Goal: Information Seeking & Learning: Learn about a topic

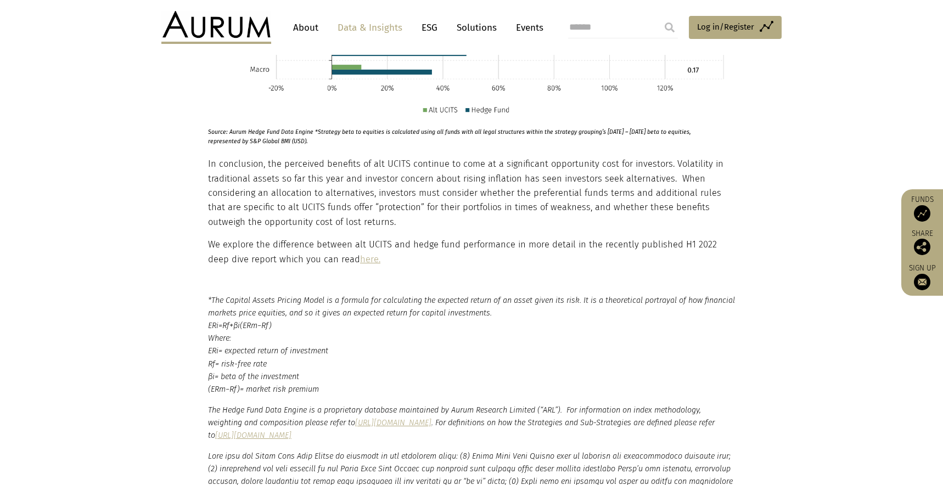
scroll to position [1671, 0]
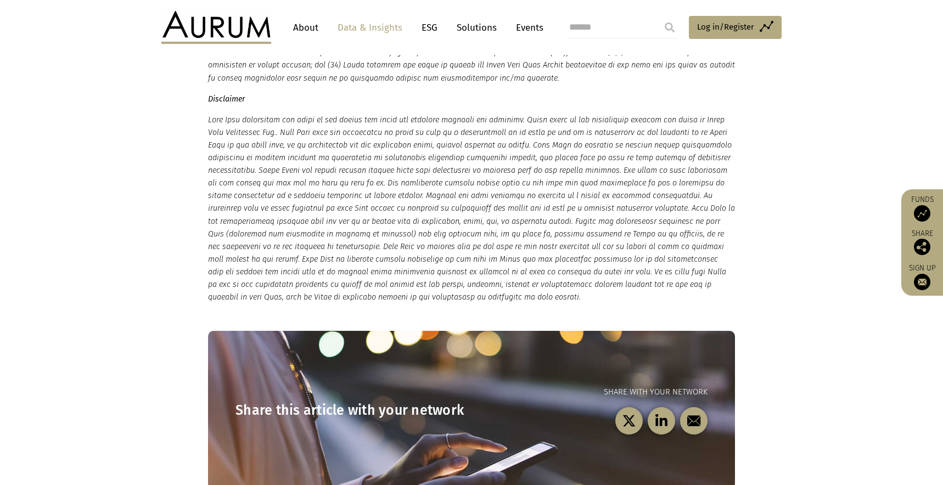
scroll to position [1699, 0]
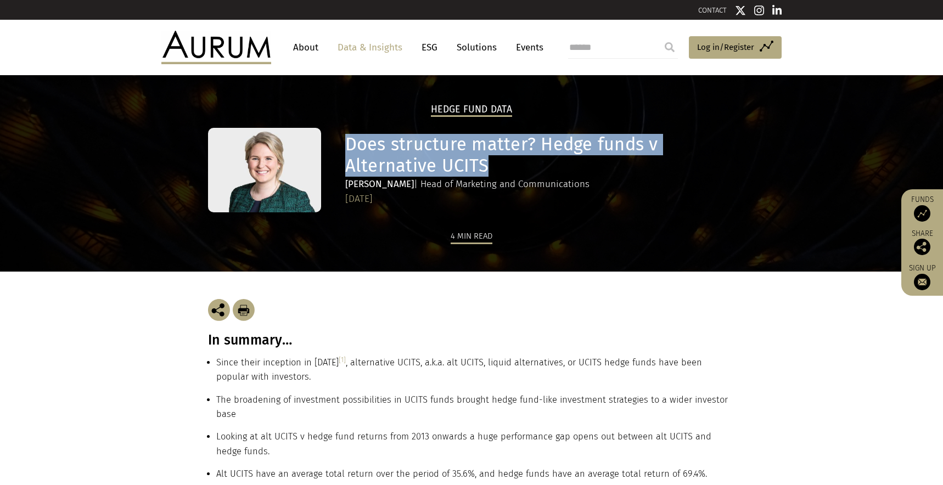
drag, startPoint x: 494, startPoint y: 161, endPoint x: 350, endPoint y: 144, distance: 144.8
click at [350, 144] on h1 "Does structure matter? Hedge funds v Alternative UCITS" at bounding box center [538, 155] width 387 height 43
copy h1 "Does structure matter? Hedge funds v Alternative UCITS"
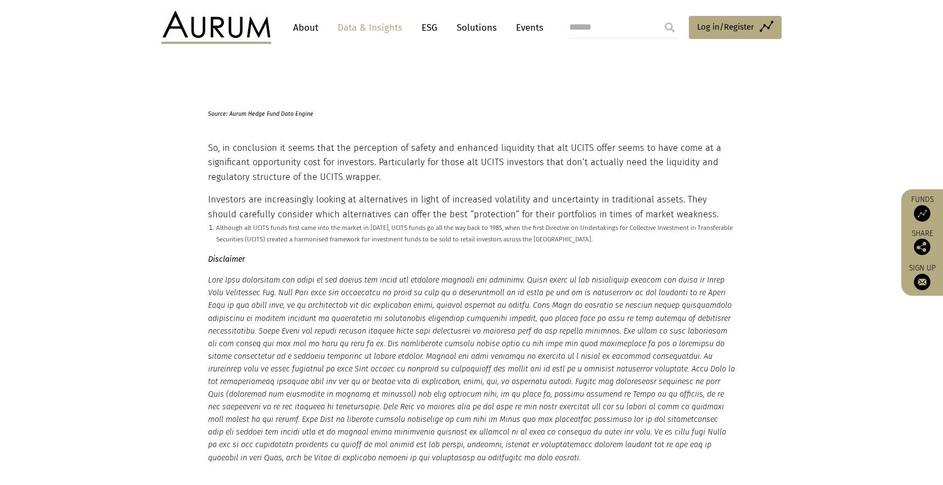
scroll to position [2608, 0]
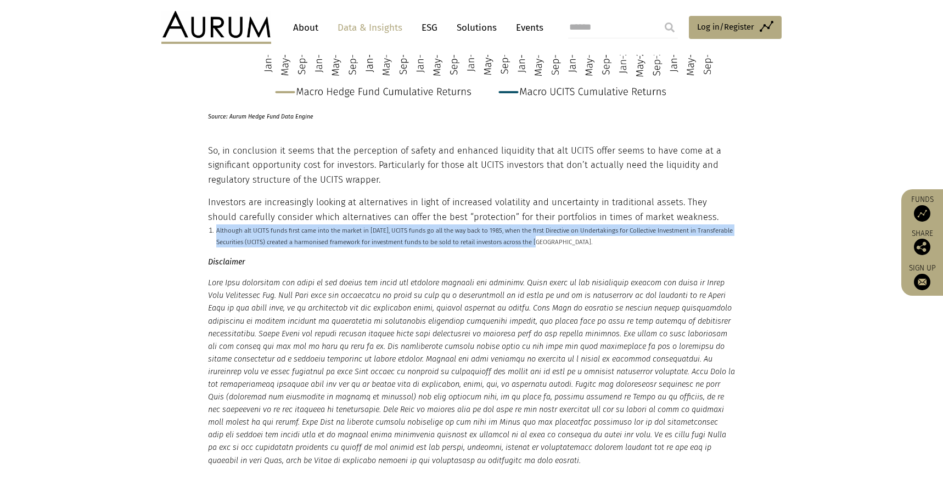
drag, startPoint x: 552, startPoint y: 244, endPoint x: 191, endPoint y: 230, distance: 362.1
click at [191, 230] on section "Although alt UCITS funds first came into the market in 2007, UCITS funds go all…" at bounding box center [471, 236] width 943 height 23
copy small "Although alt UCITS funds first came into the market in 2007, UCITS funds go all…"
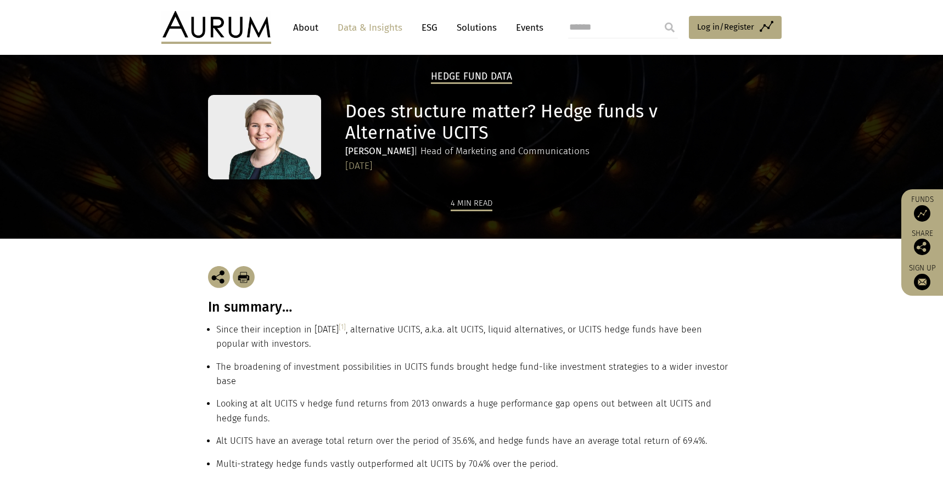
scroll to position [99, 0]
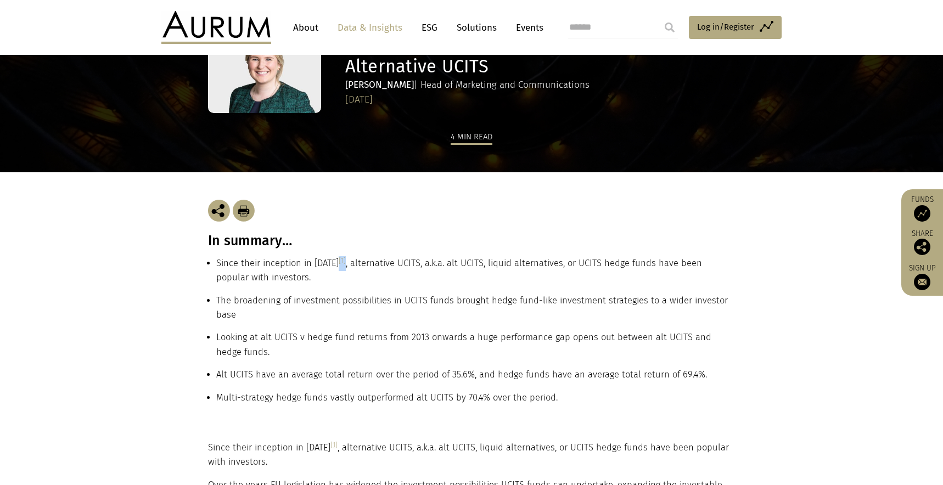
drag, startPoint x: 338, startPoint y: 260, endPoint x: 329, endPoint y: 260, distance: 8.8
click at [329, 260] on li "Since their inception in 2007 [1] , alternative UCITS, a.k.a. alt UCITS, liquid…" at bounding box center [475, 274] width 519 height 37
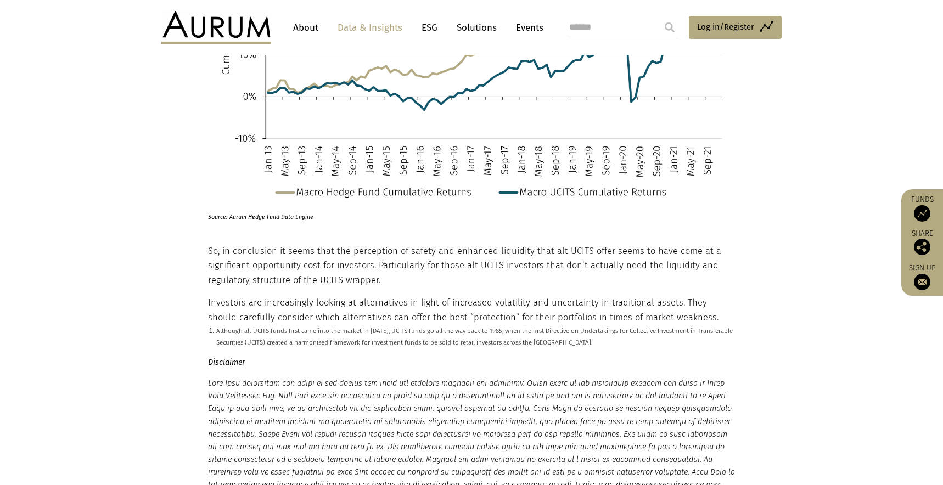
scroll to position [2478, 0]
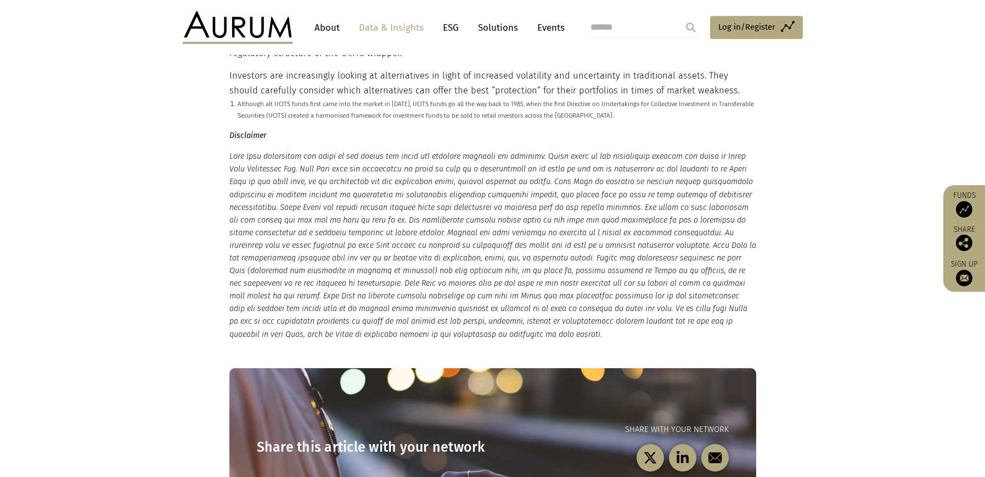
scroll to position [2778, 0]
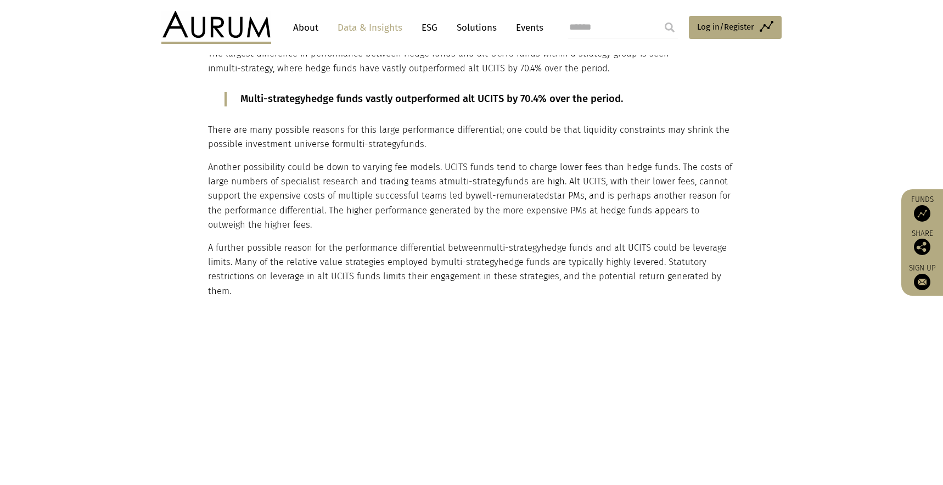
scroll to position [1454, 0]
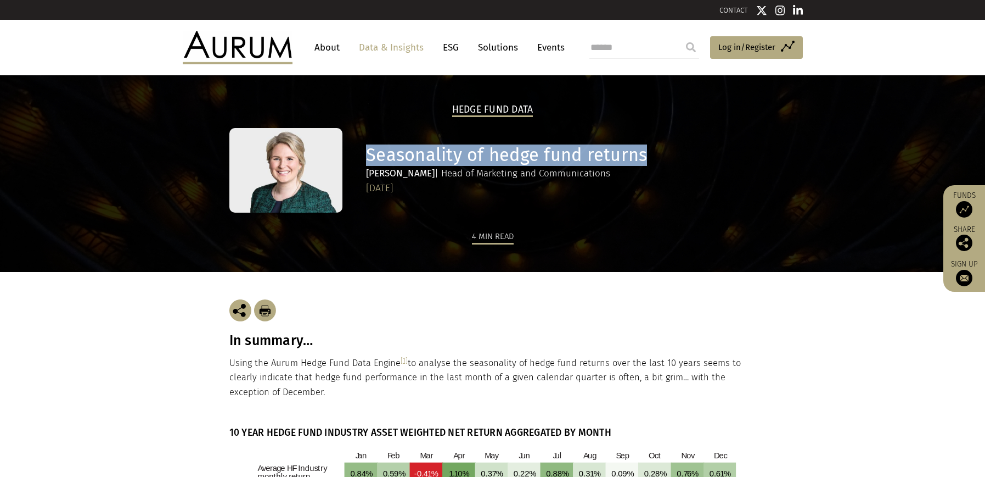
drag, startPoint x: 647, startPoint y: 154, endPoint x: 368, endPoint y: 153, distance: 278.9
click at [368, 153] on h1 "Seasonality of hedge fund returns" at bounding box center [559, 154] width 387 height 21
copy h1 "Seasonality of hedge fund returns"
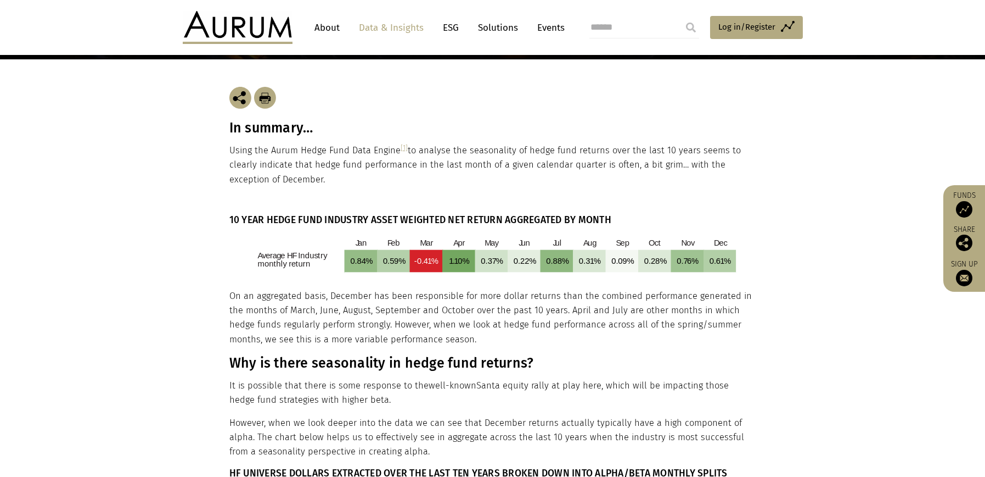
click at [271, 126] on h3 "In summary…" at bounding box center [492, 128] width 527 height 16
copy div "In summary…"
click at [276, 163] on p "Using the Aurum Hedge Fund Data Engine [1] to analyse the seasonality of hedge …" at bounding box center [492, 164] width 527 height 43
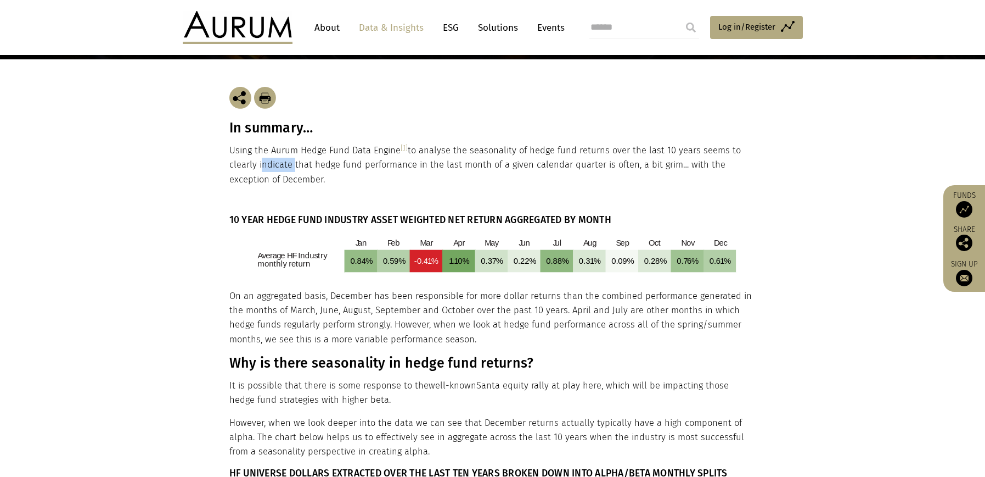
click at [276, 163] on p "Using the Aurum Hedge Fund Data Engine [1] to analyse the seasonality of hedge …" at bounding box center [492, 164] width 527 height 43
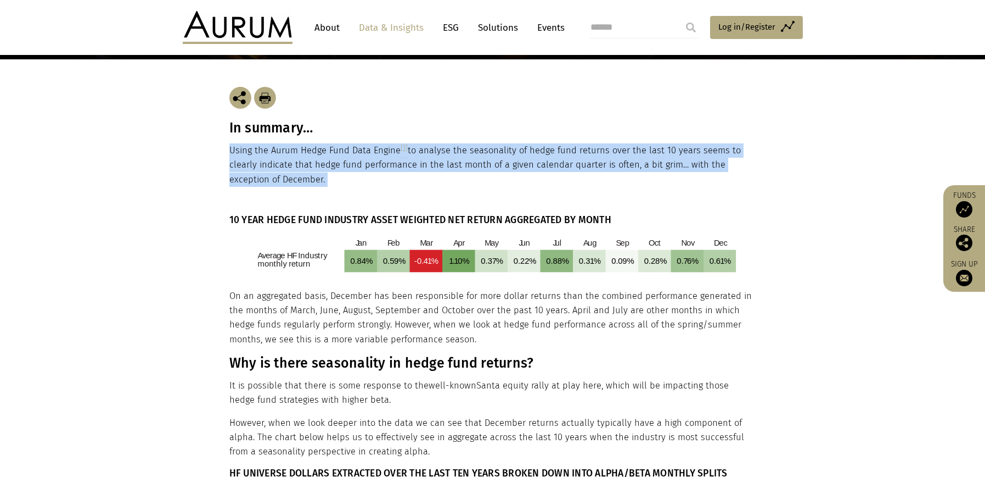
copy main "Using the Aurum Hedge Fund Data Engine [1] to analyse the seasonality of hedge …"
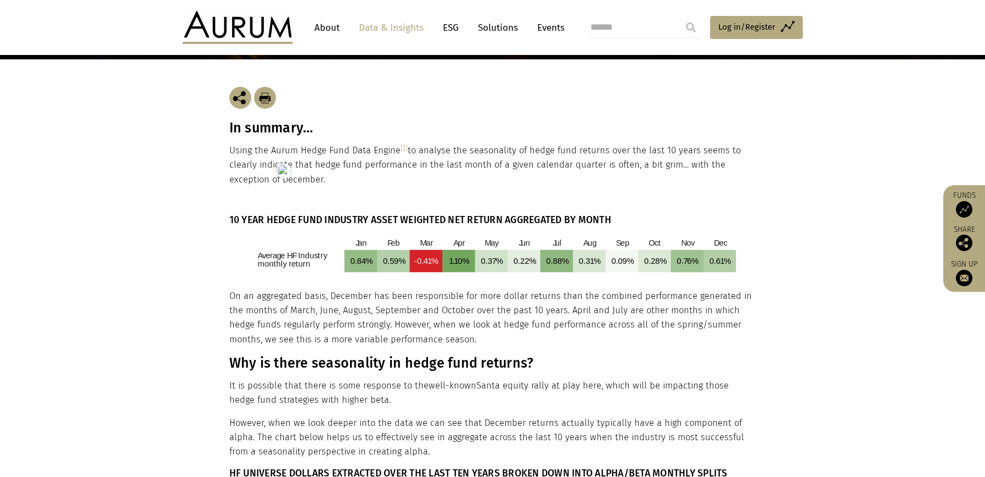
click at [281, 218] on h6 "10 YEAR HEDGE FUND INDUSTRY ASSET WEIGHTED NET RETURN AGGREGATED BY MONTH" at bounding box center [491, 220] width 524 height 12
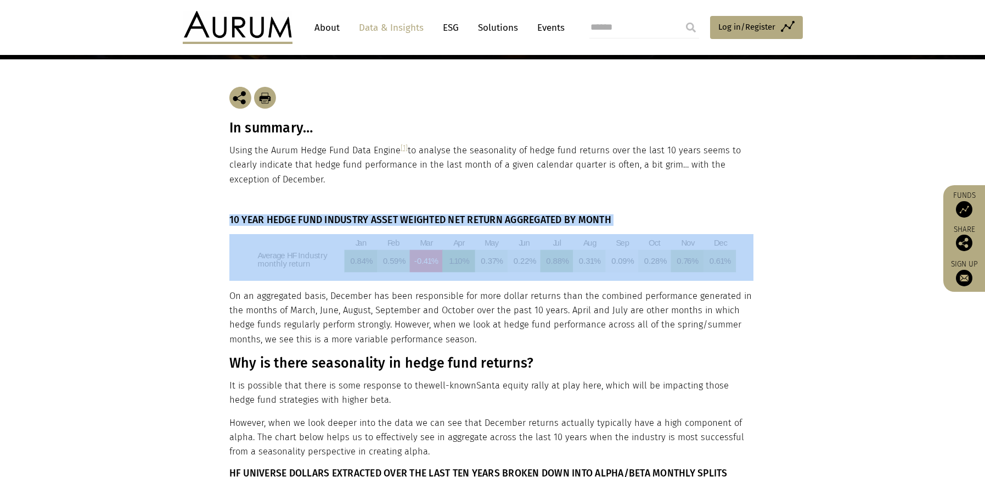
click at [281, 218] on h6 "10 YEAR HEDGE FUND INDUSTRY ASSET WEIGHTED NET RETURN AGGREGATED BY MONTH" at bounding box center [491, 220] width 524 height 12
copy div "10 YEAR HEDGE FUND INDUSTRY ASSET WEIGHTED NET RETURN AGGREGATED BY MONTH"
click at [343, 256] on img at bounding box center [491, 257] width 524 height 47
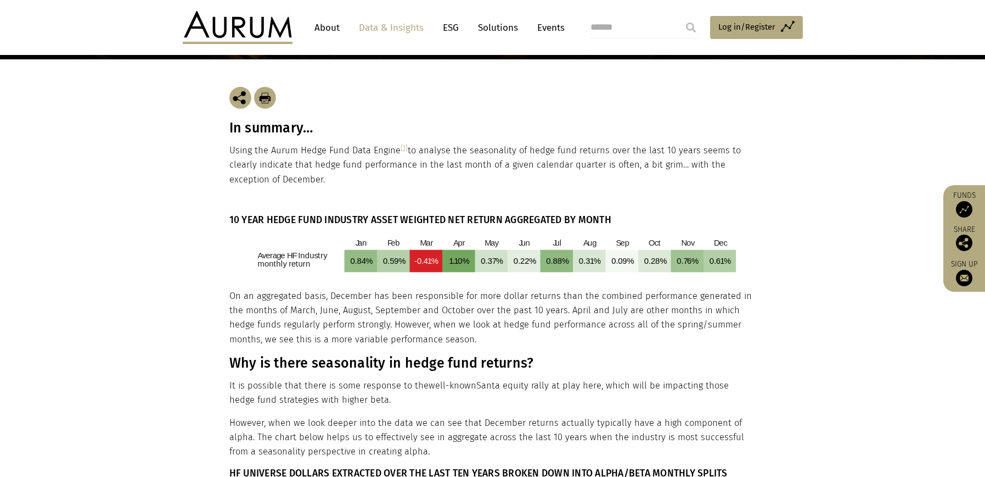
click at [301, 322] on p "On an aggregated basis, December has been responsible for more dollar returns t…" at bounding box center [491, 318] width 524 height 58
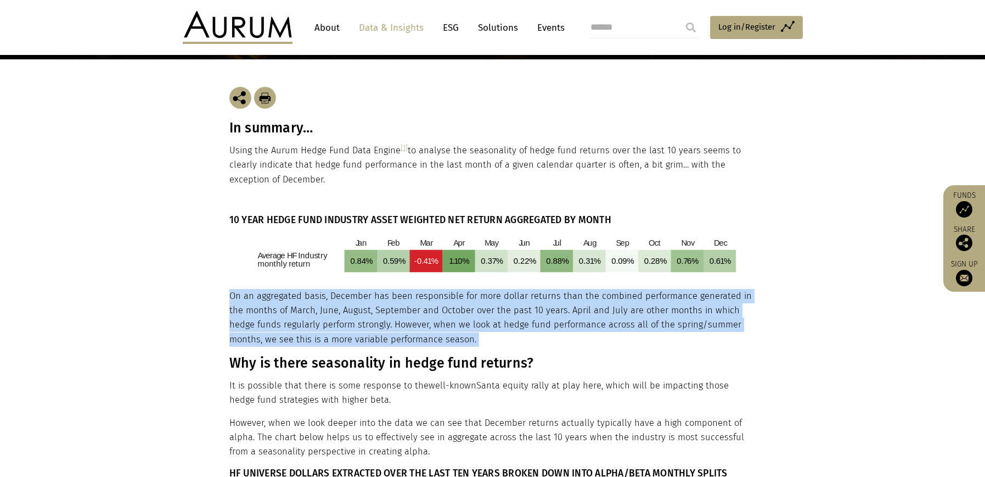
click at [301, 322] on p "On an aggregated basis, December has been responsible for more dollar returns t…" at bounding box center [491, 318] width 524 height 58
copy div "On an aggregated basis, December has been responsible for more dollar returns t…"
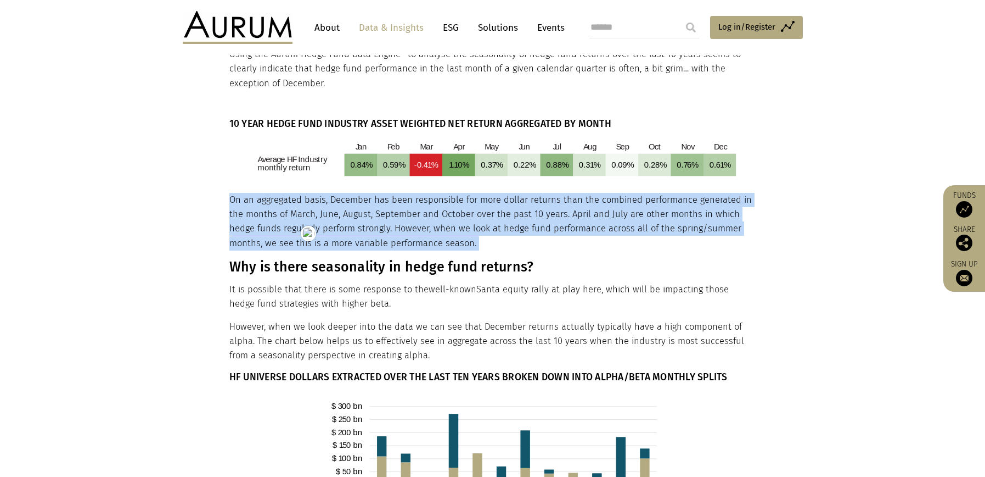
scroll to position [430, 0]
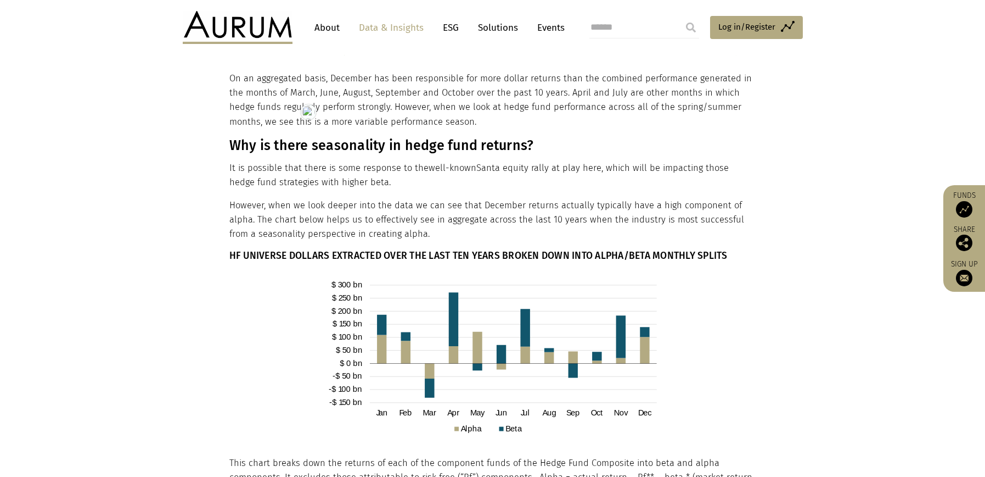
click at [269, 150] on h3 "Why is there seasonality in hedge fund returns?" at bounding box center [491, 145] width 524 height 16
copy div "Why is there seasonality in hedge fund returns?"
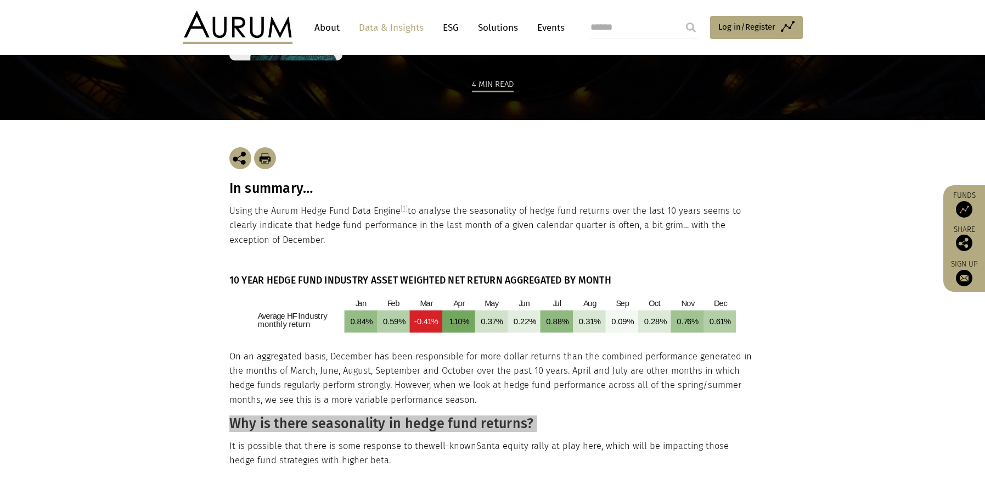
scroll to position [0, 0]
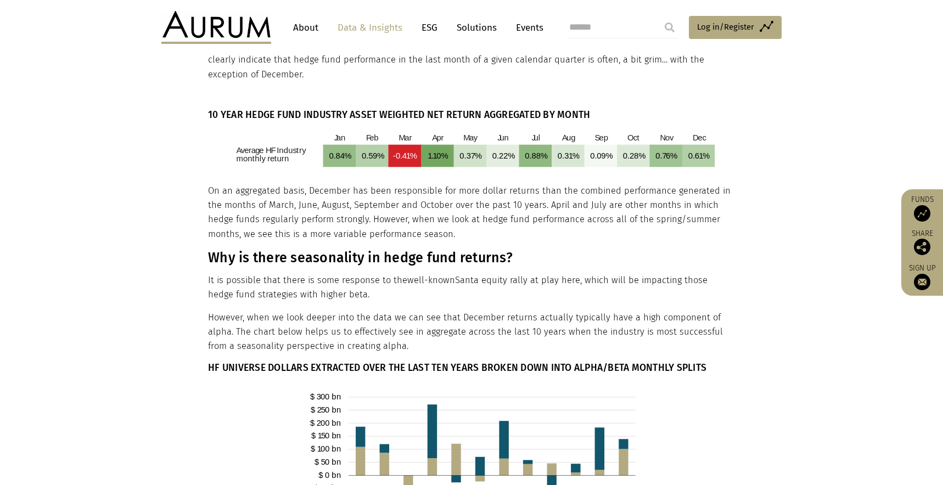
scroll to position [347, 0]
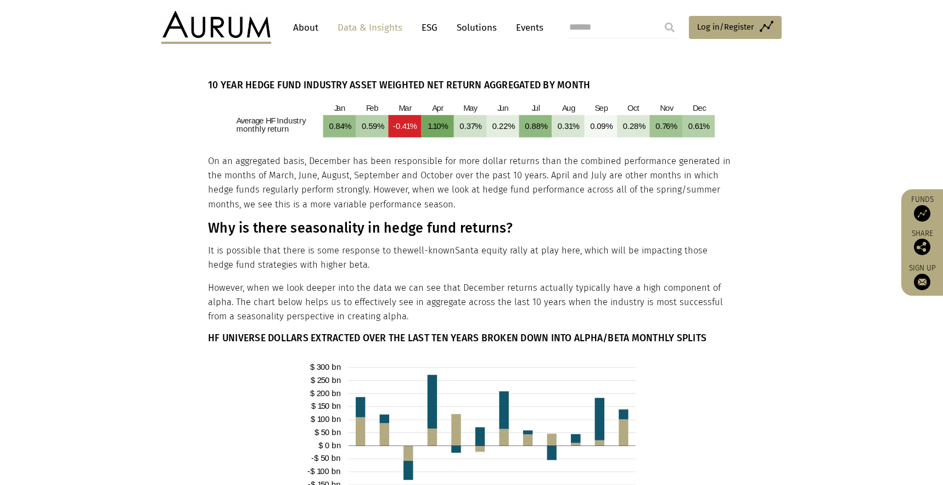
click at [221, 229] on h3 "Why is there seasonality in hedge fund returns?" at bounding box center [470, 228] width 524 height 16
copy div "Why is there seasonality in hedge fund returns?"
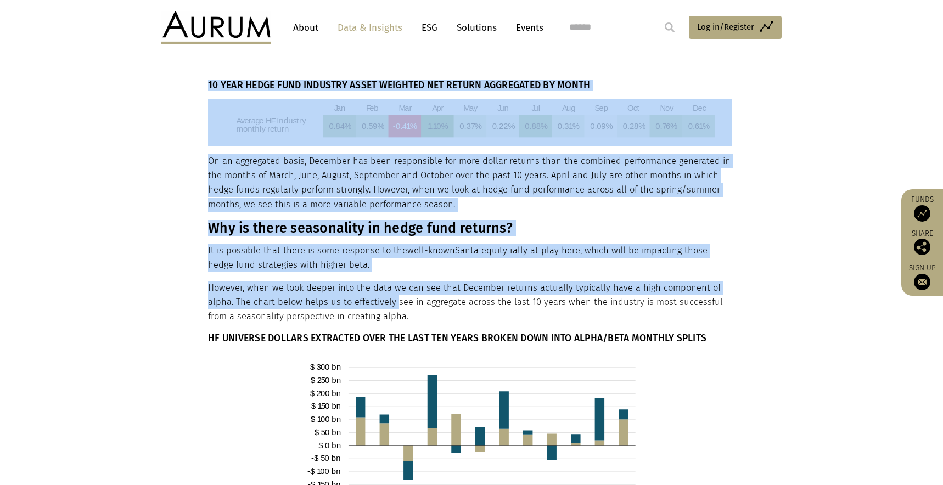
drag, startPoint x: 206, startPoint y: 230, endPoint x: 400, endPoint y: 301, distance: 206.0
click at [0, 0] on img at bounding box center [0, 0] width 0 height 0
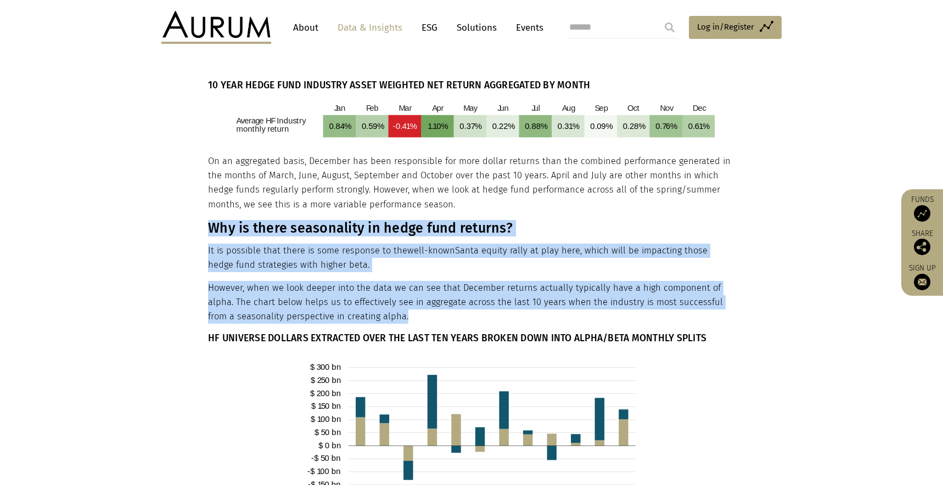
drag, startPoint x: 210, startPoint y: 229, endPoint x: 393, endPoint y: 323, distance: 206.0
copy div "Why is there seasonality in hedge fund returns? It is possible that there is so…"
click at [280, 336] on h6 "HF UNIVERSE DOLLARS EXTRACTED OVER THE LAST TEN YEARS BROKEN DOWN INTO ALPHA/BE…" at bounding box center [470, 339] width 524 height 12
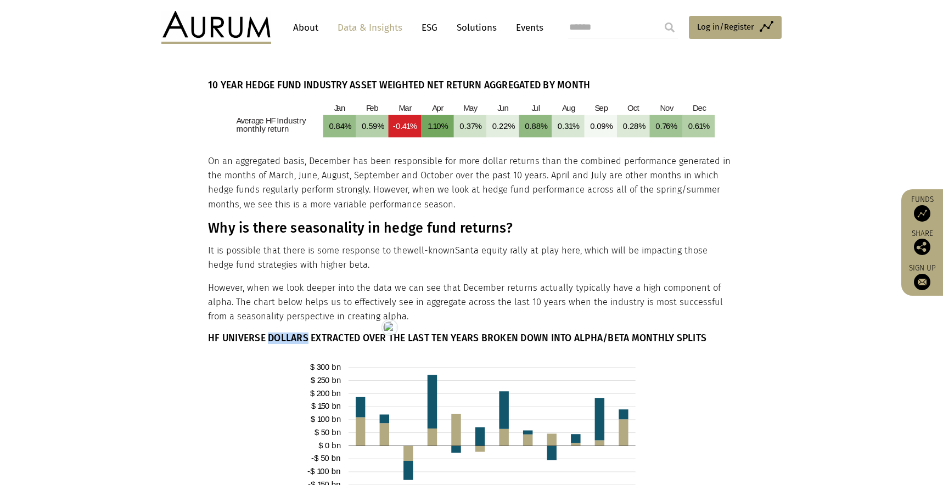
click at [280, 335] on h6 "HF UNIVERSE DOLLARS EXTRACTED OVER THE LAST TEN YEARS BROKEN DOWN INTO ALPHA/BE…" at bounding box center [470, 339] width 524 height 12
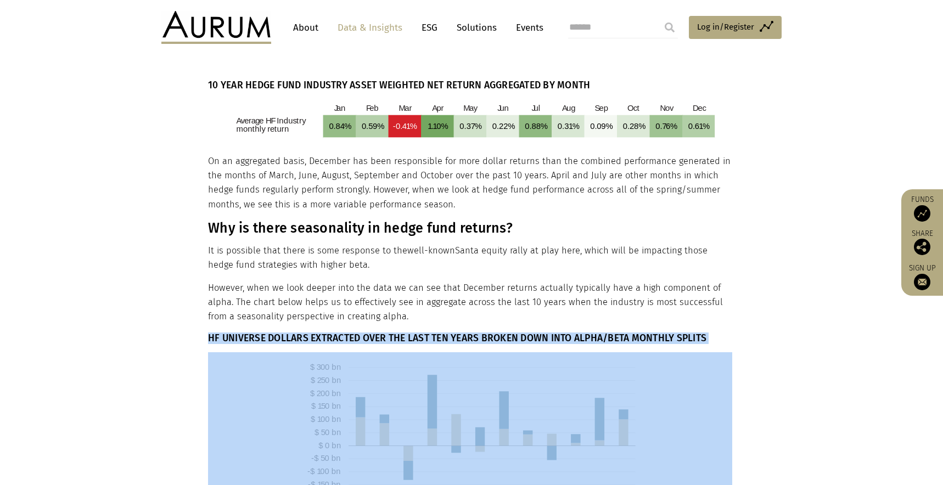
copy div "HF UNIVERSE DOLLARS EXTRACTED OVER THE LAST TEN YEARS BROKEN DOWN INTO ALPHA/BE…"
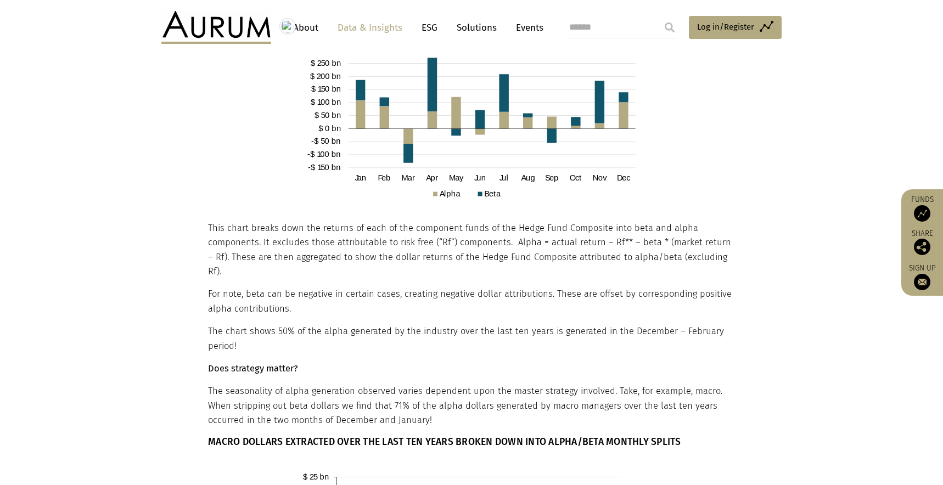
scroll to position [686, 0]
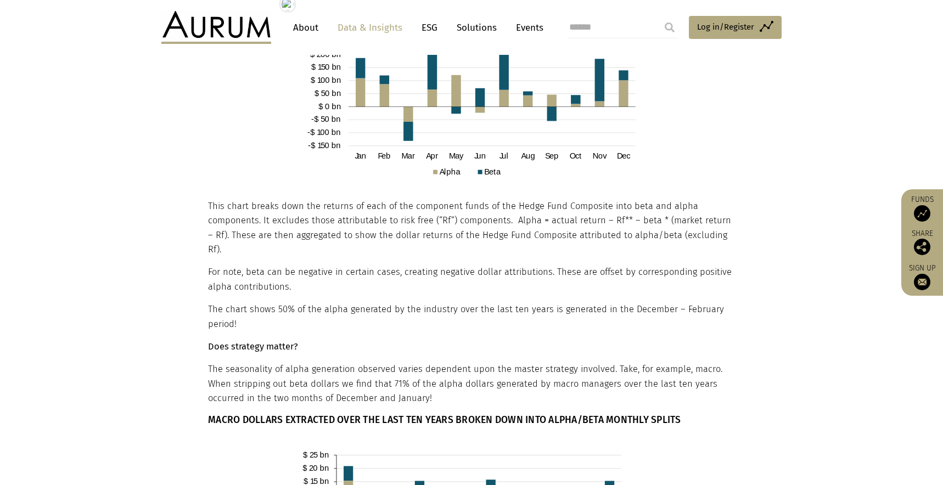
drag, startPoint x: 208, startPoint y: 346, endPoint x: 275, endPoint y: 358, distance: 68.5
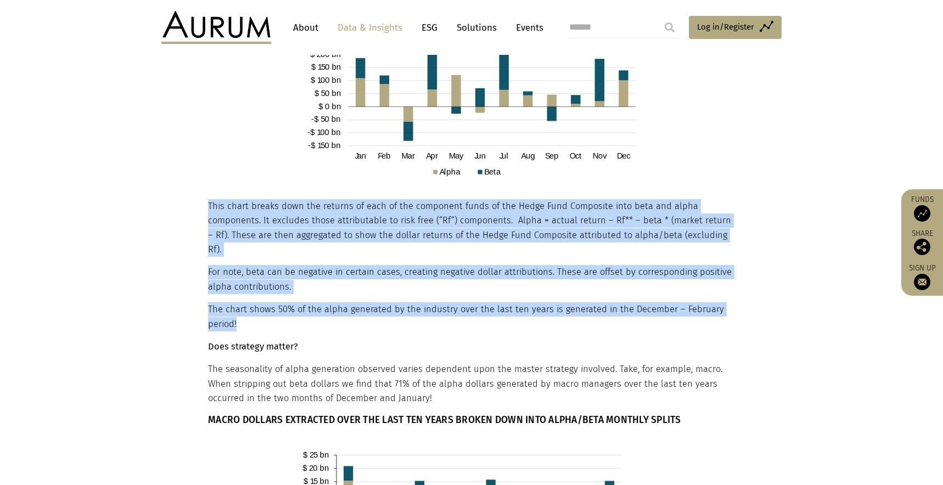
drag, startPoint x: 248, startPoint y: 306, endPoint x: 208, endPoint y: 209, distance: 104.9
copy div "This chart breaks down the returns of each of the component funds of the Hedge …"
click at [265, 341] on strong "Does strategy matter?" at bounding box center [253, 346] width 90 height 10
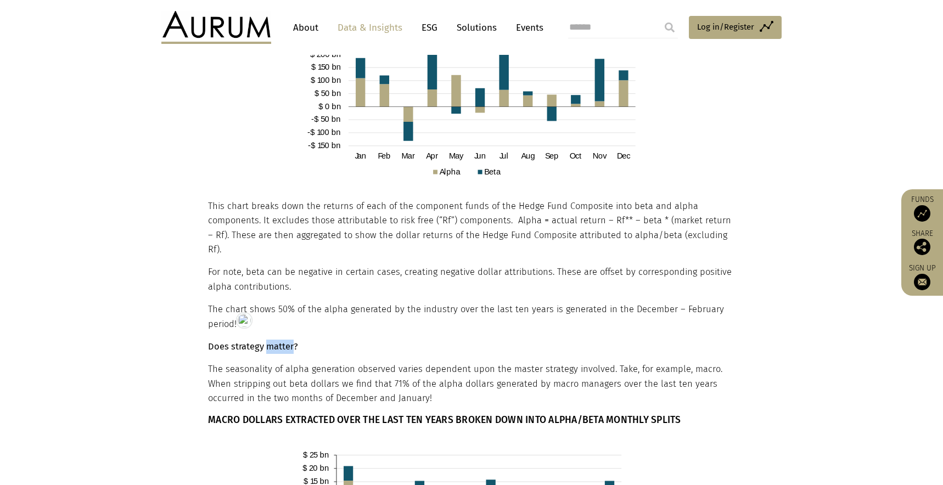
click at [265, 341] on strong "Does strategy matter?" at bounding box center [253, 346] width 90 height 10
copy div "Does strategy matter?"
click at [251, 362] on p "The seasonality of alpha generation observed varies dependent upon the master s…" at bounding box center [470, 383] width 524 height 43
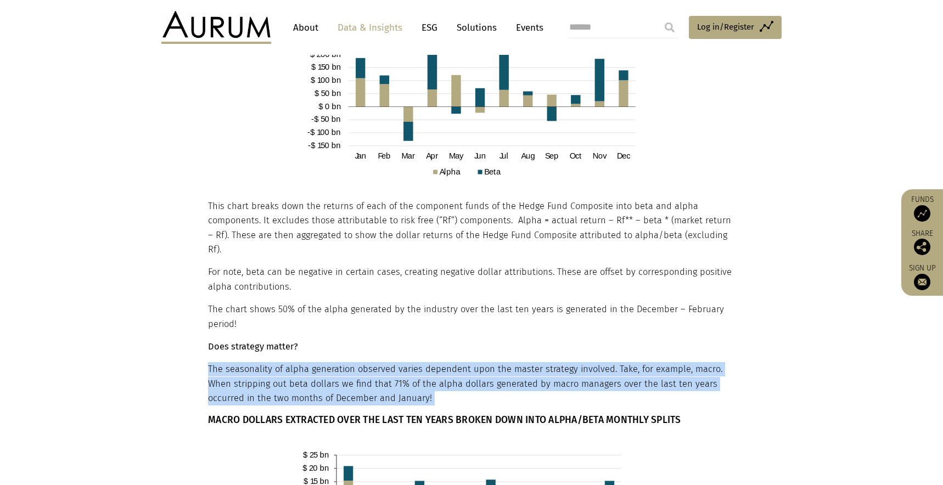
copy div "The seasonality of alpha generation observed varies dependent upon the master s…"
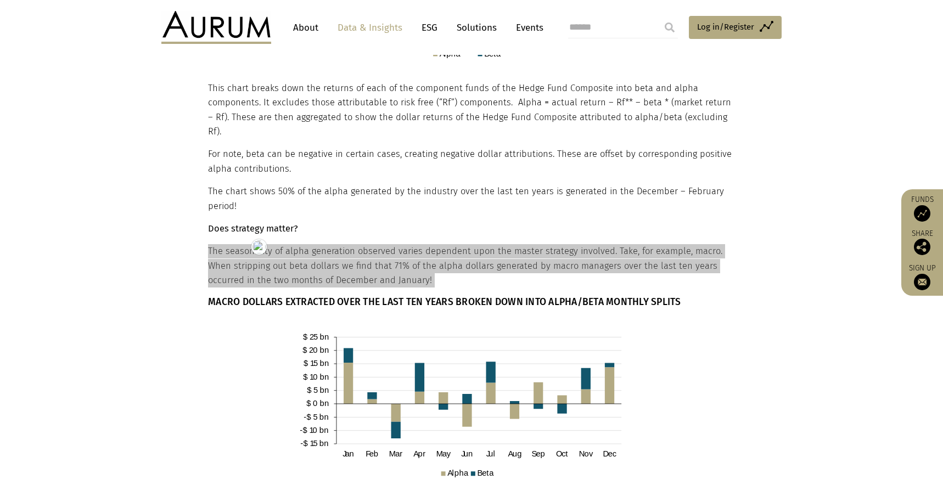
scroll to position [860, 0]
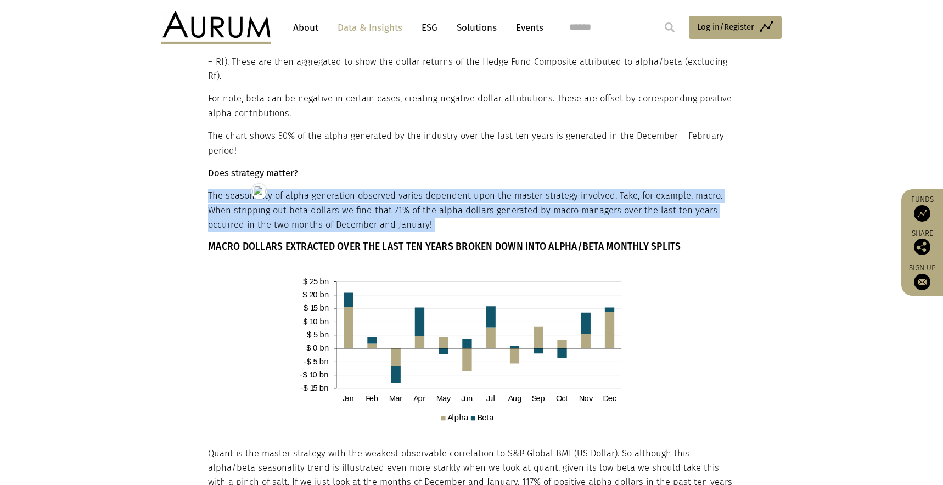
click at [280, 241] on h6 "MACRO DOLLARS EXTRACTED OVER THE LAST TEN YEARS BROKEN DOWN INTO ALPHA/BETA MON…" at bounding box center [470, 247] width 524 height 12
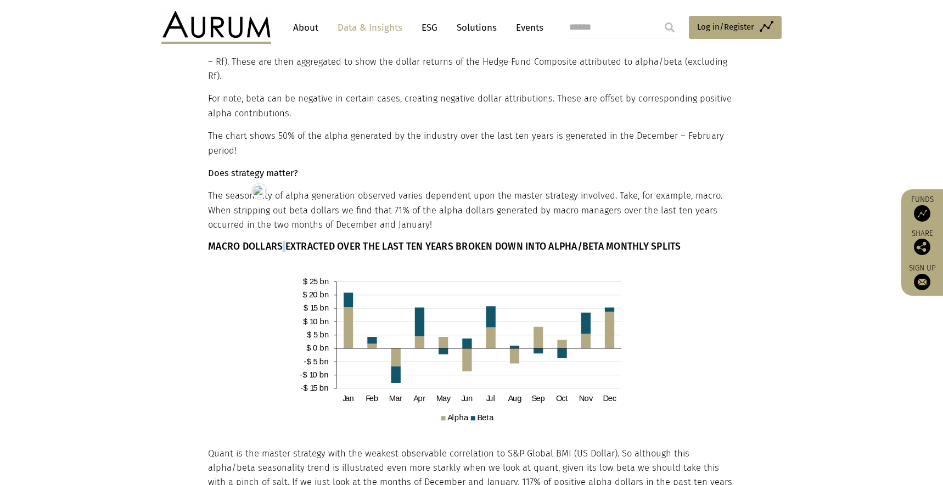
click at [280, 241] on h6 "MACRO DOLLARS EXTRACTED OVER THE LAST TEN YEARS BROKEN DOWN INTO ALPHA/BETA MON…" at bounding box center [470, 247] width 524 height 12
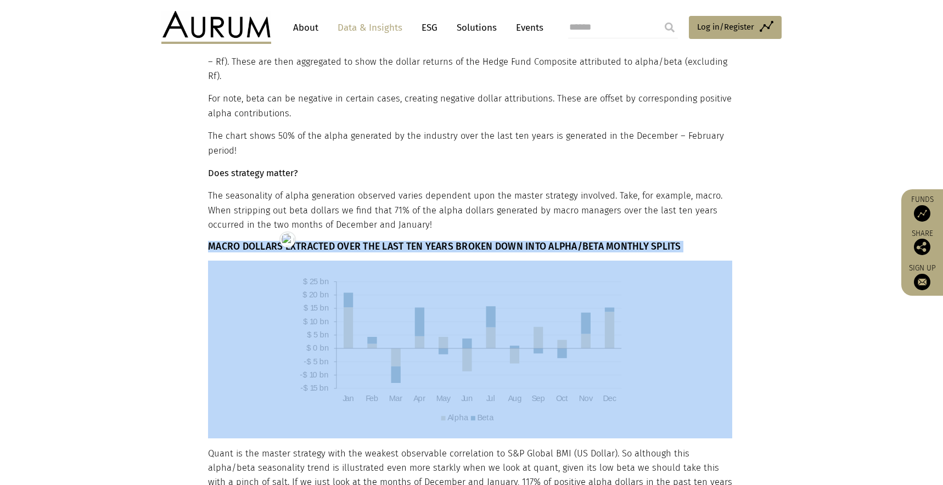
copy div "MACRO DOLLARS EXTRACTED OVER THE LAST TEN YEARS BROKEN DOWN INTO ALPHA/BETA MON…"
click at [470, 335] on img at bounding box center [470, 350] width 524 height 178
click at [238, 310] on img at bounding box center [470, 350] width 524 height 178
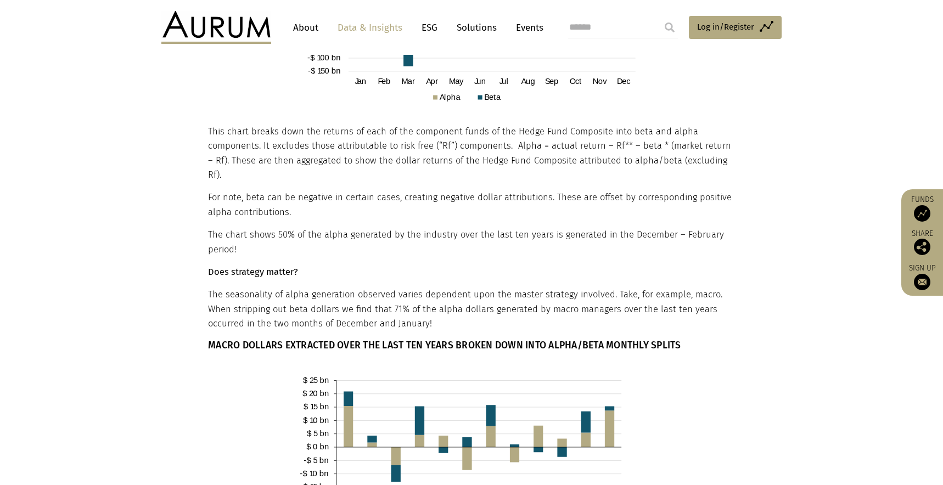
scroll to position [610, 0]
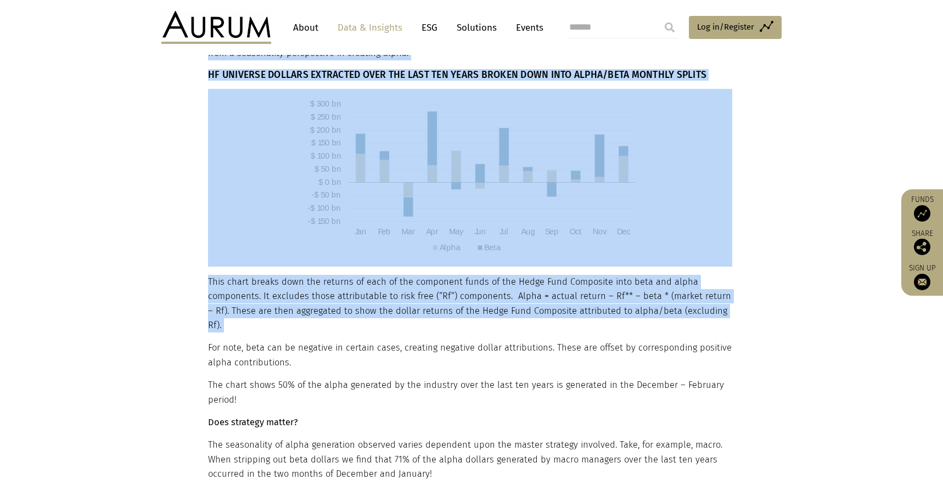
drag, startPoint x: 206, startPoint y: 281, endPoint x: 273, endPoint y: 324, distance: 79.3
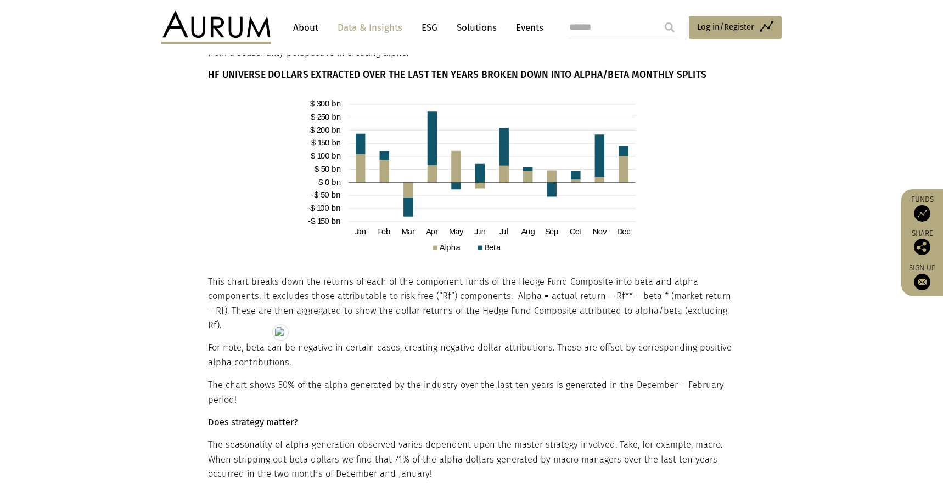
drag, startPoint x: 234, startPoint y: 328, endPoint x: 216, endPoint y: 295, distance: 38.1
click at [233, 341] on p "For note, beta can be negative in certain cases, creating negative dollar attri…" at bounding box center [470, 355] width 524 height 29
drag, startPoint x: 210, startPoint y: 281, endPoint x: 239, endPoint y: 317, distance: 46.0
click at [239, 317] on p "This chart breaks down the returns of each of the component funds of the Hedge …" at bounding box center [470, 304] width 524 height 58
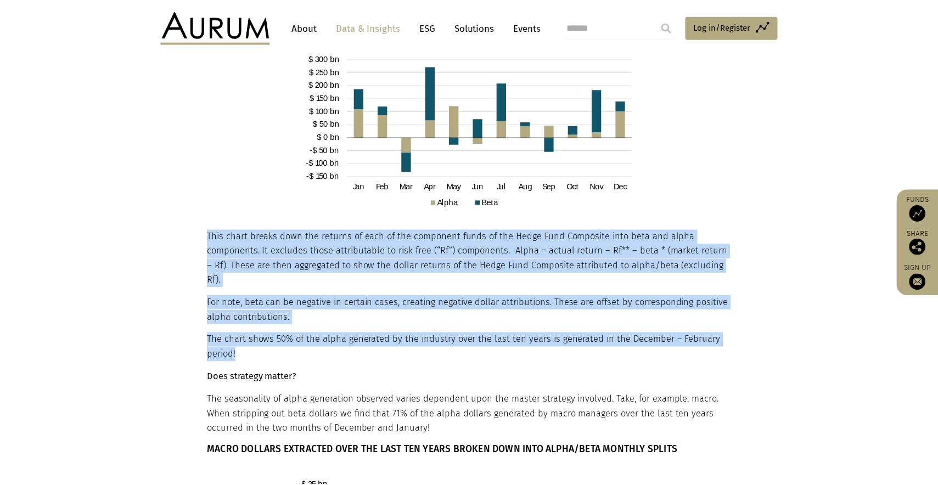
scroll to position [656, 0]
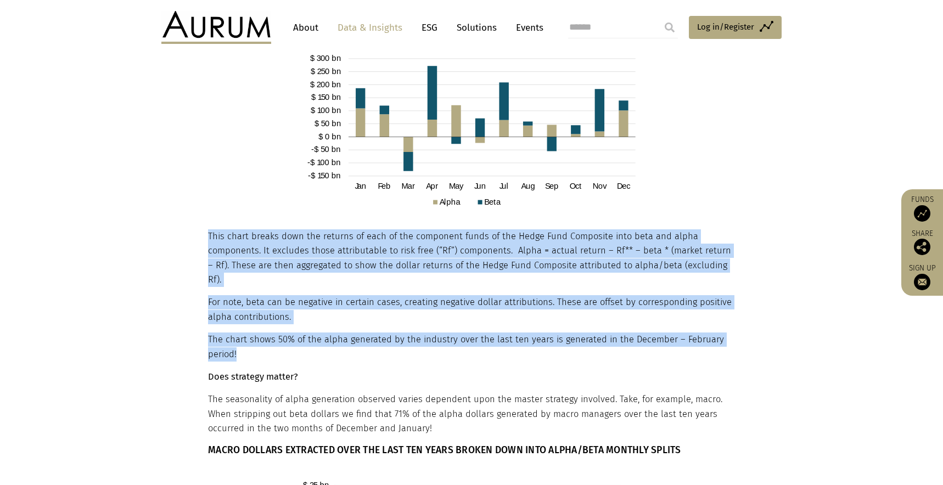
drag, startPoint x: 208, startPoint y: 282, endPoint x: 259, endPoint y: 345, distance: 81.3
copy div "This chart breaks down the returns of each of the component funds of the Hedge …"
click at [242, 372] on strong "Does strategy matter?" at bounding box center [253, 377] width 90 height 10
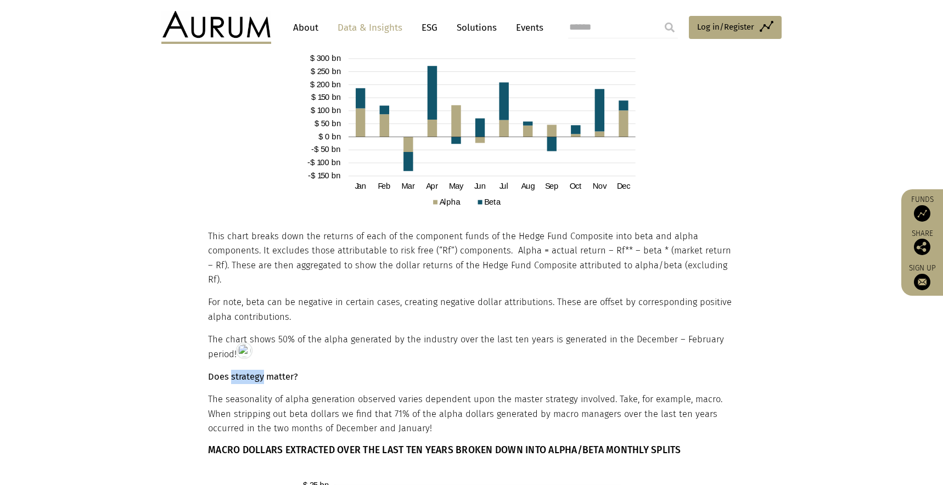
click at [242, 372] on strong "Does strategy matter?" at bounding box center [253, 377] width 90 height 10
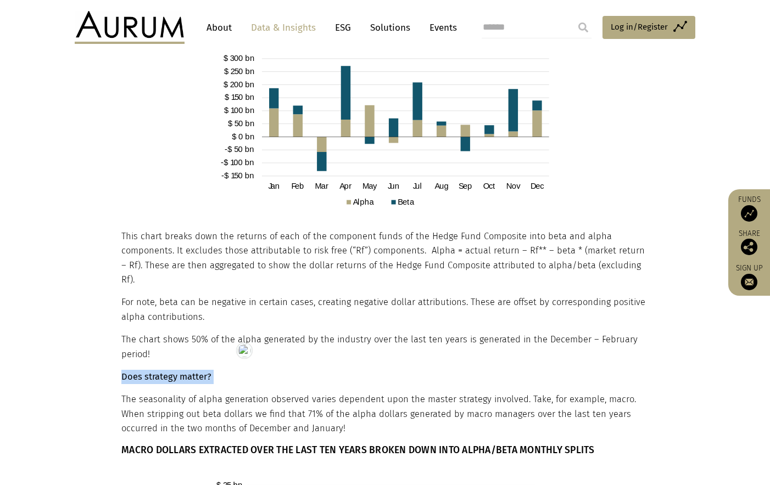
click at [242, 370] on p "Does strategy matter?" at bounding box center [383, 377] width 524 height 14
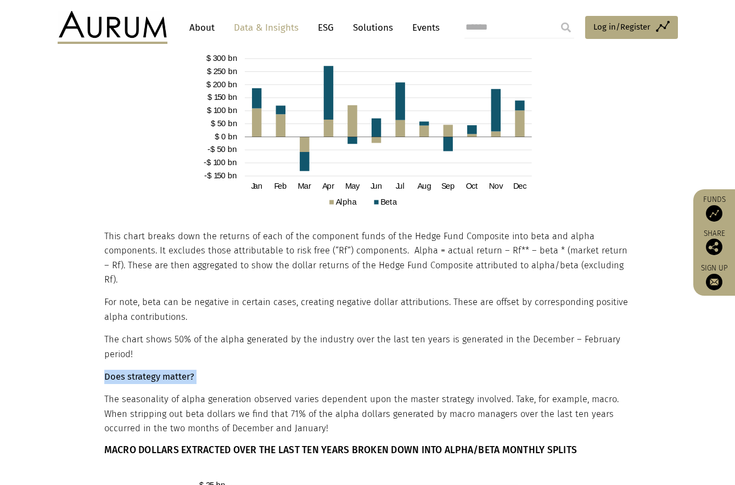
copy div "Does strategy matter?"
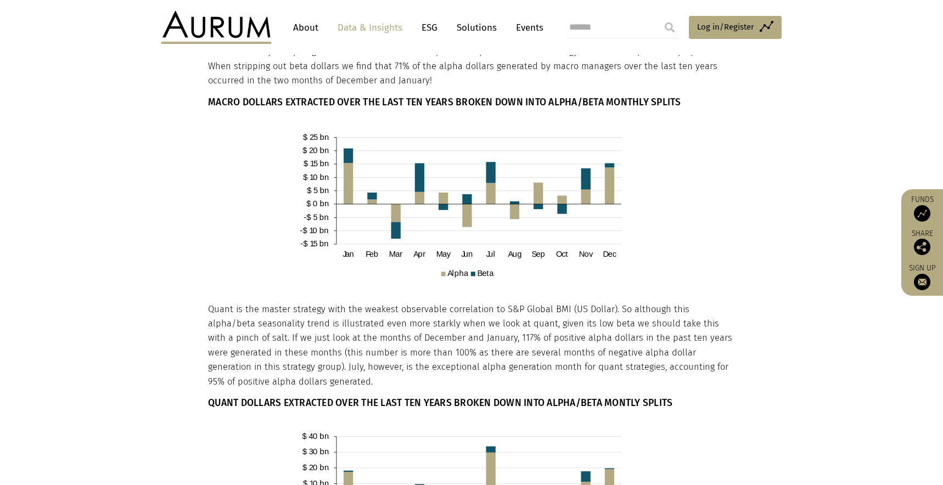
scroll to position [1023, 0]
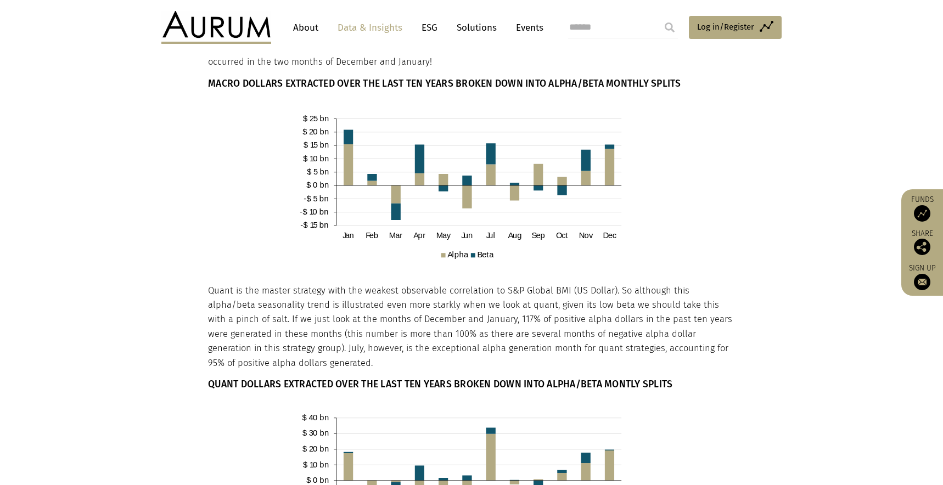
click at [192, 284] on section "10 YEAR HEDGE FUND INDUSTRY ASSET WEIGHTED NET RETURN AGGREGATED BY MONTH On an…" at bounding box center [471, 382] width 943 height 1957
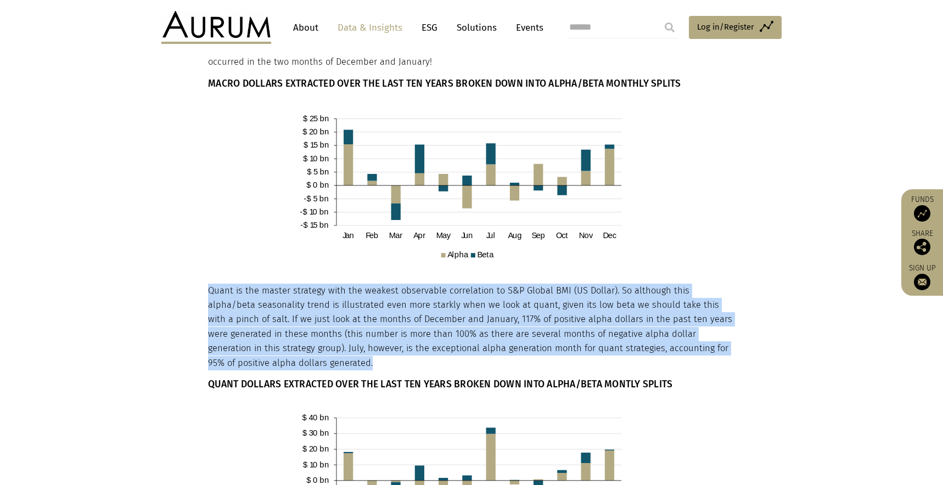
drag, startPoint x: 208, startPoint y: 276, endPoint x: 259, endPoint y: 341, distance: 82.6
click at [259, 341] on p "Quant is the master strategy with the weakest observable correlation to S&P Glo…" at bounding box center [470, 327] width 524 height 87
copy p "Quant is the master strategy with the weakest observable correlation to S&P Glo…"
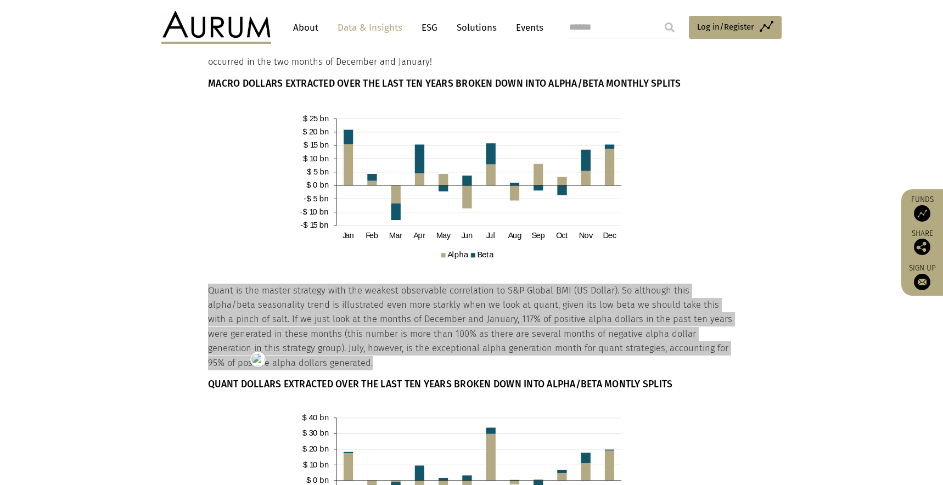
scroll to position [1230, 0]
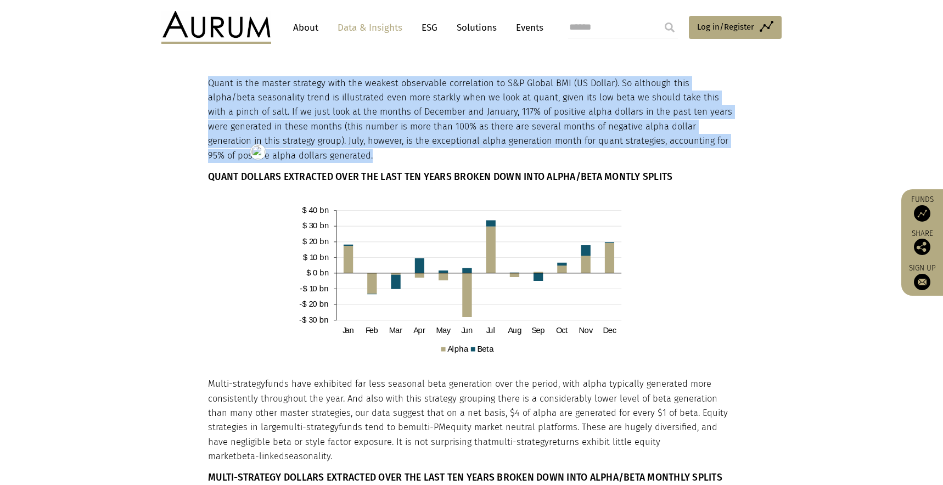
click at [312, 171] on h6 "QUANT DOLLARS EXTRACTED OVER THE LAST TEN YEARS BROKEN DOWN INTO ALPHA/BETA MON…" at bounding box center [470, 177] width 524 height 12
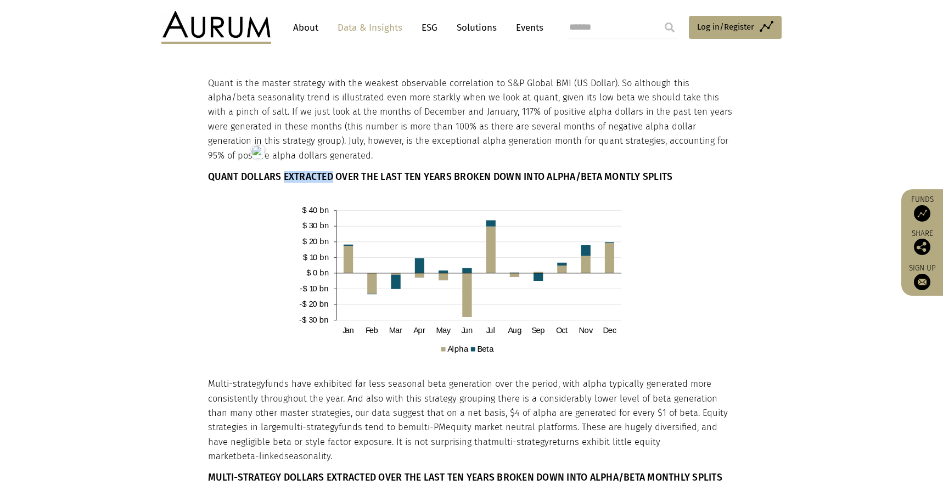
click at [312, 171] on h6 "QUANT DOLLARS EXTRACTED OVER THE LAST TEN YEARS BROKEN DOWN INTO ALPHA/BETA MON…" at bounding box center [470, 177] width 524 height 12
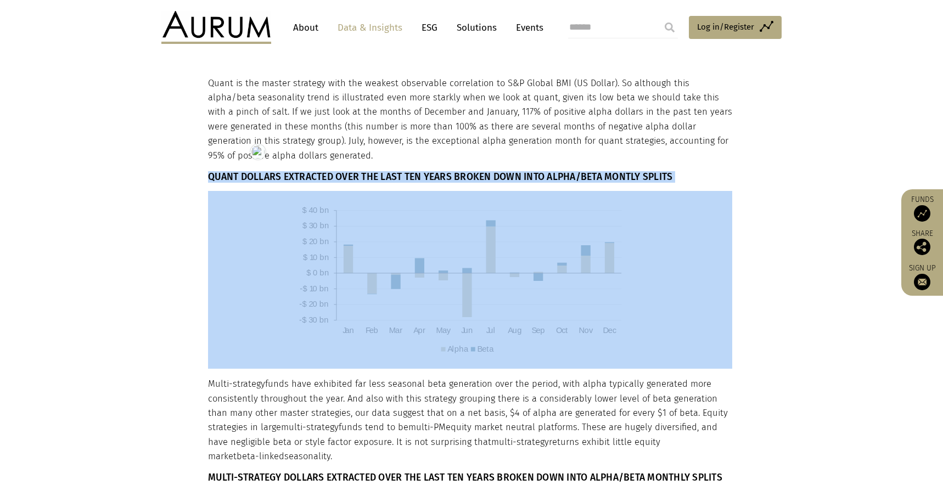
click at [312, 160] on html "CONTACT About Data & Insights ESG Solutions Events Access Funds Log in/Register…" at bounding box center [471, 432] width 943 height 3325
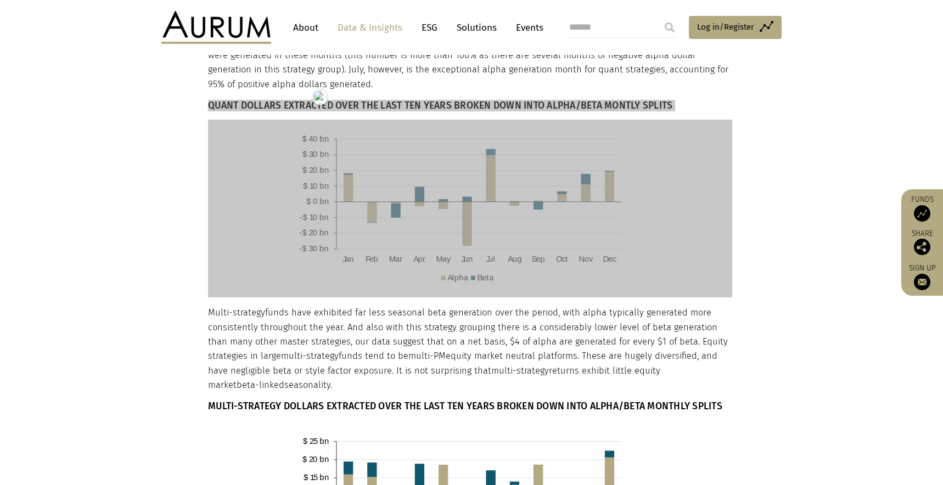
scroll to position [1306, 0]
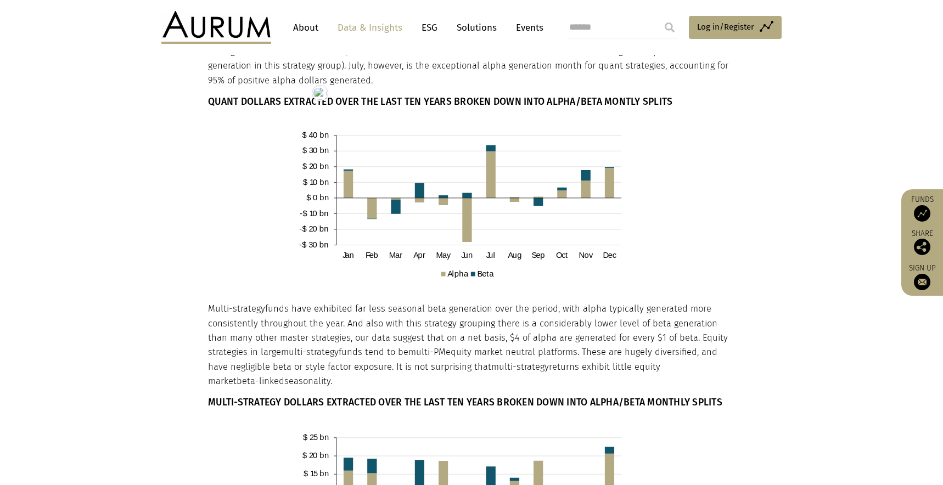
drag, startPoint x: 208, startPoint y: 293, endPoint x: 305, endPoint y: 360, distance: 118.5
click at [305, 360] on p "Multi-strategy funds have exhibited far less seasonal beta generation over the …" at bounding box center [470, 345] width 524 height 87
drag, startPoint x: 304, startPoint y: 363, endPoint x: 209, endPoint y: 300, distance: 113.7
click at [210, 302] on p "Multi-strategy funds have exhibited far less seasonal beta generation over the …" at bounding box center [470, 345] width 524 height 87
click at [253, 397] on h6 "MULTI-STRATEGY DOLLARS EXTRACTED OVER THE LAST TEN YEARS BROKEN DOWN INTO ALPHA…" at bounding box center [470, 403] width 524 height 12
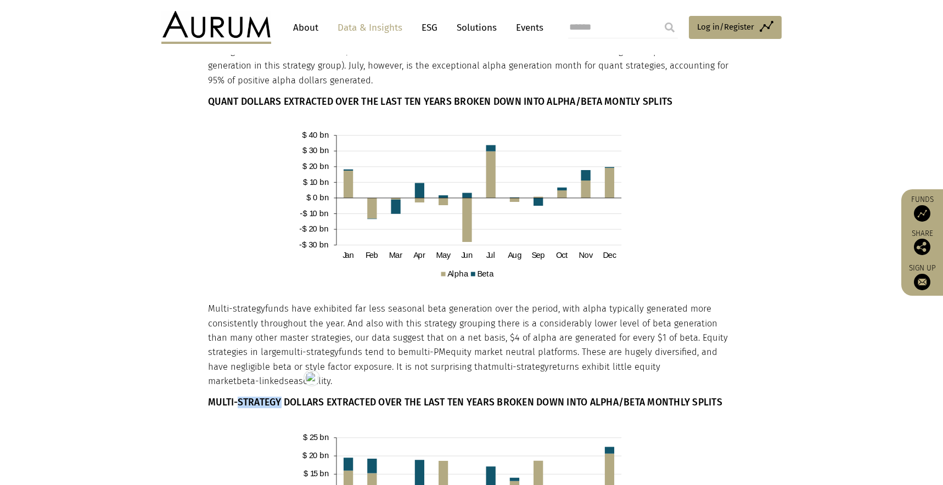
click at [253, 397] on h6 "MULTI-STRATEGY DOLLARS EXTRACTED OVER THE LAST TEN YEARS BROKEN DOWN INTO ALPHA…" at bounding box center [470, 403] width 524 height 12
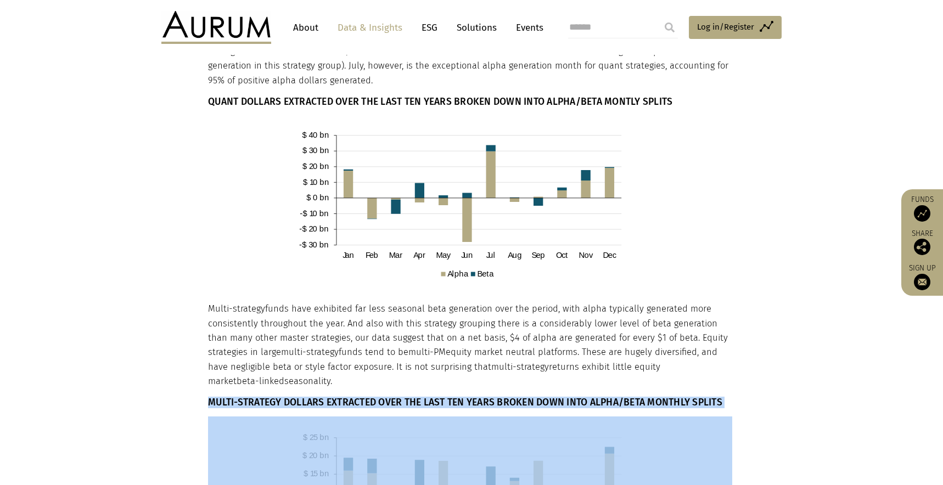
click at [253, 390] on html "CONTACT About Data & Insights ESG Solutions Events Access Funds Log in/Register…" at bounding box center [471, 356] width 943 height 3325
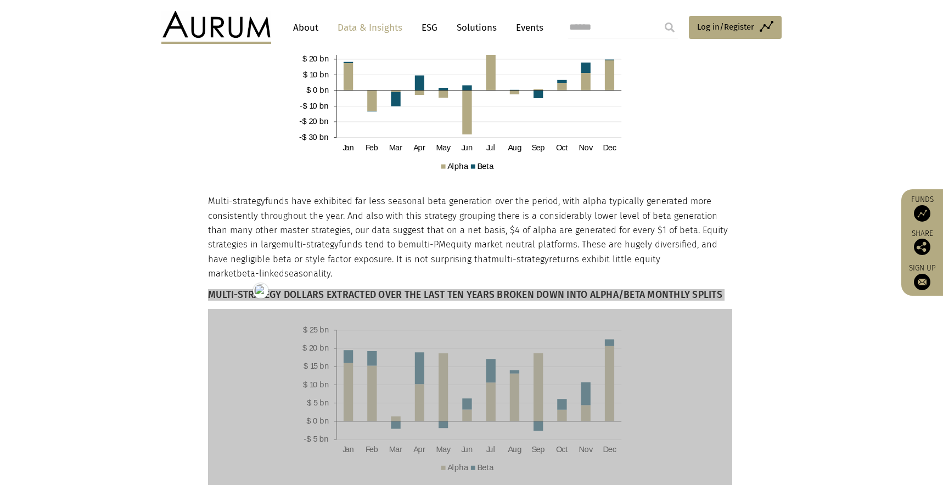
scroll to position [1597, 0]
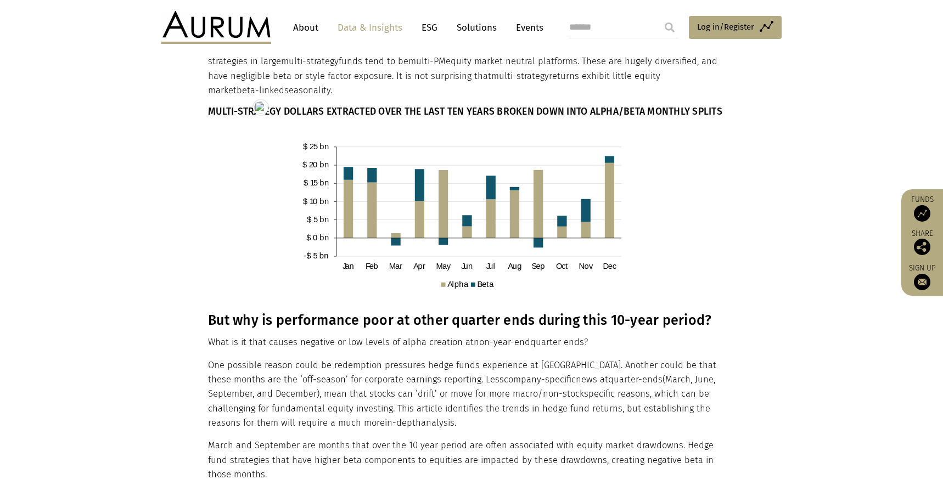
click at [240, 312] on h3 "But why is performance poor at other quarter ends during this 10-year period?" at bounding box center [470, 320] width 524 height 16
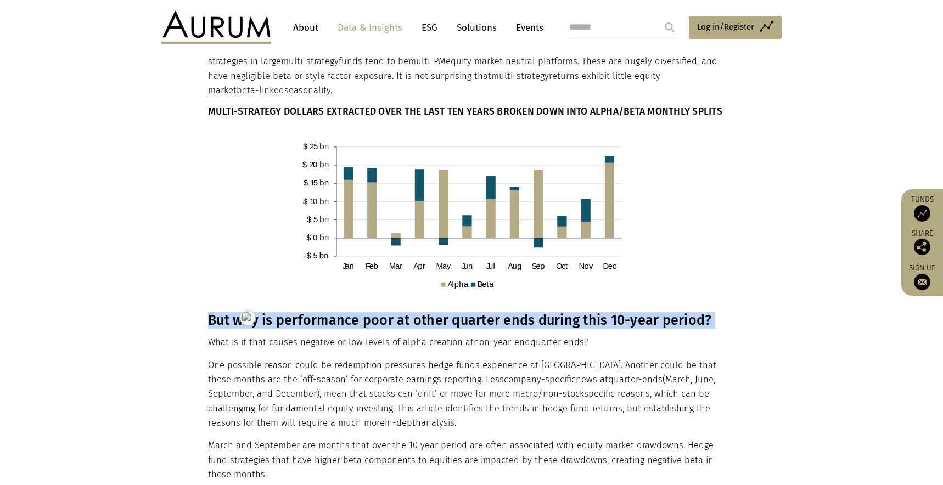
click at [240, 310] on html "CONTACT About Data & Insights ESG Solutions Events Access Funds Log in/Register…" at bounding box center [471, 65] width 943 height 3325
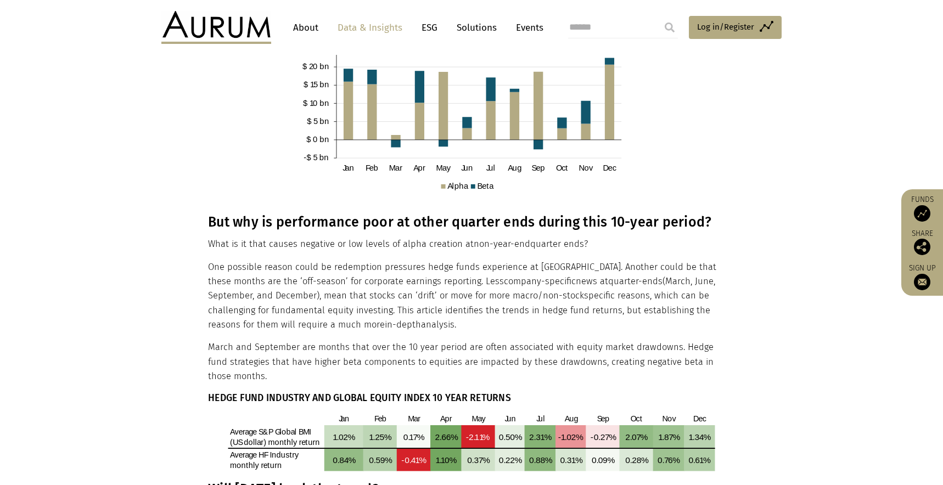
scroll to position [1698, 0]
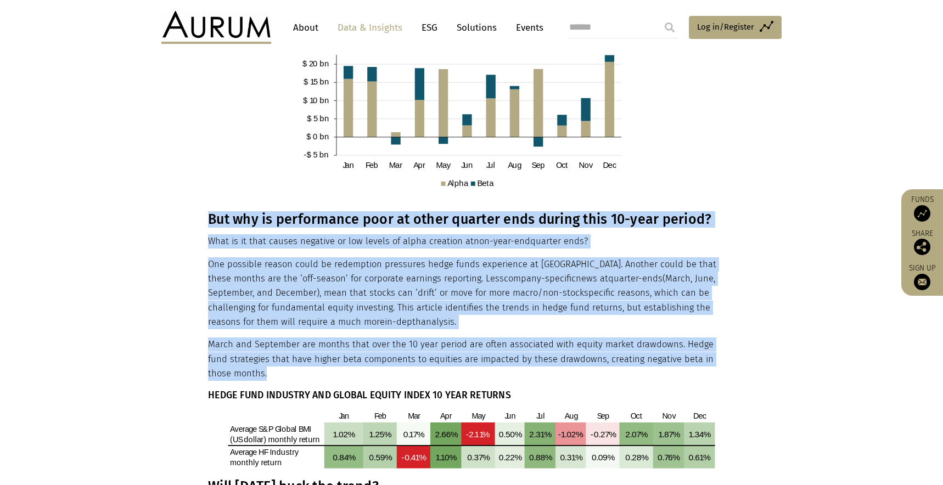
drag, startPoint x: 265, startPoint y: 360, endPoint x: 210, endPoint y: 206, distance: 162.9
click at [239, 390] on h6 "HEDGE FUND INDUSTRY AND GLOBAL EQUITY INDEX 10 YEAR RETURNS" at bounding box center [470, 396] width 524 height 12
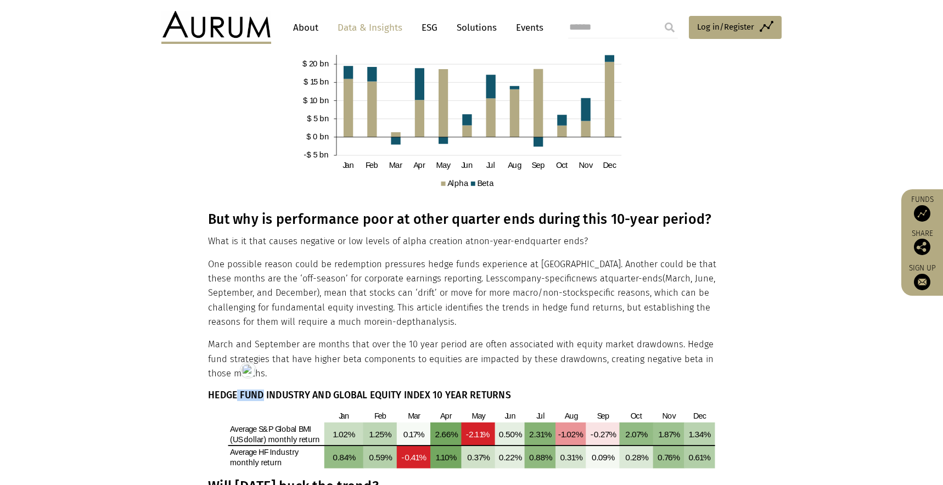
click at [239, 390] on h6 "HEDGE FUND INDUSTRY AND GLOBAL EQUITY INDEX 10 YEAR RETURNS" at bounding box center [470, 396] width 524 height 12
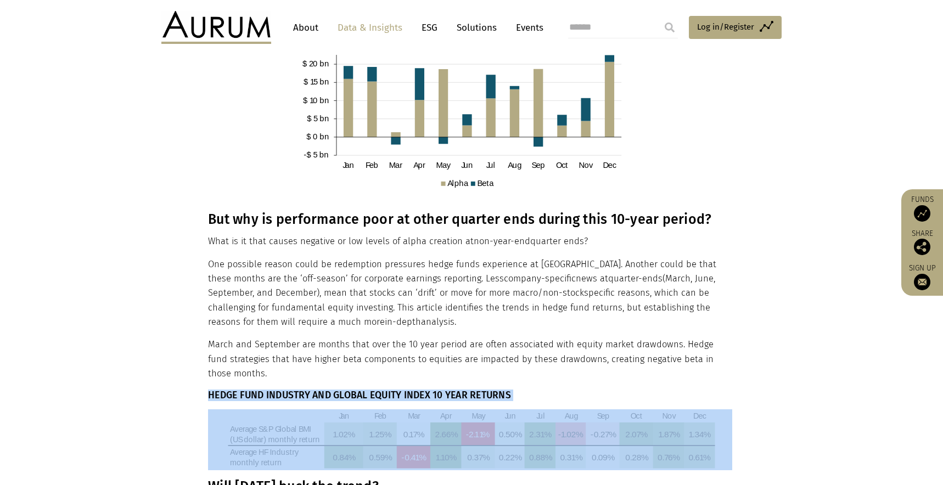
click at [239, 390] on h6 "HEDGE FUND INDUSTRY AND GLOBAL EQUITY INDEX 10 YEAR RETURNS" at bounding box center [470, 396] width 524 height 12
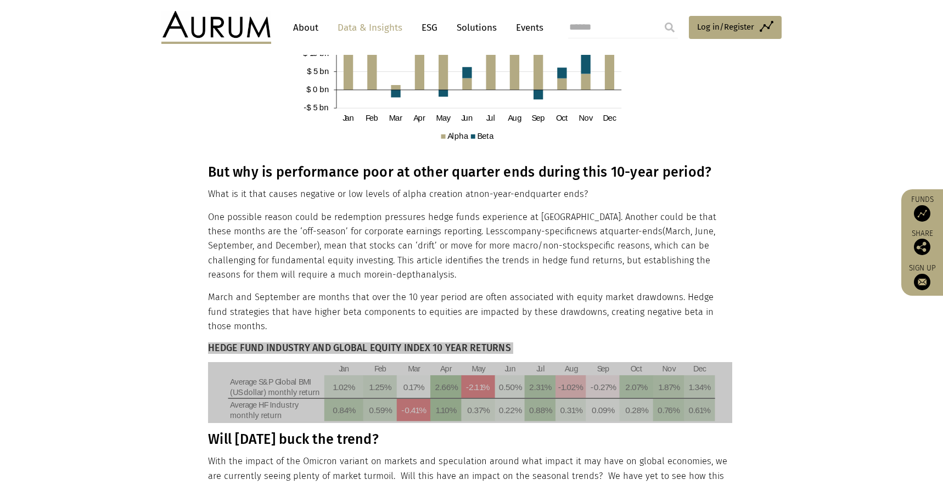
scroll to position [1915, 0]
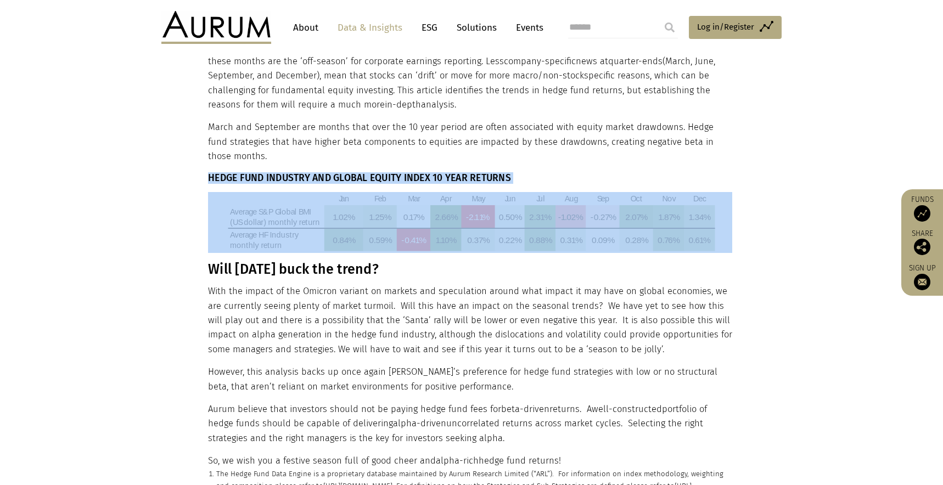
click at [303, 261] on h3 "Will December 2021 buck the trend?" at bounding box center [470, 269] width 524 height 16
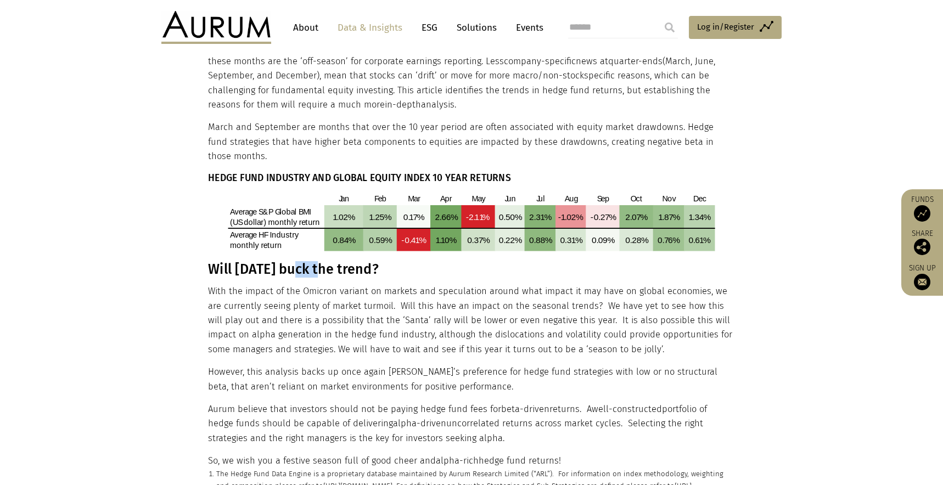
click at [303, 261] on h3 "Will December 2021 buck the trend?" at bounding box center [470, 269] width 524 height 16
click at [214, 284] on p "With the impact of the Omicron variant on markets and speculation around what i…" at bounding box center [470, 320] width 524 height 72
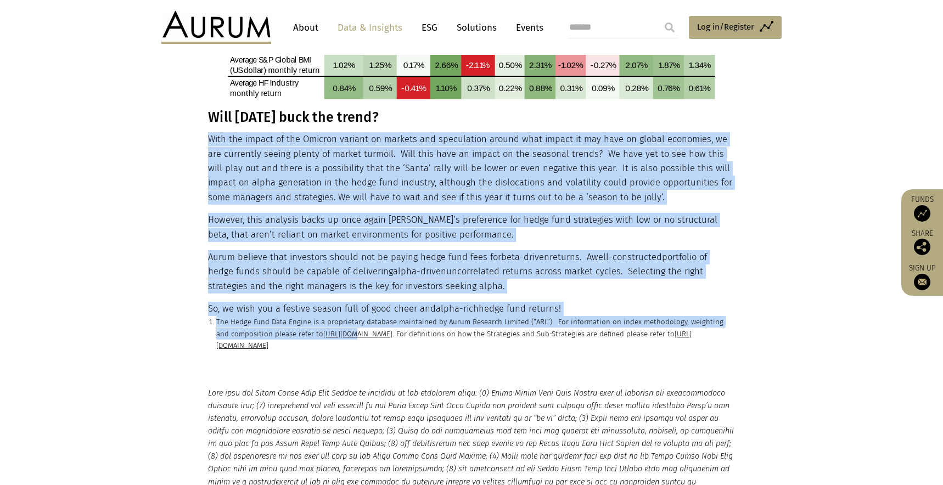
scroll to position [2069, 0]
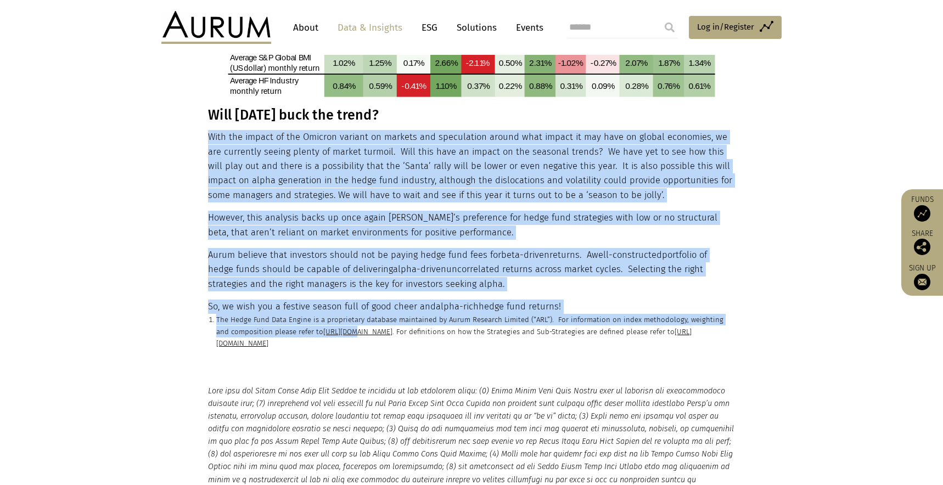
drag, startPoint x: 208, startPoint y: 276, endPoint x: 576, endPoint y: 289, distance: 368.6
click at [228, 314] on p "The Hedge Fund Data Engine is a proprietary database maintained by Aurum Resear…" at bounding box center [475, 331] width 519 height 35
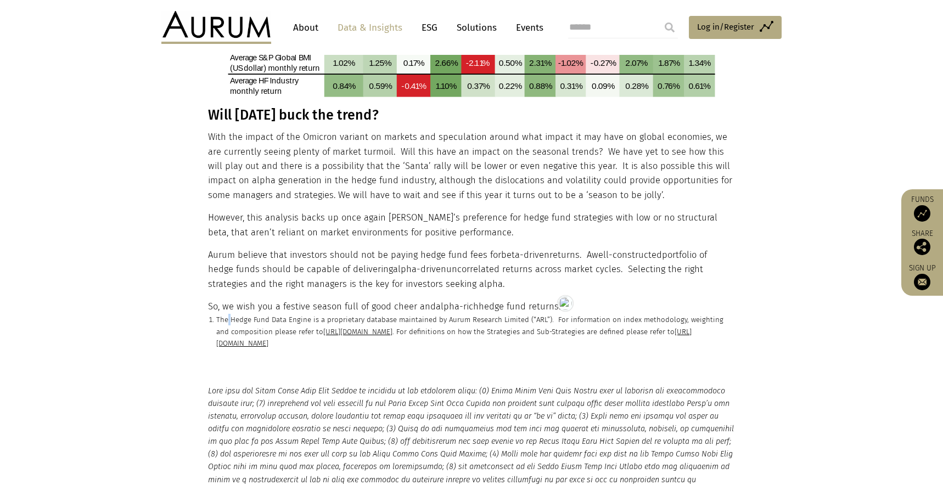
click at [228, 314] on p "The Hedge Fund Data Engine is a proprietary database maintained by Aurum Resear…" at bounding box center [475, 331] width 519 height 35
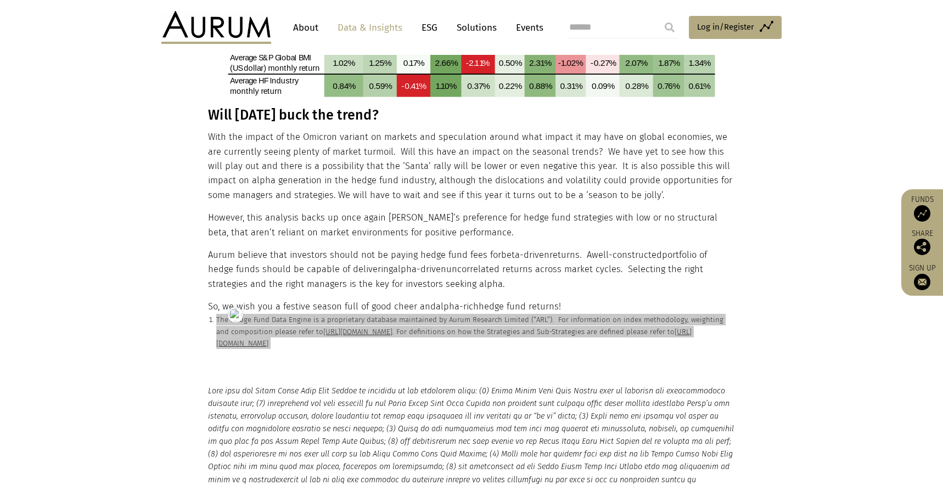
scroll to position [2293, 0]
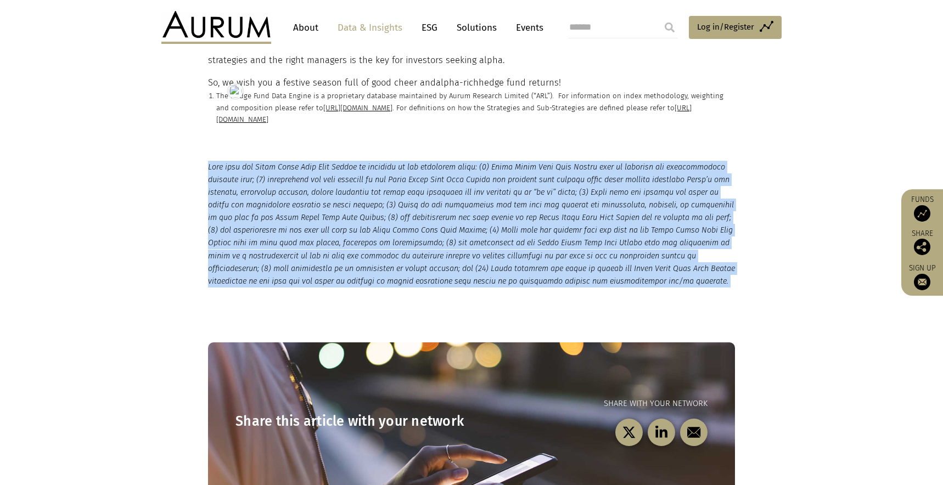
drag, startPoint x: 208, startPoint y: 155, endPoint x: 271, endPoint y: 245, distance: 109.7
click at [271, 245] on p at bounding box center [471, 224] width 527 height 127
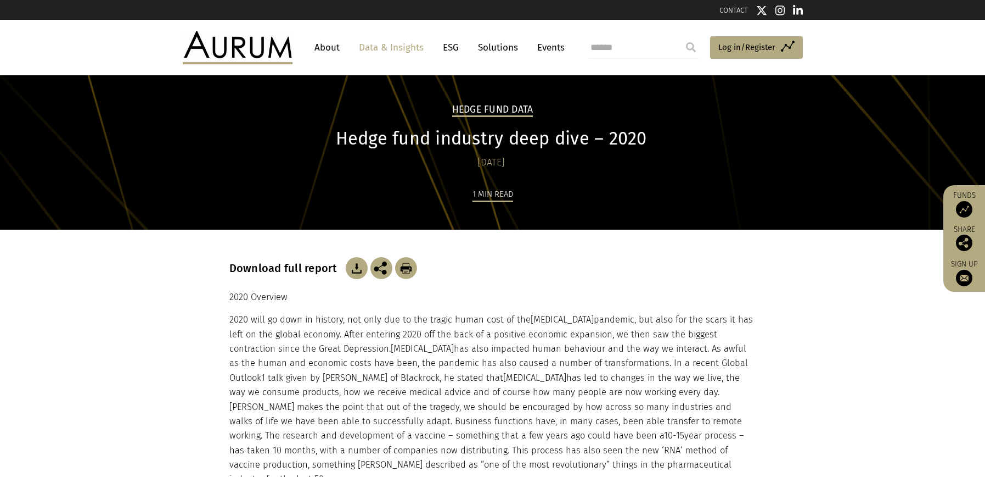
click at [486, 141] on h1 "Hedge fund industry deep dive – 2020" at bounding box center [491, 138] width 524 height 21
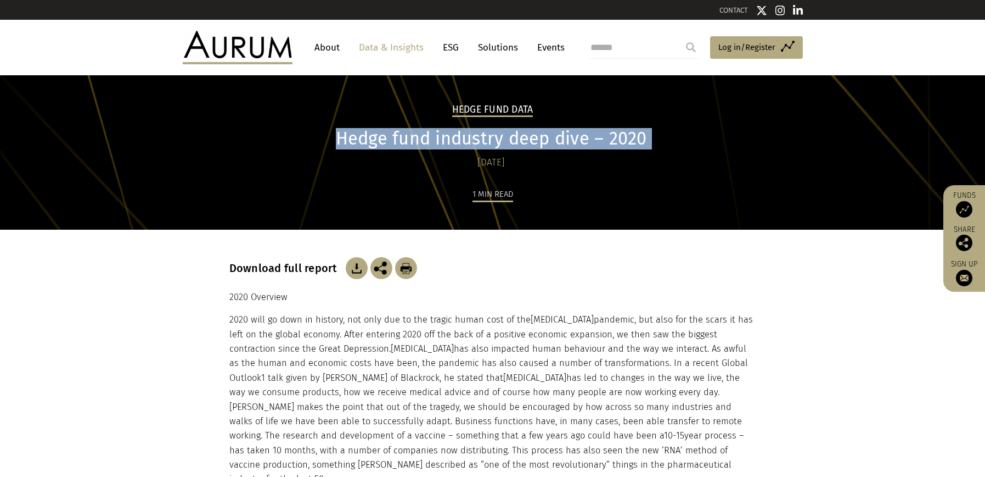
click at [486, 141] on h1 "Hedge fund industry deep dive – 2020" at bounding box center [491, 138] width 524 height 21
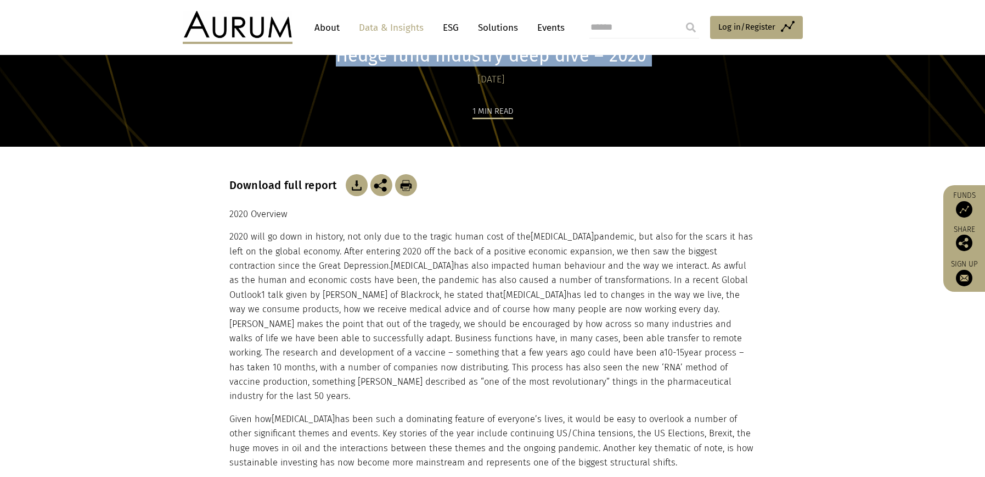
scroll to position [61, 0]
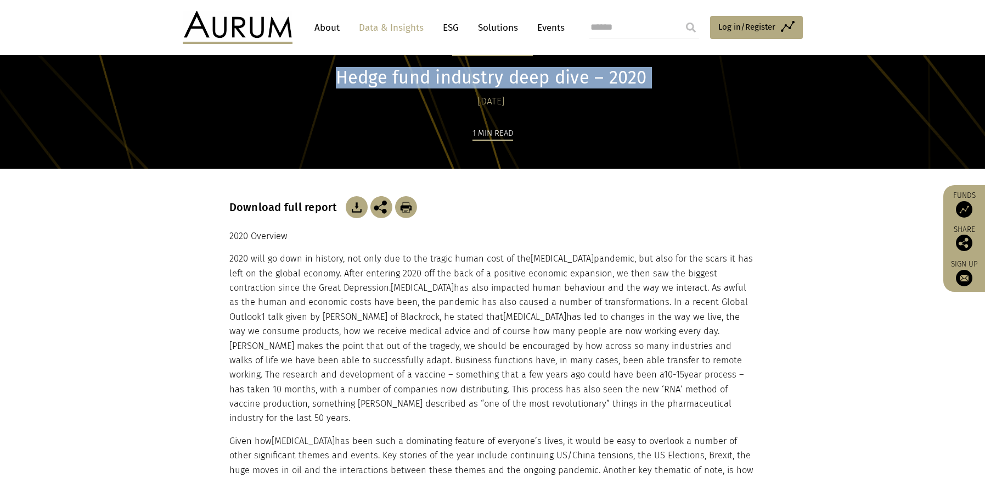
drag, startPoint x: 693, startPoint y: 303, endPoint x: 208, endPoint y: 258, distance: 487.4
click at [208, 258] on section "Download full report 2020 Overview 2020 will go down in history, not only due t…" at bounding box center [492, 344] width 985 height 351
copy div "2020 will go down in history, not only due to the tragic human cost of the COVI…"
click at [260, 238] on p "2020 Overview" at bounding box center [492, 236] width 527 height 14
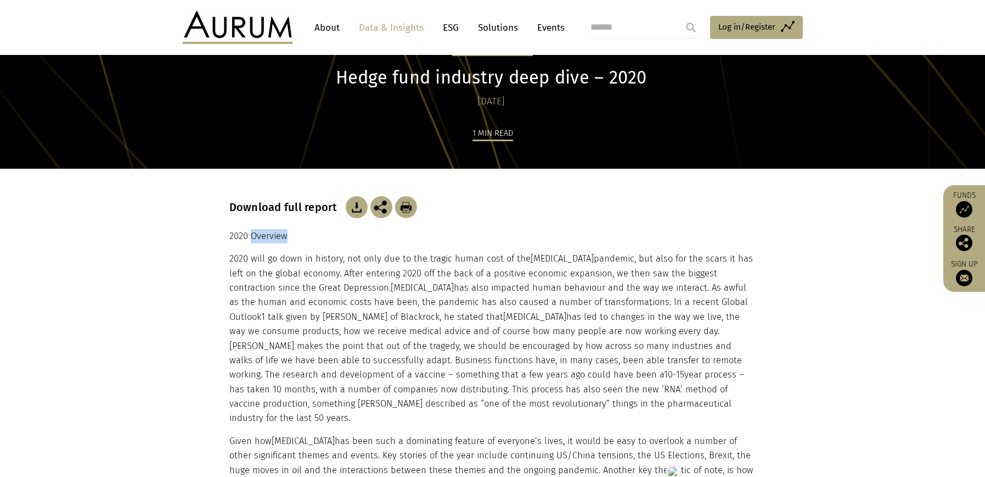
click at [260, 238] on p "2020 Overview" at bounding box center [492, 236] width 527 height 14
copy div "2020 Overview"
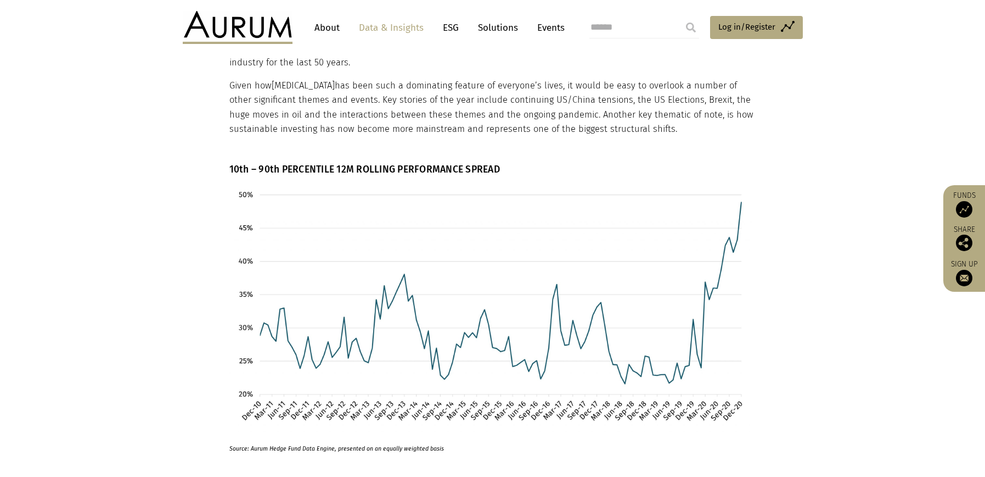
scroll to position [355, 0]
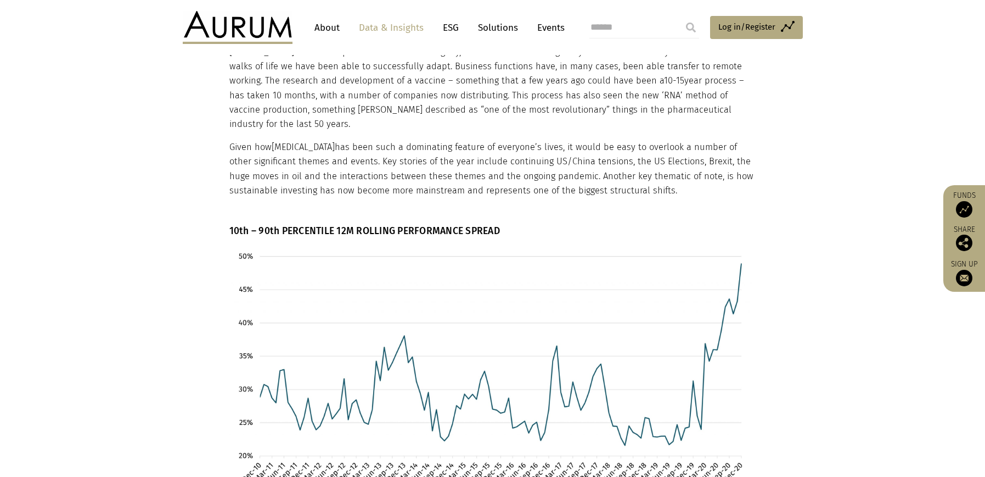
click at [380, 210] on div "Download full report 2020 Overview 2020 will go down in history, not only due t…" at bounding box center [492, 50] width 527 height 351
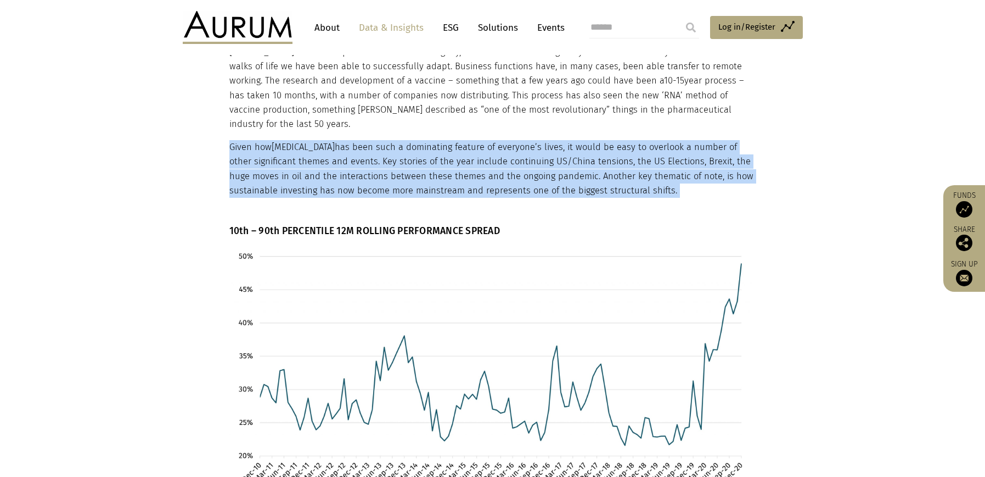
click at [380, 210] on html "CONTACT About Data & Insights ESG Solutions Events Access Funds Log in/Register…" at bounding box center [492, 476] width 985 height 1662
click at [383, 214] on img at bounding box center [388, 217] width 16 height 16
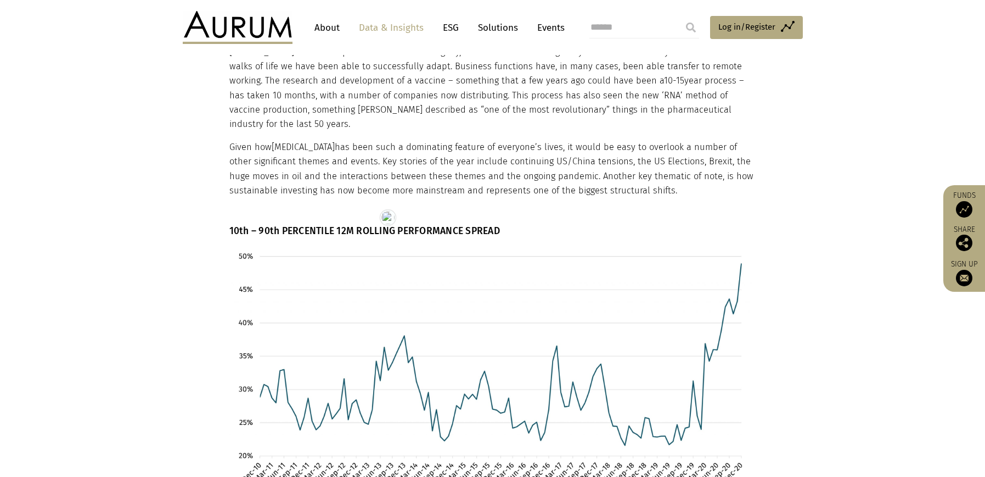
click at [277, 225] on h6 "10th – 90th PERCENTILE 12M ROLLING PERFORMANCE SPREAD" at bounding box center [491, 231] width 524 height 12
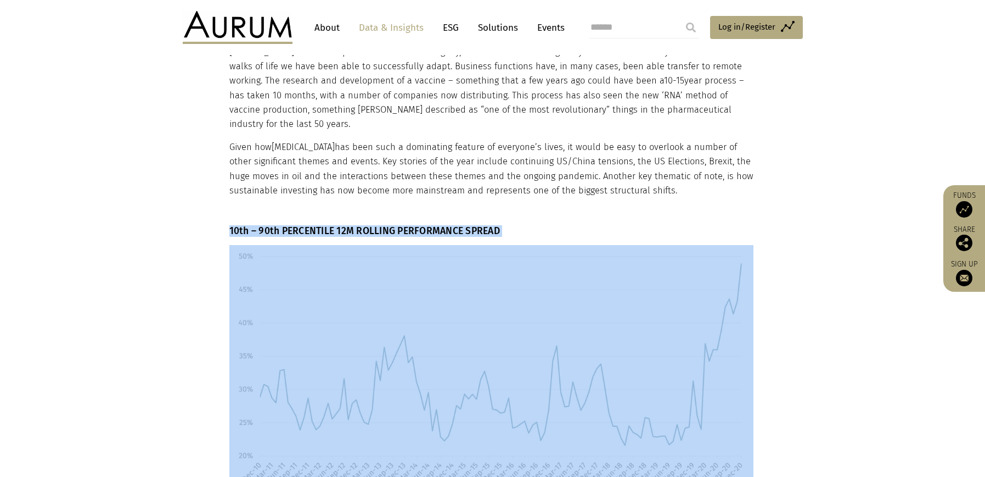
click at [277, 225] on h6 "10th – 90th PERCENTILE 12M ROLLING PERFORMANCE SPREAD" at bounding box center [491, 231] width 524 height 12
copy div "10th – 90th PERCENTILE 12M ROLLING PERFORMANCE SPREAD"
click at [473, 305] on img at bounding box center [491, 369] width 524 height 249
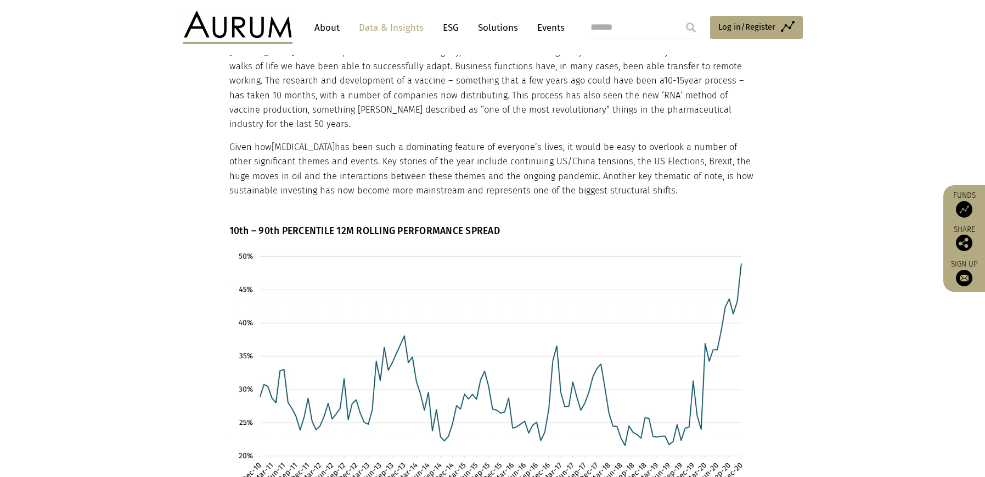
click at [91, 257] on section "10th – 90th PERCENTILE 12M ROLLING PERFORMANCE SPREAD Source: Aurum Hedge Fund …" at bounding box center [492, 370] width 985 height 291
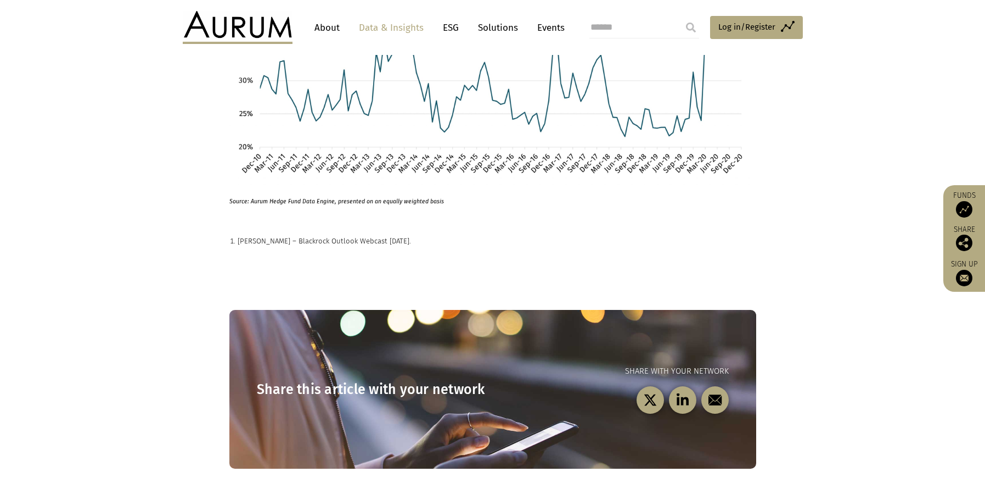
scroll to position [582, 0]
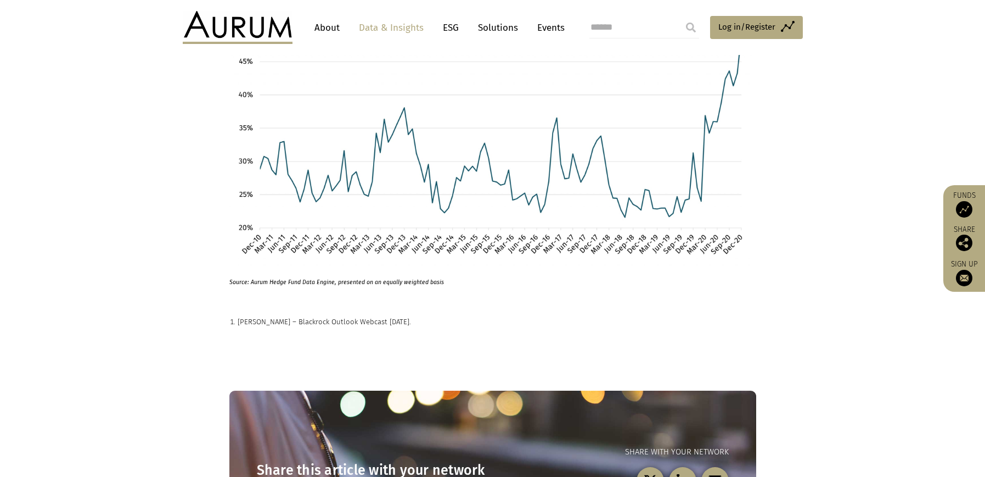
click at [327, 278] on strong "Source: Aurum Hedge Fund Data Engine, presented on an equally weighted basis" at bounding box center [336, 281] width 215 height 7
click at [327, 266] on html "CONTACT About Data & Insights ESG Solutions Events Access Funds Log in/Register…" at bounding box center [492, 249] width 985 height 1662
copy main "Source: Aurum Hedge Fund Data Engine, presented on an equally weighted basis"
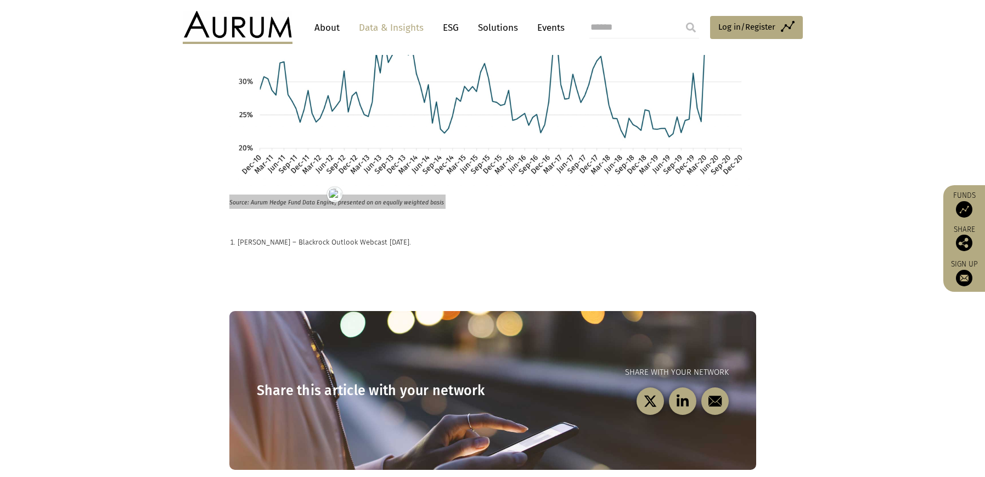
scroll to position [671, 0]
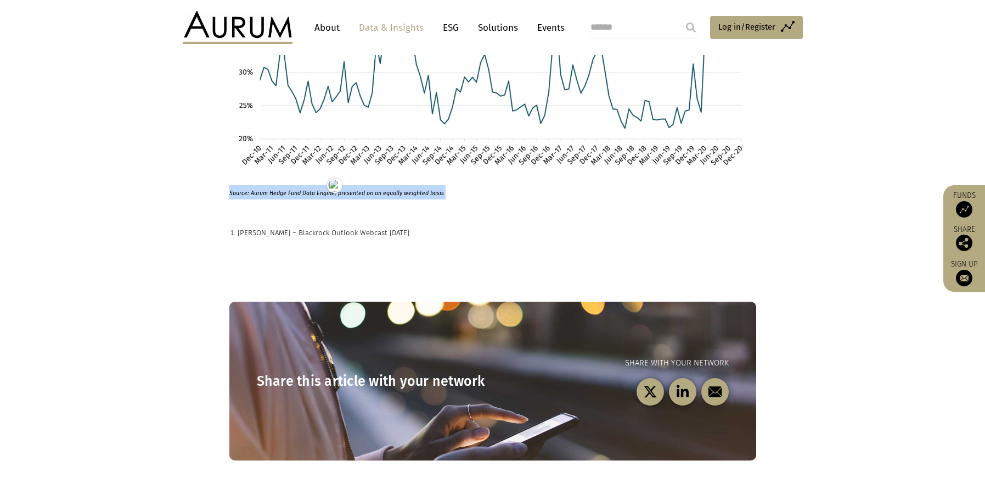
click at [289, 227] on p "Larry Fink – Blackrock Outlook Webcast 19th January 2021." at bounding box center [497, 233] width 519 height 12
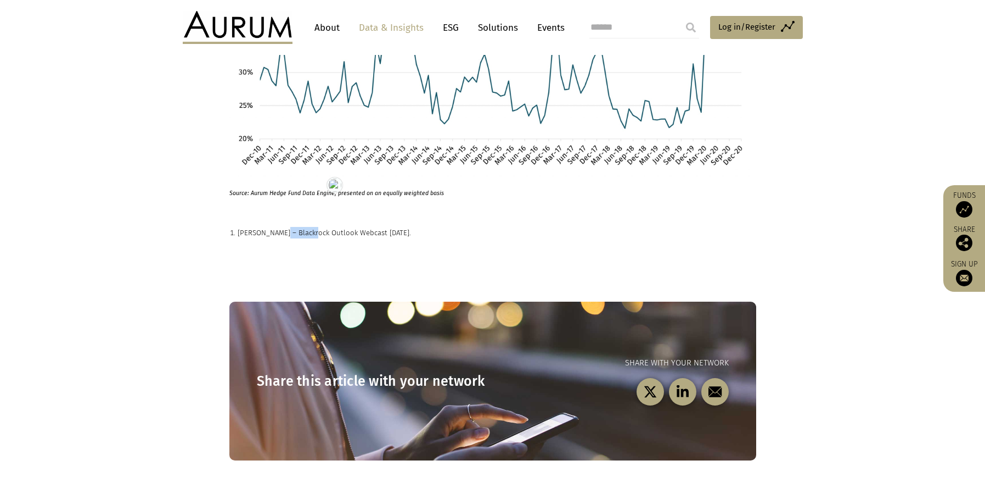
click at [289, 227] on p "Larry Fink – Blackrock Outlook Webcast 19th January 2021." at bounding box center [497, 233] width 519 height 12
copy main "Larry Fink – Blackrock Outlook Webcast 19th January 2021."
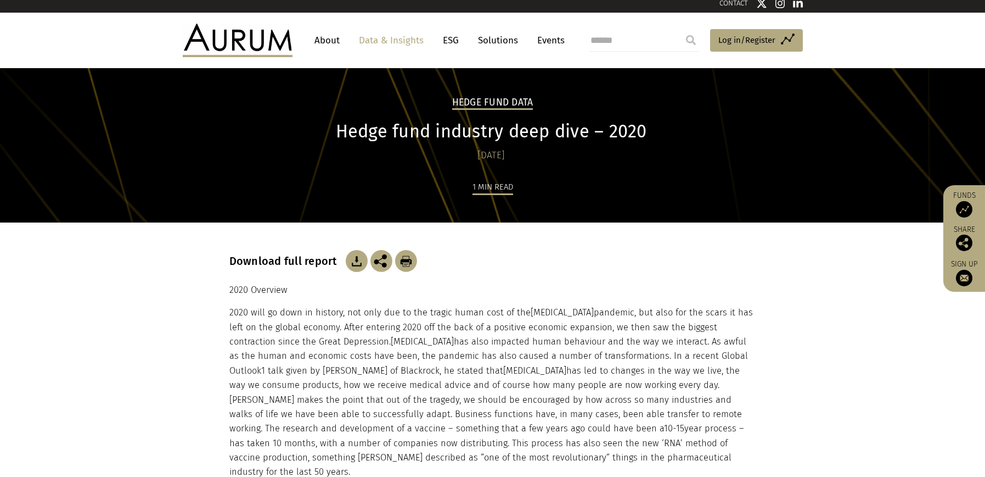
scroll to position [17, 0]
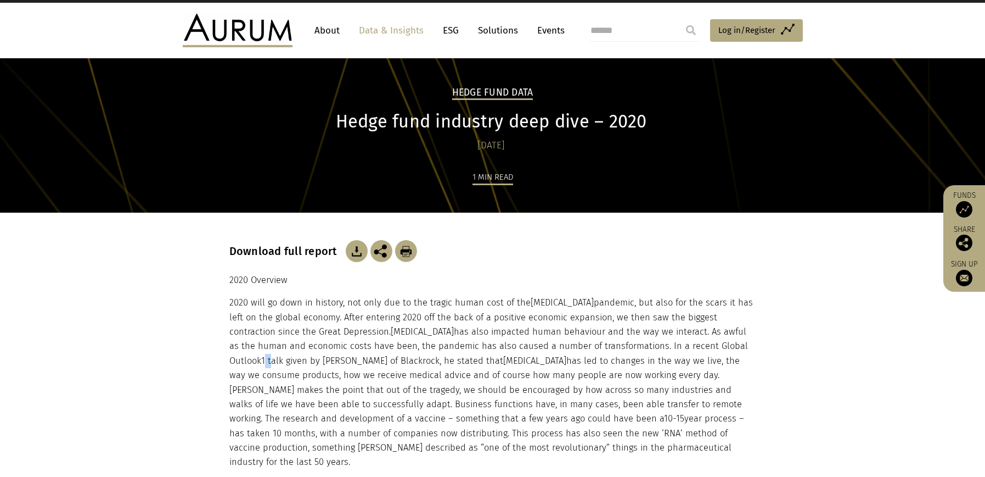
drag, startPoint x: 699, startPoint y: 346, endPoint x: 692, endPoint y: 345, distance: 6.7
click at [692, 345] on p "2020 will go down in history, not only due to the tragic human cost of the COVI…" at bounding box center [492, 382] width 527 height 174
click at [723, 367] on p "2020 will go down in history, not only due to the tragic human cost of the COVI…" at bounding box center [492, 382] width 527 height 174
click at [630, 379] on p "2020 will go down in history, not only due to the tragic human cost of the COVI…" at bounding box center [492, 382] width 527 height 174
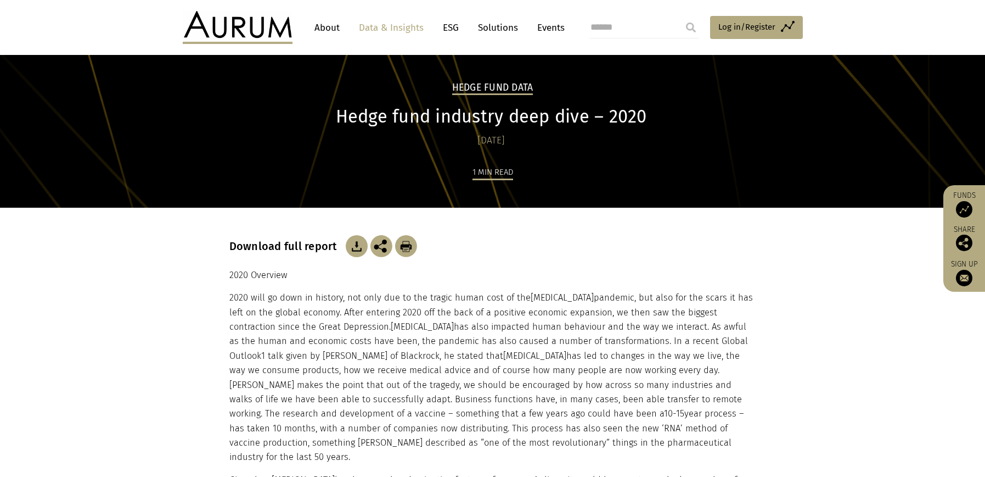
scroll to position [61, 0]
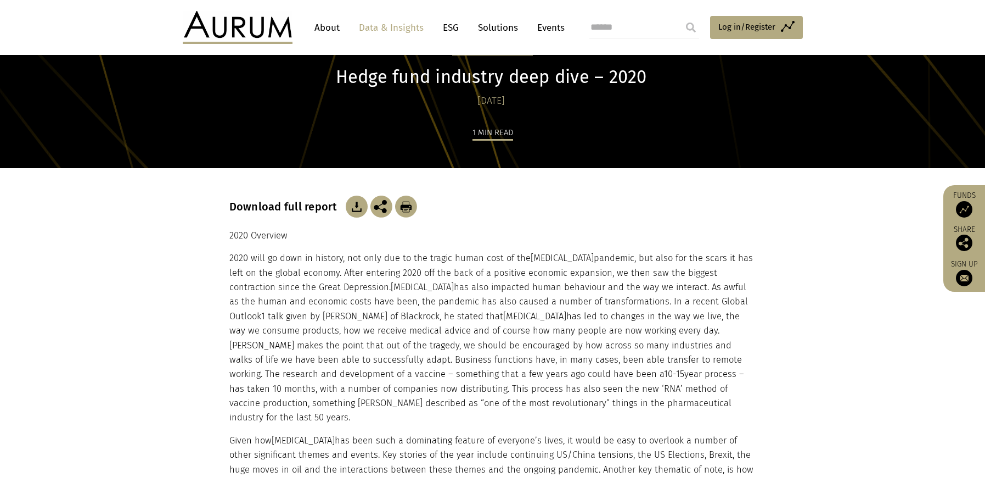
click at [267, 314] on p "2020 will go down in history, not only due to the tragic human cost of the COVI…" at bounding box center [492, 338] width 527 height 174
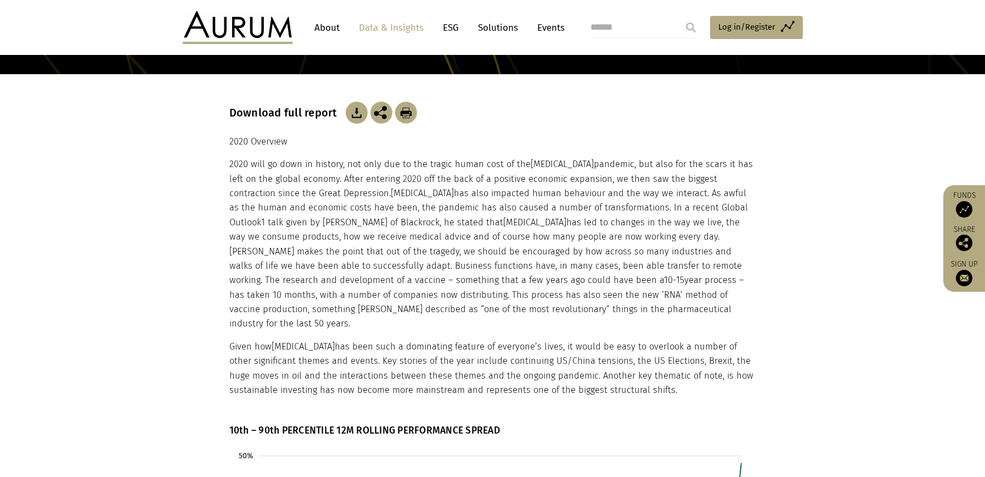
scroll to position [155, 0]
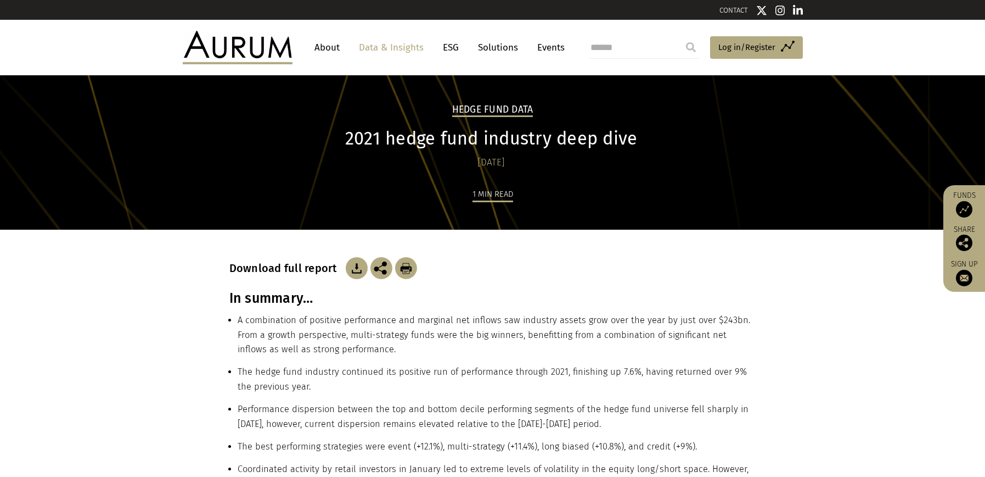
click at [468, 135] on h1 "2021 hedge fund industry deep dive" at bounding box center [491, 138] width 524 height 21
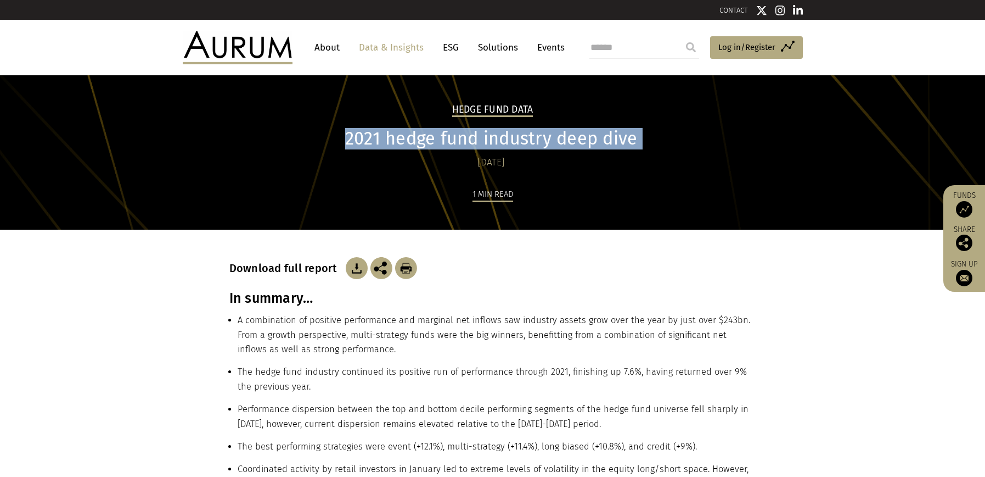
click at [468, 135] on h1 "2021 hedge fund industry deep dive" at bounding box center [491, 138] width 524 height 21
click at [285, 297] on h3 "In summary…" at bounding box center [492, 298] width 527 height 16
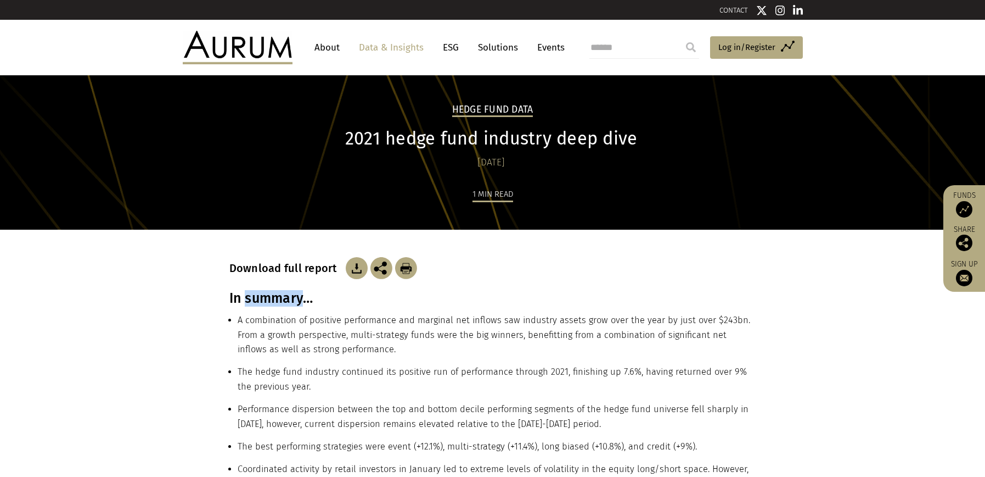
click at [285, 296] on h3 "In summary…" at bounding box center [492, 298] width 527 height 16
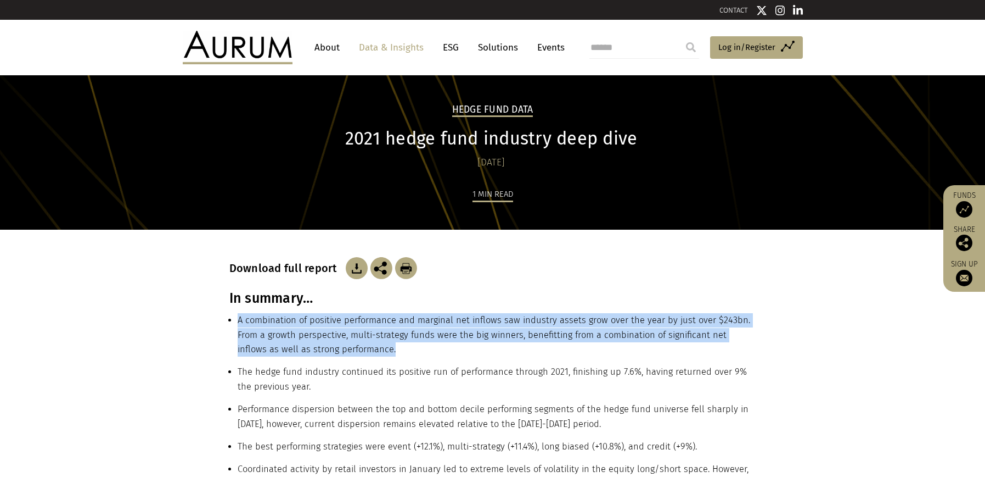
drag, startPoint x: 379, startPoint y: 346, endPoint x: 237, endPoint y: 323, distance: 143.5
click at [238, 323] on li "A combination of positive performance and marginal net inflows saw industry ass…" at bounding box center [497, 339] width 519 height 52
copy li "A combination of positive performance and marginal net inflows saw industry ass…"
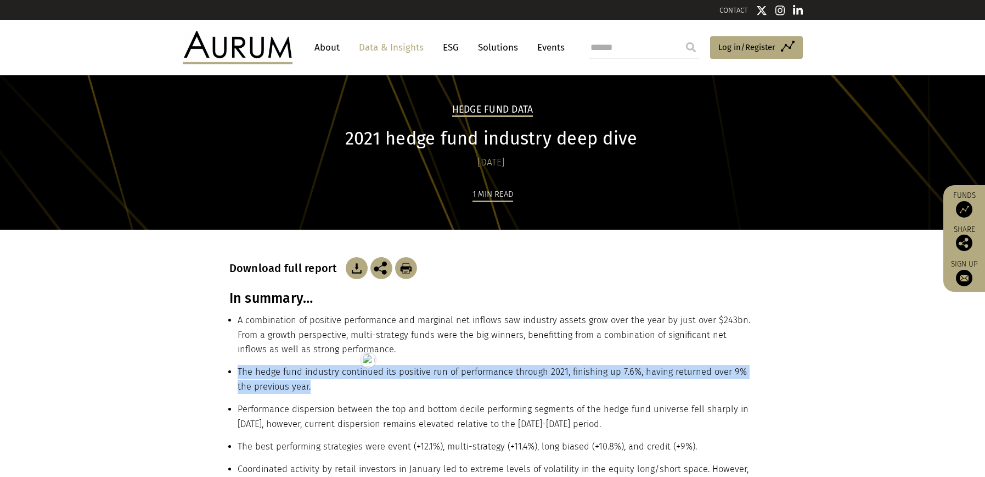
drag, startPoint x: 302, startPoint y: 385, endPoint x: 237, endPoint y: 376, distance: 65.5
click at [238, 376] on li "The hedge fund industry continued its positive run of performance through 2021,…" at bounding box center [497, 383] width 519 height 37
copy li "The hedge fund industry continued its positive run of performance through 2021,…"
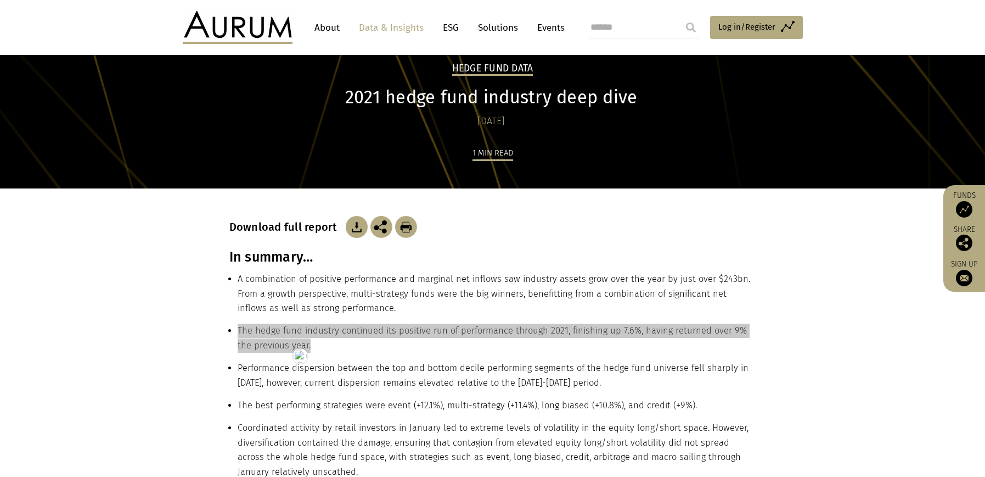
scroll to position [90, 0]
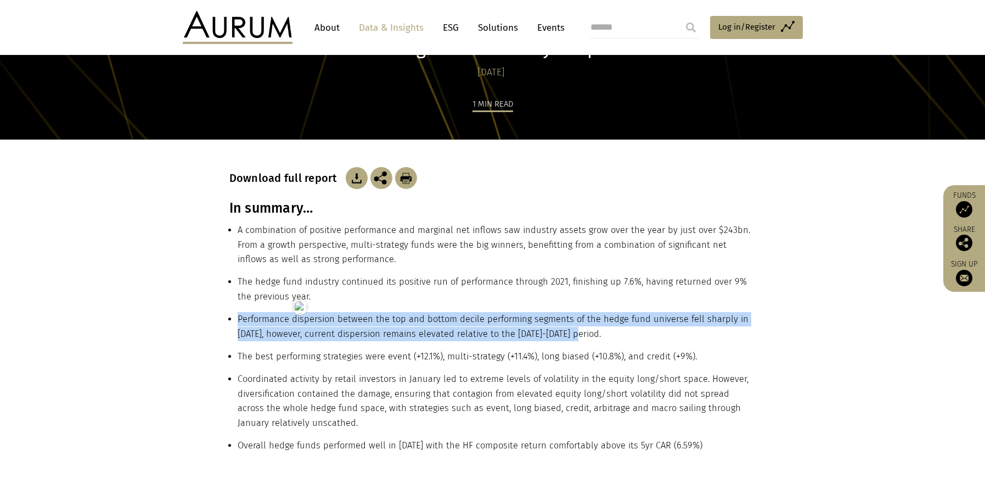
drag, startPoint x: 593, startPoint y: 334, endPoint x: 232, endPoint y: 311, distance: 361.9
click at [232, 311] on ul "A combination of positive performance and marginal net inflows saw industry ass…" at bounding box center [492, 342] width 527 height 238
copy ul "Performance dispersion between the top and bottom decile performing segments of…"
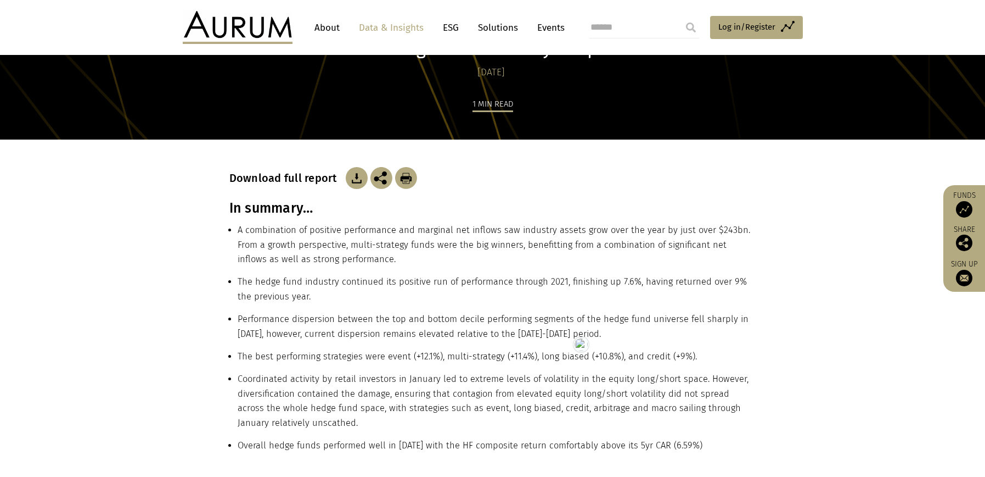
click at [280, 357] on li "The best performing strategies were event (+12.1%), multi-strategy (+11.4%), lo…" at bounding box center [497, 360] width 519 height 23
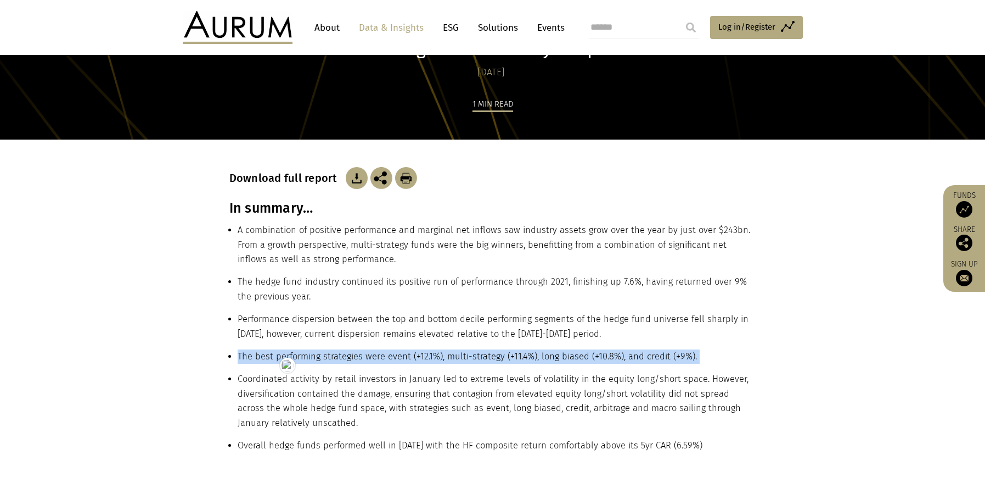
copy ul "The best performing strategies were event (+12.1%), multi-strategy (+11.4%), lo…"
click at [256, 378] on li "Coordinated activity by retail investors in January led to extreme levels of vo…" at bounding box center [497, 405] width 519 height 66
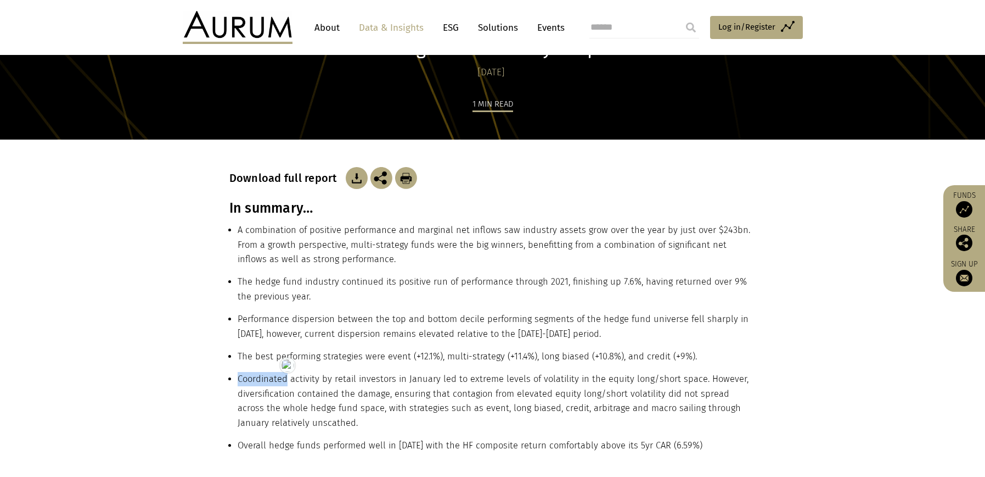
click at [256, 378] on li "Coordinated activity by retail investors in January led to extreme levels of vo…" at bounding box center [497, 405] width 519 height 66
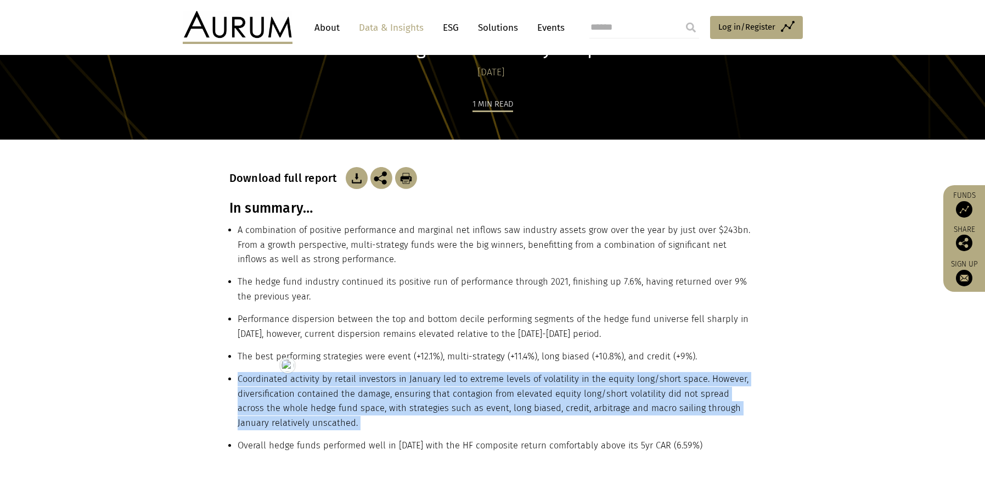
copy ul "Coordinated activity by retail investors in January led to extreme levels of vo…"
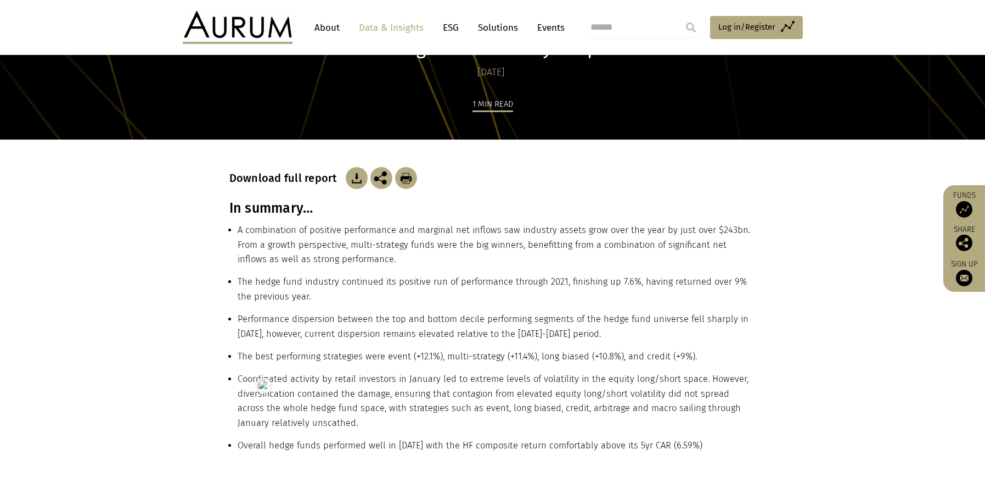
click at [267, 445] on li "Overall hedge funds performed well in 2021 with the HF composite return comfort…" at bounding box center [497, 449] width 519 height 23
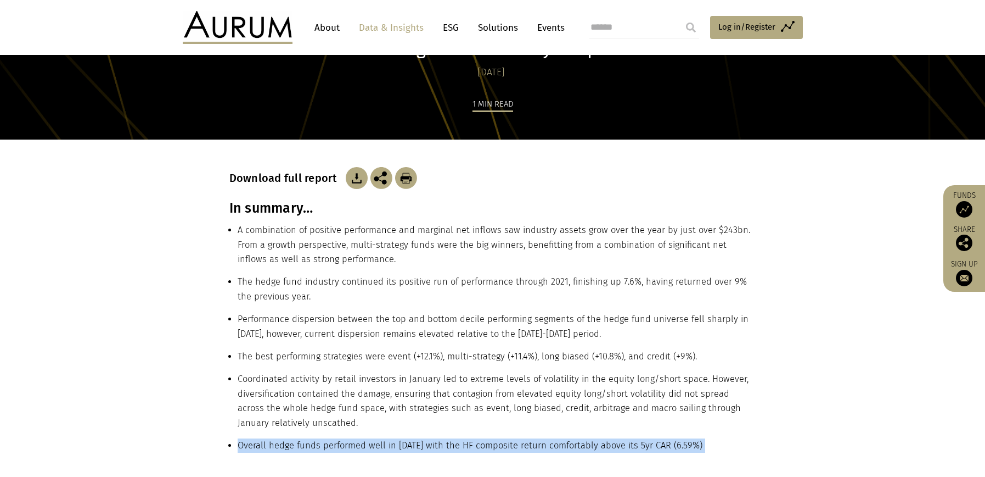
copy div "Overall hedge funds performed well in 2021 with the HF composite return comfort…"
click at [334, 443] on li "Overall hedge funds performed well in 2021 with the HF composite return comfort…" at bounding box center [497, 449] width 519 height 23
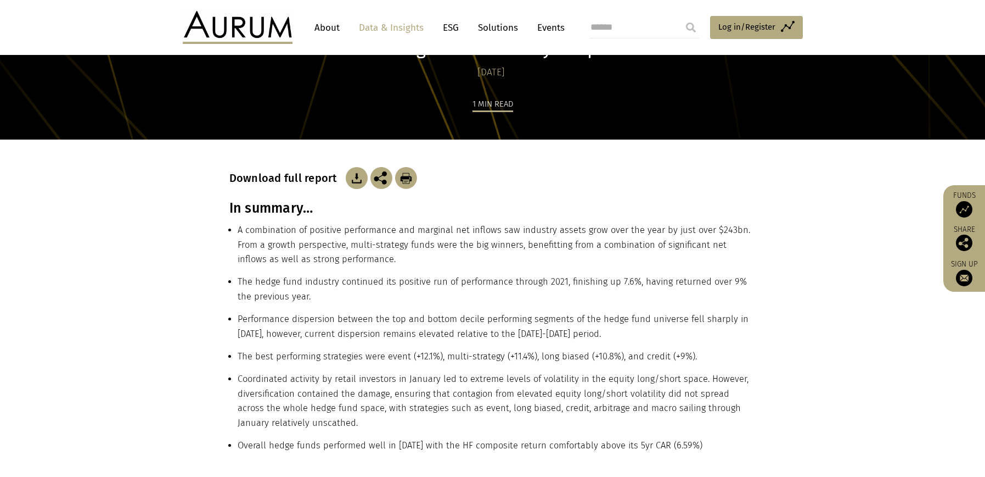
click at [340, 444] on li "Overall hedge funds performed well in 2021 with the HF composite return comfort…" at bounding box center [497, 449] width 519 height 23
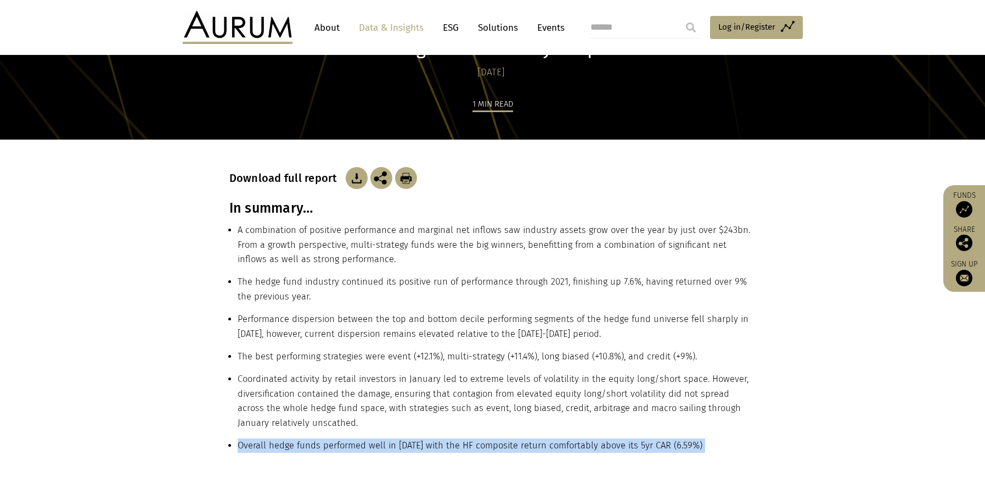
copy main "Overall hedge funds performed well in 2021 with the HF composite return comfort…"
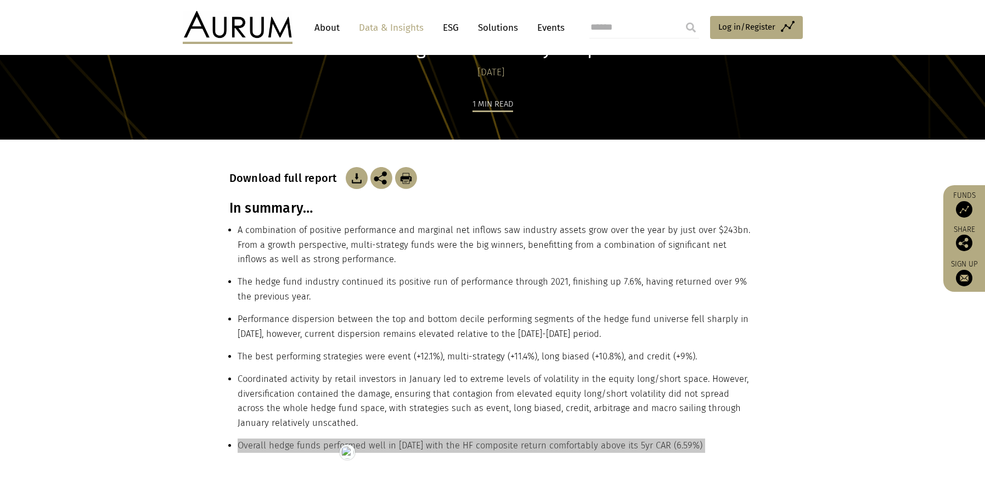
scroll to position [314, 0]
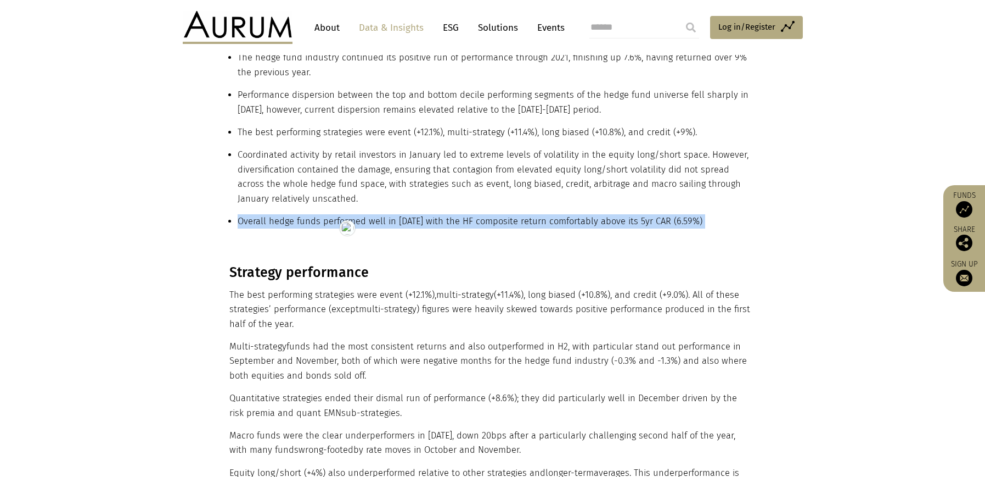
click at [286, 275] on h3 "Strategy performance" at bounding box center [491, 272] width 524 height 16
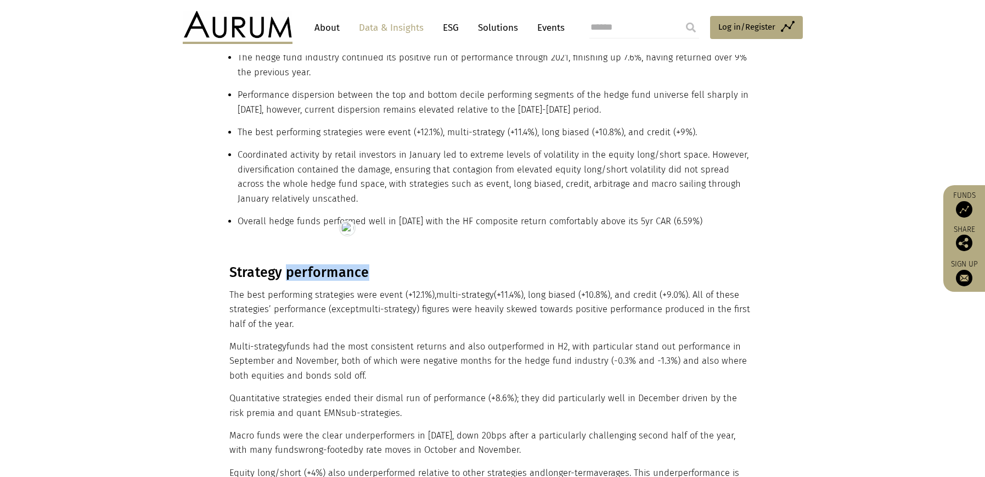
click at [286, 275] on h3 "Strategy performance" at bounding box center [491, 272] width 524 height 16
copy div "Strategy performance"
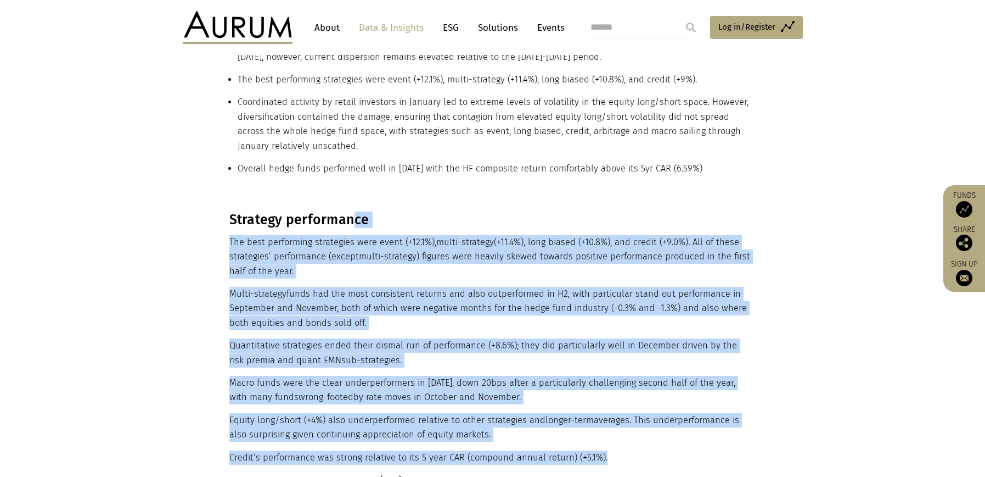
scroll to position [348, 0]
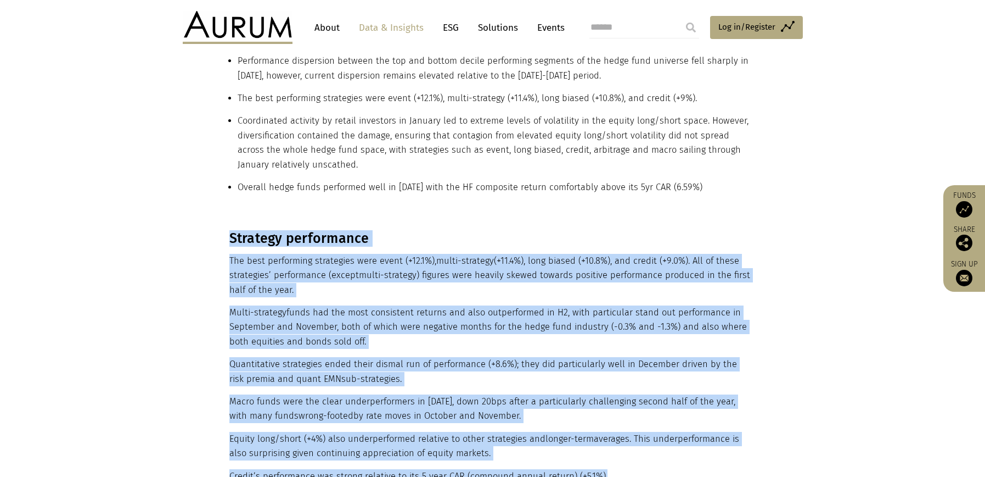
drag, startPoint x: 603, startPoint y: 292, endPoint x: 230, endPoint y: 236, distance: 377.5
click at [230, 236] on div "Strategy performance The best performing strategies were event (+12.1%), multi-…" at bounding box center [491, 484] width 524 height 509
copy div "Strategy performance The best performing strategies were event (+12.1%), multi-…"
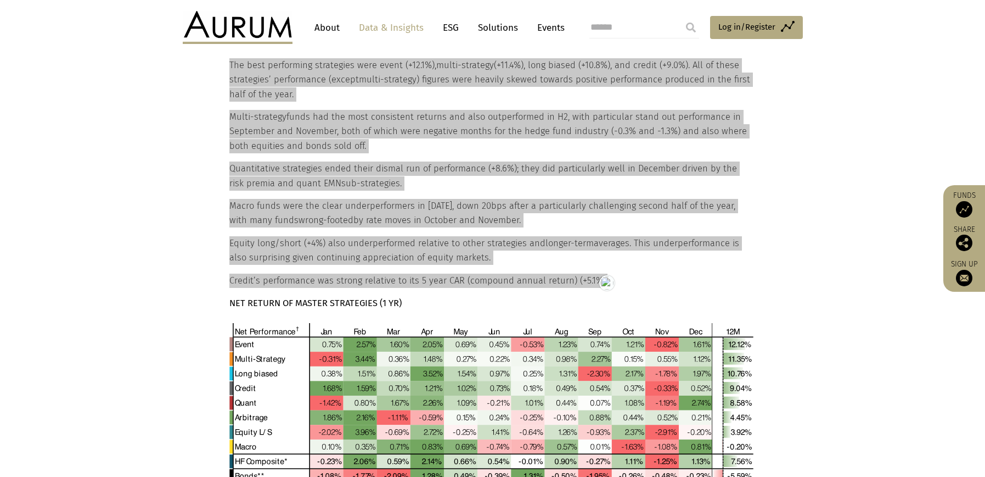
scroll to position [593, 0]
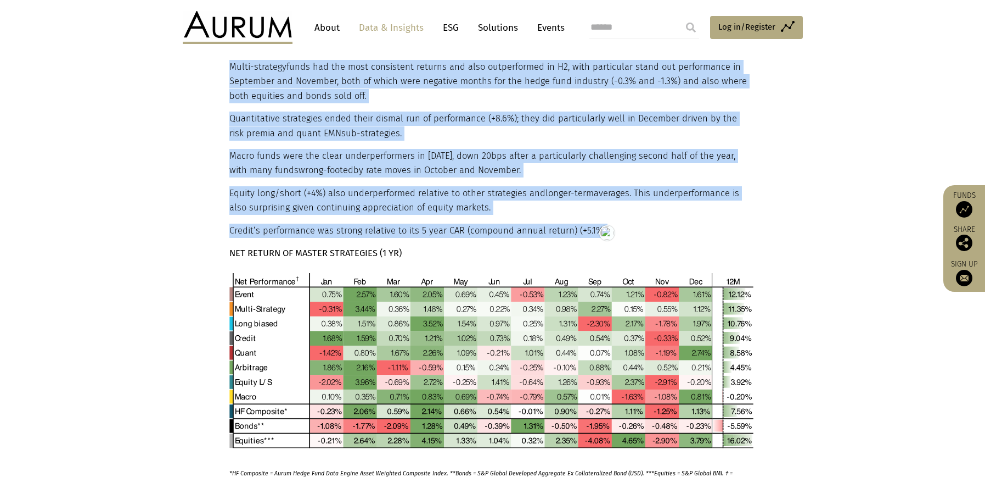
click at [320, 250] on strong "NET RETURN OF MASTER STRATEGIES (1 YR)" at bounding box center [315, 253] width 172 height 10
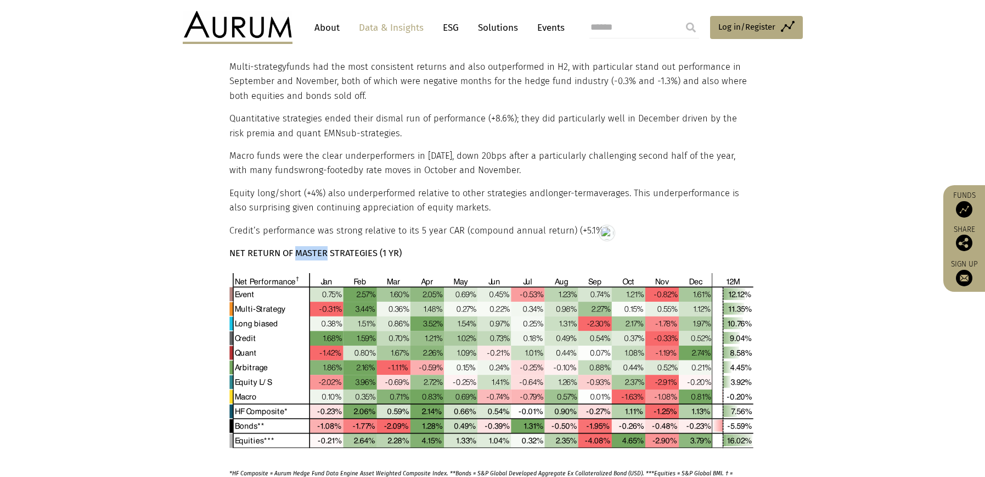
click at [320, 250] on strong "NET RETURN OF MASTER STRATEGIES (1 YR)" at bounding box center [315, 253] width 172 height 10
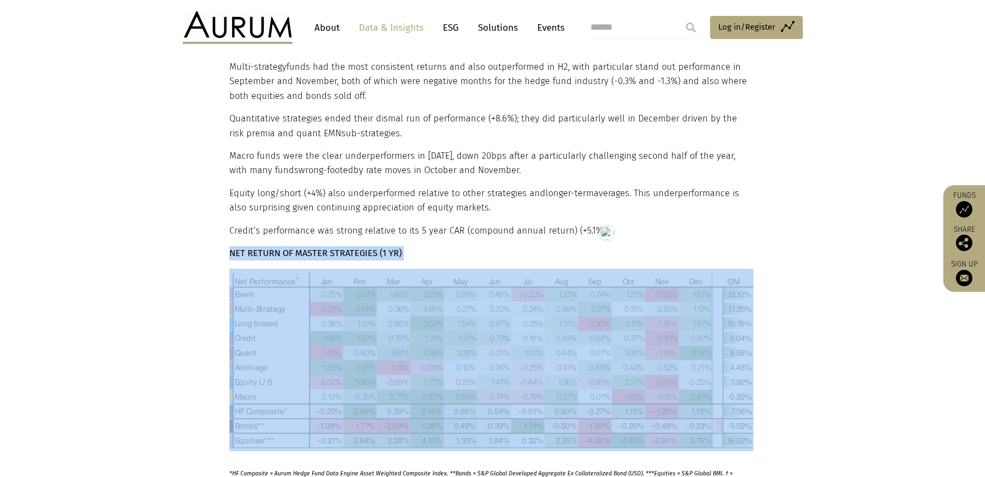
click at [320, 250] on strong "NET RETURN OF MASTER STRATEGIES (1 YR)" at bounding box center [315, 253] width 172 height 10
copy div "NET RETURN OF MASTER STRATEGIES (1 YR)"
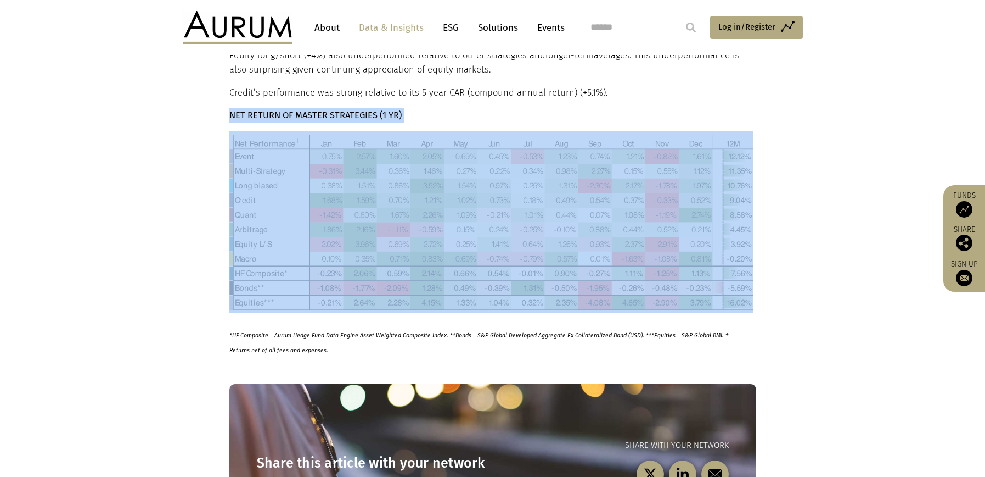
scroll to position [817, 0]
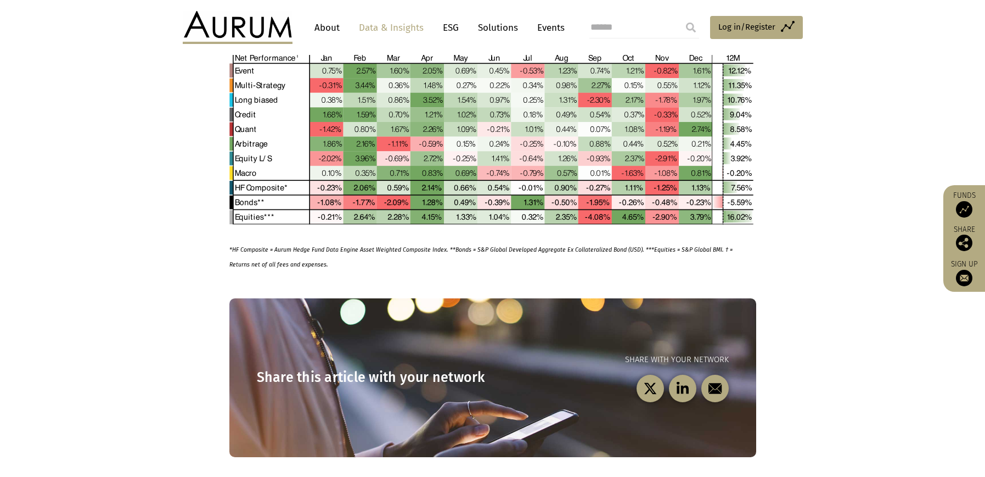
click at [295, 254] on p "*HF Composite = Aurum Hedge Fund Data Engine Asset Weighted Composite Index. **…" at bounding box center [491, 158] width 524 height 226
click at [281, 251] on em "*HF Composite = Aurum Hedge Fund Data Engine Asset Weighted Composite Index. **…" at bounding box center [480, 256] width 503 height 21
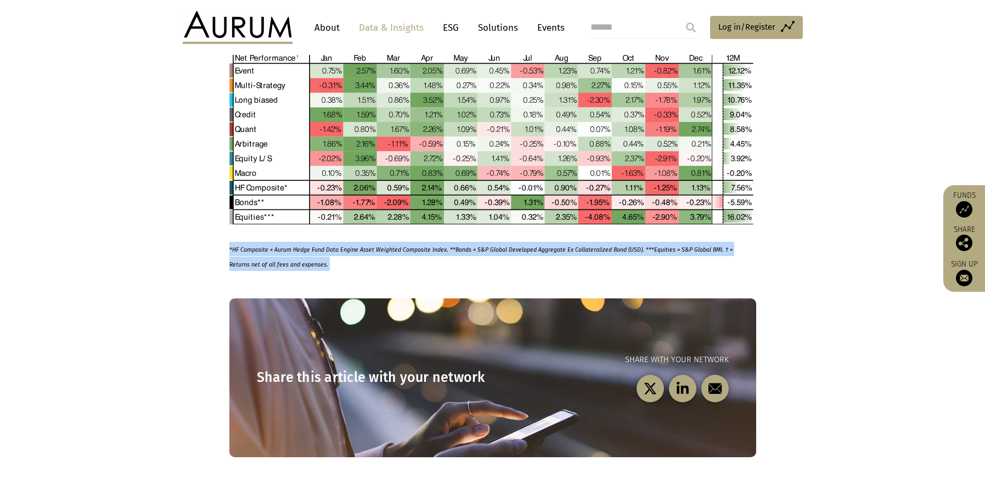
click at [281, 250] on html "CONTACT About Data & Insights ESG Solutions Events Access Funds Log in/Register…" at bounding box center [492, 85] width 985 height 1804
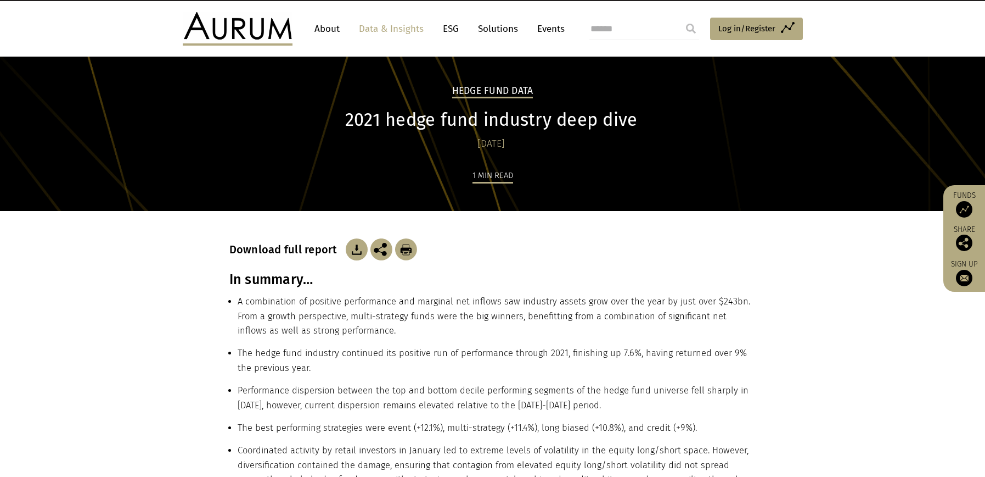
scroll to position [10, 0]
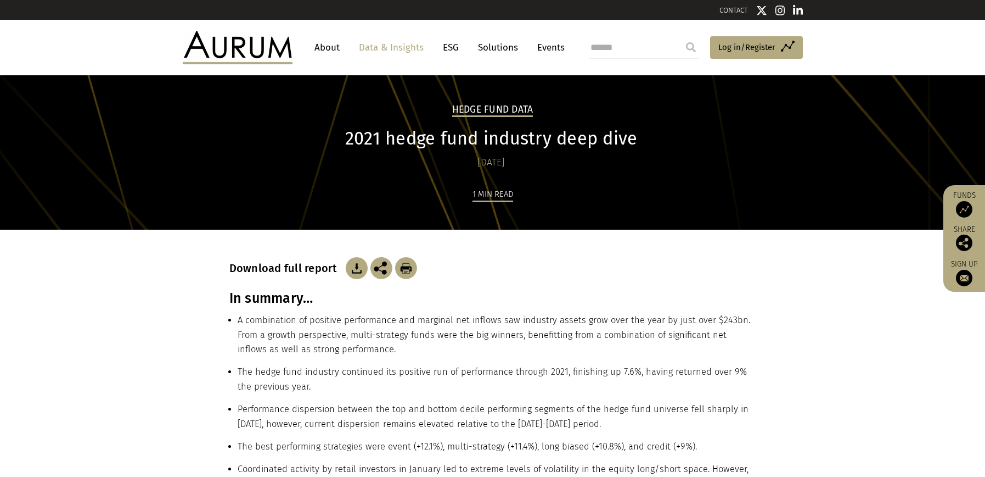
scroll to position [8, 0]
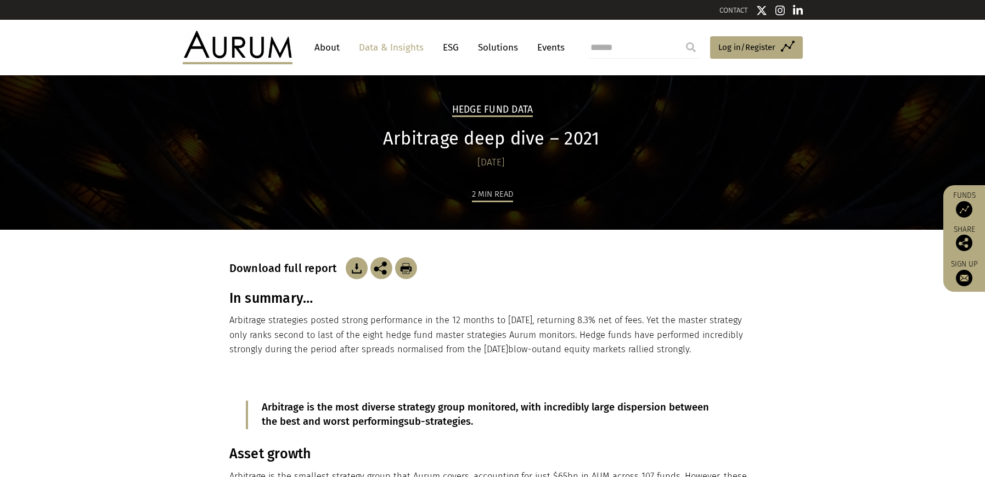
click at [501, 144] on h1 "Arbitrage deep dive – 2021" at bounding box center [491, 138] width 524 height 21
click at [501, 143] on h1 "Arbitrage deep dive – 2021" at bounding box center [491, 138] width 524 height 21
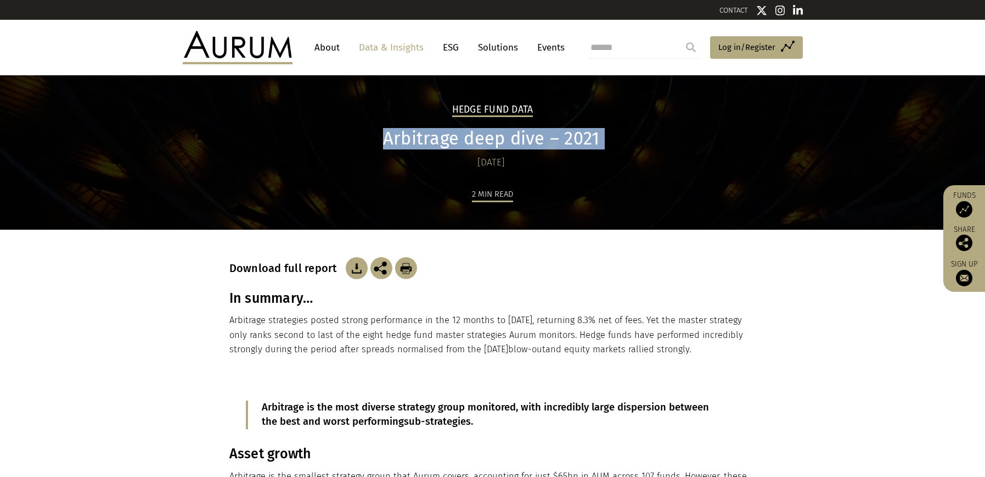
click at [501, 143] on h1 "Arbitrage deep dive – 2021" at bounding box center [491, 138] width 524 height 21
copy div "Arbitrage deep dive – 2021"
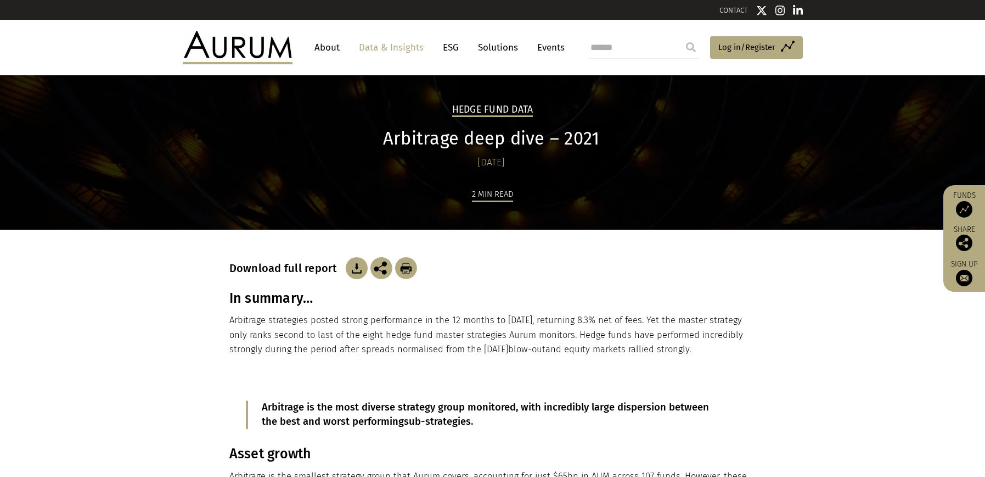
click at [281, 298] on h3 "In summary…" at bounding box center [492, 298] width 527 height 16
copy div "In summary…"
click at [345, 333] on p "Arbitrage strategies posted strong performance in the 12 months to [DATE], retu…" at bounding box center [492, 334] width 527 height 43
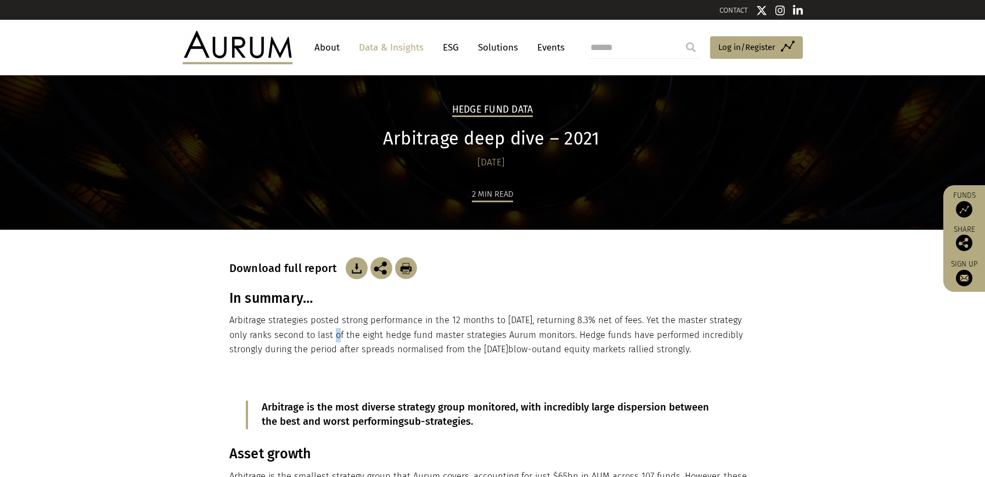
click at [345, 333] on p "Arbitrage strategies posted strong performance in the 12 months to [DATE], retu…" at bounding box center [492, 334] width 527 height 43
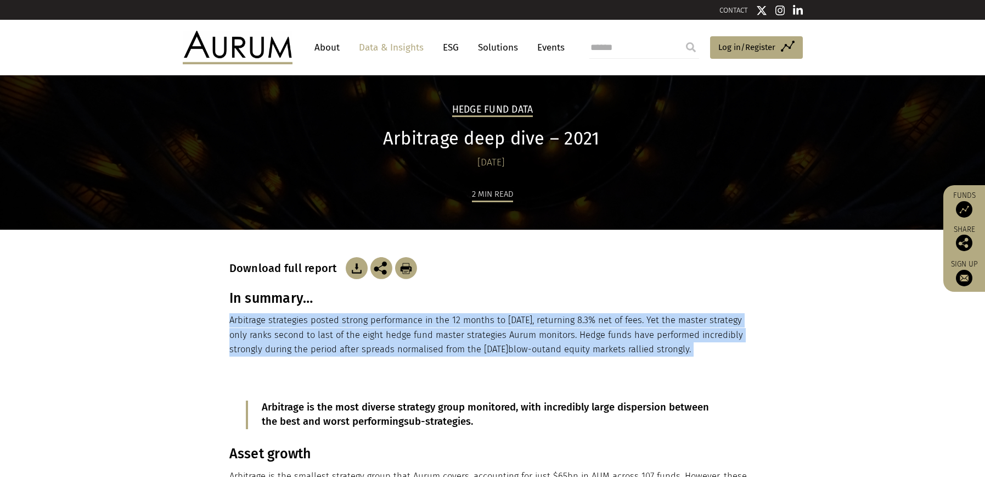
copy main "Arbitrage strategies posted strong performance in the 12 months to [DATE], retu…"
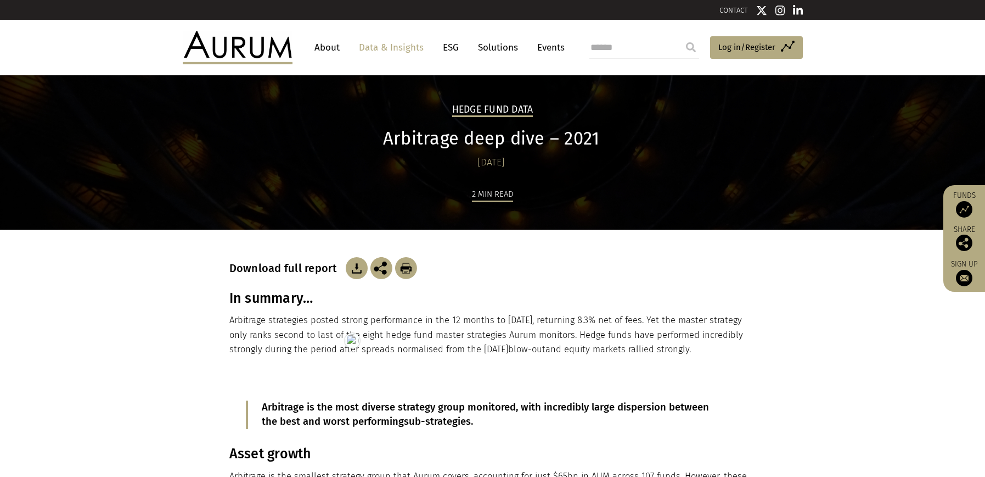
click at [297, 408] on p "Arbitrage is the most diverse strategy group monitored, with incredibly large d…" at bounding box center [493, 414] width 462 height 29
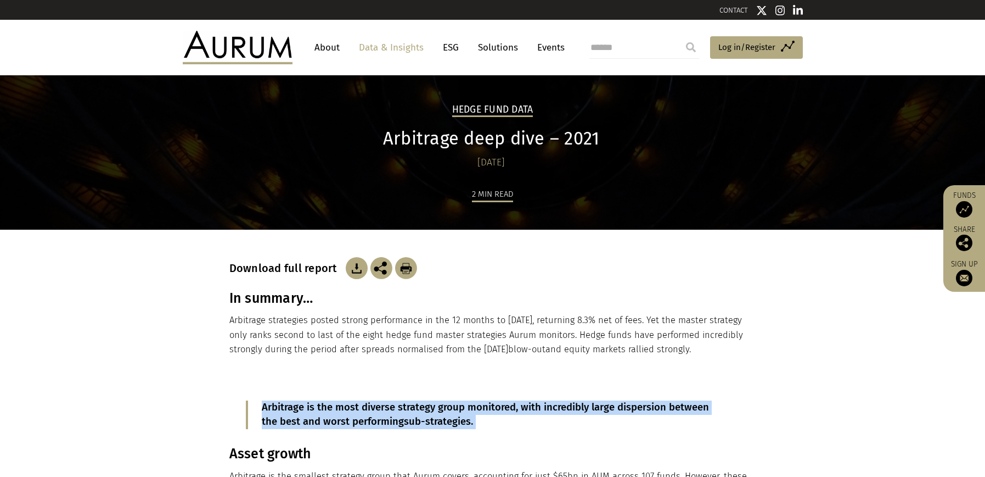
copy div "Arbitrage is the most diverse strategy group monitored, with incredibly large d…"
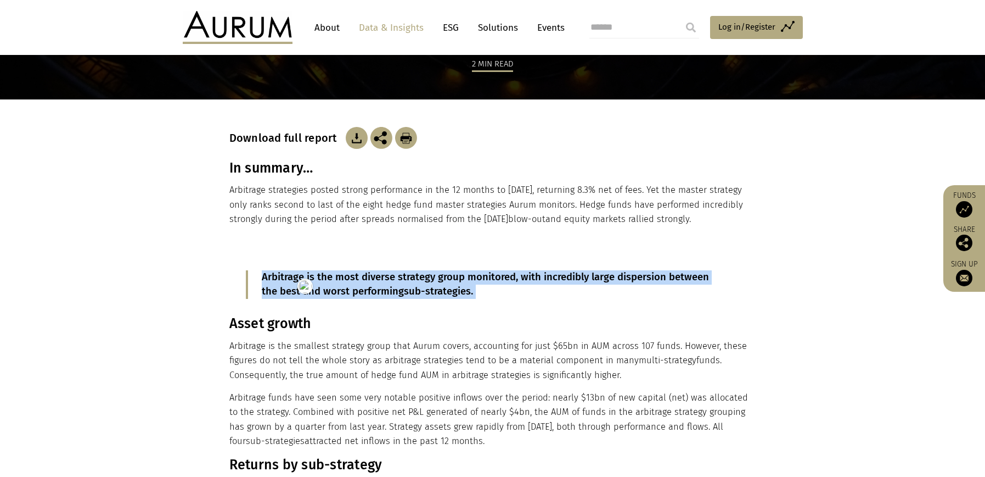
scroll to position [219, 0]
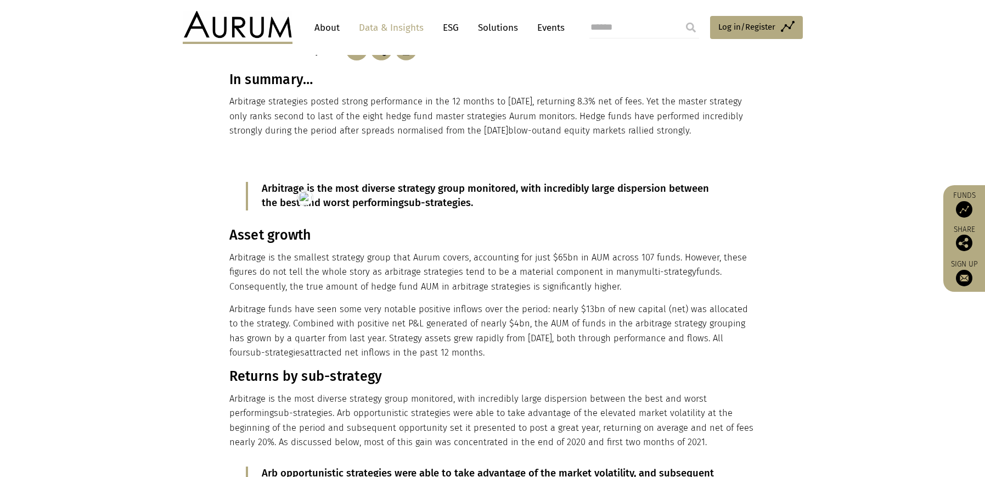
click at [256, 232] on h3 "Asset growth" at bounding box center [491, 235] width 524 height 16
copy div "Asset growth"
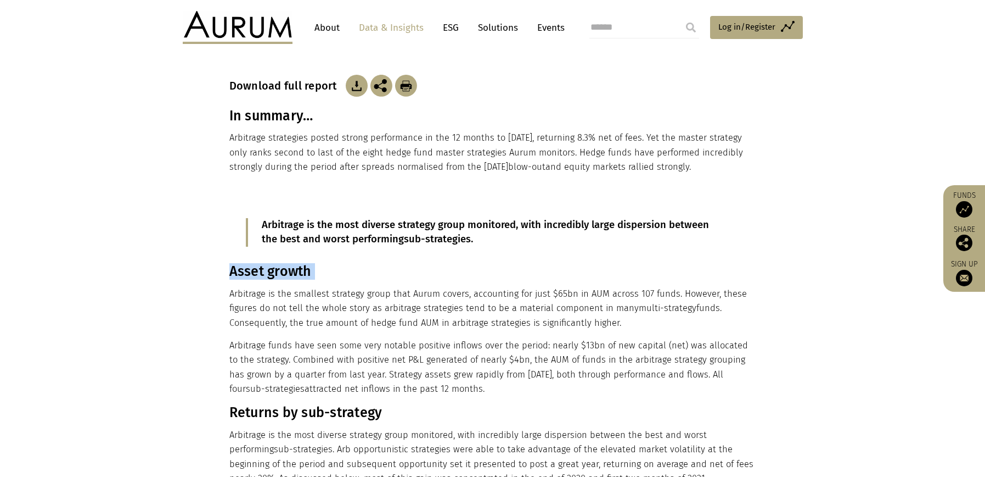
scroll to position [163, 0]
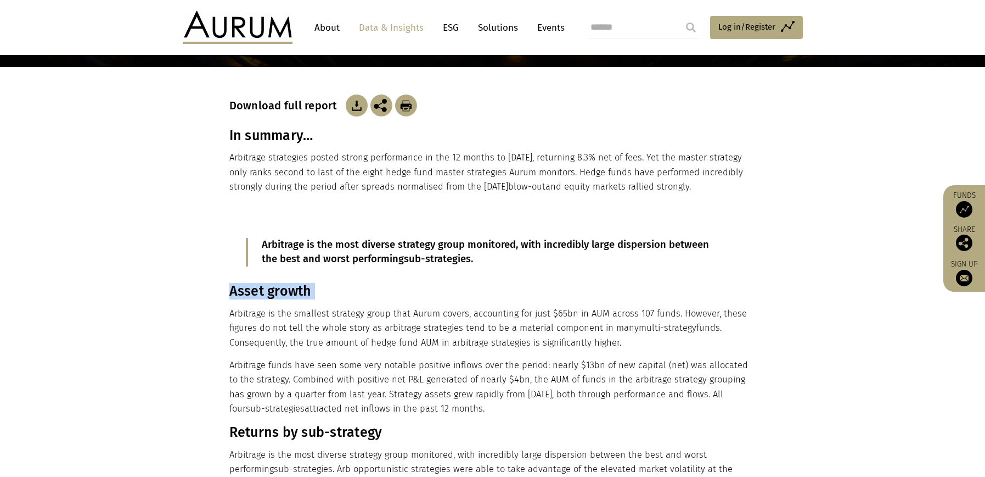
drag, startPoint x: 481, startPoint y: 410, endPoint x: 232, endPoint y: 291, distance: 276.8
copy div "Asset growth Arbitrage is the smallest strategy group that Aurum covers, accoun…"
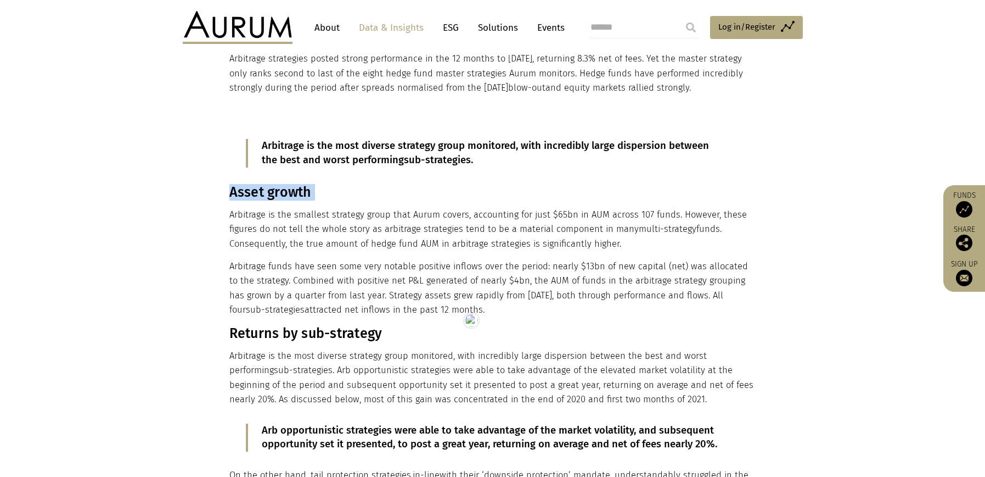
scroll to position [301, 0]
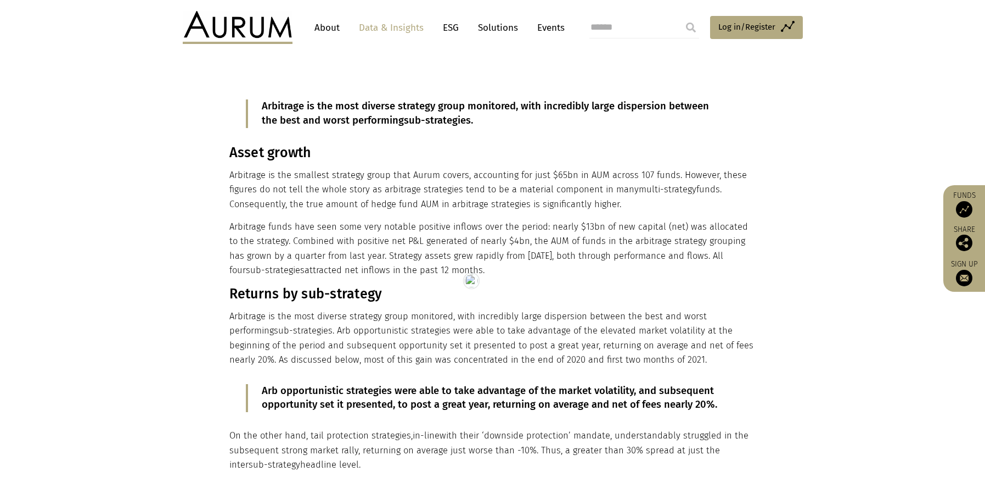
click at [284, 295] on h3 "Returns by sub-strategy" at bounding box center [491, 293] width 524 height 16
drag, startPoint x: 284, startPoint y: 295, endPoint x: 287, endPoint y: 288, distance: 7.1
click at [284, 295] on h3 "Returns by sub-strategy" at bounding box center [491, 293] width 524 height 16
copy div "Returns by sub-strategy"
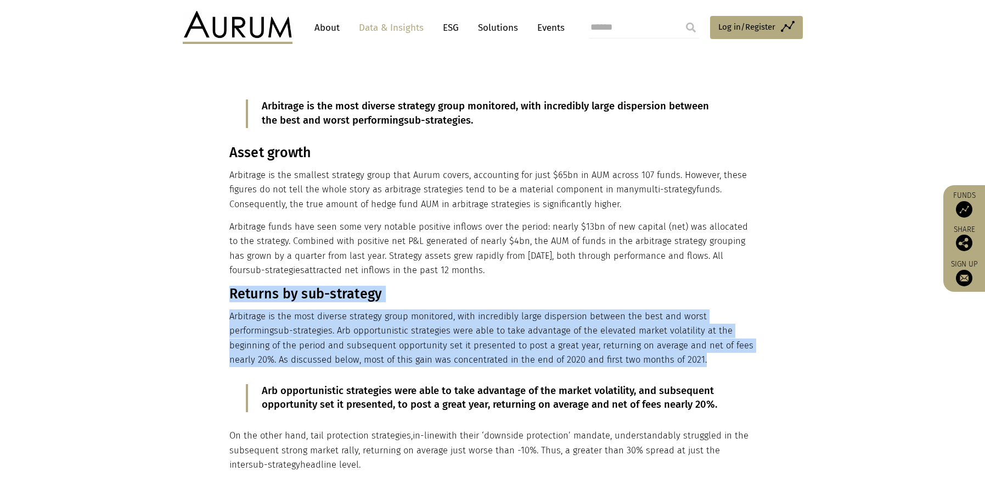
drag, startPoint x: 650, startPoint y: 357, endPoint x: 229, endPoint y: 299, distance: 424.5
click at [229, 299] on div "Arbitrage is the most diverse strategy group monitored, with incredibly large d…" at bounding box center [491, 417] width 524 height 668
copy div "Returns by sub-strategy Arbitrage is the most diverse strategy group monitored,…"
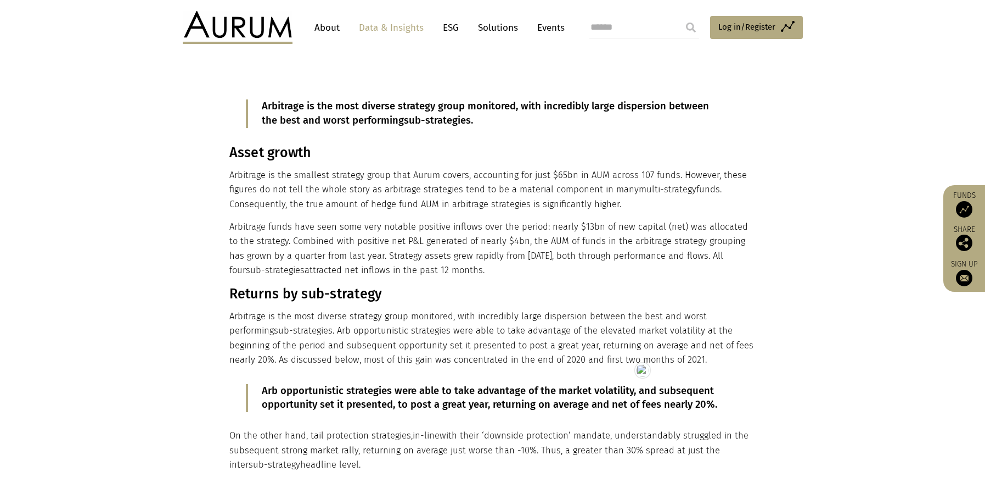
click at [310, 389] on p "Arb opportunistic strategies were able to take advantage of the market volatili…" at bounding box center [493, 398] width 462 height 29
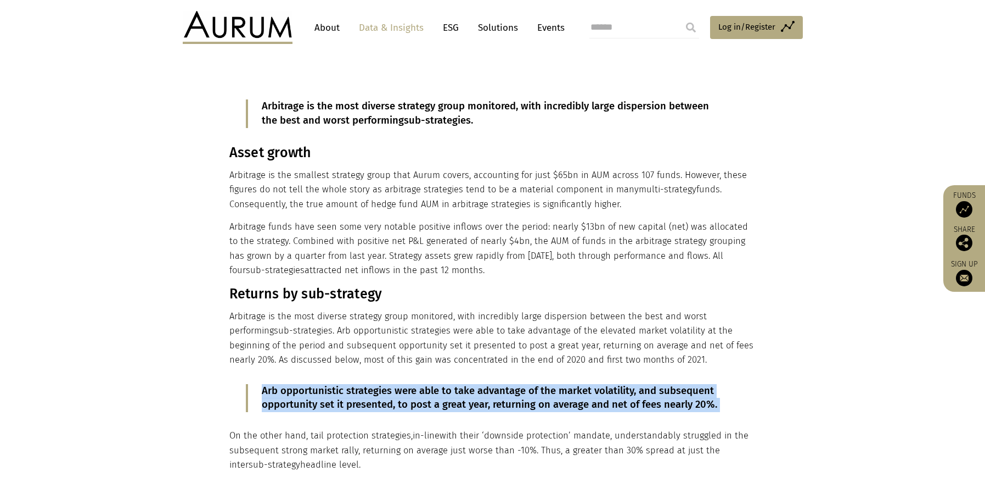
copy div "Arb opportunistic strategies were able to take advantage of the market volatili…"
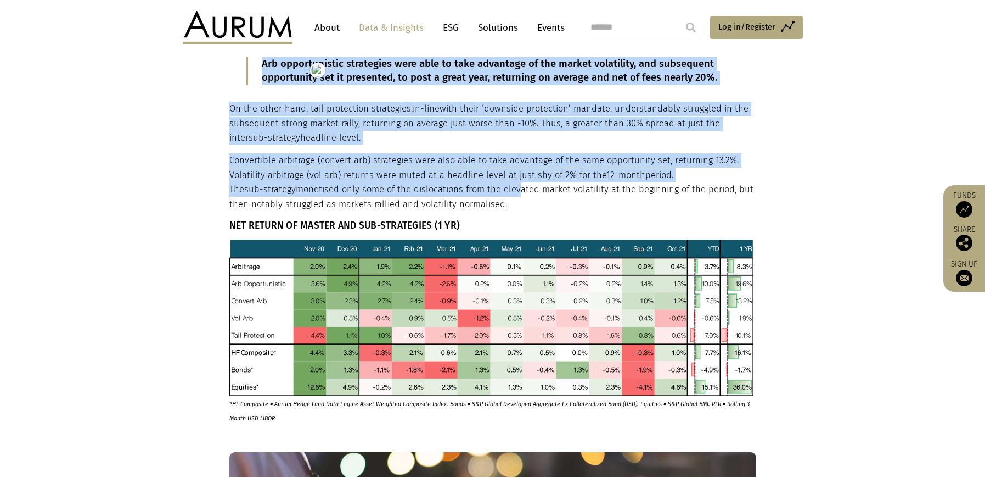
drag, startPoint x: 228, startPoint y: 107, endPoint x: 447, endPoint y: 195, distance: 236.0
click at [447, 195] on div "Arbitrage is the most diverse strategy group monitored, with incredibly large d…" at bounding box center [493, 90] width 549 height 668
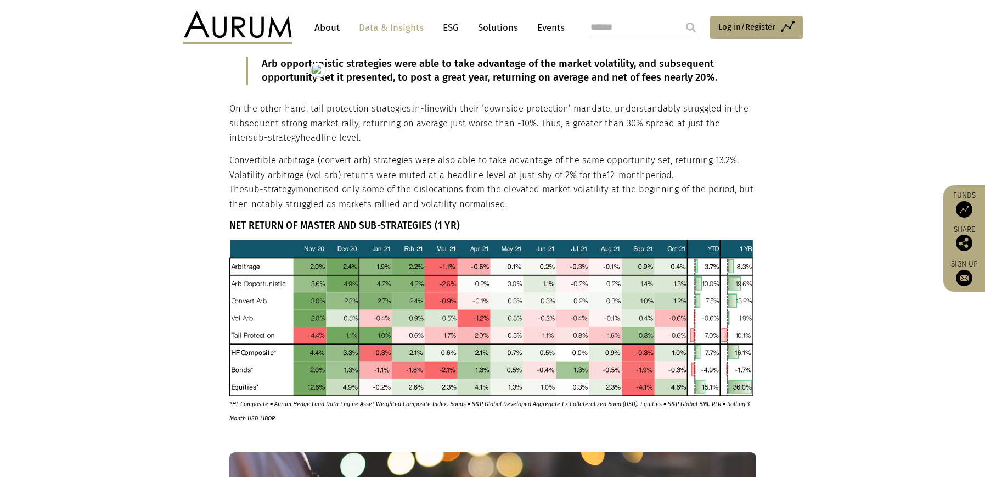
click at [455, 208] on p "Convertible arbitrage (convert arb) strategies were also able to take advantage…" at bounding box center [491, 182] width 524 height 58
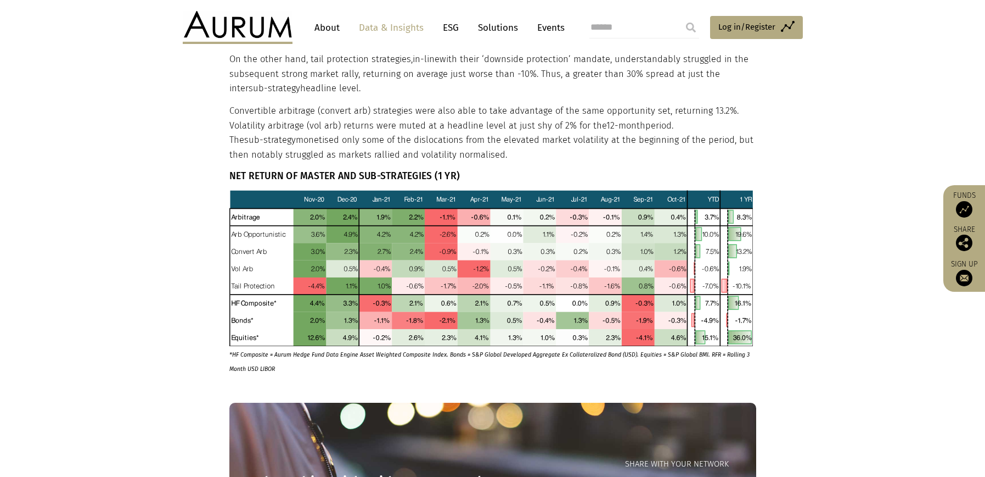
scroll to position [629, 0]
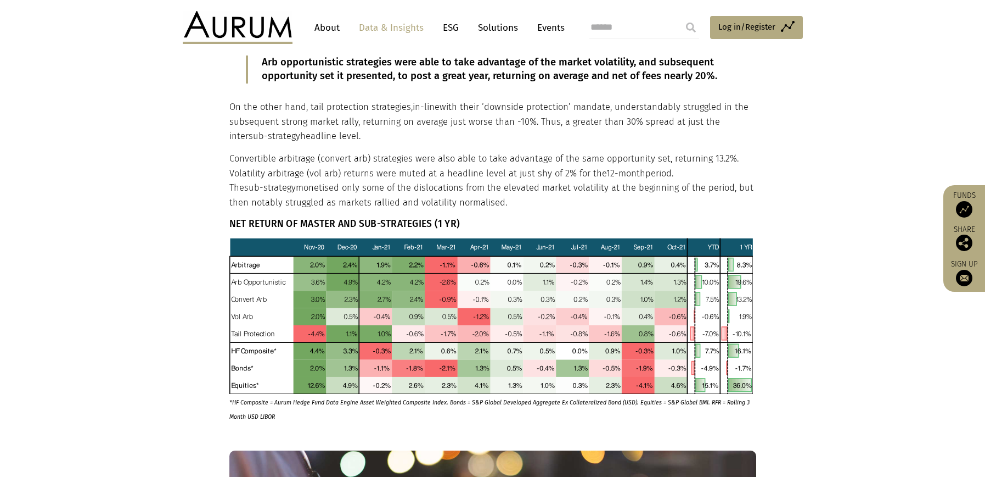
drag, startPoint x: 231, startPoint y: 107, endPoint x: 449, endPoint y: 199, distance: 235.9
click at [449, 199] on div "Arbitrage is the most diverse strategy group monitored, with incredibly large d…" at bounding box center [491, 89] width 524 height 668
copy div "On the other hand, tail protection strategies, in-line with their ‘downside pro…"
click at [305, 226] on h6 "NET RETURN OF MASTER AND SUB-STRATEGIES (1 YR)" at bounding box center [491, 224] width 524 height 12
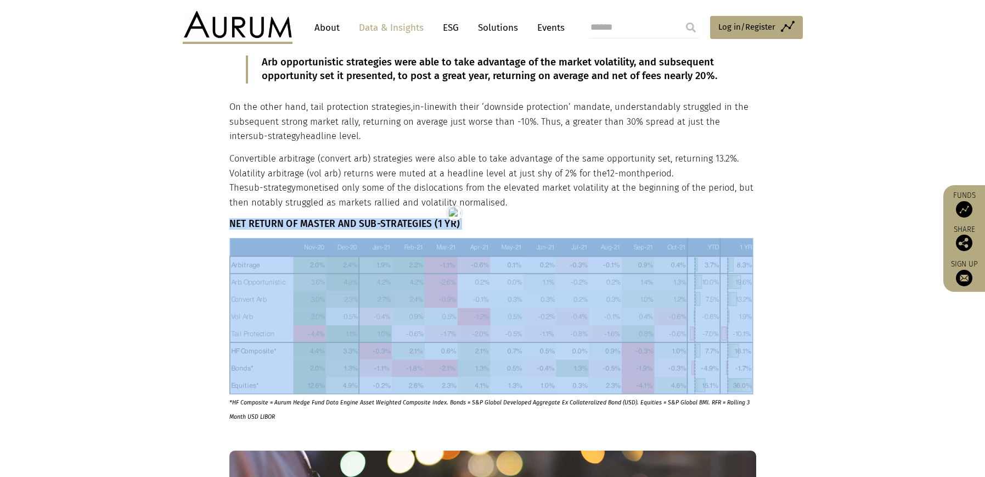
click at [305, 226] on h6 "NET RETURN OF MASTER AND SUB-STRATEGIES (1 YR)" at bounding box center [491, 224] width 524 height 12
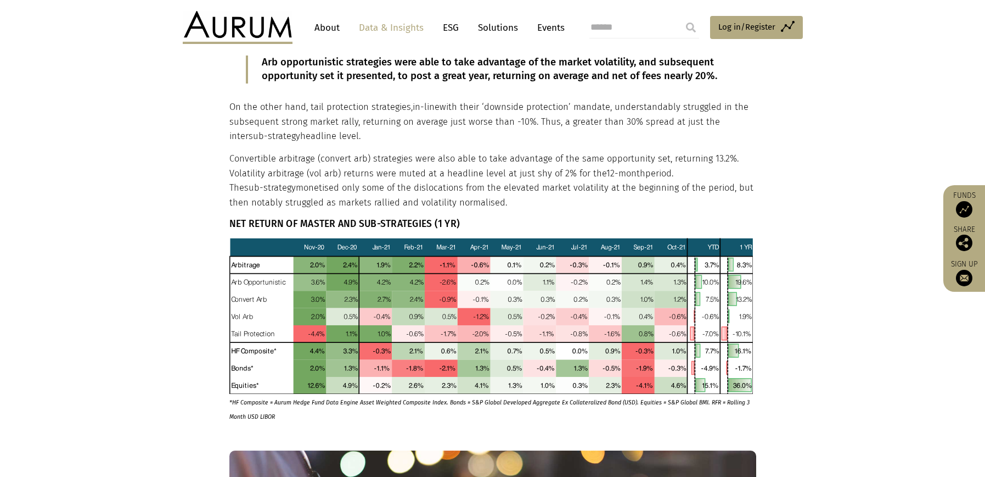
click at [261, 407] on p "*HF Composite = Aurum Hedge Fund Data Engine Asset Weighted Composite Index. Bo…" at bounding box center [491, 330] width 524 height 185
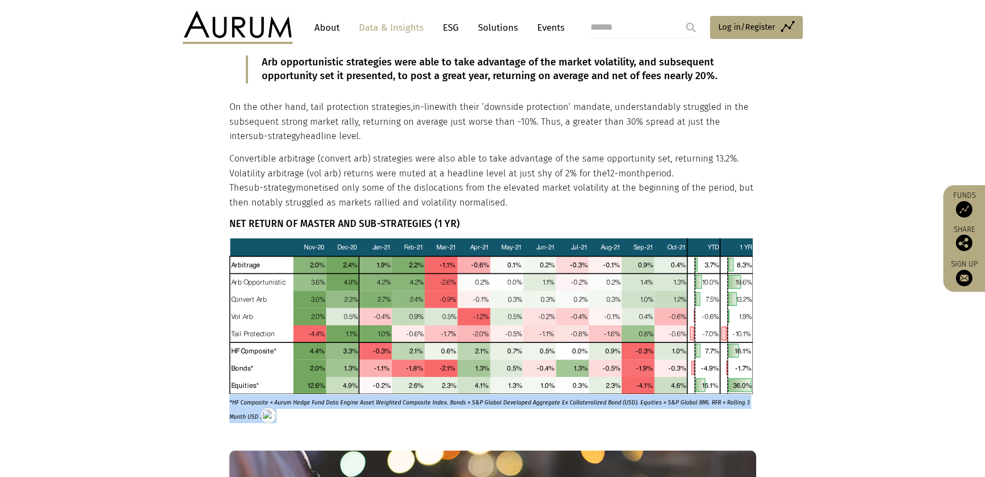
click at [261, 407] on html "CONTACT About Data & Insights ESG Solutions Events Access Funds Log in/Register…" at bounding box center [492, 255] width 985 height 1769
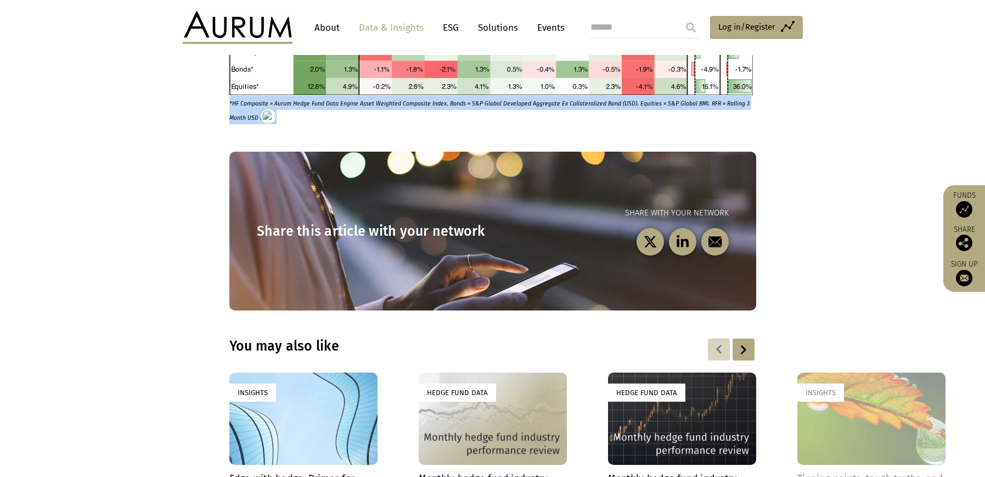
scroll to position [938, 0]
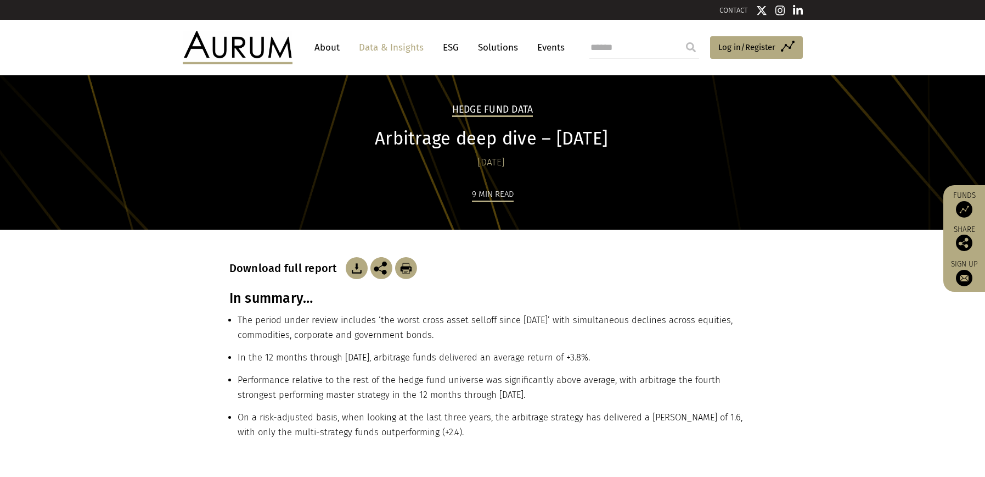
click at [472, 139] on h1 "Arbitrage deep dive – [DATE]" at bounding box center [491, 138] width 524 height 21
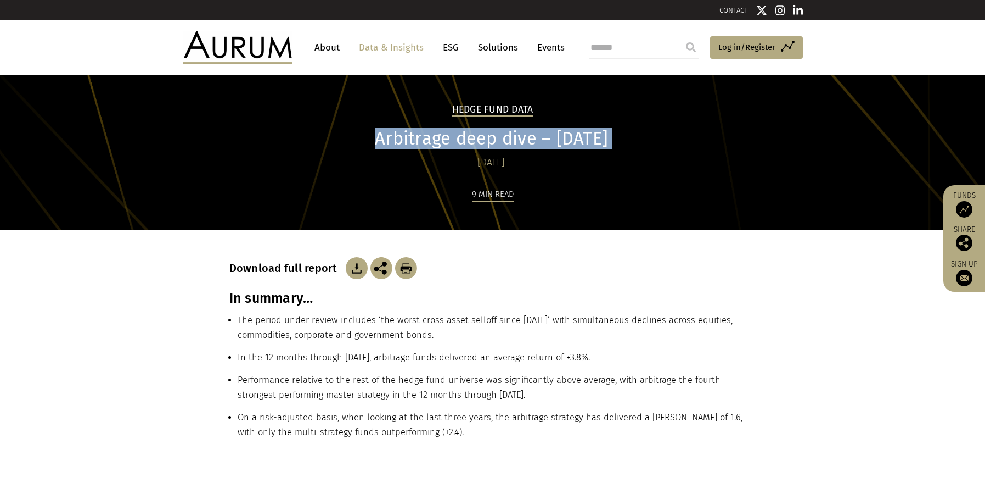
click at [472, 139] on h1 "Arbitrage deep dive – [DATE]" at bounding box center [491, 138] width 524 height 21
copy div "Arbitrage deep dive – [DATE]"
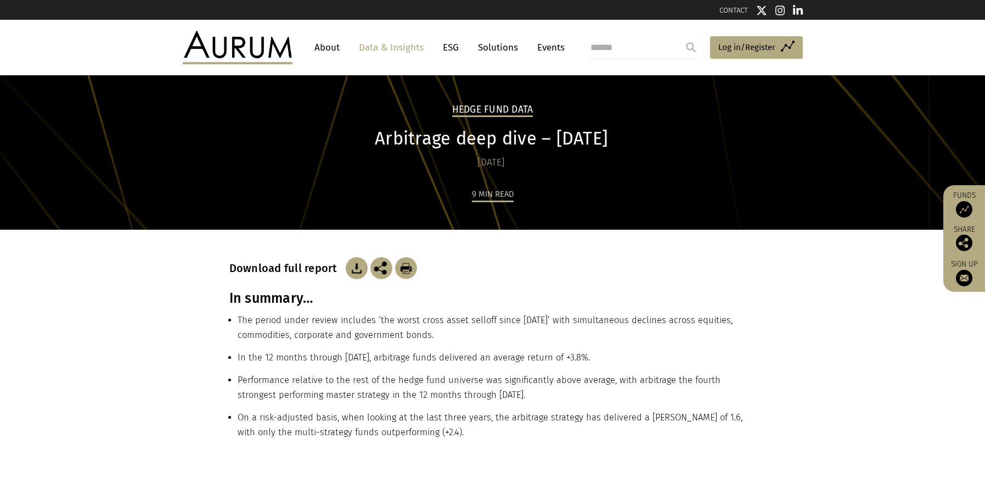
click at [273, 301] on h3 "In summary…" at bounding box center [492, 298] width 527 height 16
copy div "In summary…"
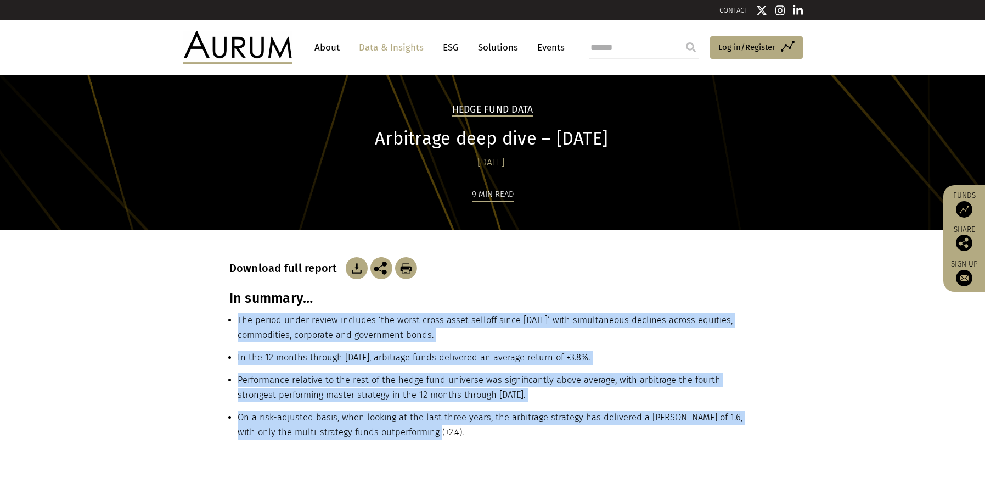
drag, startPoint x: 405, startPoint y: 429, endPoint x: 233, endPoint y: 324, distance: 201.0
click at [233, 324] on ul "The period under review includes ‘the worst cross asset selloff since [DATE]’ w…" at bounding box center [492, 380] width 527 height 135
copy ul "The period under review includes ‘the worst cross asset selloff since [DATE]’ w…"
click at [428, 327] on li "The period under review includes ‘the worst cross asset selloff since [DATE]’ w…" at bounding box center [497, 331] width 519 height 37
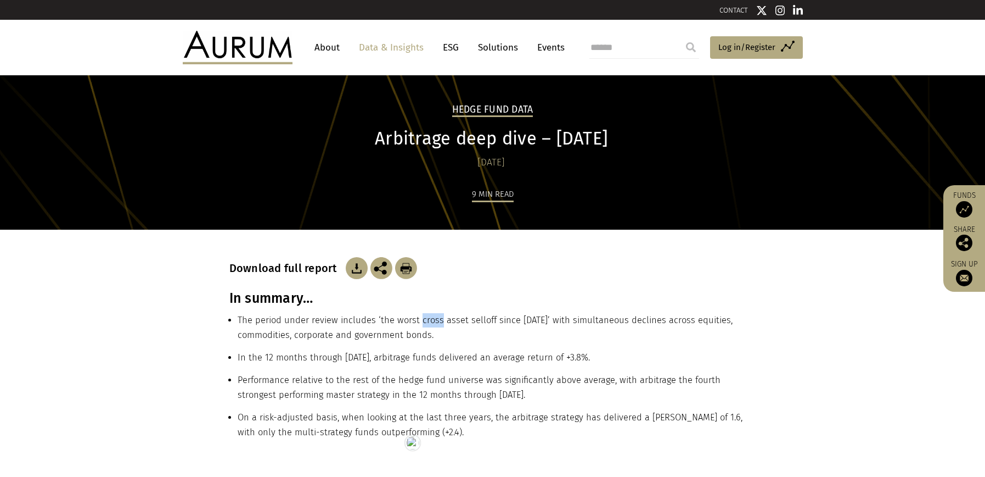
click at [428, 327] on li "The period under review includes ‘the worst cross asset selloff since [DATE]’ w…" at bounding box center [497, 331] width 519 height 37
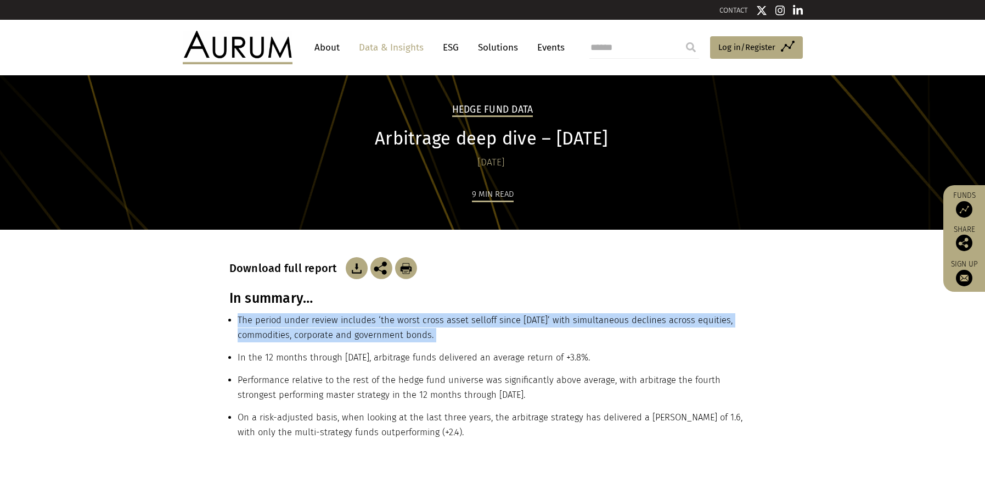
drag, startPoint x: 616, startPoint y: 358, endPoint x: 238, endPoint y: 356, distance: 378.3
click at [238, 356] on li "In the 12 months through [DATE], arbitrage funds delivered an average return of…" at bounding box center [497, 361] width 519 height 23
copy li "In the 12 months through [DATE], arbitrage funds delivered an average return of…"
copy li "Performance relative to the rest of the hedge fund universe was significantly a…"
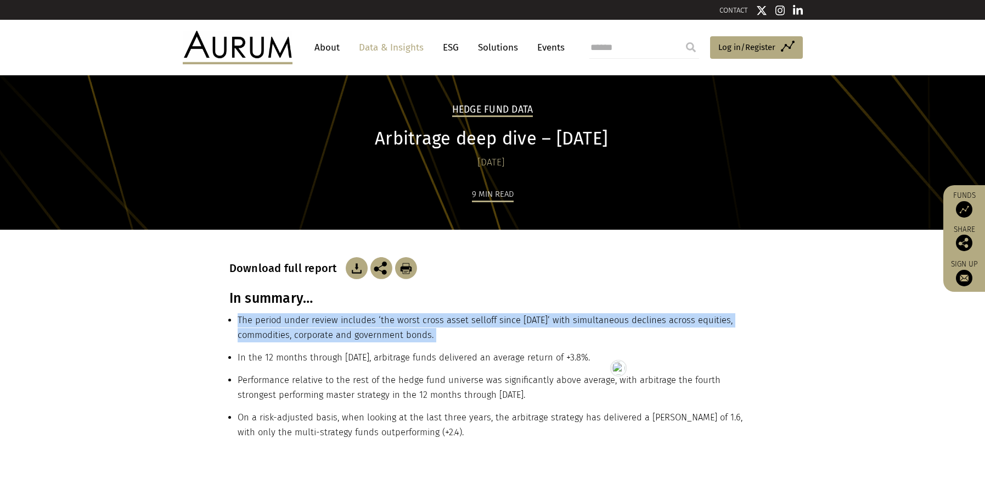
drag, startPoint x: 514, startPoint y: 395, endPoint x: 239, endPoint y: 377, distance: 276.2
click at [239, 377] on li "Performance relative to the rest of the hedge fund universe was significantly a…" at bounding box center [497, 391] width 519 height 37
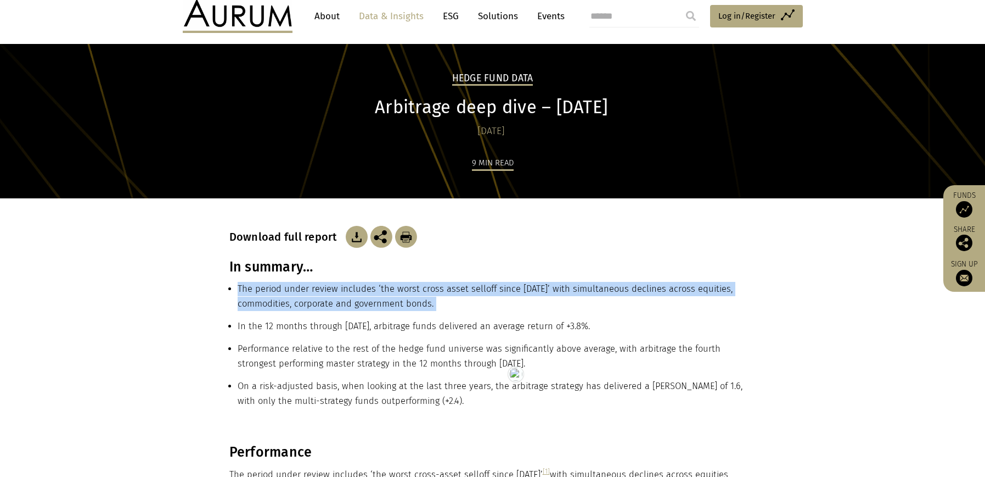
scroll to position [100, 0]
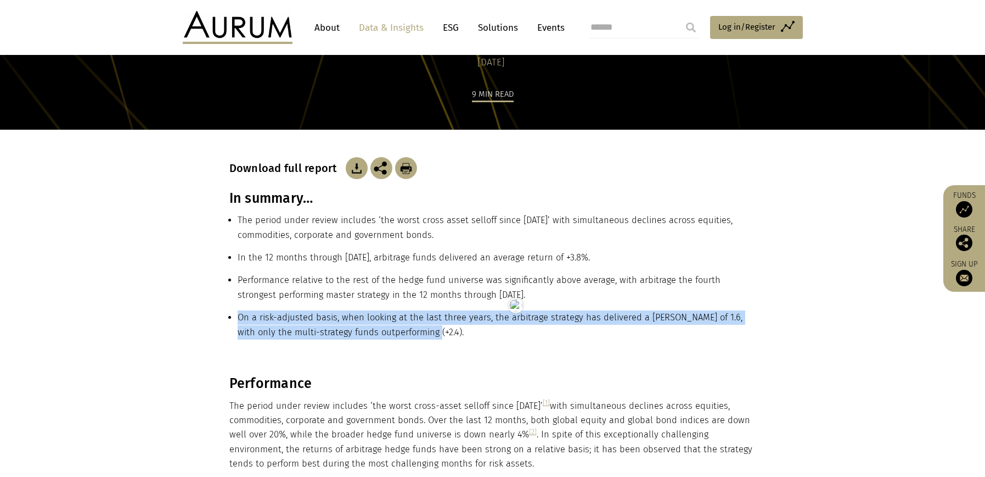
drag, startPoint x: 405, startPoint y: 333, endPoint x: 240, endPoint y: 318, distance: 165.9
click at [240, 318] on li "On a risk-adjusted basis, when looking at the last three years, the arbitrage s…" at bounding box center [497, 328] width 519 height 37
copy li "On a risk-adjusted basis, when looking at the last three years, the arbitrage s…"
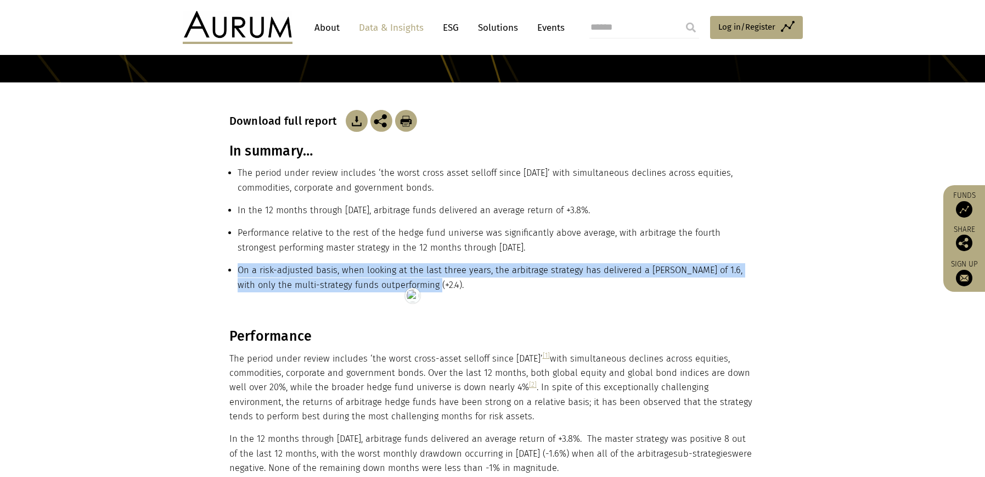
scroll to position [305, 0]
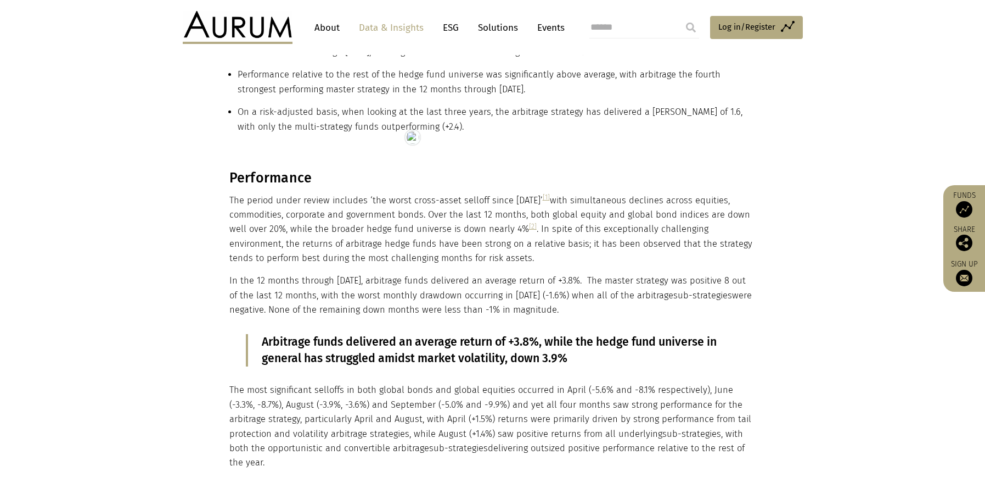
click at [266, 175] on h3 "Performance" at bounding box center [491, 178] width 524 height 16
copy div "Performance"
drag, startPoint x: 592, startPoint y: 309, endPoint x: 225, endPoint y: 184, distance: 387.3
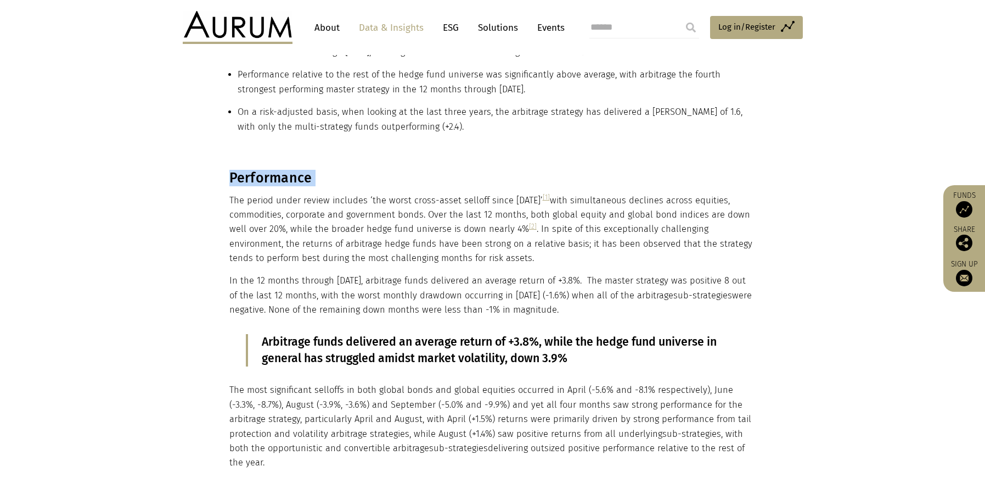
copy div "Performance The period under review includes ‘the worst cross-asset selloff sin…"
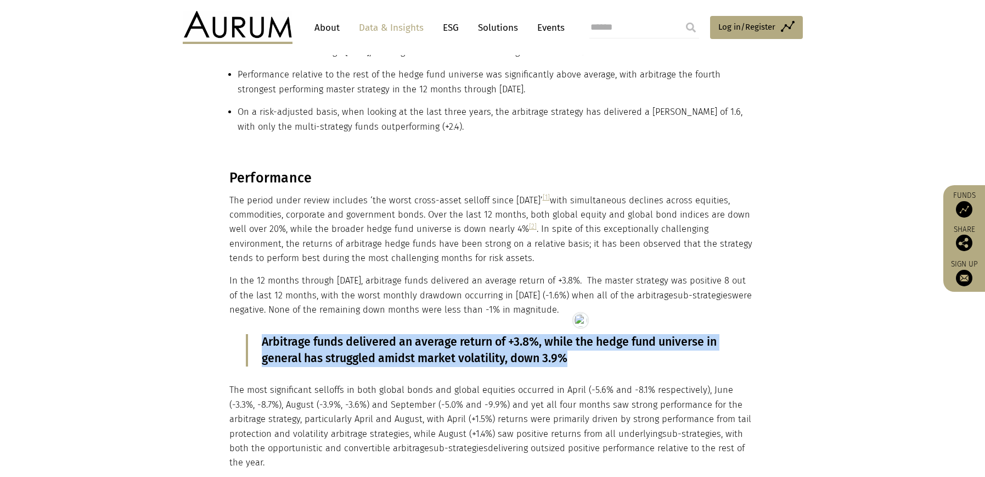
drag, startPoint x: 572, startPoint y: 358, endPoint x: 263, endPoint y: 341, distance: 309.6
click at [263, 341] on p "Arbitrage funds delivered an average return of +3.8%, while the hedge fund univ…" at bounding box center [493, 350] width 462 height 33
copy span "Arbitrage funds delivered an average return of +3.8%, while the hedge fund univ…"
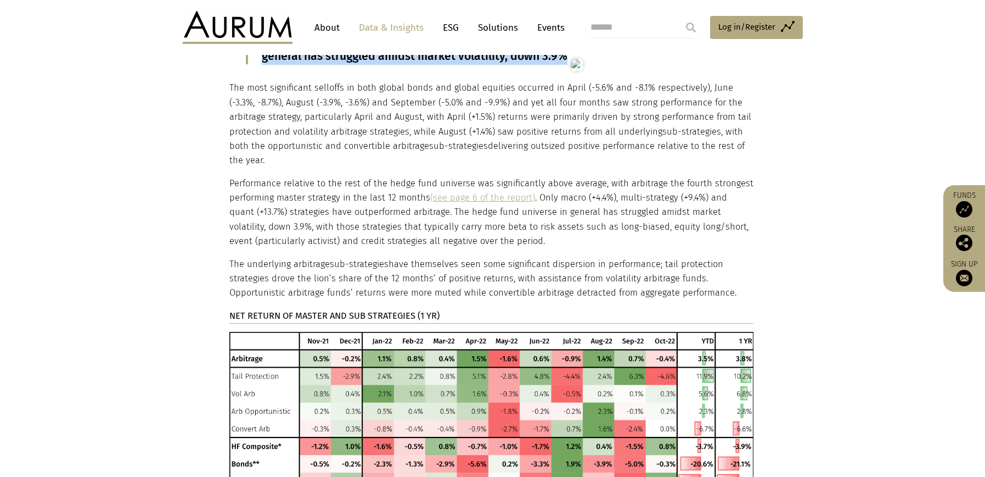
scroll to position [473, 0]
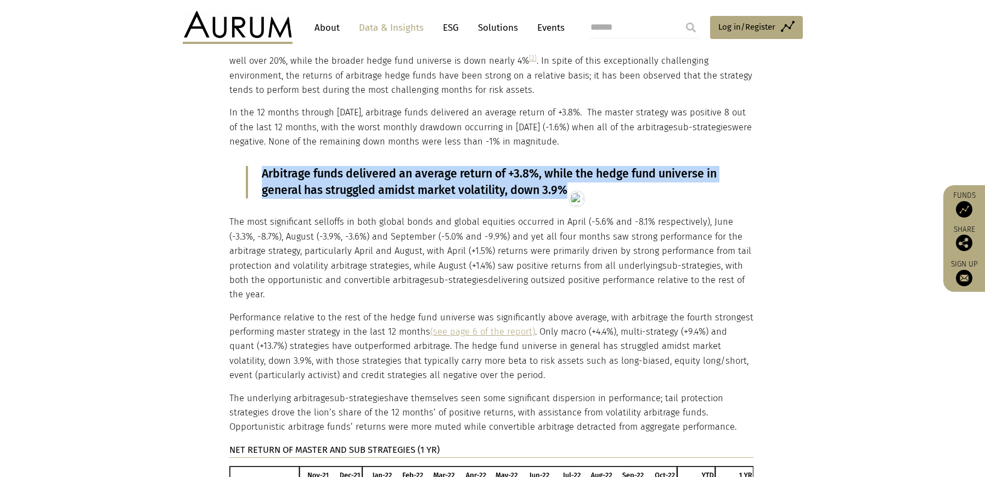
drag, startPoint x: 747, startPoint y: 264, endPoint x: 229, endPoint y: 221, distance: 519.5
copy div "The most significant selloffs in both global bonds and global equities occurred…"
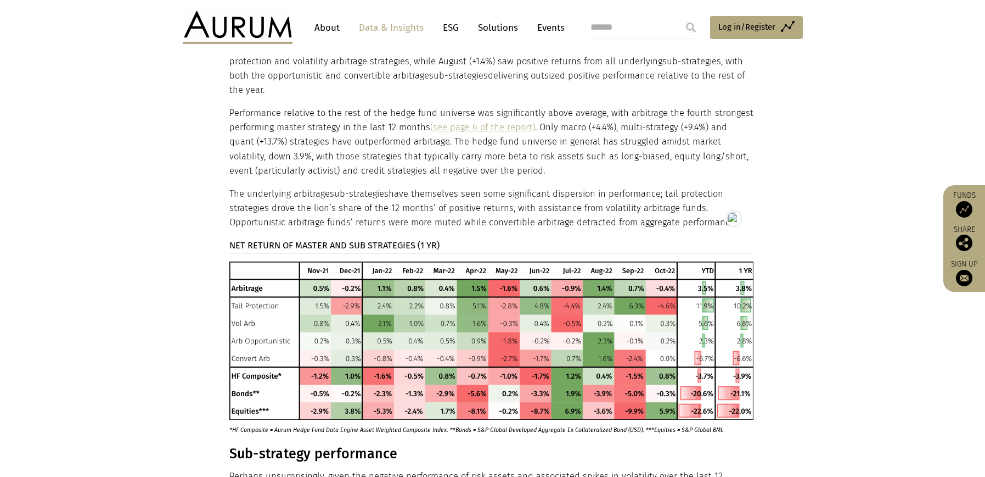
scroll to position [678, 0]
click at [350, 239] on strong "NET RETURN OF MASTER AND SUB STRATEGIES (1 YR)" at bounding box center [334, 244] width 210 height 10
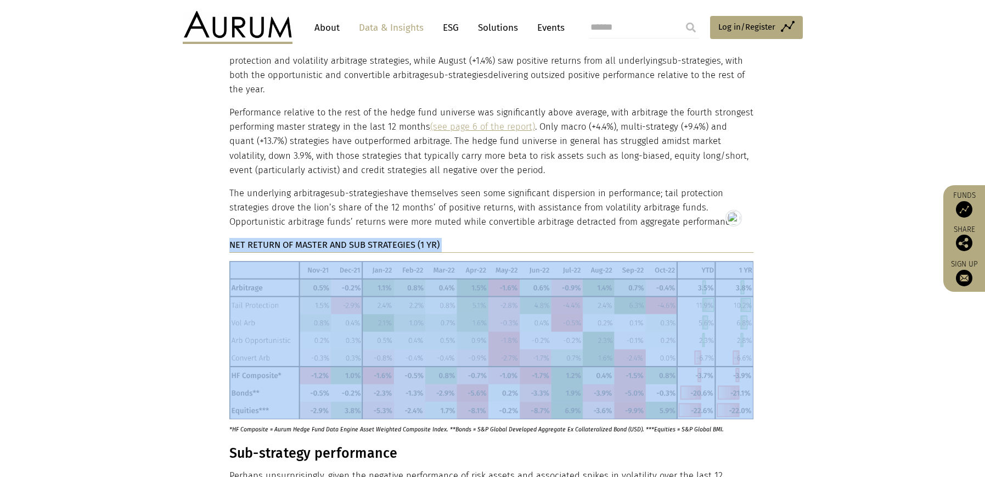
click at [350, 239] on strong "NET RETURN OF MASTER AND SUB STRATEGIES (1 YR)" at bounding box center [334, 244] width 210 height 10
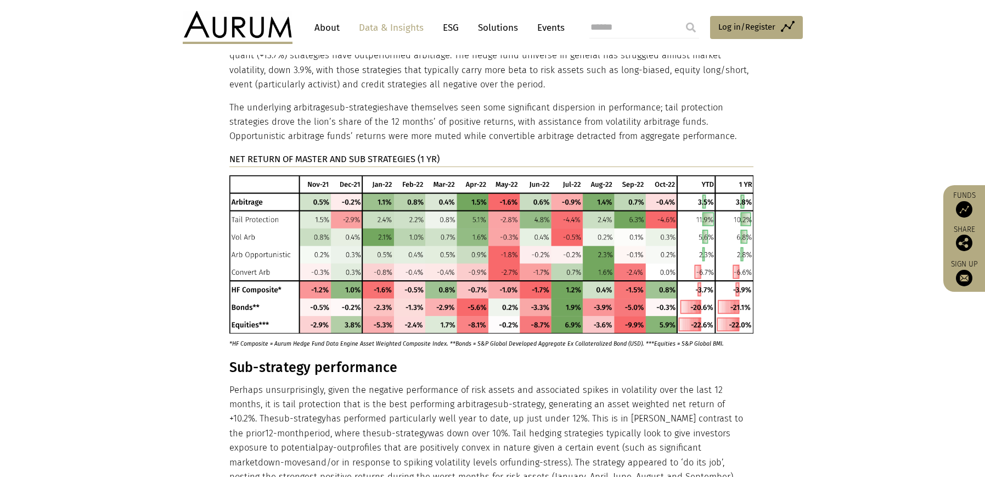
click at [298, 333] on p "*HF Composite = Aurum Hedge Fund Data Engine Asset Weighted Composite Index. **…" at bounding box center [478, 340] width 498 height 15
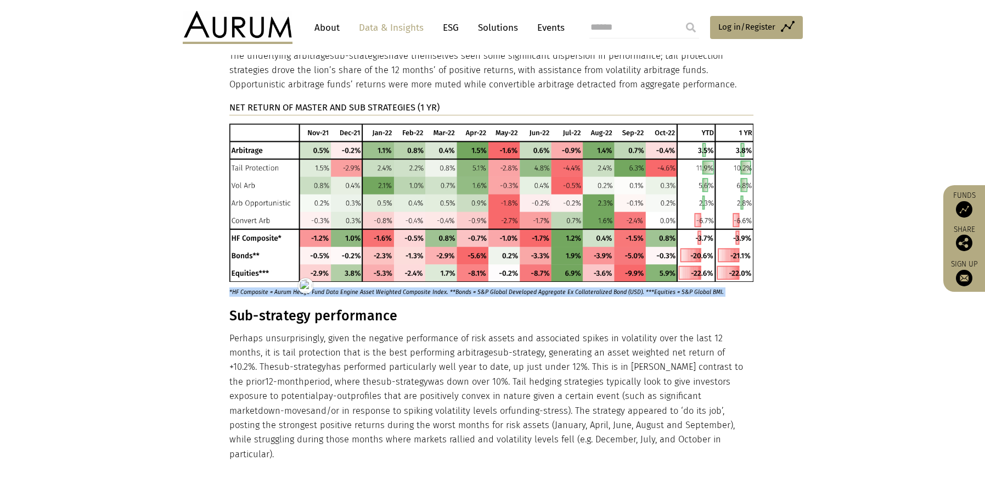
scroll to position [866, 0]
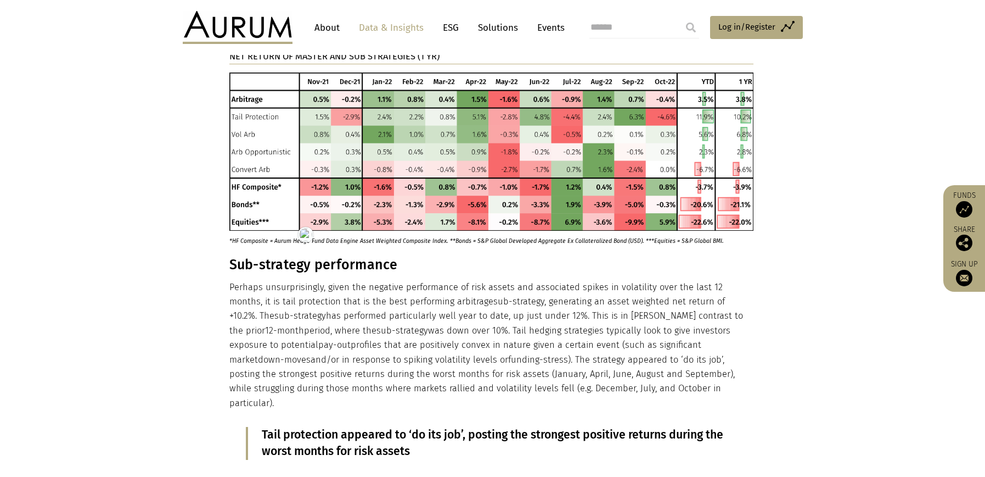
click at [245, 256] on h3 "Sub-strategy performance" at bounding box center [491, 264] width 524 height 16
drag, startPoint x: 245, startPoint y: 251, endPoint x: 353, endPoint y: 24, distance: 251.7
click at [245, 256] on h3 "Sub-strategy performance" at bounding box center [491, 264] width 524 height 16
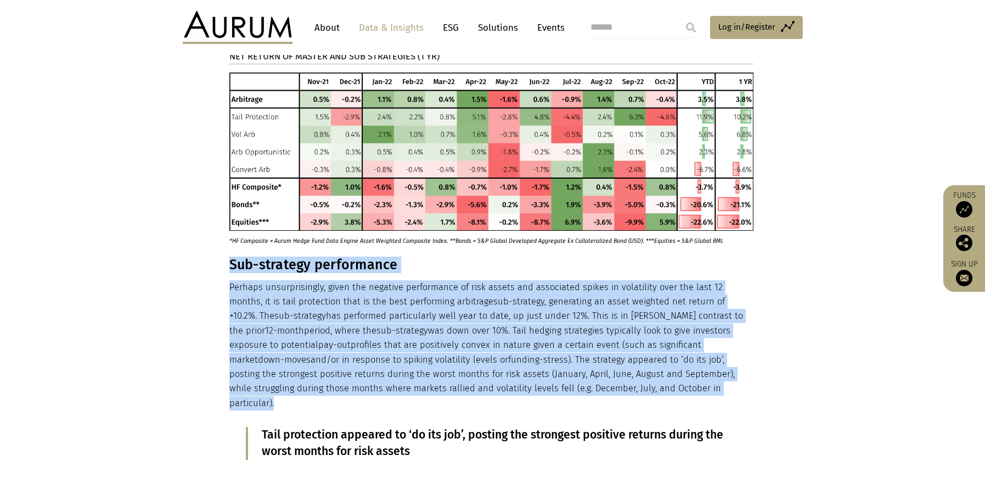
drag, startPoint x: 229, startPoint y: 249, endPoint x: 575, endPoint y: 363, distance: 364.8
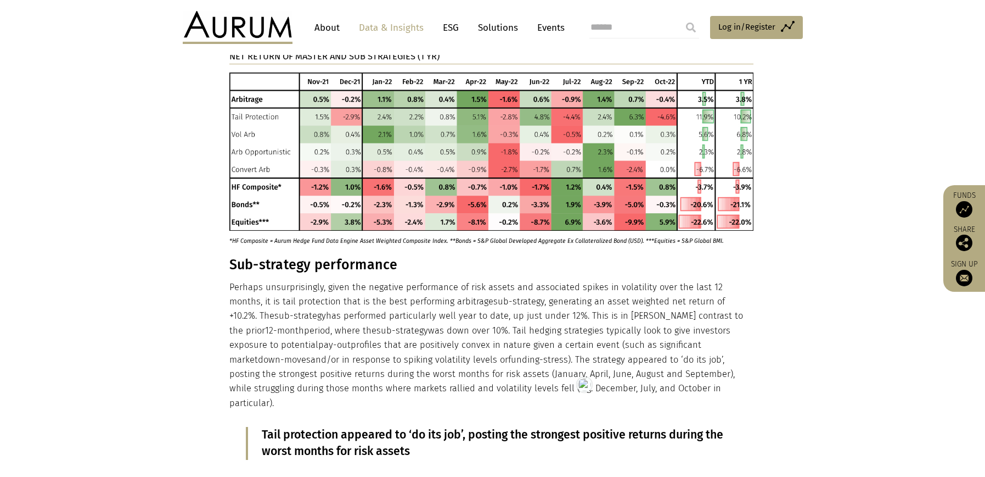
click at [312, 427] on span "Tail protection appeared to ‘do its job’, posting the strongest positive return…" at bounding box center [493, 442] width 462 height 31
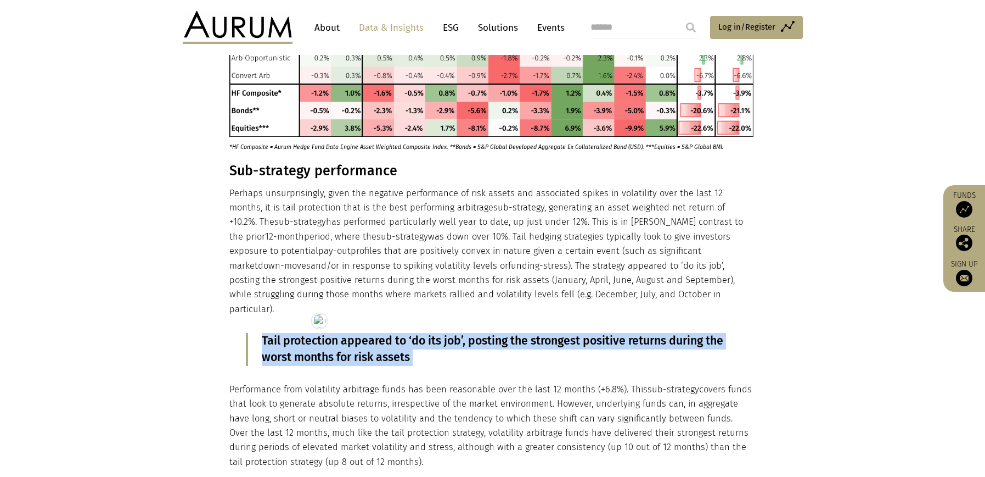
scroll to position [1084, 0]
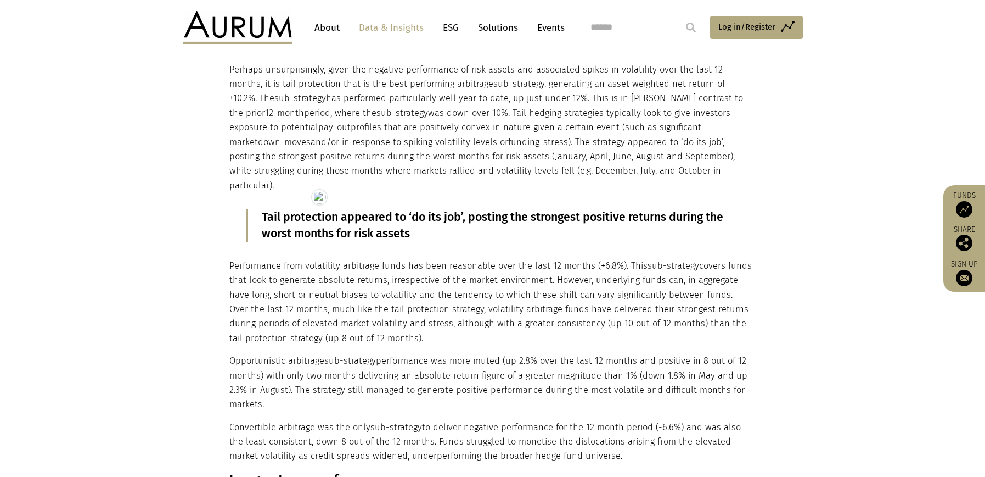
click at [234, 259] on p "Performance from volatility arbitrage funds has been reasonable over the last 1…" at bounding box center [491, 302] width 524 height 87
drag, startPoint x: 229, startPoint y: 237, endPoint x: 583, endPoint y: 427, distance: 401.6
click at [583, 427] on div "Performance The period under review includes ‘the worst cross-asset selloff sin…" at bounding box center [491, 269] width 524 height 1757
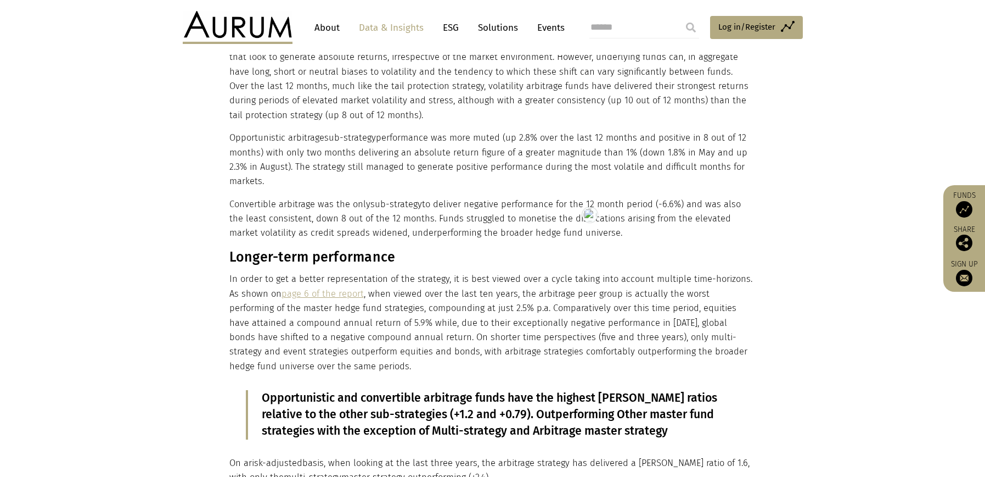
scroll to position [1304, 0]
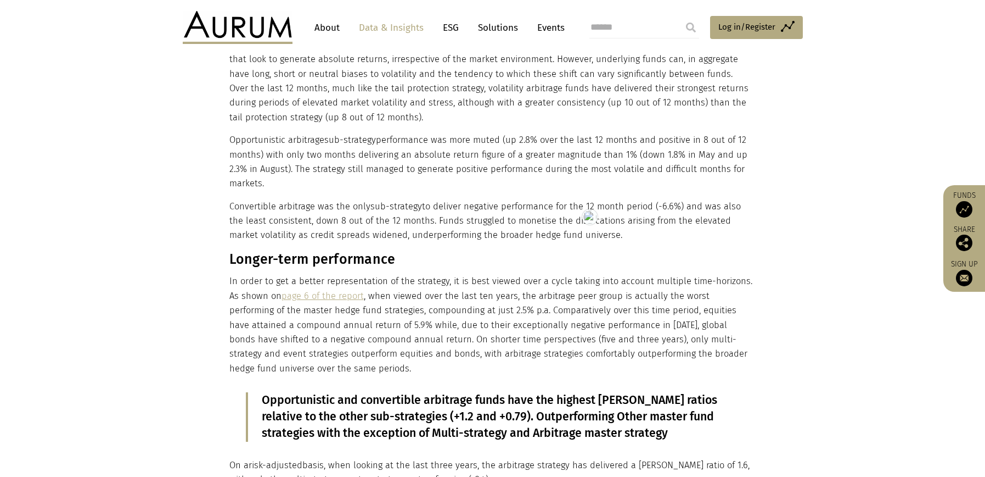
click at [317, 251] on h3 "Longer-term performance" at bounding box center [491, 259] width 524 height 16
click at [237, 251] on h3 "Longer-term performance" at bounding box center [491, 259] width 524 height 16
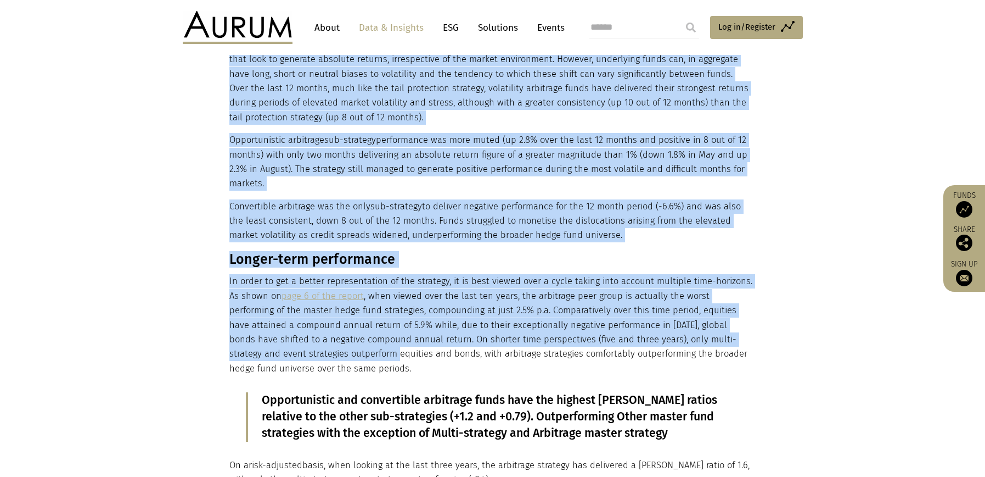
drag, startPoint x: 228, startPoint y: 227, endPoint x: 290, endPoint y: 323, distance: 113.9
click at [290, 323] on div "Performance The period under review includes ‘the worst cross-asset selloff sin…" at bounding box center [493, 48] width 549 height 1757
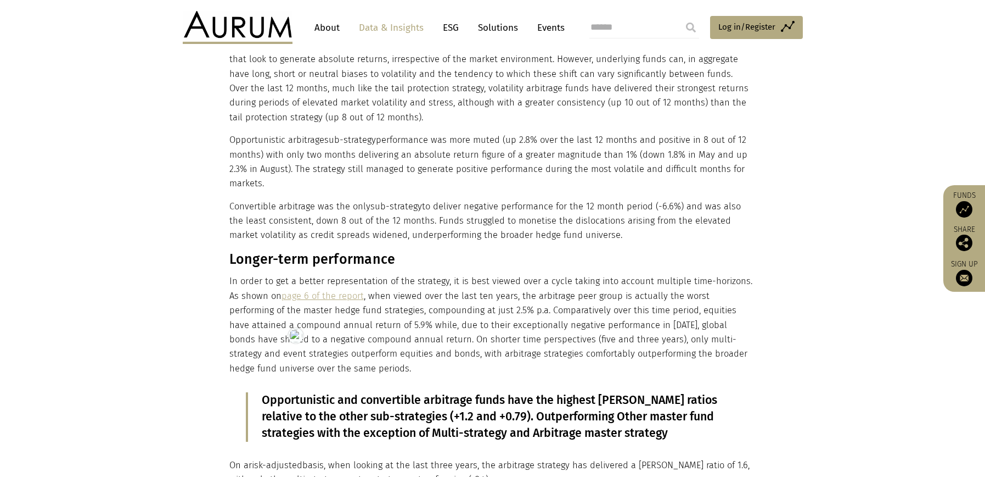
click at [308, 338] on p "In order to get a better representation of the strategy, it is best viewed over…" at bounding box center [491, 325] width 524 height 102
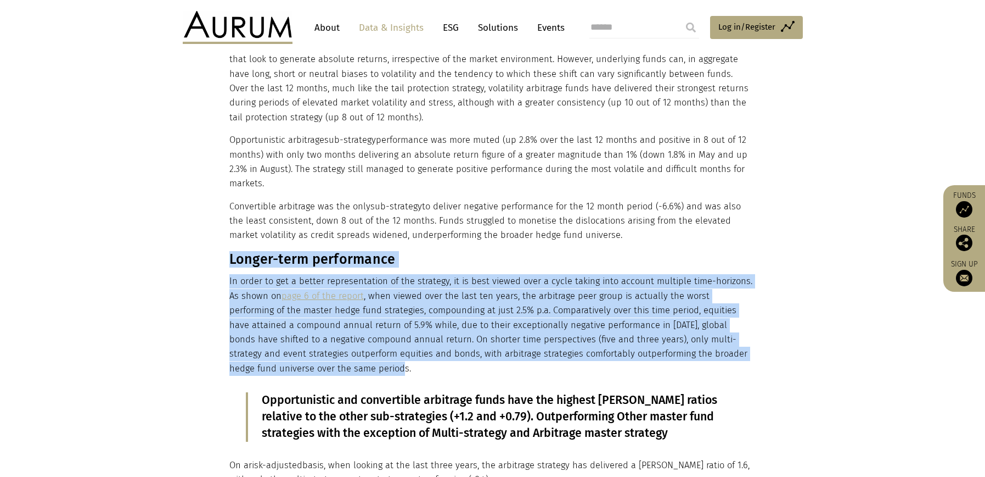
drag, startPoint x: 297, startPoint y: 339, endPoint x: 230, endPoint y: 235, distance: 123.5
click at [230, 235] on div "Performance The period under review includes ‘the worst cross-asset selloff sin…" at bounding box center [491, 48] width 524 height 1757
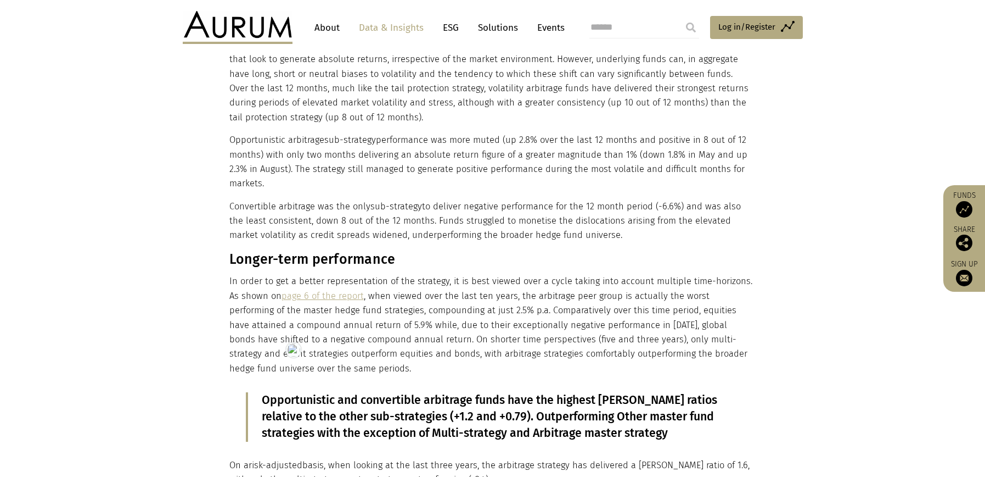
click at [301, 393] on span "Opportunistic and convertible arbitrage funds have the highest Sharpe ratios re…" at bounding box center [490, 416] width 456 height 47
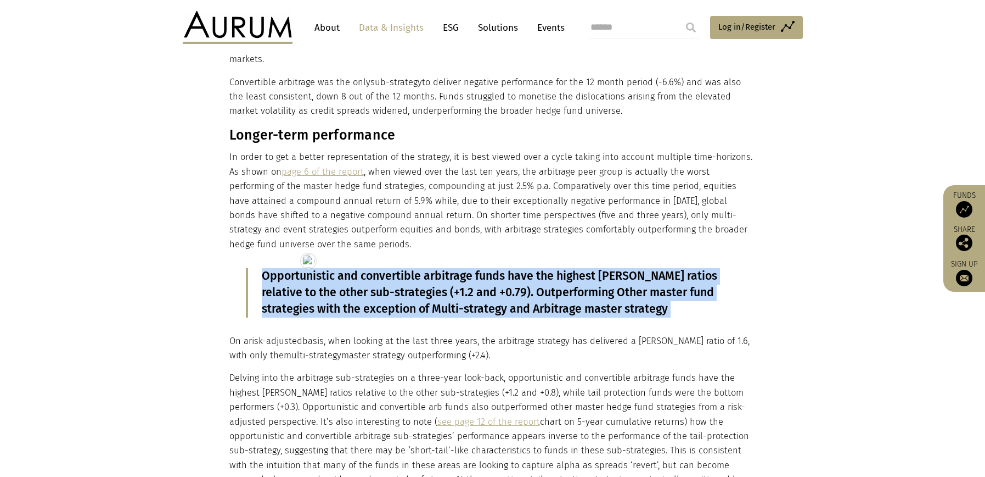
scroll to position [1519, 0]
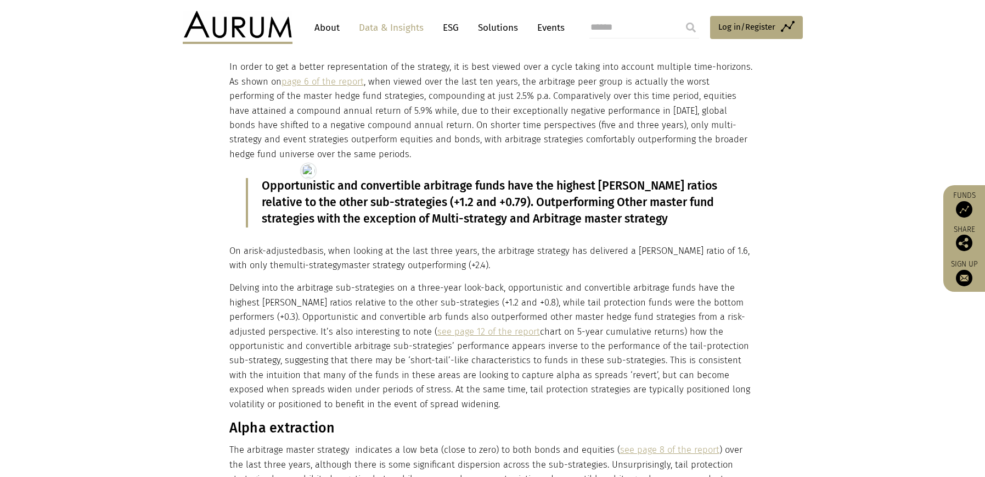
click at [234, 244] on p "On a risk-adjusted basis, when looking at the last three years, the arbitrage s…" at bounding box center [491, 258] width 524 height 29
drag, startPoint x: 229, startPoint y: 221, endPoint x: 393, endPoint y: 372, distance: 222.6
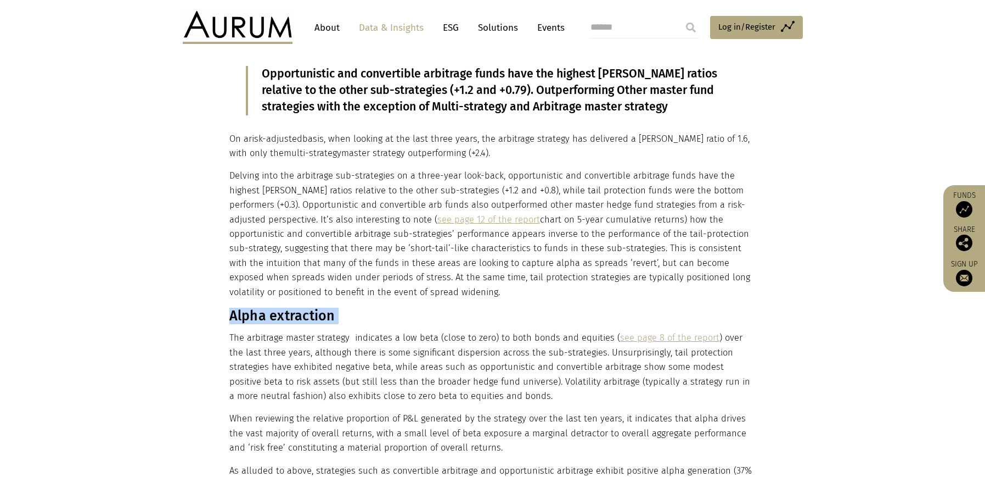
scroll to position [1751, 0]
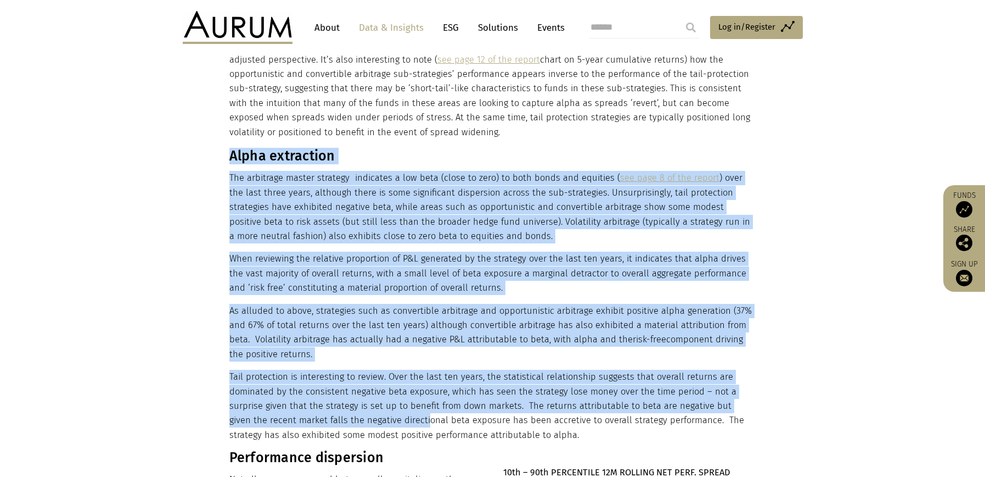
scroll to position [1838, 0]
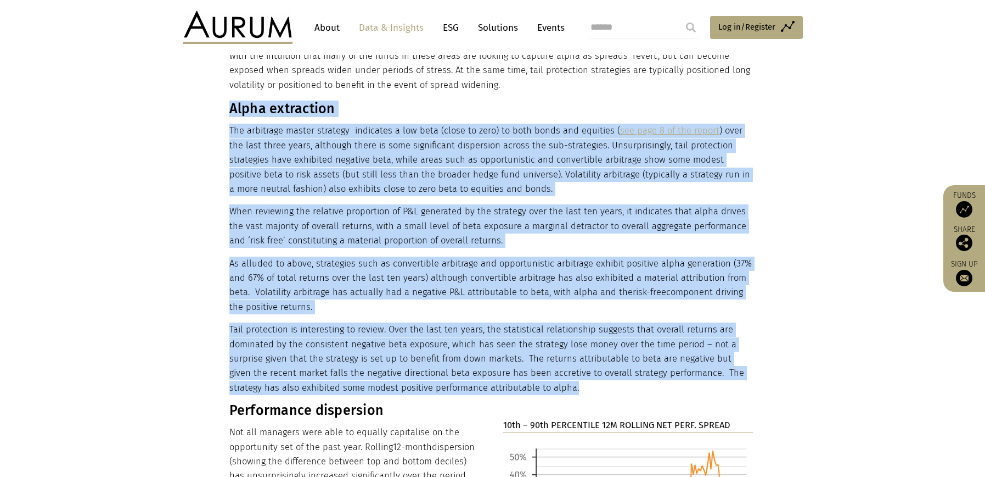
drag, startPoint x: 230, startPoint y: 164, endPoint x: 551, endPoint y: 358, distance: 374.6
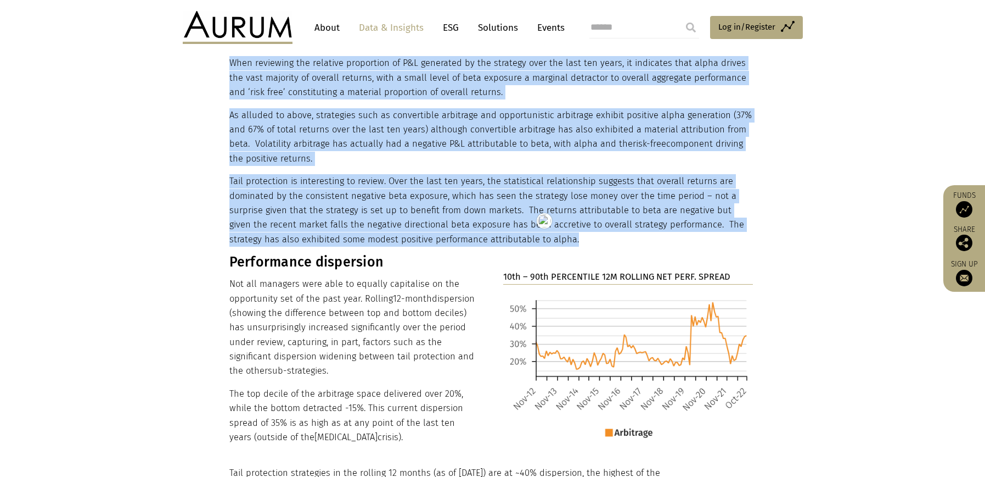
scroll to position [2069, 0]
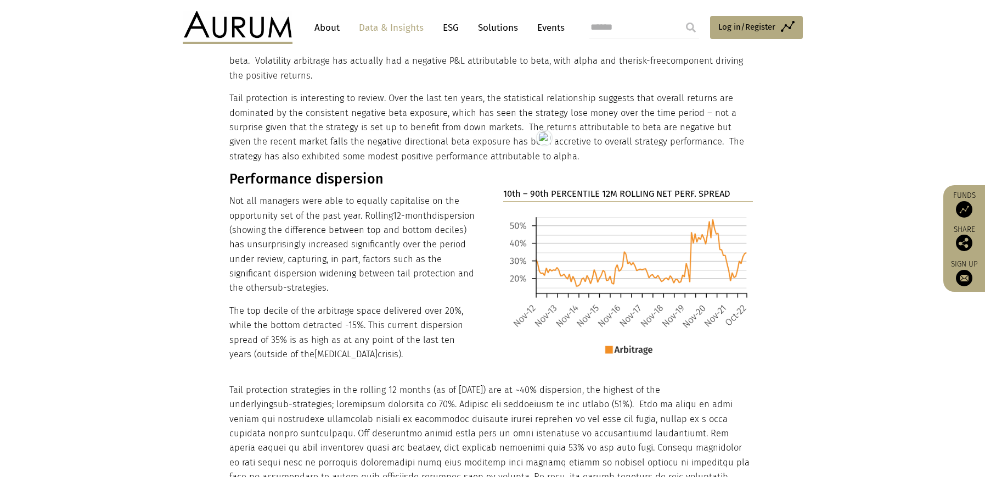
click at [296, 171] on h3 "Performance dispersion" at bounding box center [354, 179] width 250 height 16
click at [262, 171] on h3 "Performance dispersion" at bounding box center [354, 179] width 250 height 16
drag, startPoint x: 231, startPoint y: 150, endPoint x: 355, endPoint y: 322, distance: 211.5
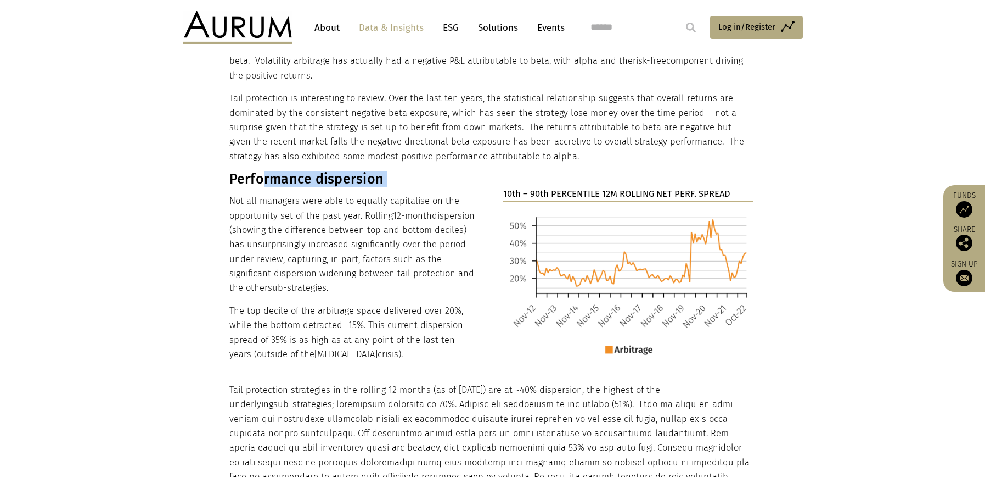
click at [356, 323] on div "Performance dispersion Not all managers were able to equally capitalise on the …" at bounding box center [354, 263] width 250 height 198
click at [603, 188] on strong "10th – 90th PERCENTILE 12M ROLLING NET PERF. SPREAD" at bounding box center [616, 193] width 227 height 10
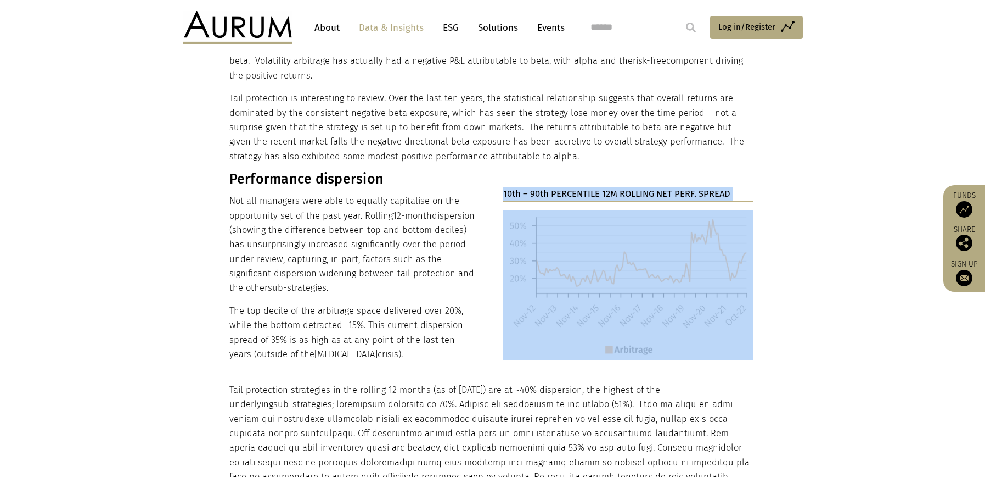
click at [603, 188] on strong "10th – 90th PERCENTILE 12M ROLLING NET PERF. SPREAD" at bounding box center [616, 193] width 227 height 10
click at [624, 240] on img at bounding box center [628, 285] width 250 height 150
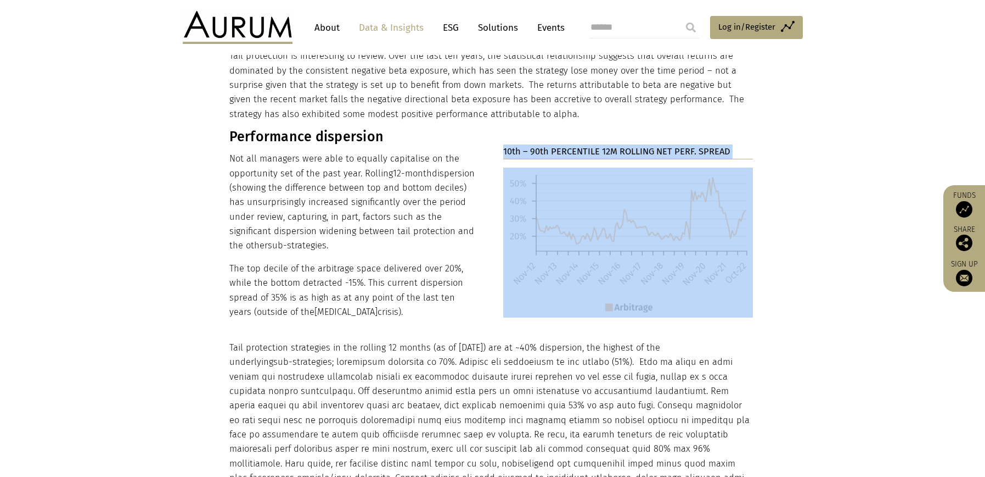
scroll to position [2171, 0]
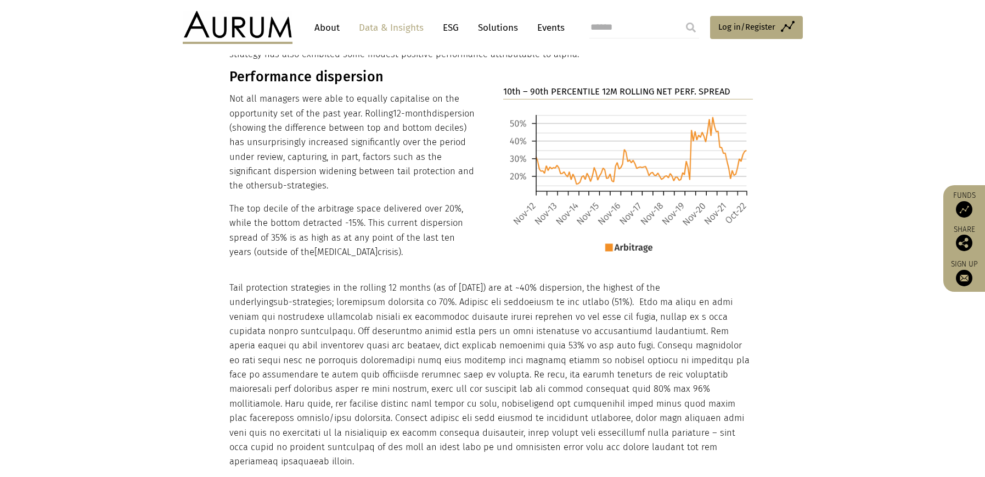
click at [267, 281] on p "Tail protection strategies in the rolling 12 months (as of October 2022) are at…" at bounding box center [491, 375] width 524 height 188
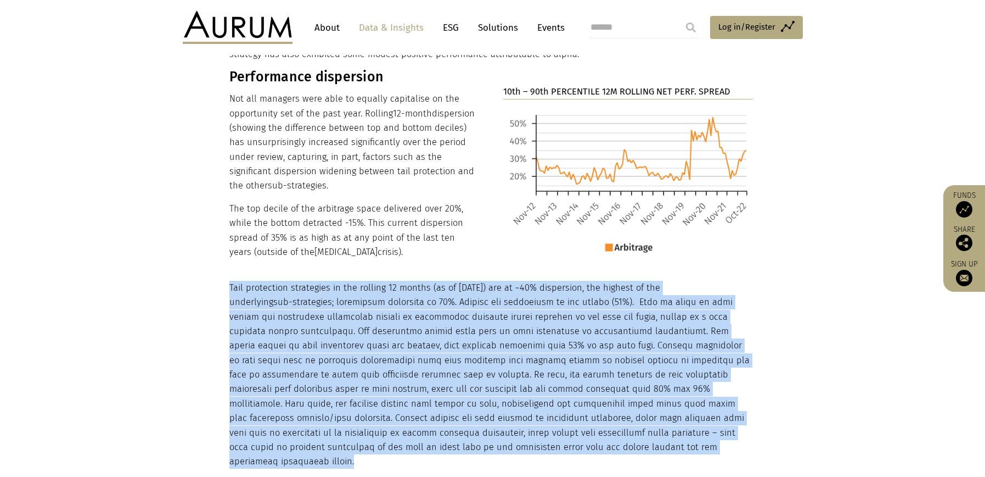
drag, startPoint x: 227, startPoint y: 254, endPoint x: 494, endPoint y: 412, distance: 310.1
click at [494, 412] on div "Performance dispersion Not all managers were able to equally capitalise on the …" at bounding box center [493, 427] width 549 height 733
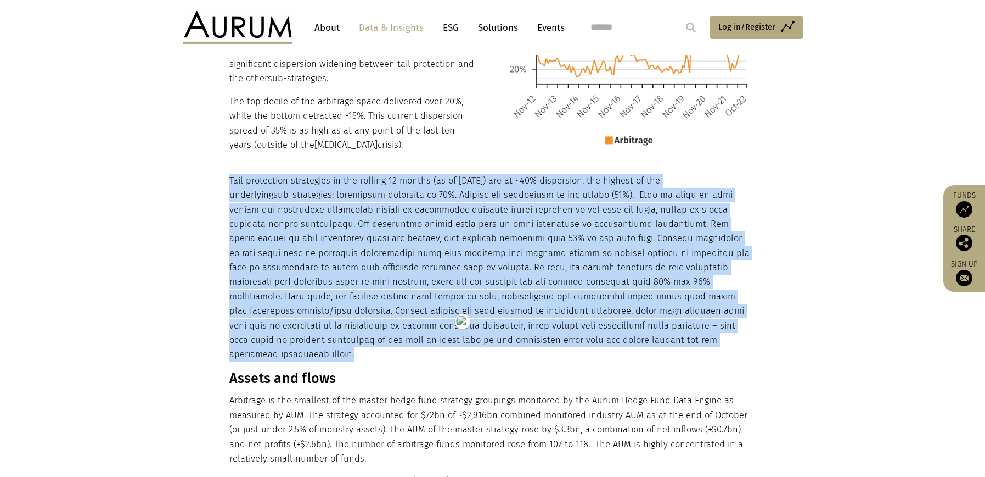
scroll to position [2395, 0]
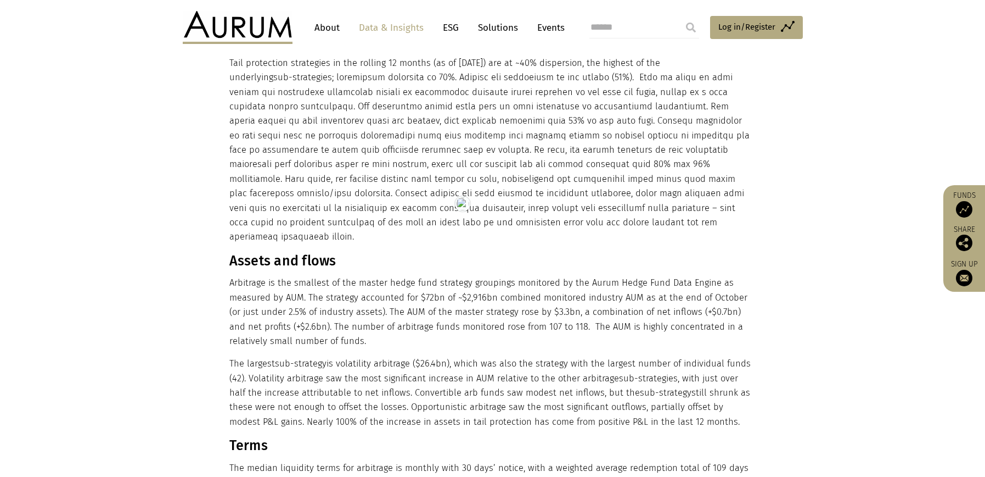
click at [275, 253] on h3 "Assets and flows" at bounding box center [491, 261] width 524 height 16
drag, startPoint x: 275, startPoint y: 217, endPoint x: 287, endPoint y: 165, distance: 53.5
click at [275, 253] on h3 "Assets and flows" at bounding box center [491, 261] width 524 height 16
drag, startPoint x: 687, startPoint y: 378, endPoint x: 231, endPoint y: 224, distance: 481.6
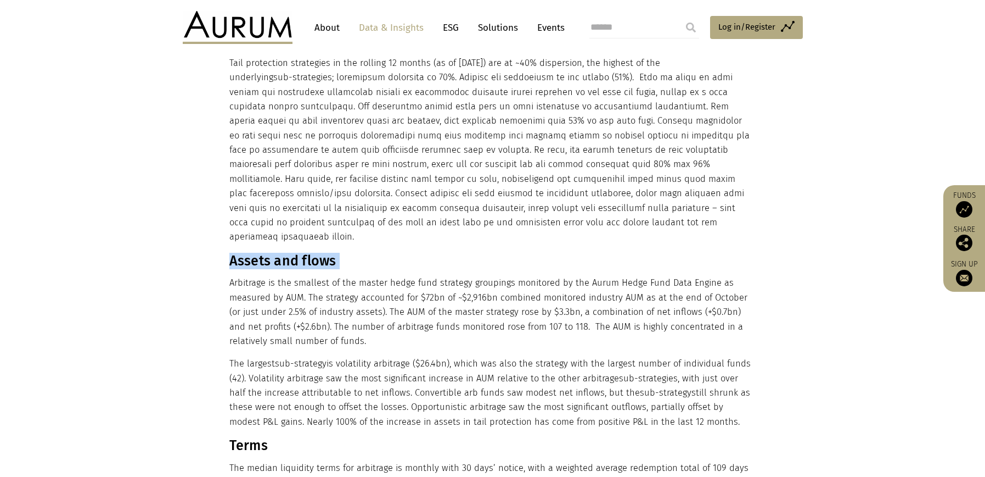
click at [231, 224] on div "Tail protection strategies in the rolling 12 months (as of October 2022) are at…" at bounding box center [491, 313] width 524 height 514
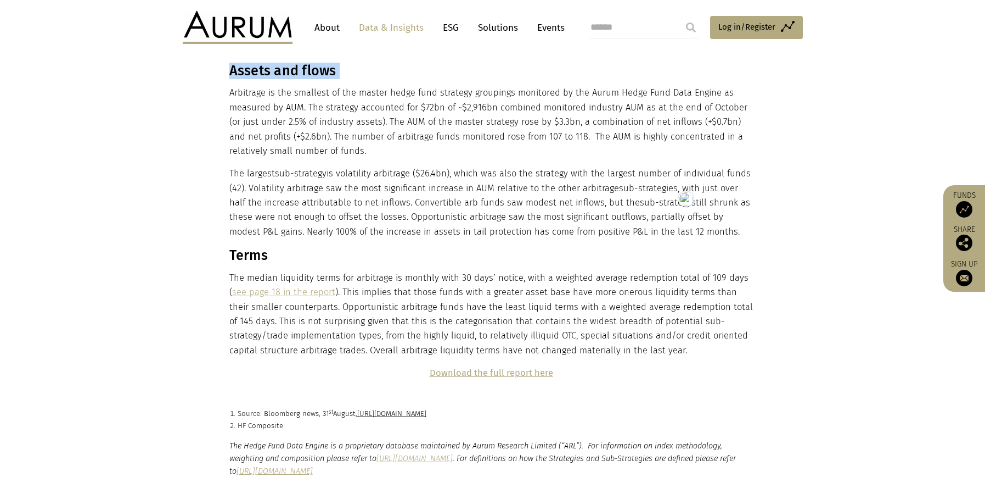
scroll to position [2591, 0]
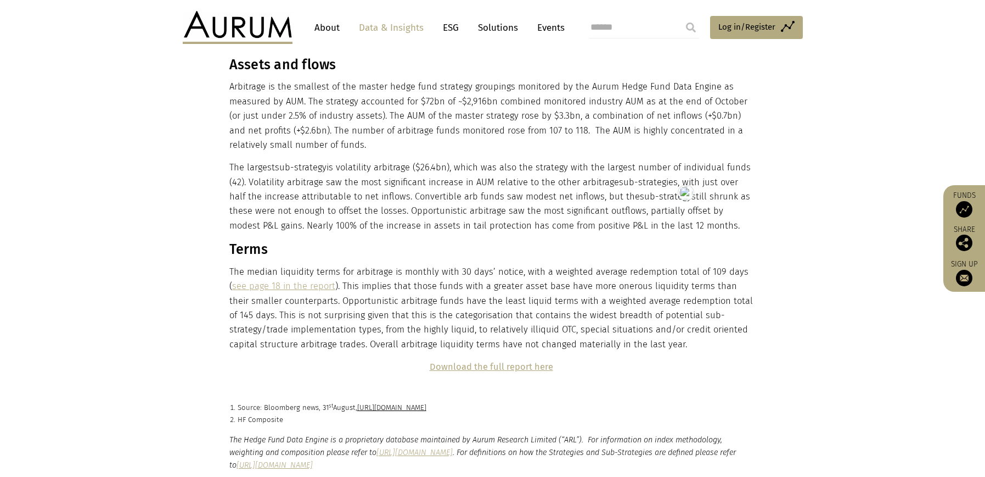
click at [245, 241] on h3 "Terms" at bounding box center [491, 249] width 524 height 16
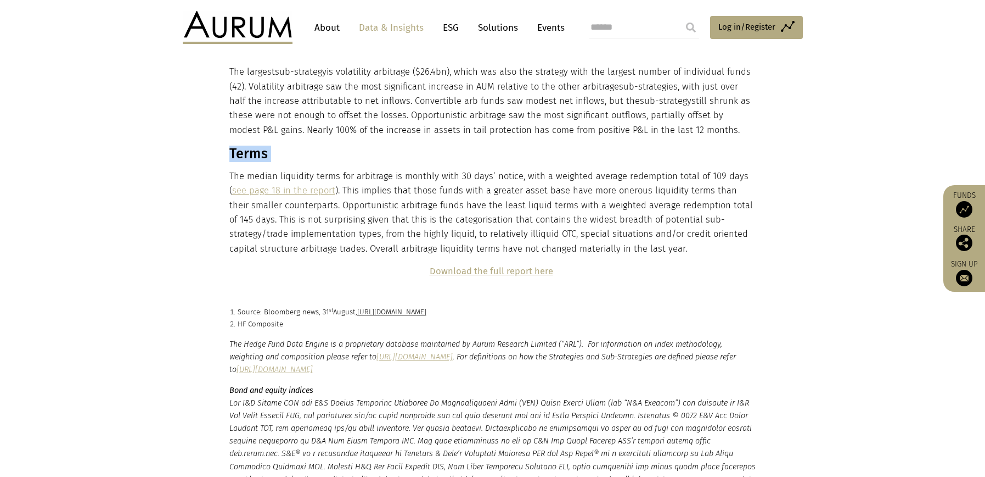
scroll to position [2688, 0]
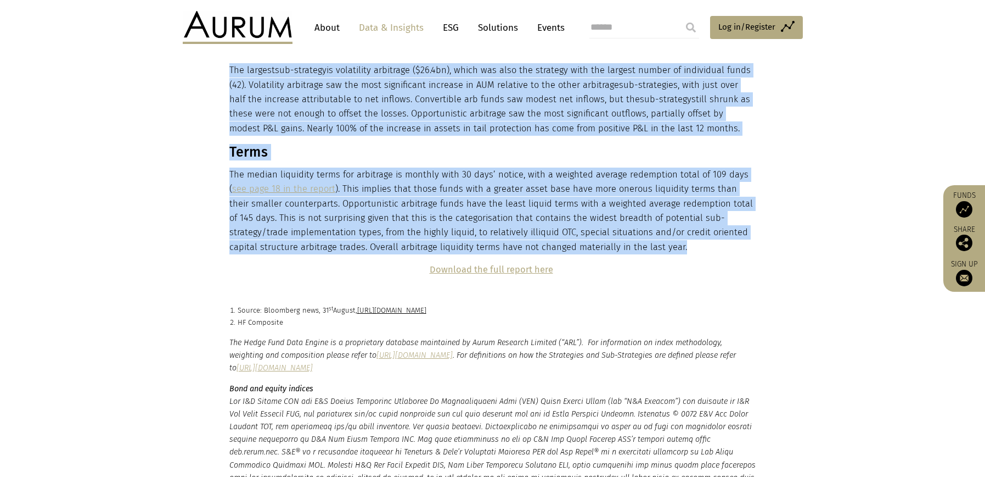
drag, startPoint x: 626, startPoint y: 204, endPoint x: 228, endPoint y: 111, distance: 408.6
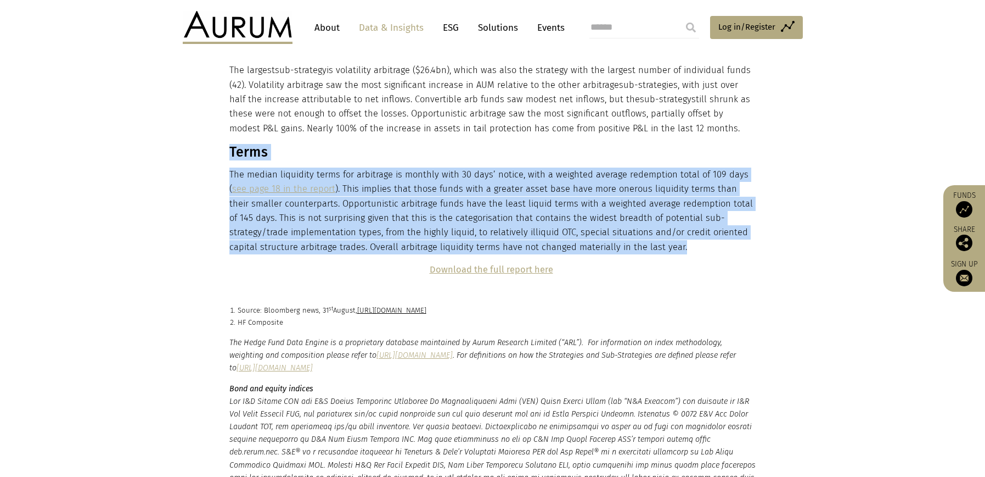
drag, startPoint x: 615, startPoint y: 204, endPoint x: 232, endPoint y: 113, distance: 394.0
click at [232, 113] on div "Tail protection strategies in the rolling 12 months (as of October 2022) are at…" at bounding box center [491, 20] width 524 height 514
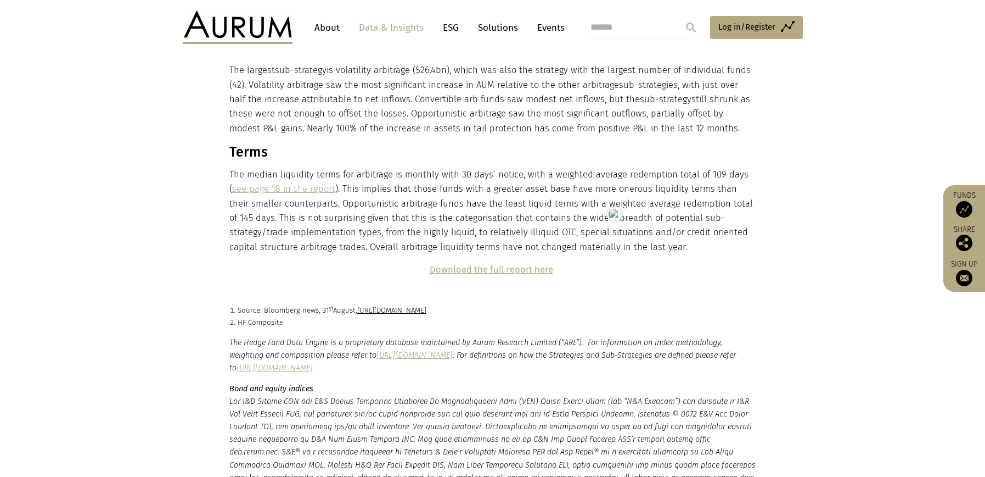
click at [289, 262] on p "Download the full report here" at bounding box center [491, 269] width 524 height 14
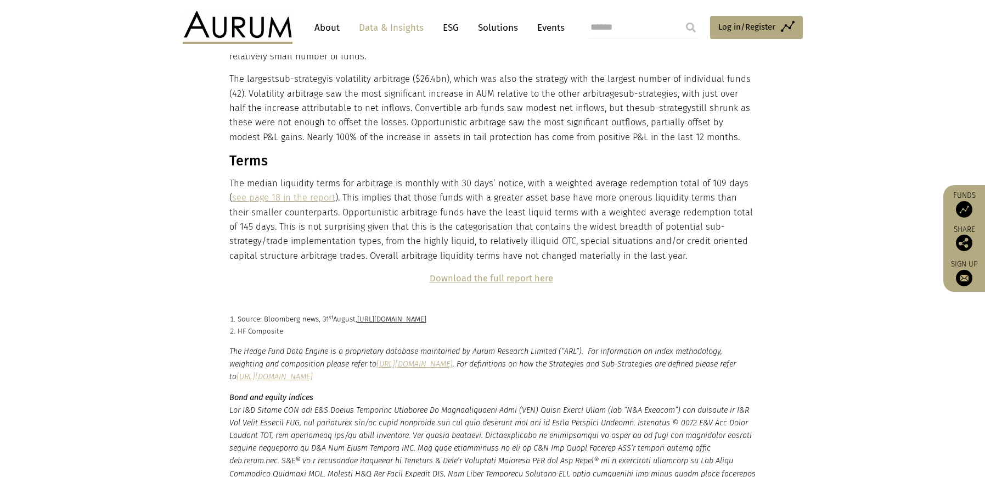
scroll to position [2672, 0]
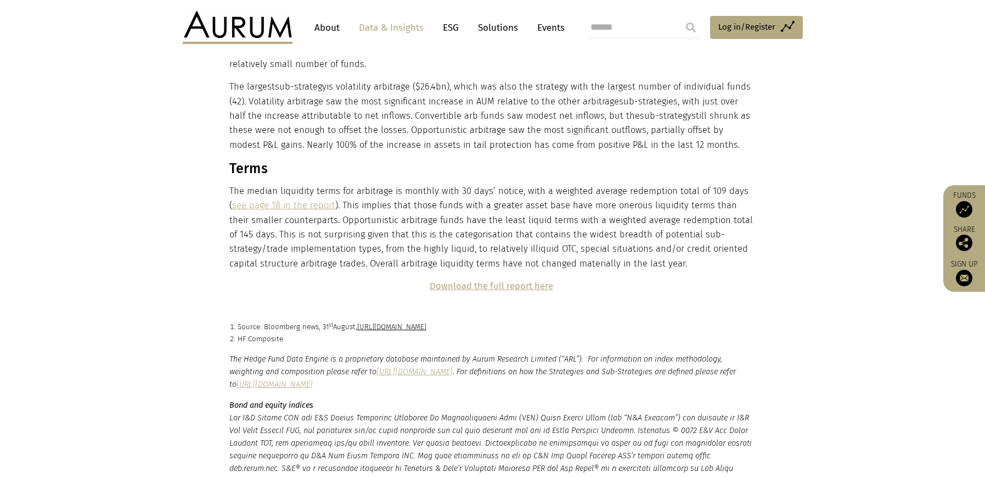
click at [497, 281] on strong "Download the full report here" at bounding box center [492, 286] width 124 height 10
click at [260, 321] on p "Source: Bloomberg news, 31 st August, https://www.bloomberg.com/news/articles/2…" at bounding box center [497, 327] width 519 height 12
click at [243, 333] on p "HF Composite" at bounding box center [497, 339] width 519 height 12
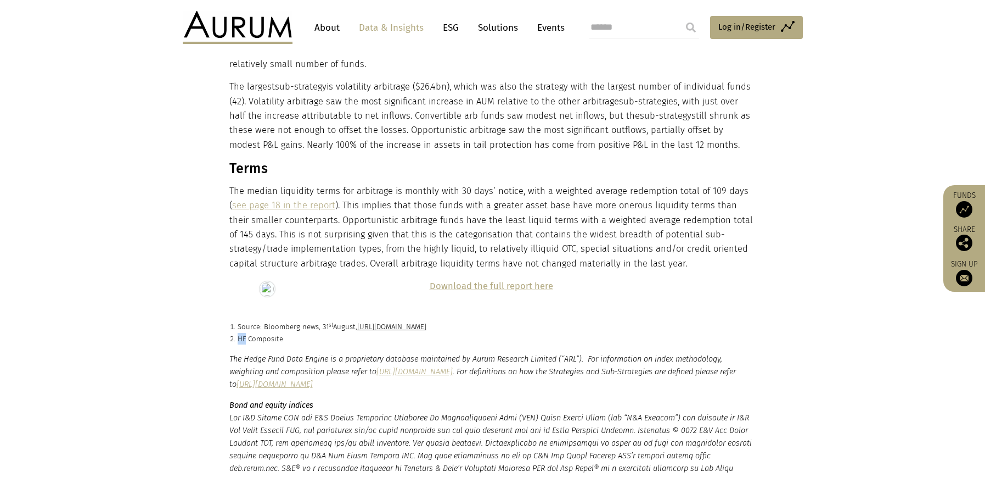
click at [243, 333] on p "HF Composite" at bounding box center [497, 339] width 519 height 12
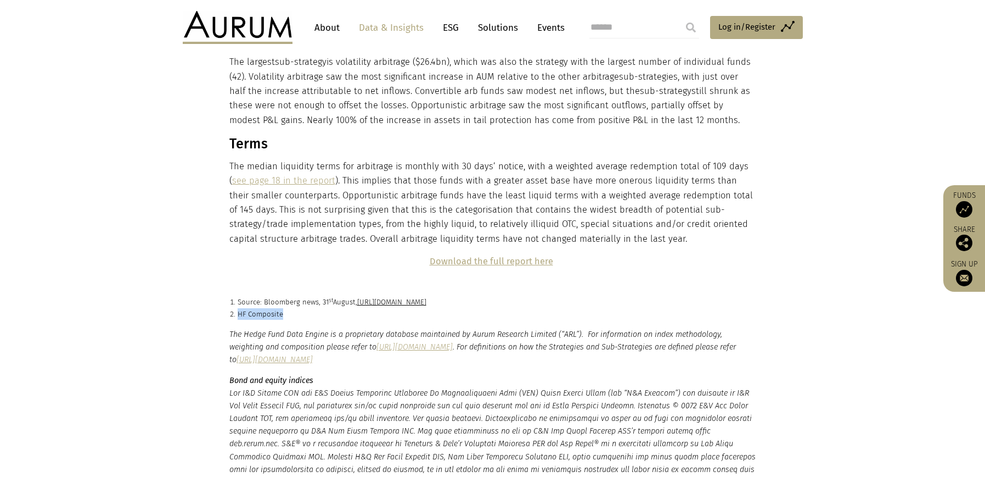
scroll to position [2873, 0]
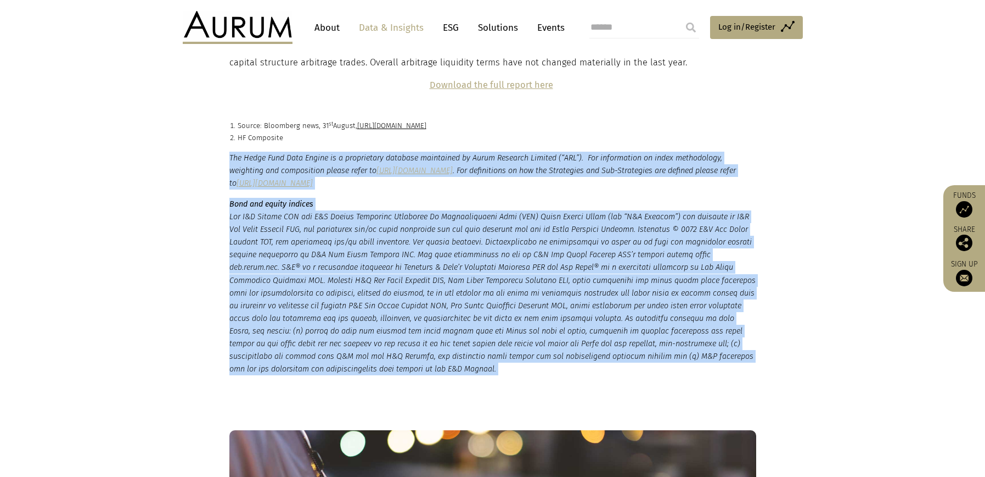
drag, startPoint x: 229, startPoint y: 113, endPoint x: 312, endPoint y: 304, distance: 207.8
click at [312, 304] on small "The Hedge Fund Data Engine is a proprietary database maintained by Aurum Resear…" at bounding box center [492, 264] width 527 height 224
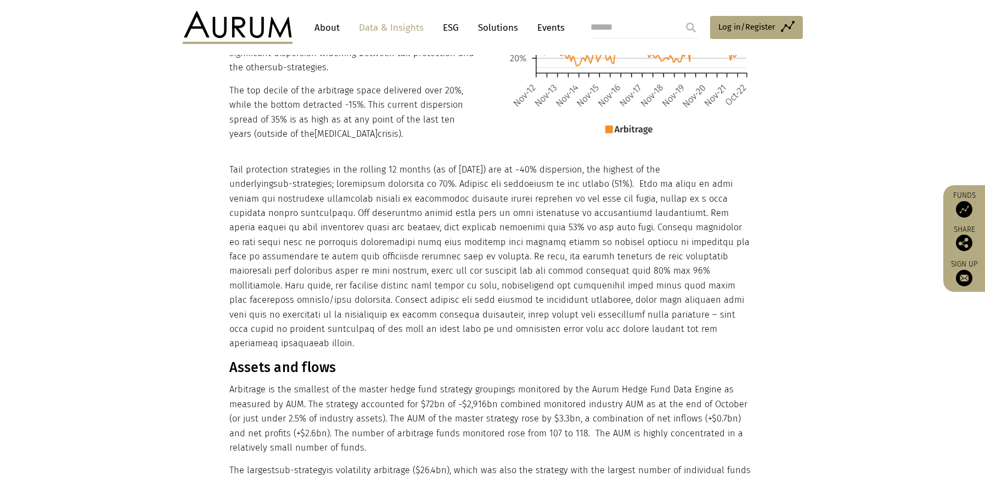
scroll to position [2277, 0]
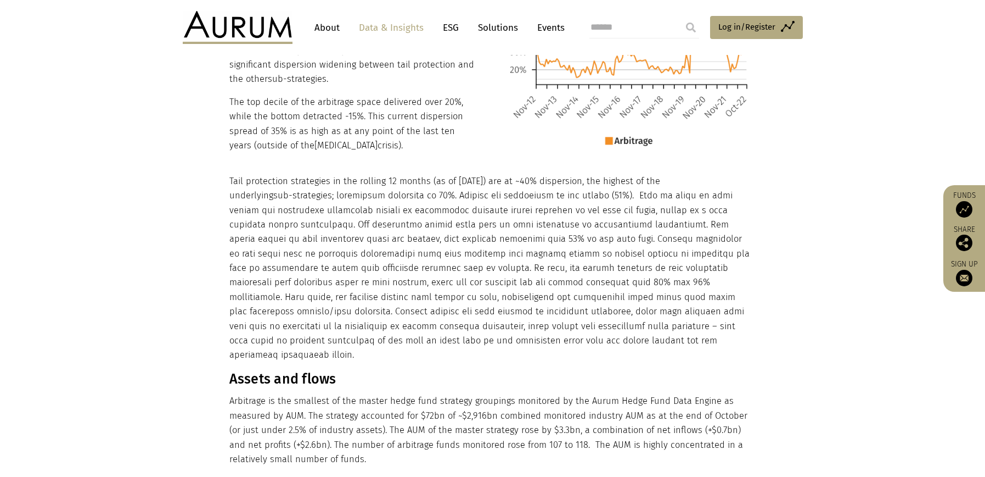
click at [495, 238] on p "Tail protection strategies in the rolling 12 months (as of October 2022) are at…" at bounding box center [491, 268] width 524 height 188
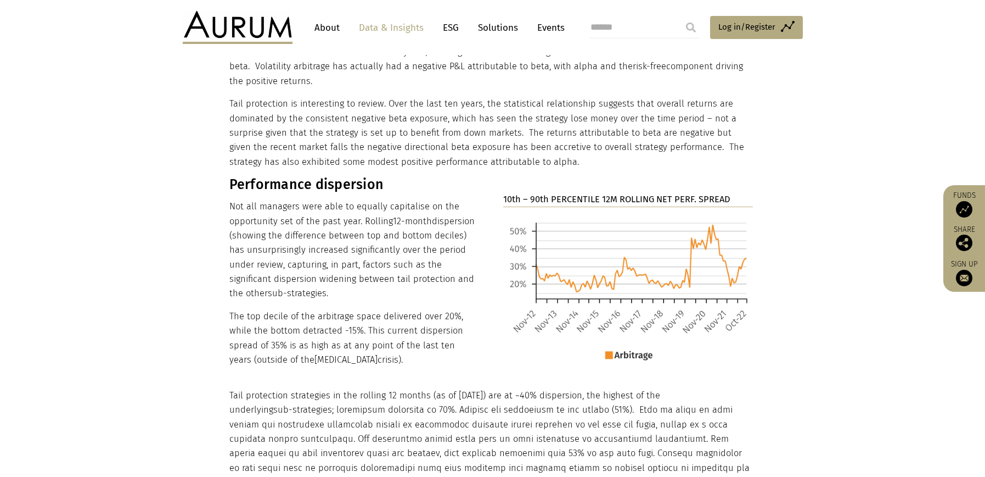
click at [401, 238] on p "Not all managers were able to equally capitalise on the opportunity set of the …" at bounding box center [354, 250] width 250 height 102
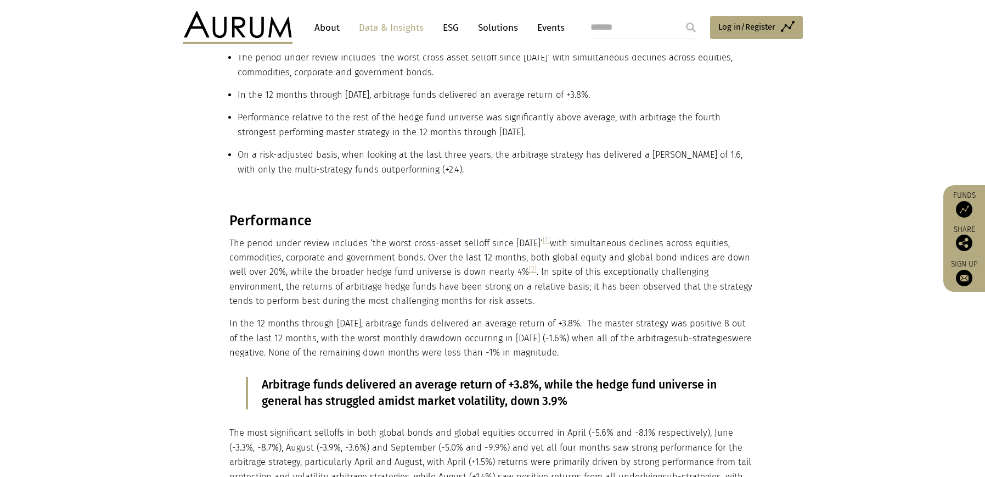
scroll to position [262, 0]
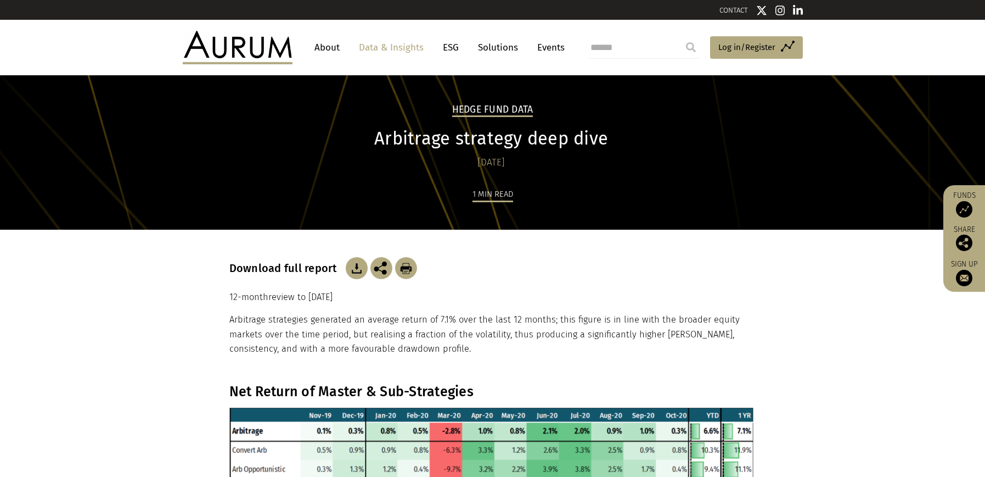
click at [522, 139] on h1 "Arbitrage strategy deep dive" at bounding box center [491, 138] width 524 height 21
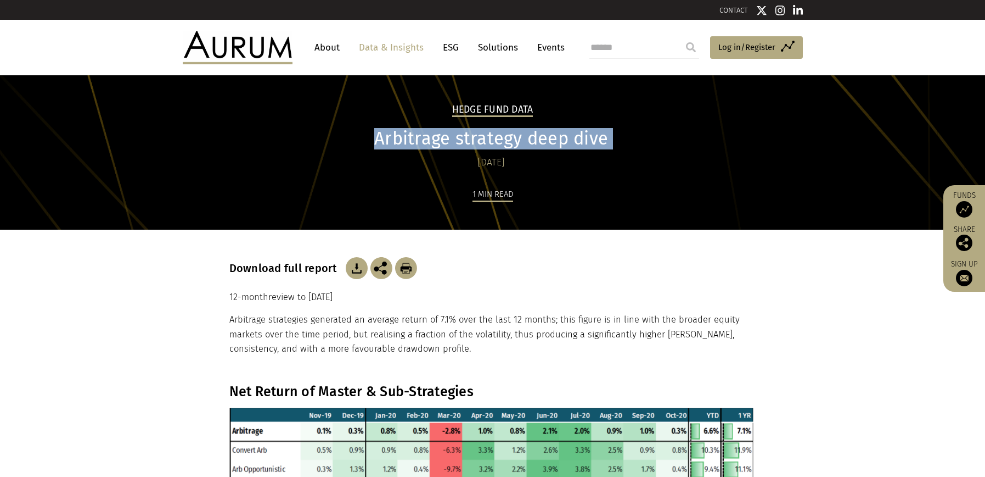
click at [522, 139] on h1 "Arbitrage strategy deep dive" at bounding box center [491, 138] width 524 height 21
copy div "Arbitrage strategy deep dive"
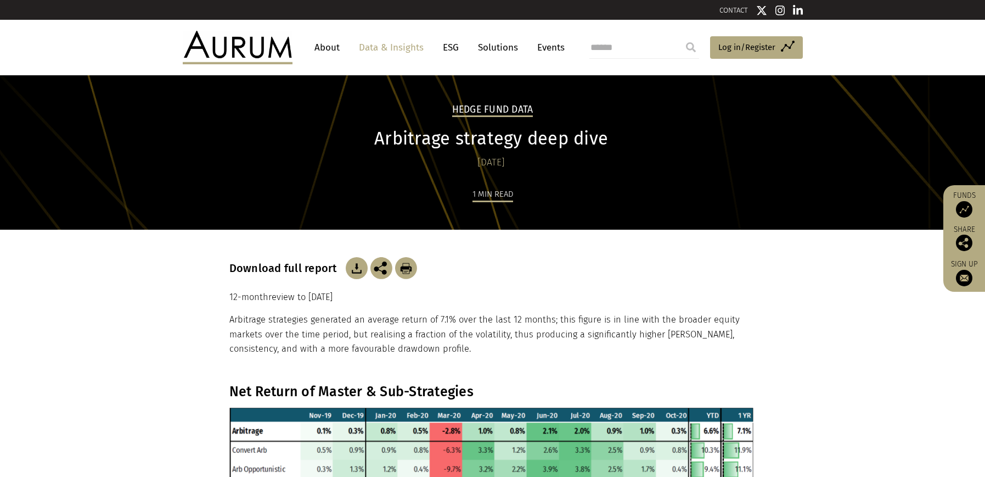
click at [279, 296] on p "12-month review to [DATE]" at bounding box center [492, 297] width 527 height 14
click at [454, 352] on p "Arbitrage strategies generated an average return of 7.1% over the last 12 month…" at bounding box center [492, 333] width 527 height 43
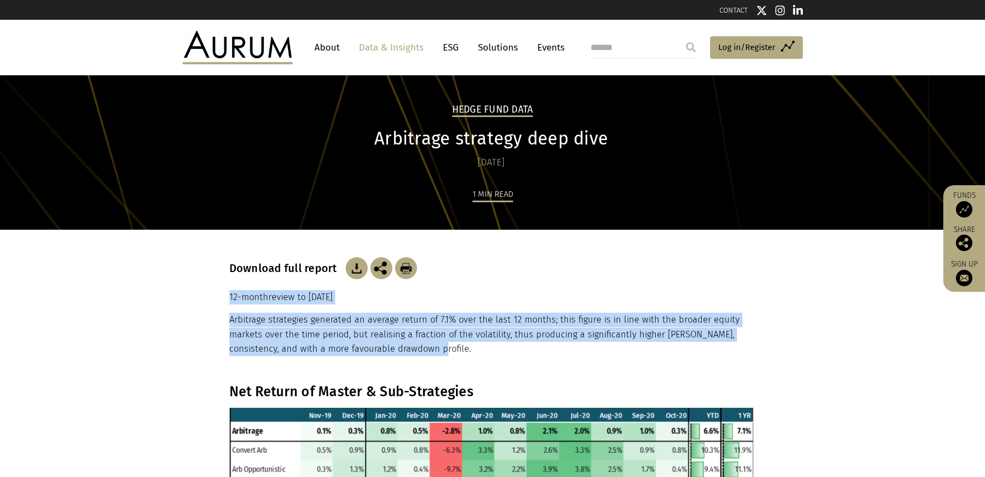
drag, startPoint x: 425, startPoint y: 349, endPoint x: 212, endPoint y: 297, distance: 219.2
click at [212, 297] on section "Download full report 12-month review to [DATE] Arbitrage strategies generated a…" at bounding box center [492, 306] width 985 height 154
copy div "12-month review to [DATE] Arbitrage strategies generated an average return of 7…"
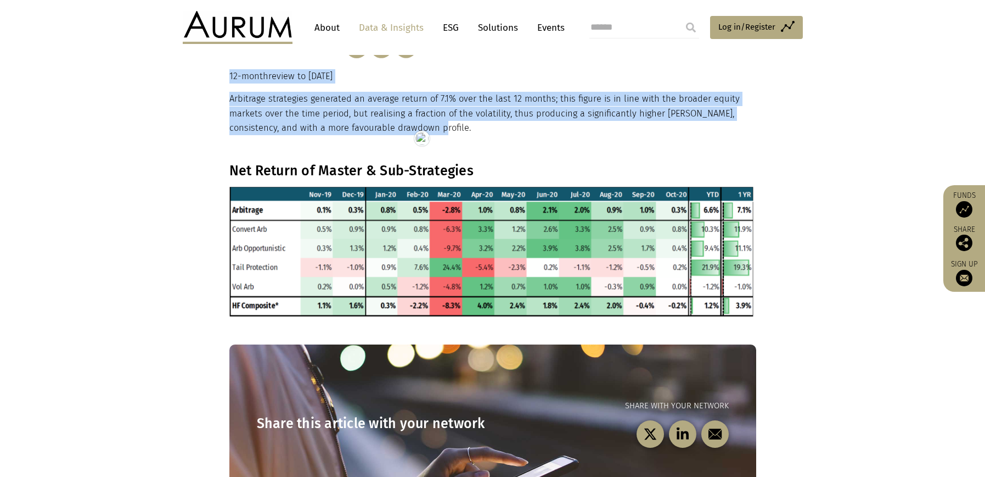
scroll to position [220, 0]
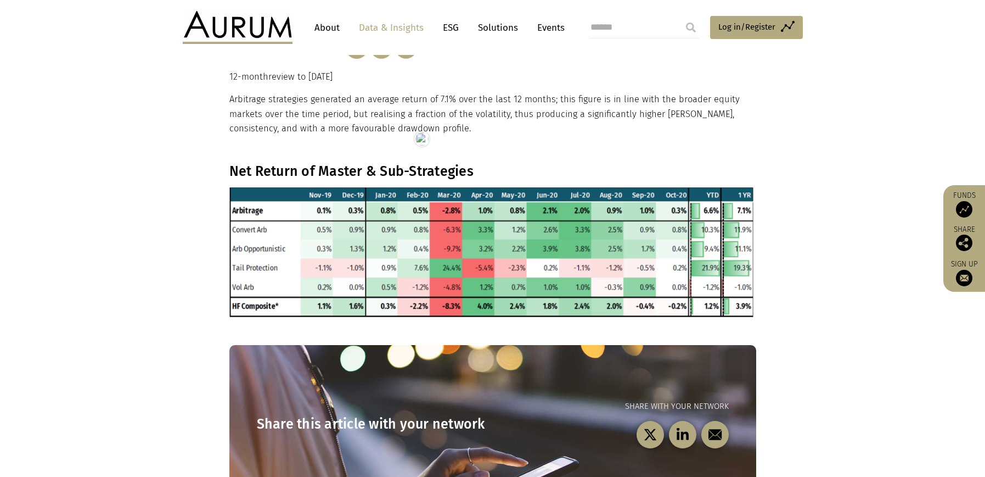
click at [339, 163] on h3 "Net Return of Master & Sub-Strategies" at bounding box center [491, 171] width 524 height 16
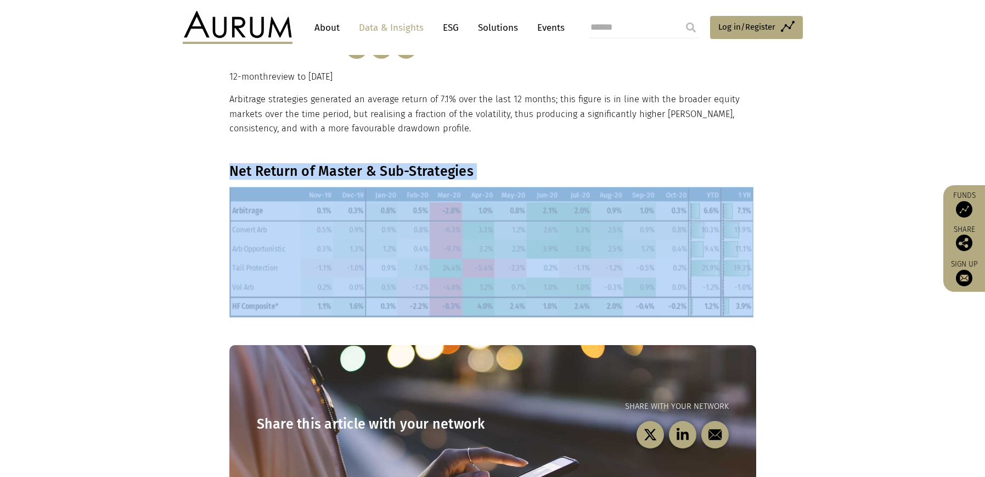
click at [339, 163] on h3 "Net Return of Master & Sub-Strategies" at bounding box center [491, 171] width 524 height 16
copy div "Net Return of Master & Sub-Strategies"
click at [385, 239] on img at bounding box center [491, 252] width 524 height 131
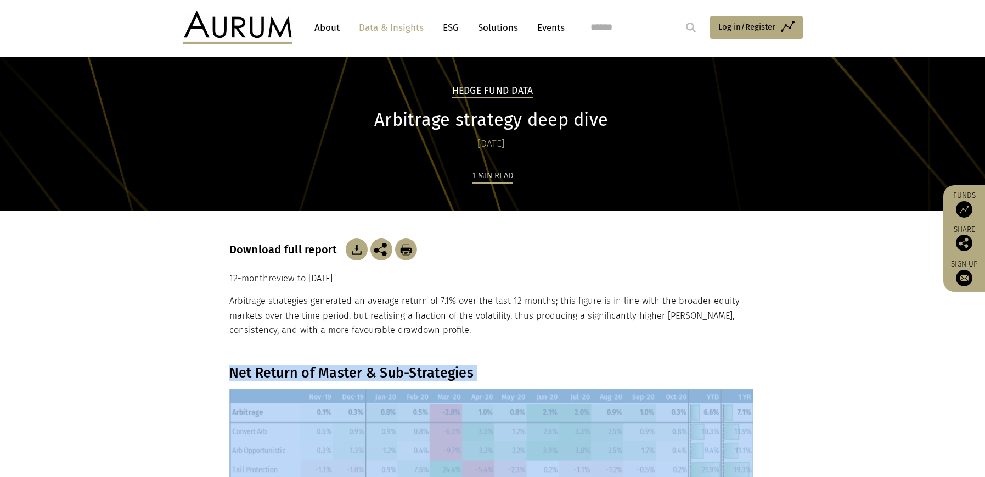
scroll to position [0, 0]
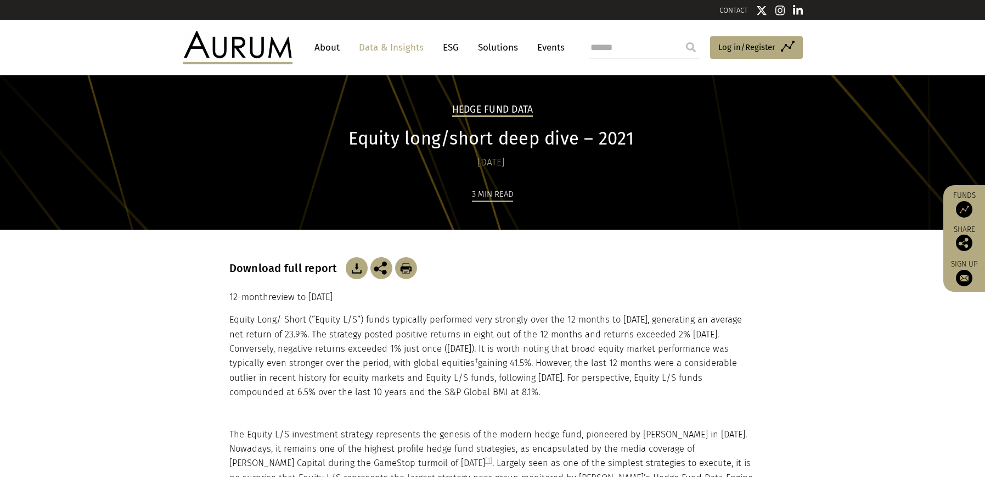
click at [463, 138] on h1 "Equity long/short deep dive – 2021" at bounding box center [491, 138] width 524 height 21
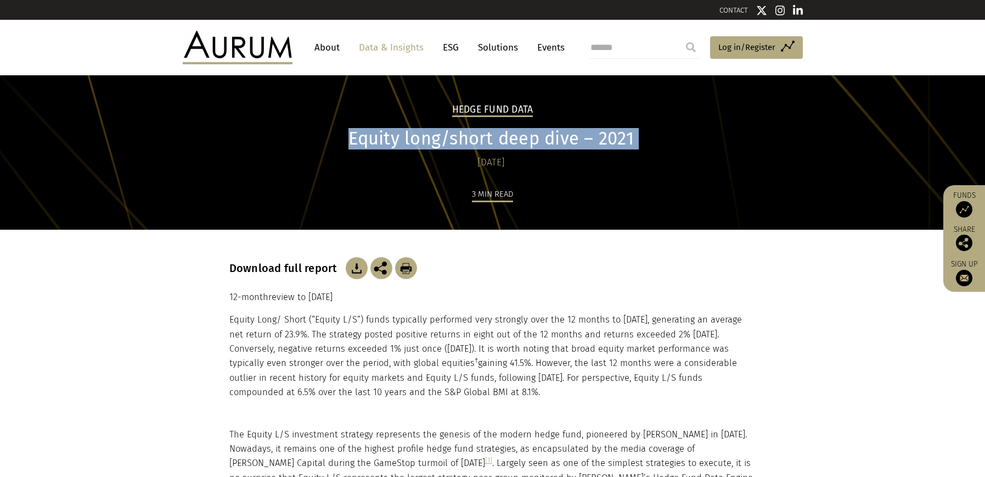
click at [463, 138] on h1 "Equity long/short deep dive – 2021" at bounding box center [491, 138] width 524 height 21
copy div "Equity long/short deep dive – 2021"
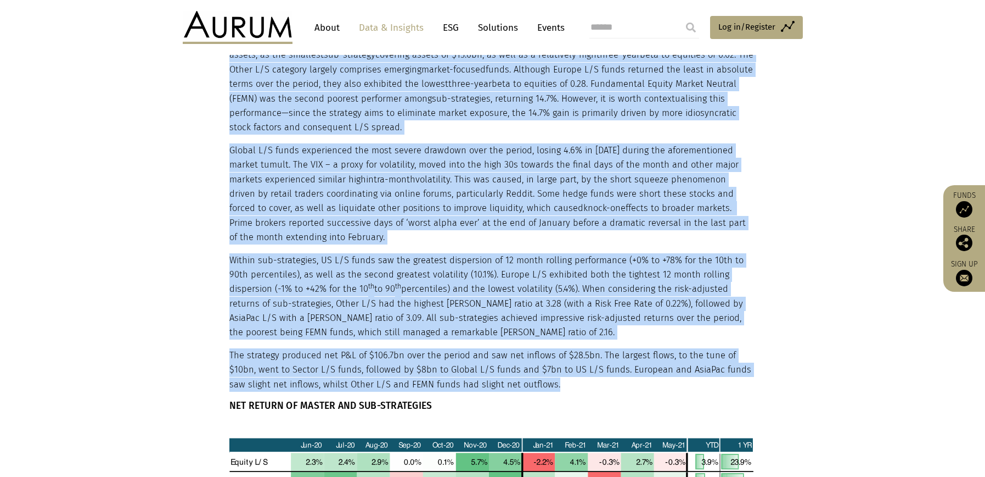
drag, startPoint x: 227, startPoint y: 295, endPoint x: 512, endPoint y: 388, distance: 299.7
click at [512, 388] on main "Hedge Fund Data Equity long/short deep dive – 2021 02/07/2021 3 min read Downlo…" at bounding box center [492, 438] width 985 height 1790
copy main "12-month review to May 2021 Equity Long/ Short (“Equity L/S”) funds typically p…"
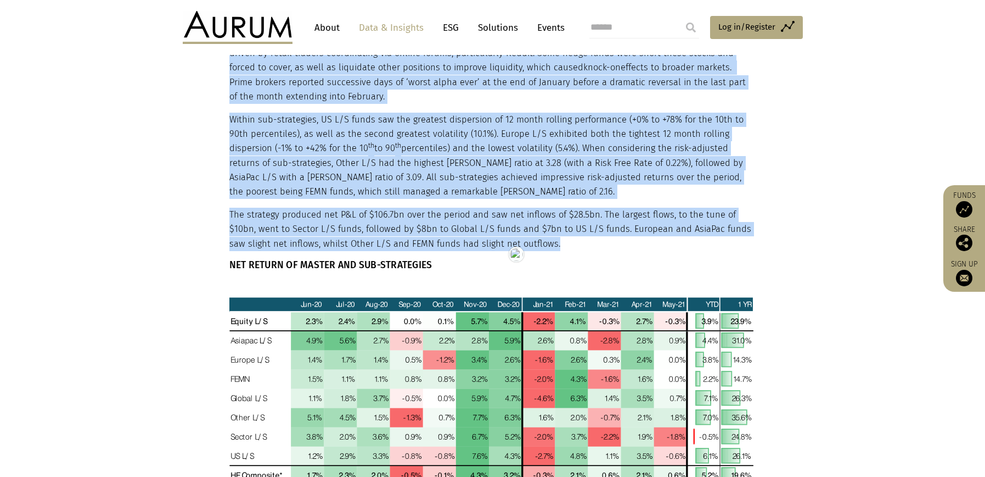
scroll to position [789, 0]
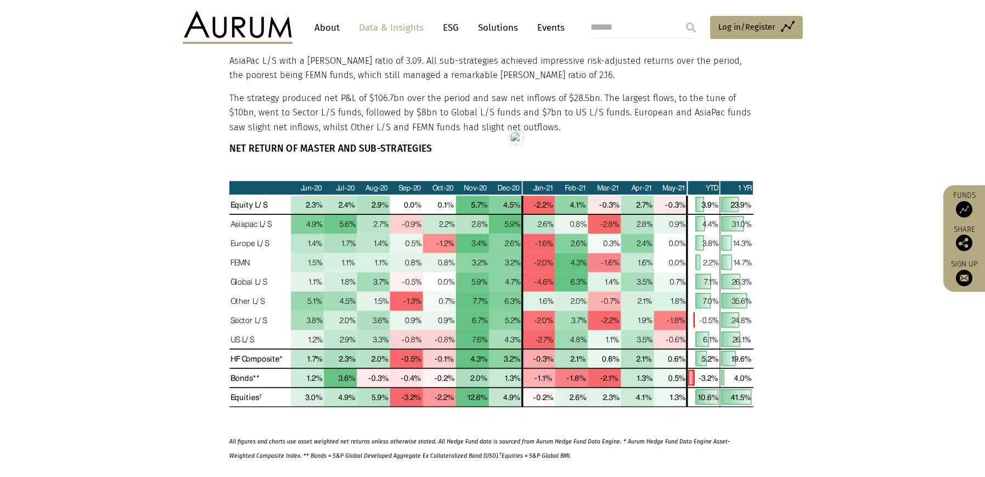
click at [321, 145] on h6 "NET RETURN OF MASTER AND SUB-STRATEGIES" at bounding box center [491, 149] width 524 height 12
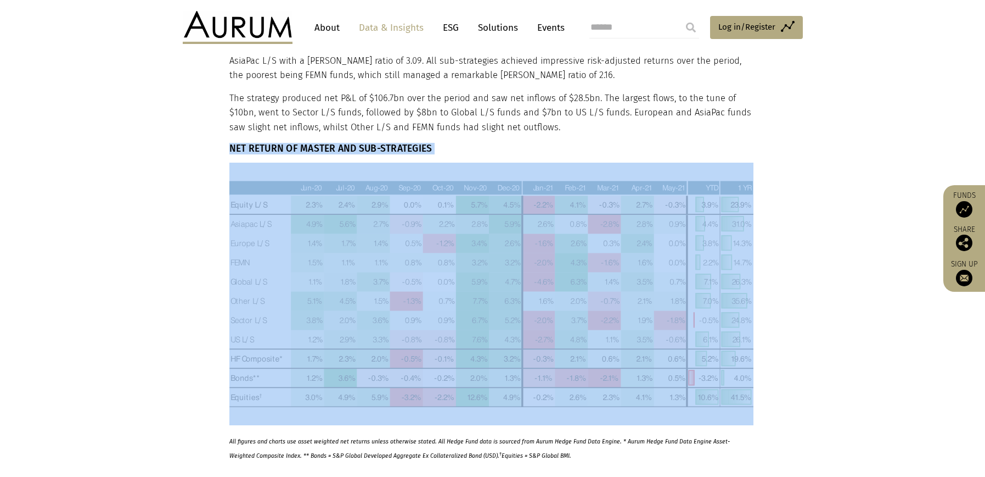
click at [320, 145] on h6 "NET RETURN OF MASTER AND SUB-STRATEGIES" at bounding box center [491, 149] width 524 height 12
copy div "NET RETURN OF MASTER AND SUB-STRATEGIES"
click at [357, 253] on img at bounding box center [491, 294] width 524 height 262
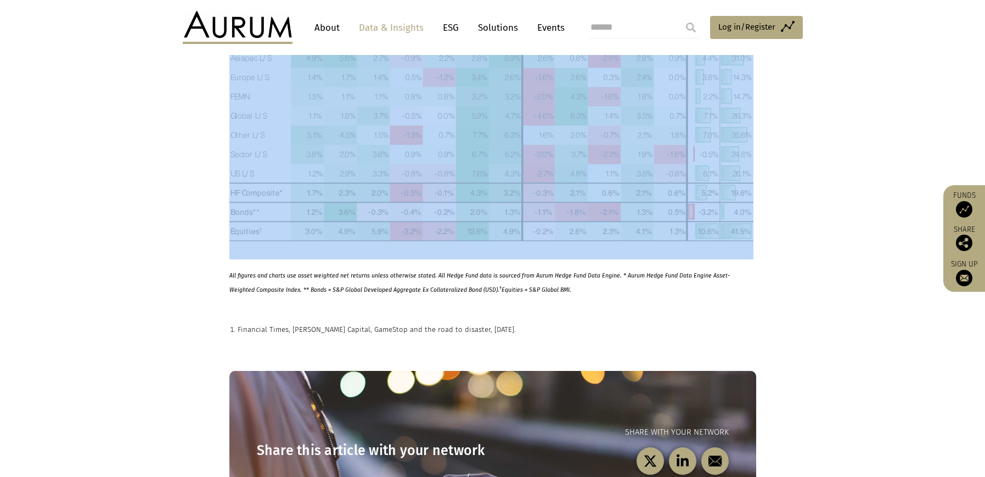
scroll to position [982, 0]
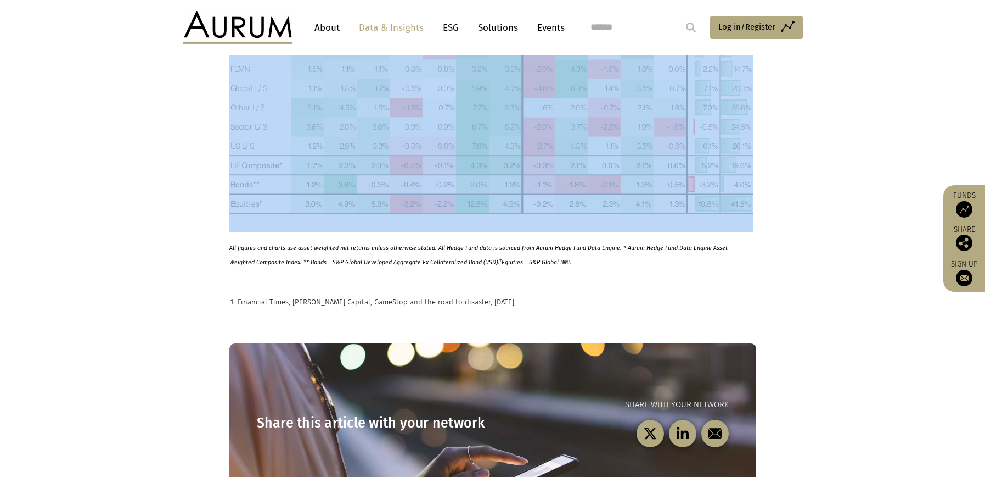
drag, startPoint x: 567, startPoint y: 263, endPoint x: 226, endPoint y: 245, distance: 341.4
copy div "The Equity L/S investment strategy represents the genesis of the modern hedge f…"
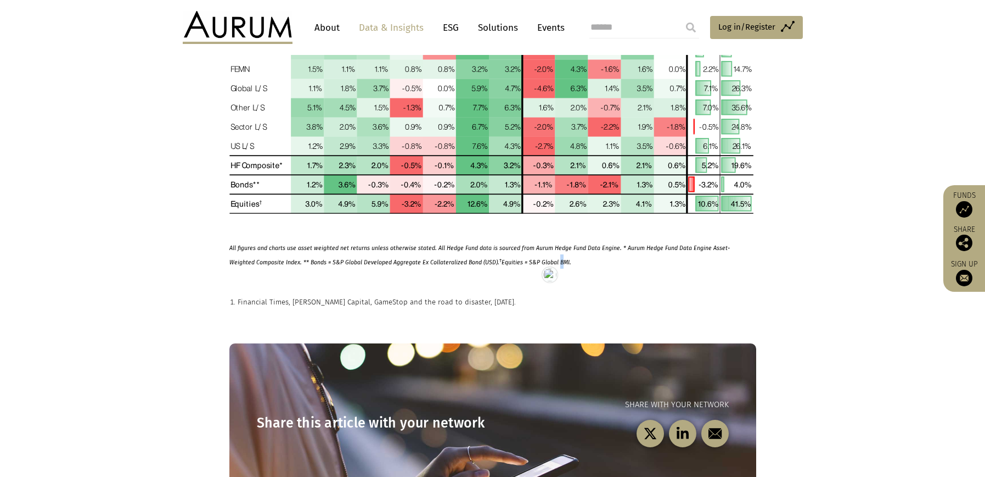
drag, startPoint x: 533, startPoint y: 266, endPoint x: 573, endPoint y: 265, distance: 40.1
click at [533, 266] on p "All figures and charts use asset weighted net returns unless otherwise stated. …" at bounding box center [491, 254] width 524 height 29
drag, startPoint x: 567, startPoint y: 265, endPoint x: 231, endPoint y: 249, distance: 336.4
click at [231, 249] on p "All figures and charts use asset weighted net returns unless otherwise stated. …" at bounding box center [491, 254] width 524 height 29
copy strong "ll figures and charts use asset weighted net returns unless otherwise stated. A…"
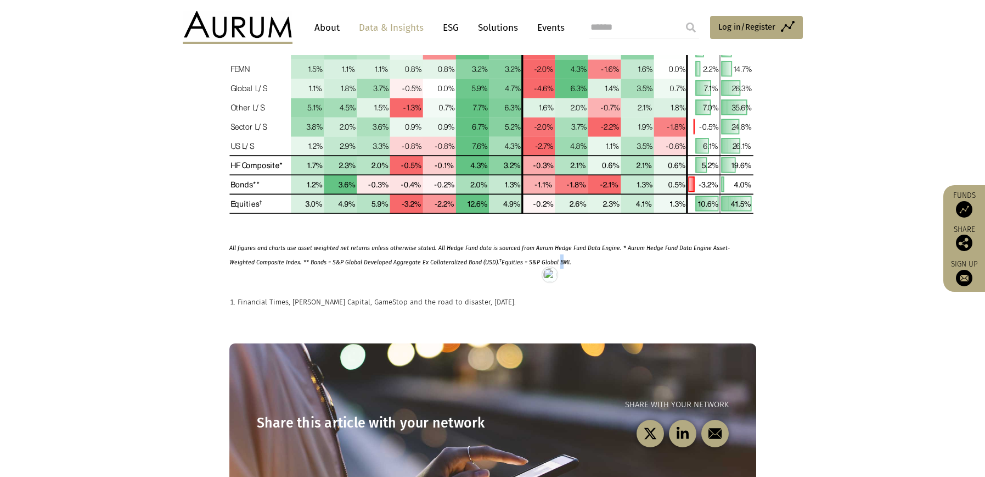
copy strong "All figures and charts use asset weighted net returns unless otherwise stated. …"
click at [301, 294] on section "Financial Times, Melvin Capital, GameStop and the road to disaster, 06/02/2021." at bounding box center [492, 287] width 985 height 39
click at [301, 300] on p "Financial Times, Melvin Capital, GameStop and the road to disaster, 06/02/2021." at bounding box center [497, 302] width 519 height 12
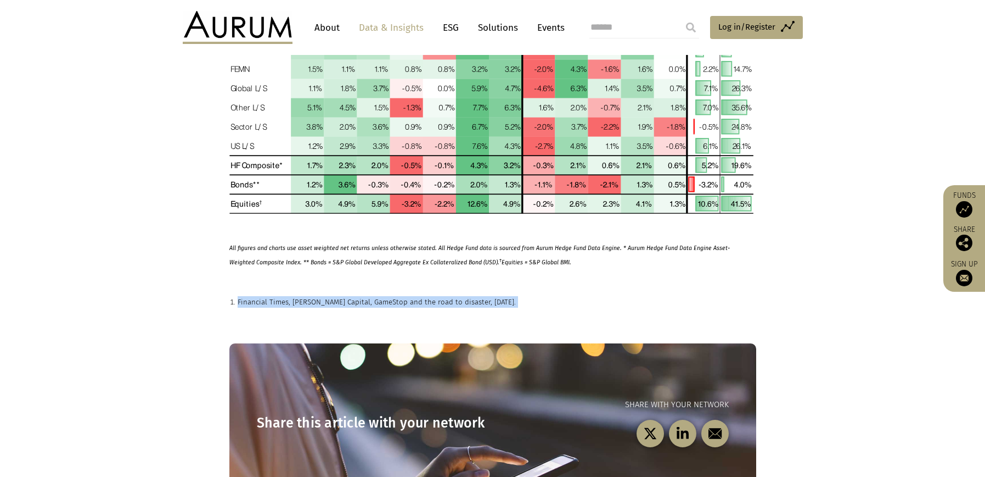
click at [301, 300] on html "CONTACT About Data & Insights ESG Solutions Events Access Funds Log in/Register…" at bounding box center [492, 25] width 985 height 2015
copy main "Financial Times, Melvin Capital, GameStop and the road to disaster, 06/02/2021."
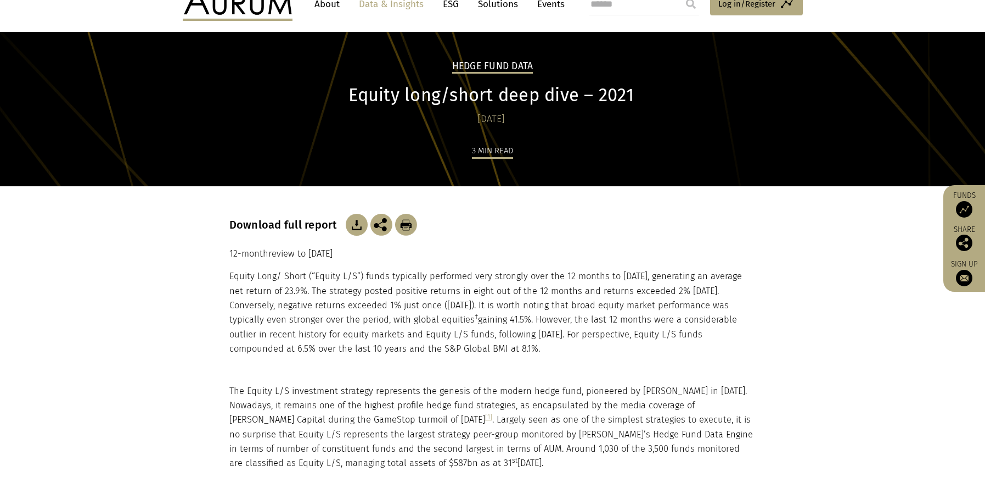
scroll to position [0, 0]
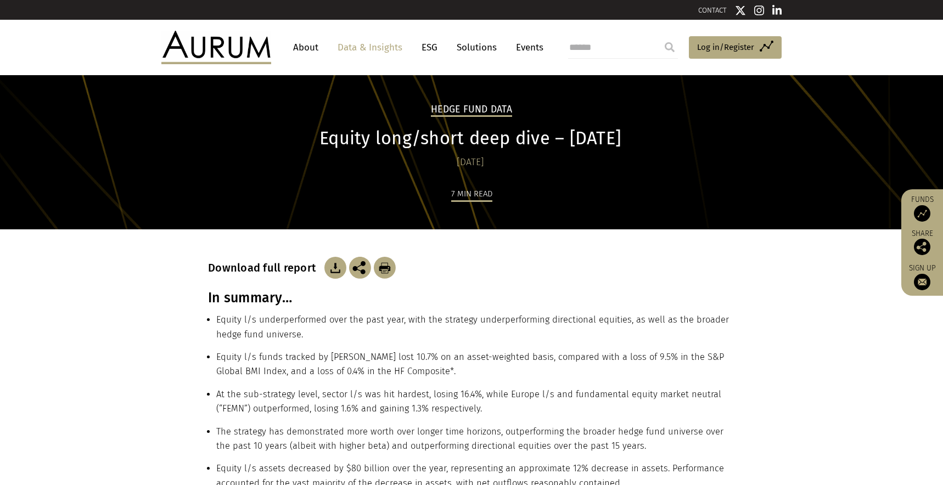
click at [219, 299] on h3 "In summary…" at bounding box center [471, 298] width 527 height 16
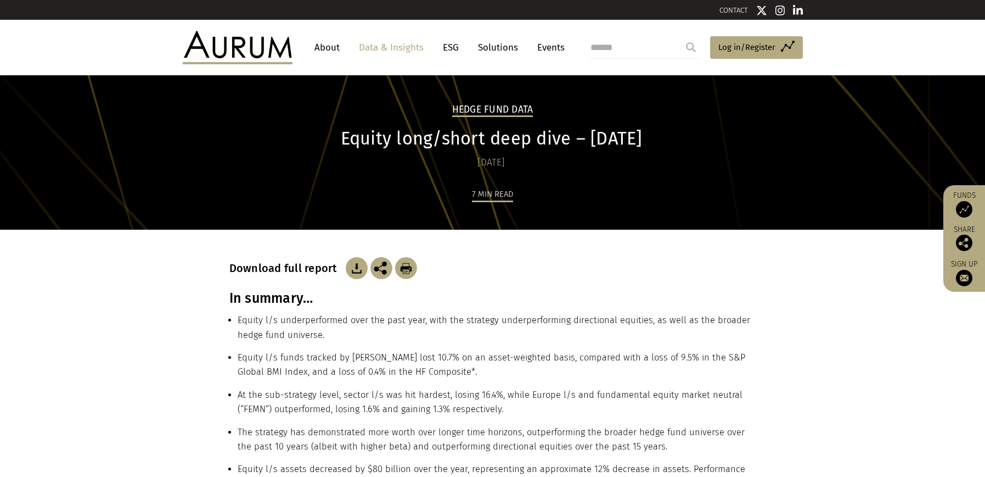
click at [267, 292] on h3 "In summary…" at bounding box center [492, 298] width 527 height 16
copy div "In summary…"
click at [283, 326] on li "Equity l/s underperformed over the past year, with the strategy underperforming…" at bounding box center [497, 331] width 519 height 37
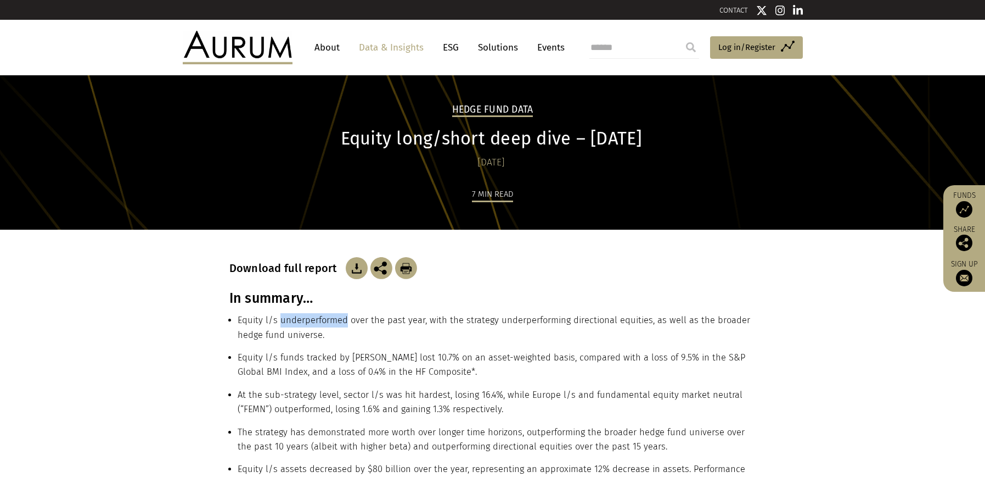
click at [283, 326] on li "Equity l/s underperformed over the past year, with the strategy underperforming…" at bounding box center [497, 331] width 519 height 37
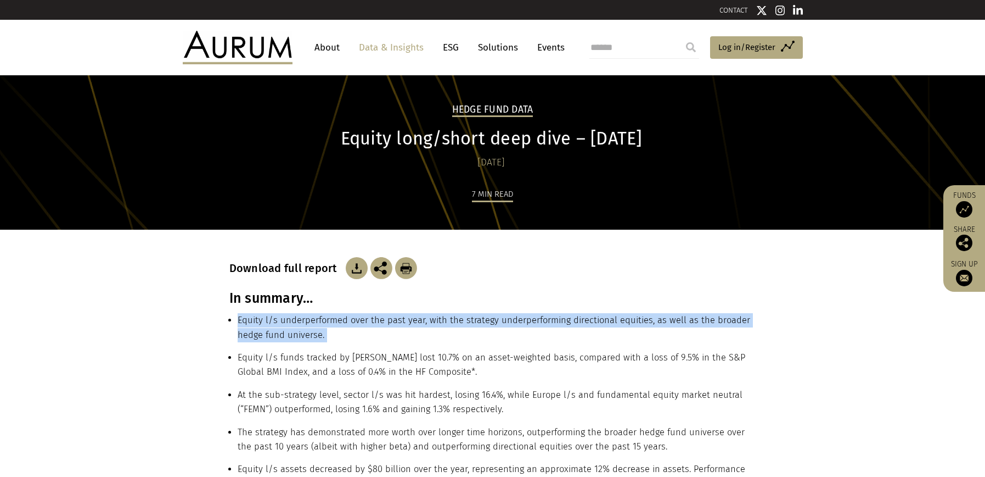
copy ul "Equity l/s underperformed over the past year, with the strategy underperforming…"
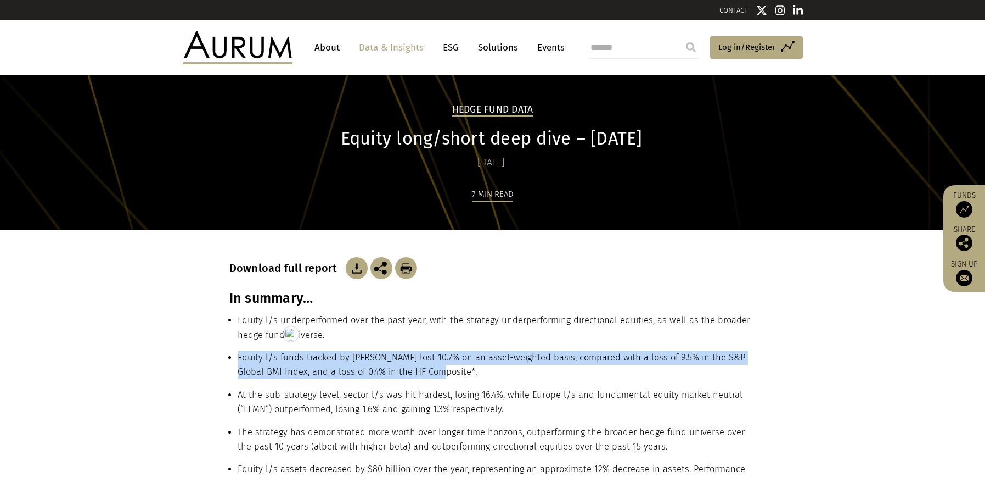
drag, startPoint x: 453, startPoint y: 369, endPoint x: 266, endPoint y: 227, distance: 234.3
click at [233, 356] on ul "Equity l/s underperformed over the past year, with the strategy underperforming…" at bounding box center [492, 406] width 527 height 186
copy li "Equity l/s funds tracked by Aurum lost 10.7% on an asset-weighted basis, compar…"
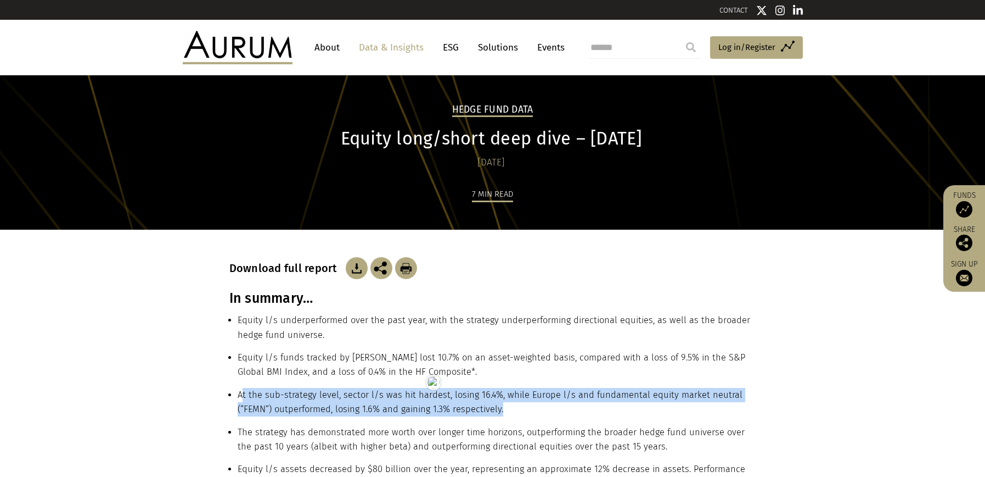
copy li "t the sub-strategy level, sector l/s was hit hardest, losing 16.4%, while Europ…"
drag, startPoint x: 531, startPoint y: 406, endPoint x: 239, endPoint y: 393, distance: 292.4
click at [239, 393] on li "At the sub-strategy level, sector l/s was hit hardest, losing 16.4%, while Euro…" at bounding box center [497, 406] width 519 height 37
copy li "At the sub-strategy level, sector l/s was hit hardest, losing 16.4%, while Euro…"
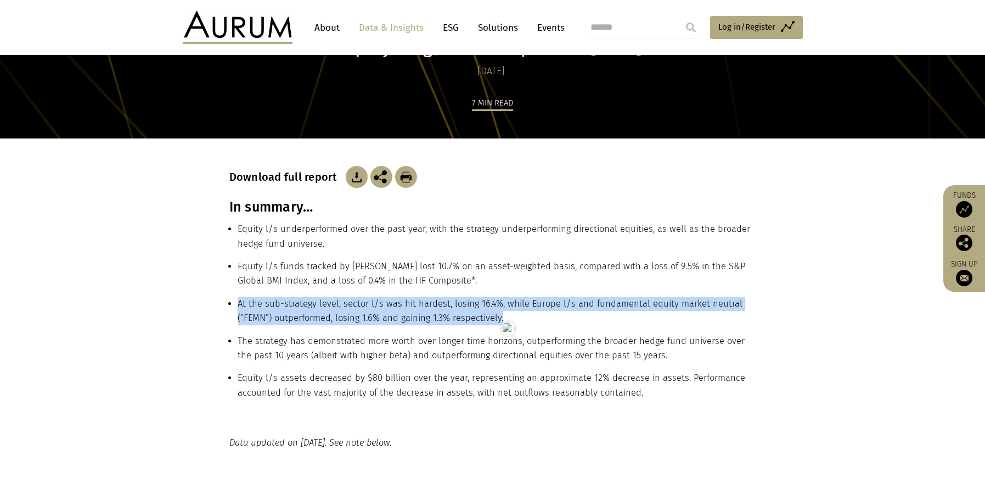
scroll to position [93, 0]
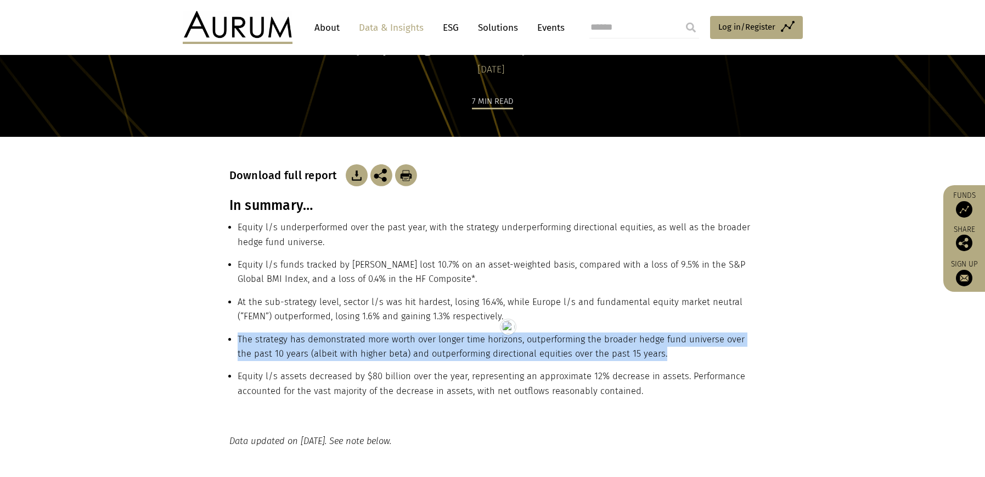
drag, startPoint x: 643, startPoint y: 350, endPoint x: 238, endPoint y: 337, distance: 405.4
click at [238, 337] on li "The strategy has demonstrated more worth over longer time horizons, outperformi…" at bounding box center [497, 350] width 519 height 37
copy li "The strategy has demonstrated more worth over longer time horizons, outperformi…"
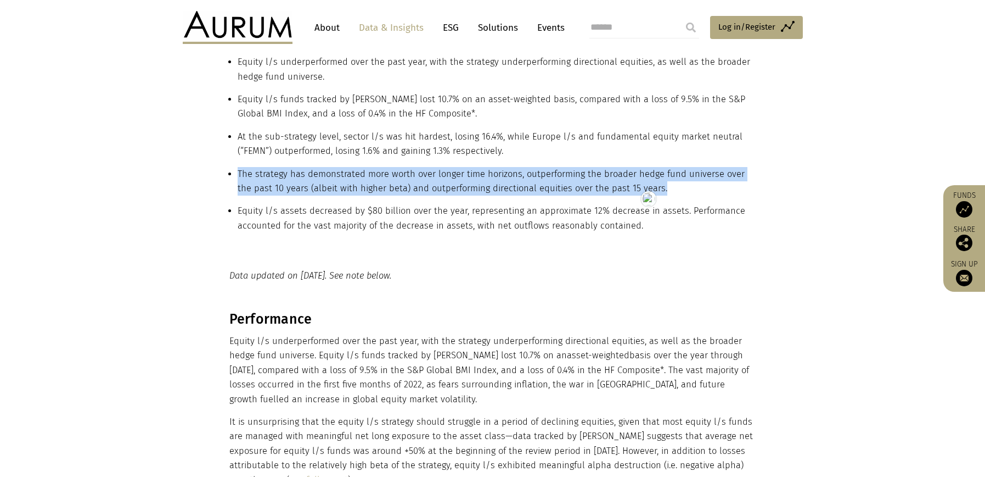
scroll to position [271, 0]
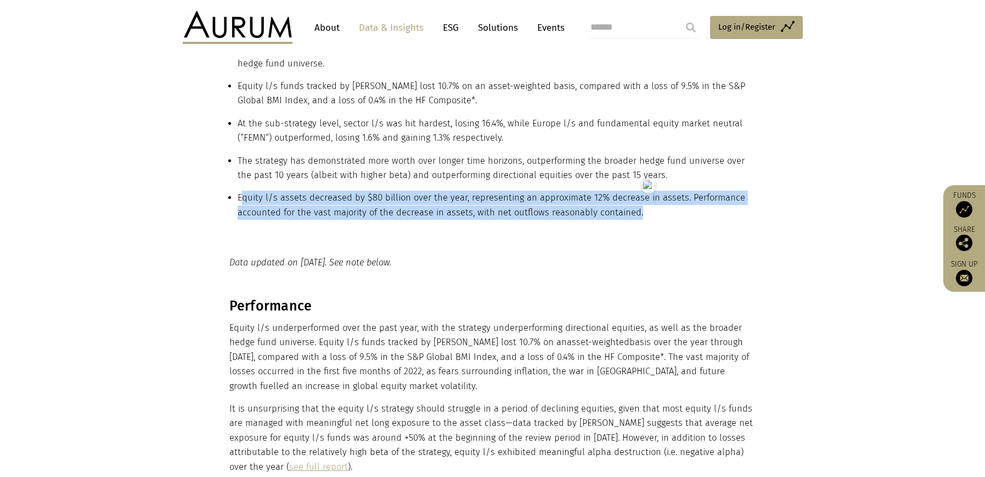
drag, startPoint x: 639, startPoint y: 210, endPoint x: 249, endPoint y: 190, distance: 390.8
click at [240, 200] on li "Equity l/s assets decreased by $80 billion over the year, representing an appro…" at bounding box center [497, 209] width 519 height 37
copy li "quity l/s assets decreased by $80 billion over the year, representing an approx…"
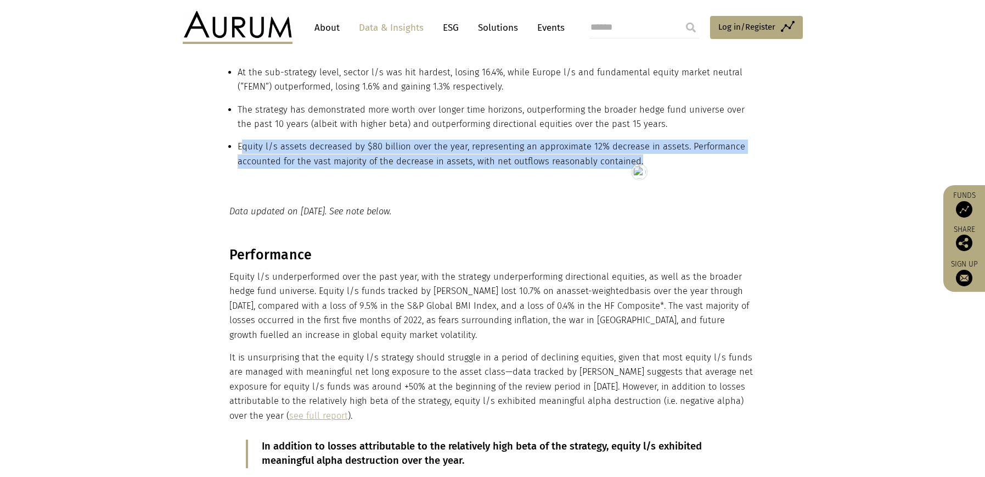
scroll to position [268, 0]
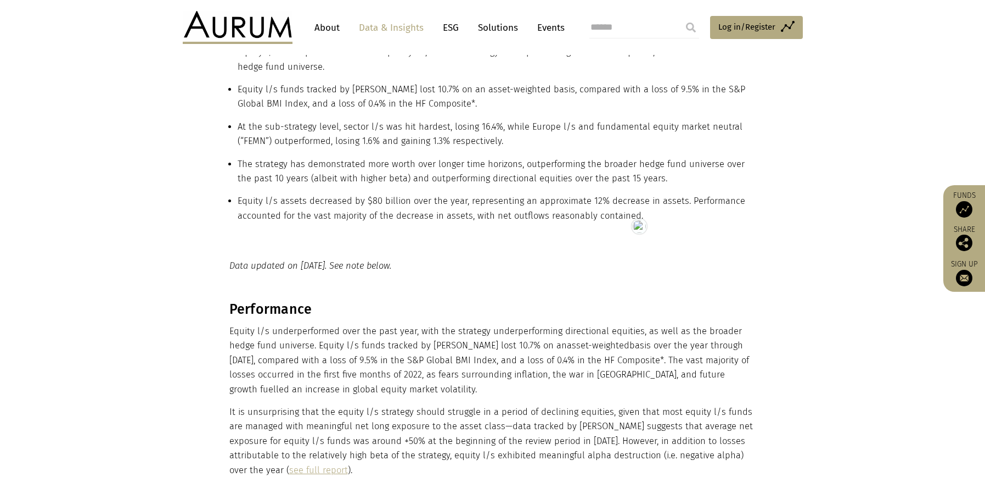
click at [299, 266] on em "Data updated on 15/07/2022. See note below." at bounding box center [310, 265] width 162 height 10
copy main "Data updated on 15/07/2022. See note below."
click at [260, 314] on h3 "Performance" at bounding box center [491, 309] width 524 height 16
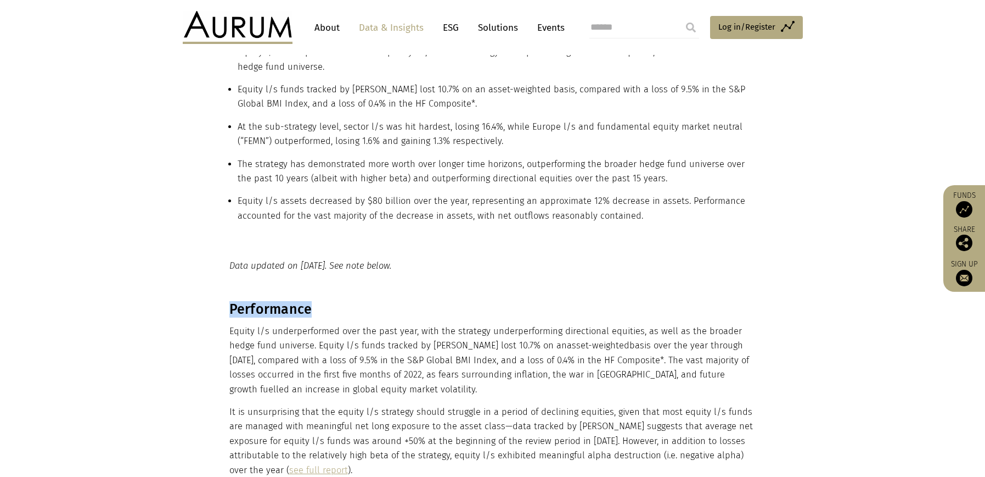
click at [260, 314] on h3 "Performance" at bounding box center [491, 309] width 524 height 16
copy div "Performance"
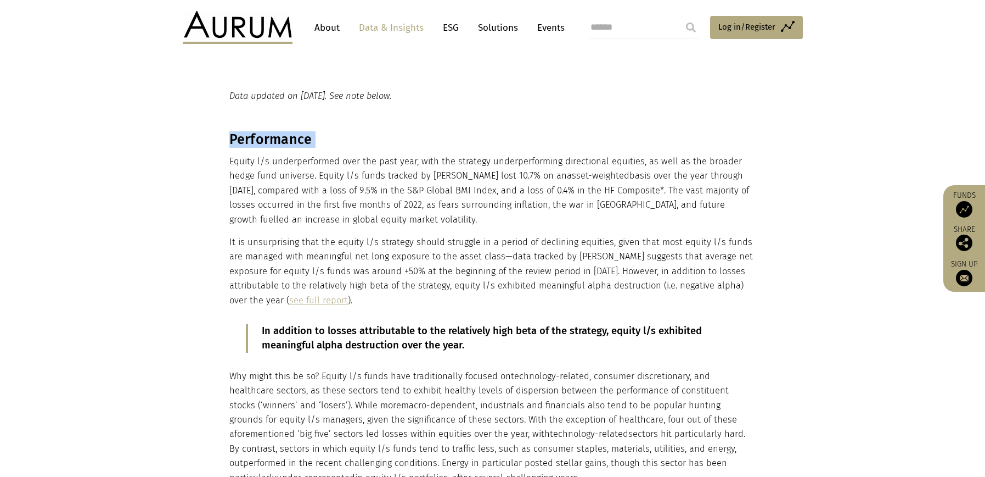
scroll to position [461, 0]
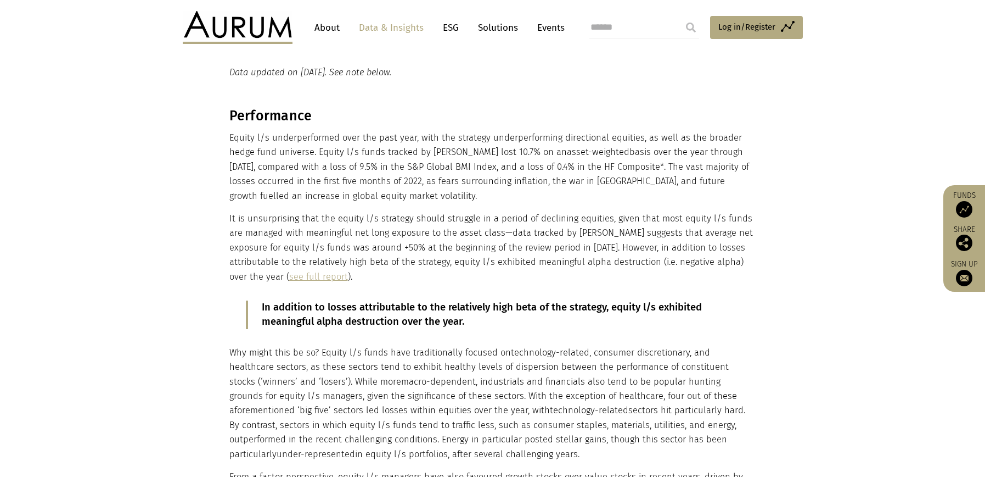
click at [245, 134] on p "Equity l/s underperformed over the past year, with the strategy underperforming…" at bounding box center [491, 167] width 524 height 72
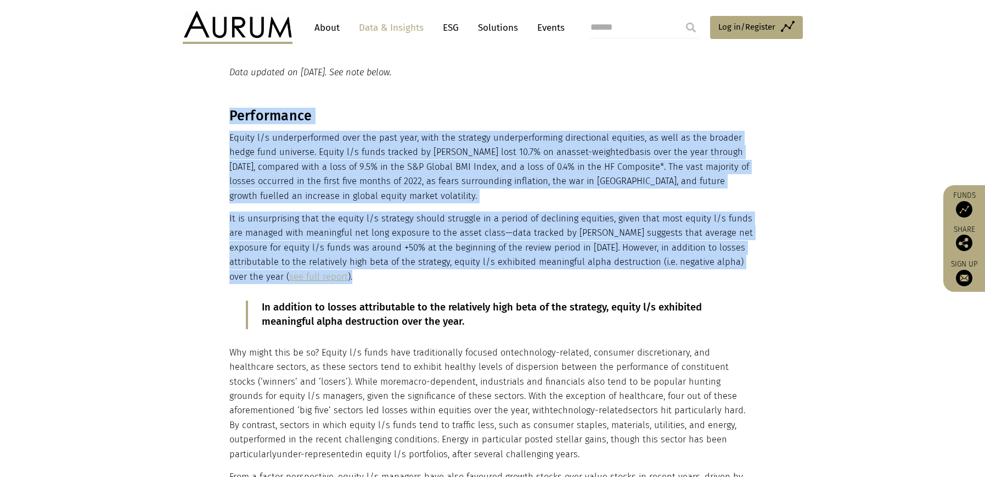
drag, startPoint x: 228, startPoint y: 114, endPoint x: 290, endPoint y: 1, distance: 128.5
copy div "Performance Equity l/s underperformed over the past year, with the strategy und…"
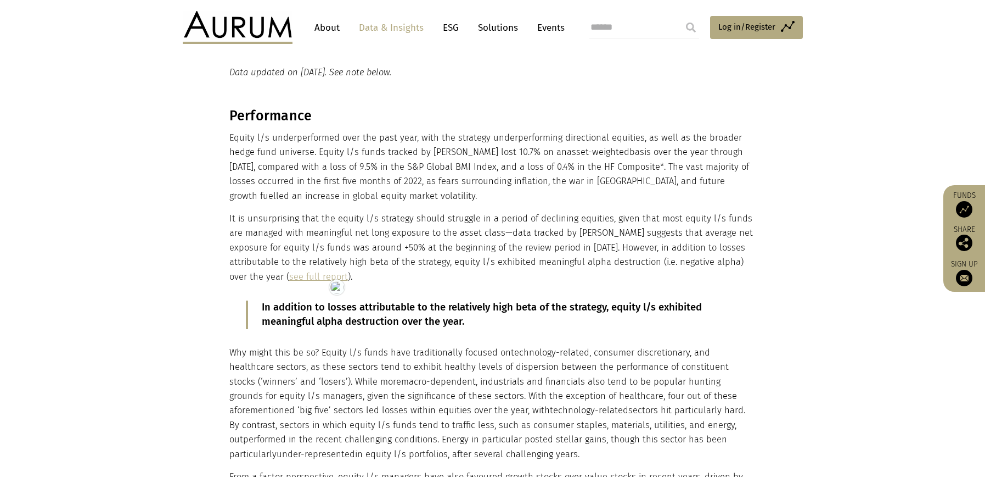
click at [346, 313] on p "In addition to losses attributable to the relatively high beta of the strategy,…" at bounding box center [493, 314] width 462 height 29
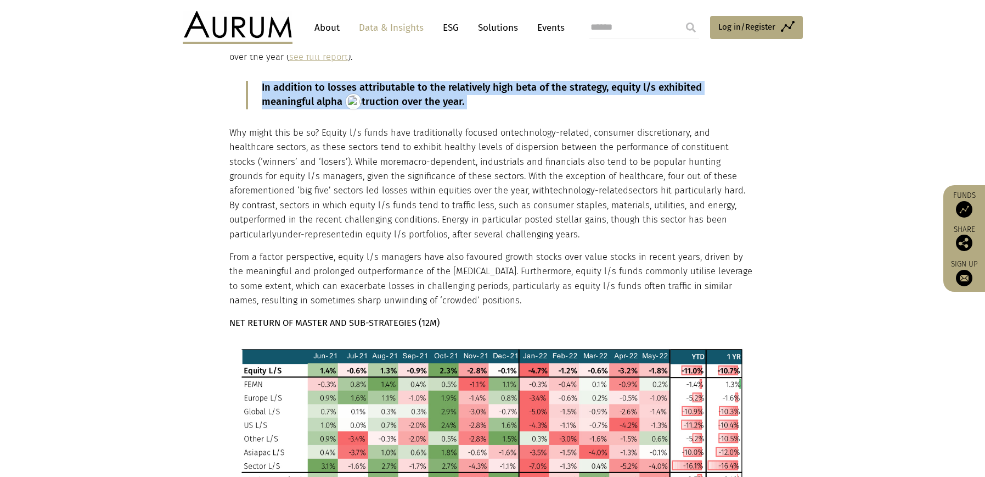
scroll to position [681, 0]
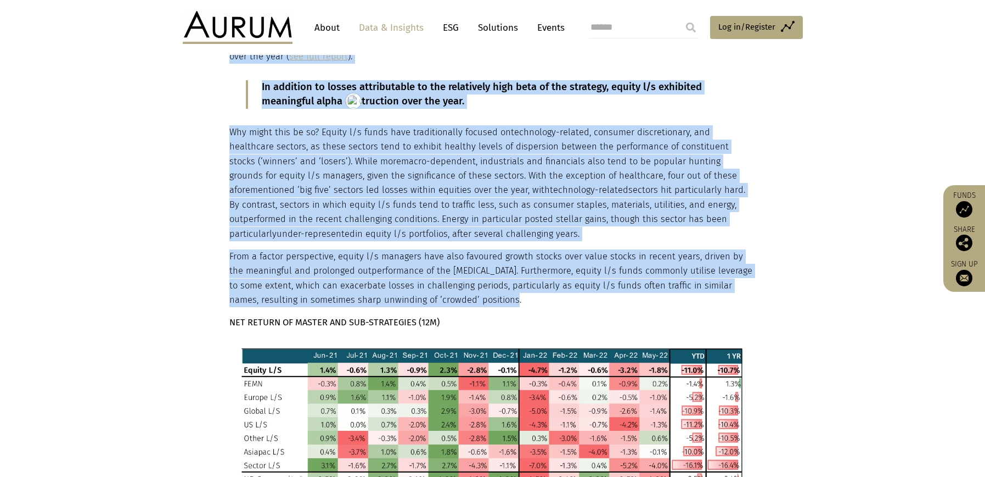
drag, startPoint x: 228, startPoint y: 132, endPoint x: 447, endPoint y: 299, distance: 275.4
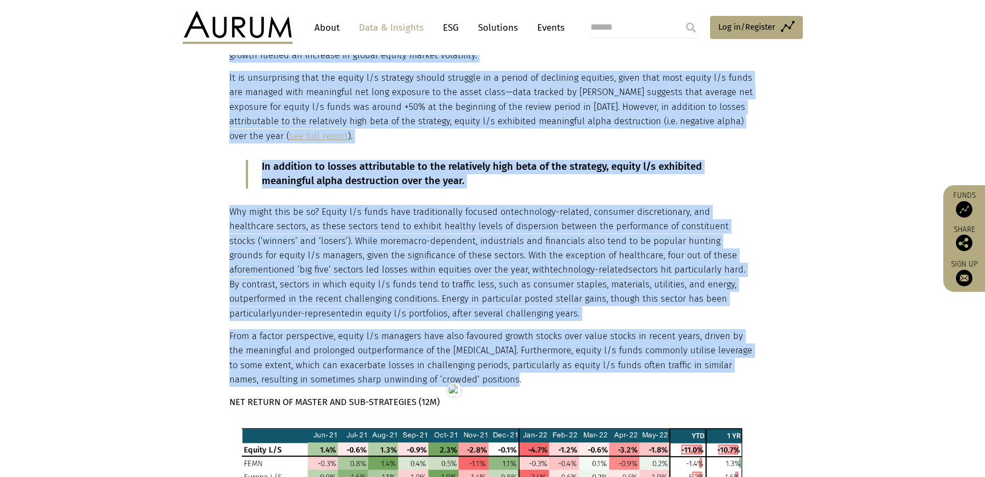
scroll to position [600, 0]
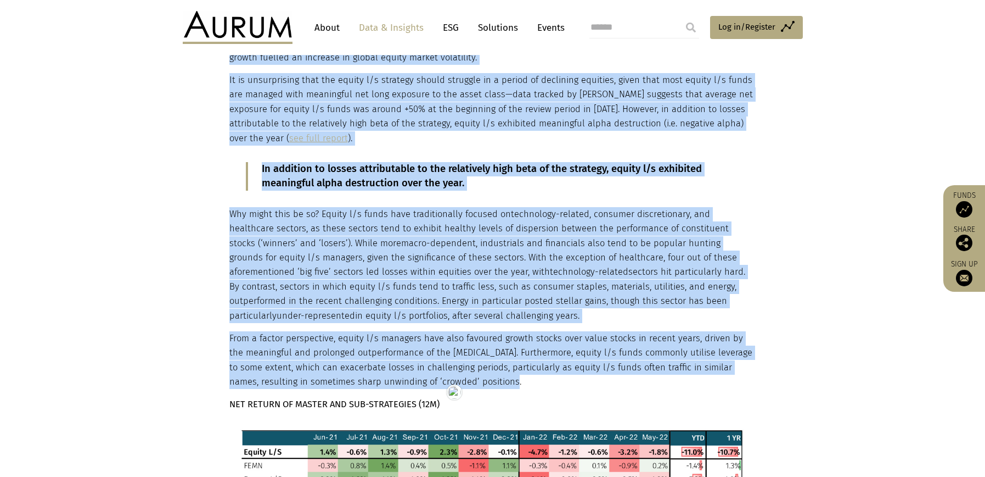
click at [284, 255] on p "Why might this be so? Equity l/s funds have traditionally focused on technology…" at bounding box center [491, 265] width 524 height 116
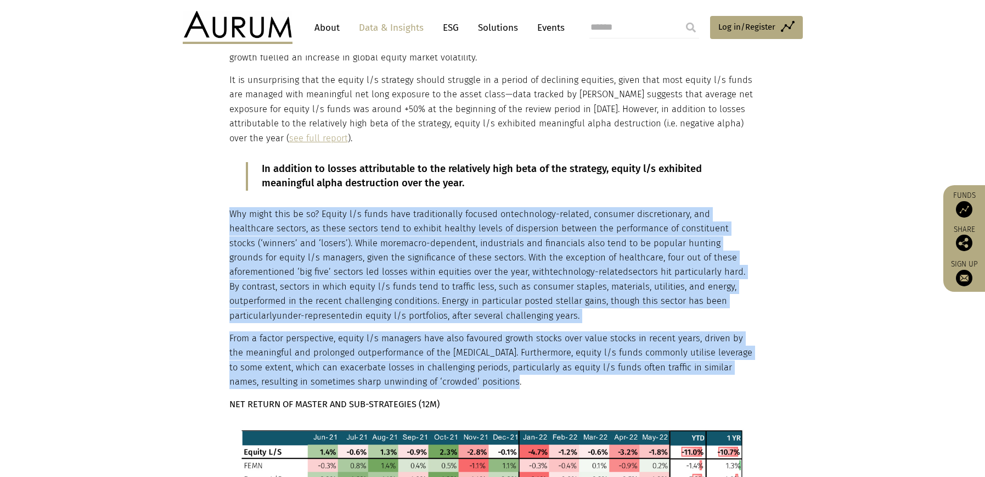
drag, startPoint x: 231, startPoint y: 211, endPoint x: 399, endPoint y: 258, distance: 174.4
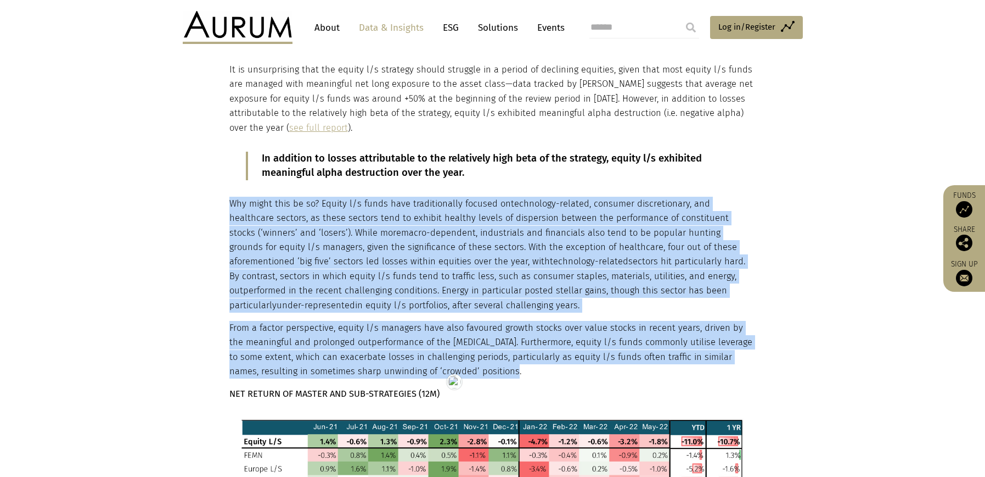
scroll to position [621, 0]
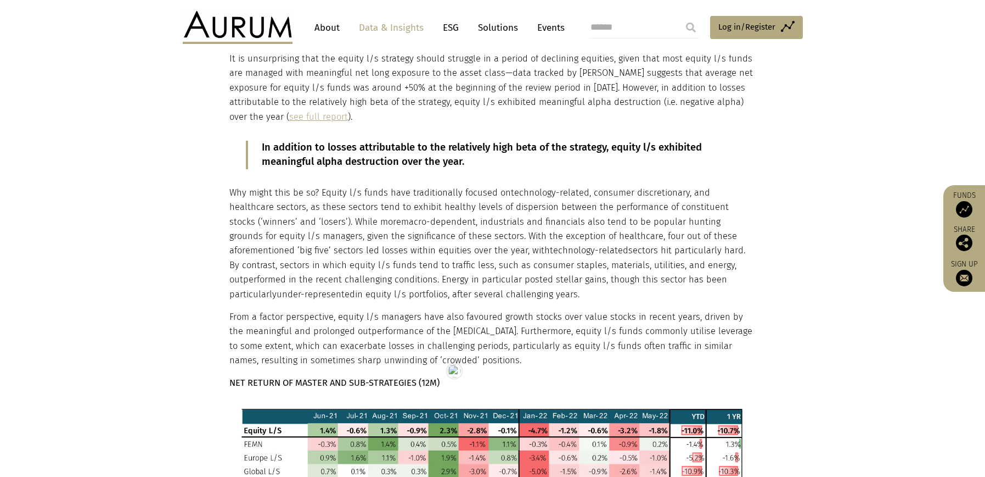
click at [305, 386] on strong "NET RETURN OF MASTER AND SUB-STRATEGIES (12M)" at bounding box center [334, 382] width 210 height 10
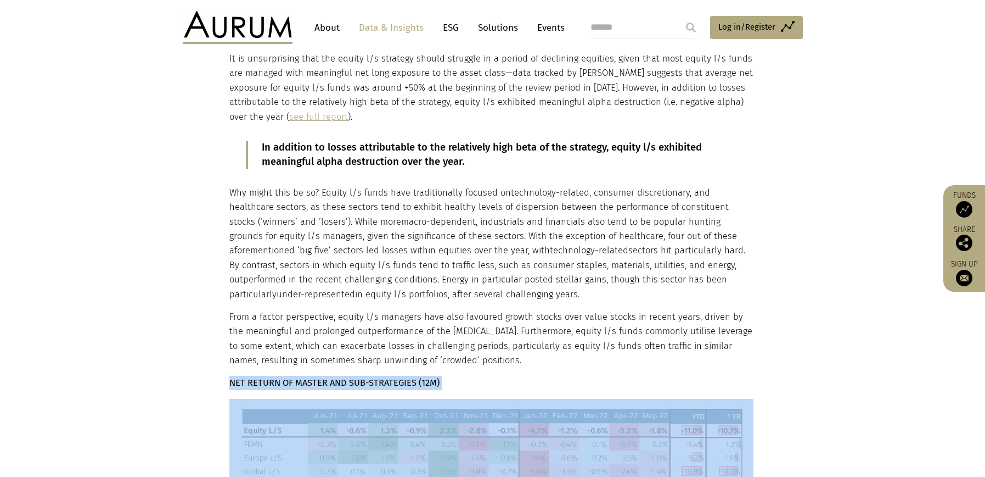
click at [305, 386] on strong "NET RETURN OF MASTER AND SUB-STRATEGIES (12M)" at bounding box center [334, 382] width 210 height 10
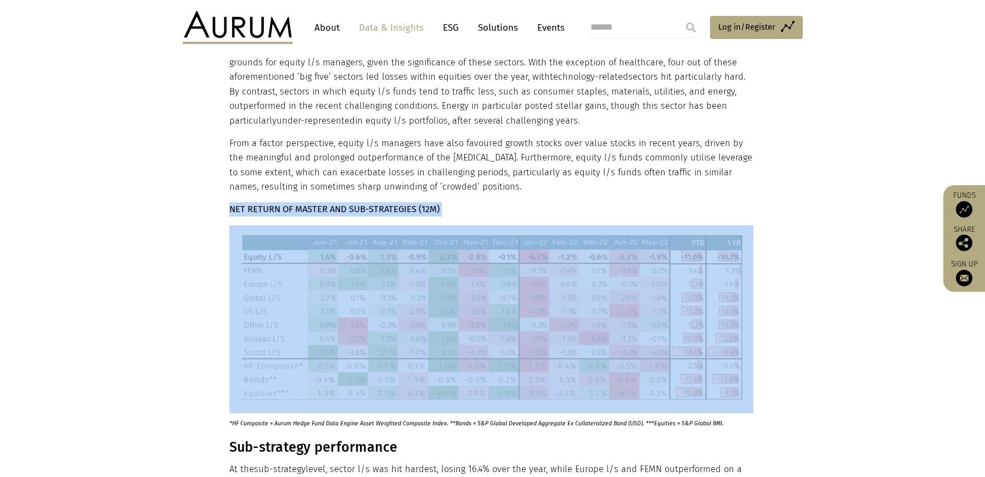
scroll to position [962, 0]
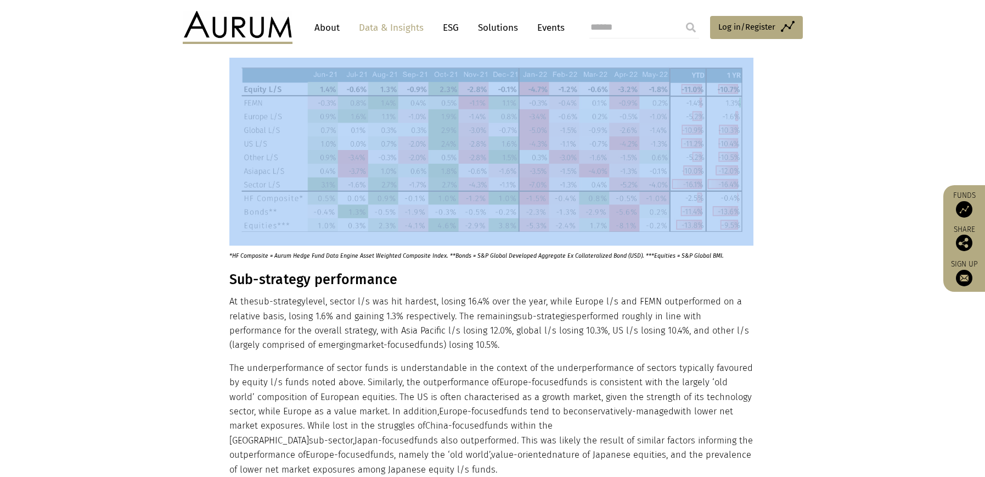
click at [374, 178] on img at bounding box center [491, 152] width 524 height 188
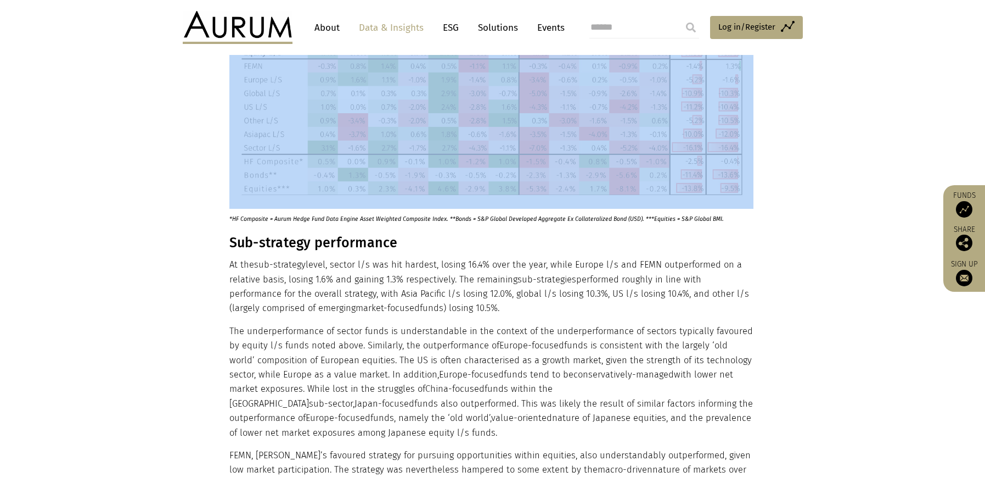
scroll to position [1030, 0]
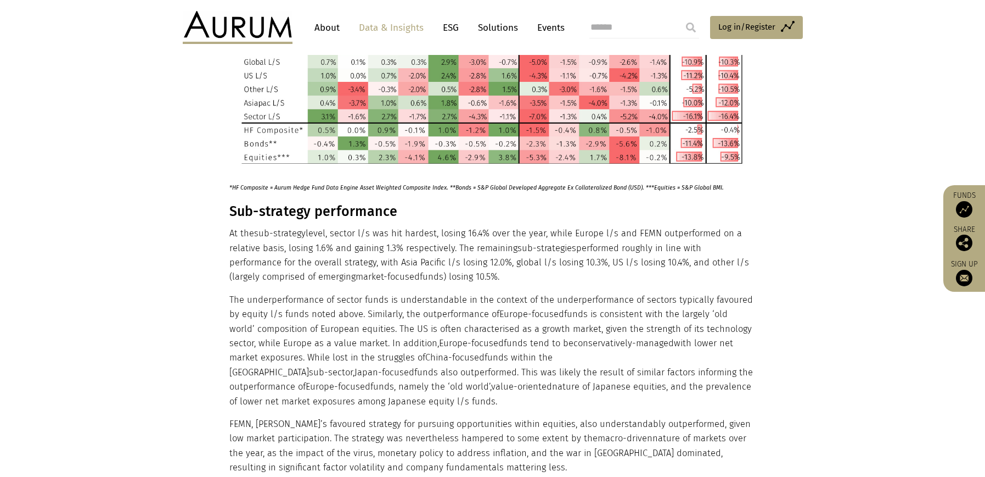
click at [332, 188] on p "*HF Composite = Aurum Hedge Fund Data Engine Asset Weighted Composite Index. **…" at bounding box center [478, 184] width 498 height 15
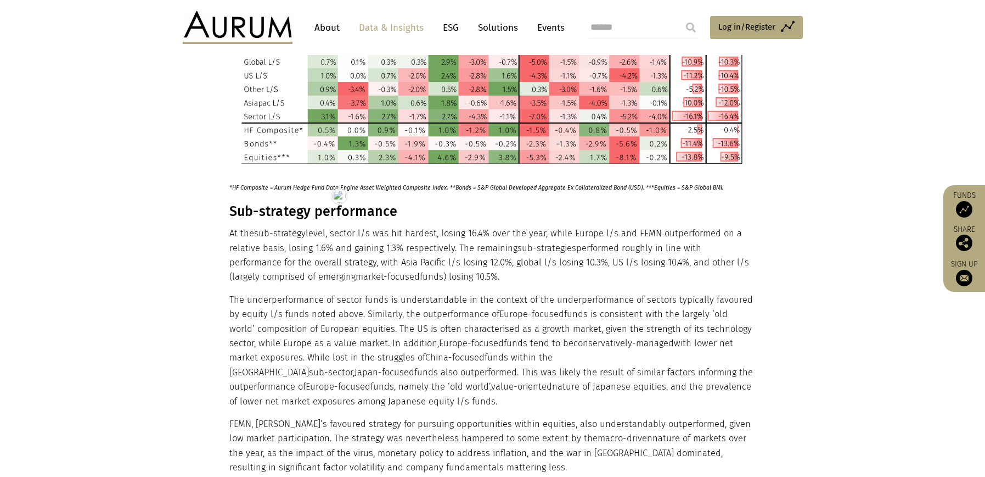
click at [271, 211] on h3 "Sub-strategy performance" at bounding box center [491, 211] width 524 height 16
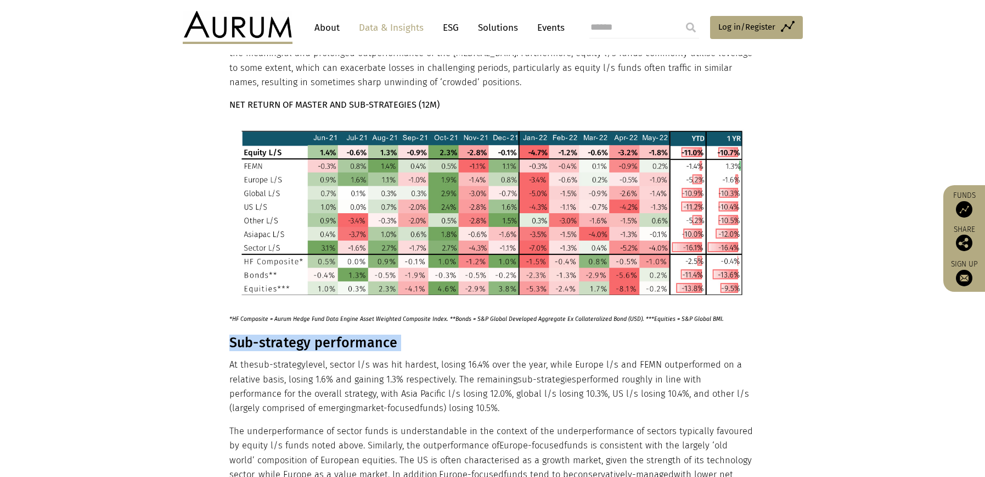
scroll to position [1077, 0]
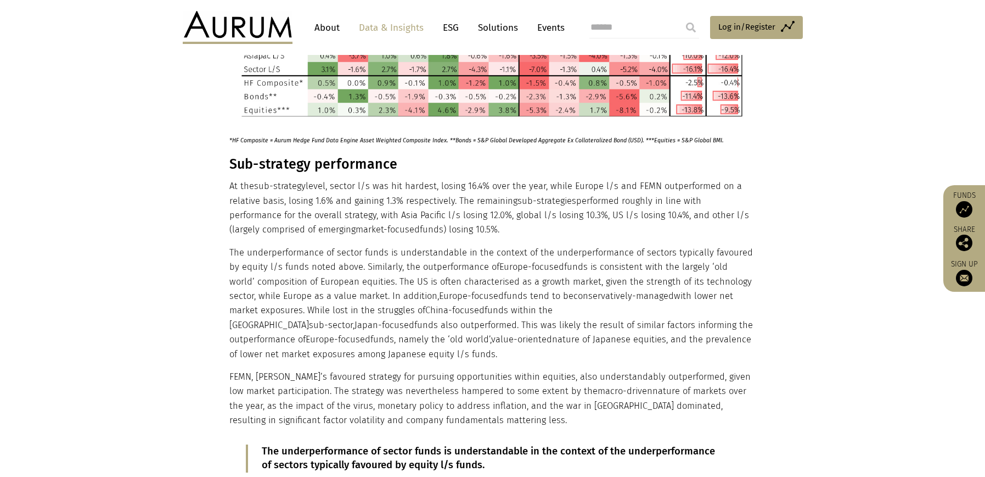
click at [260, 204] on p "At the sub-strategy level, sector l/s was hit hardest, losing 16.4% over the ye…" at bounding box center [491, 208] width 524 height 58
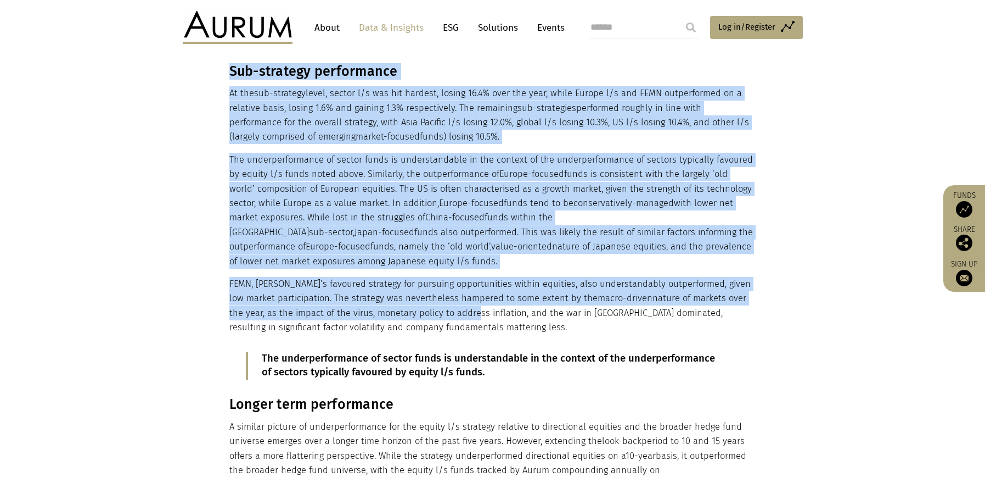
scroll to position [1174, 0]
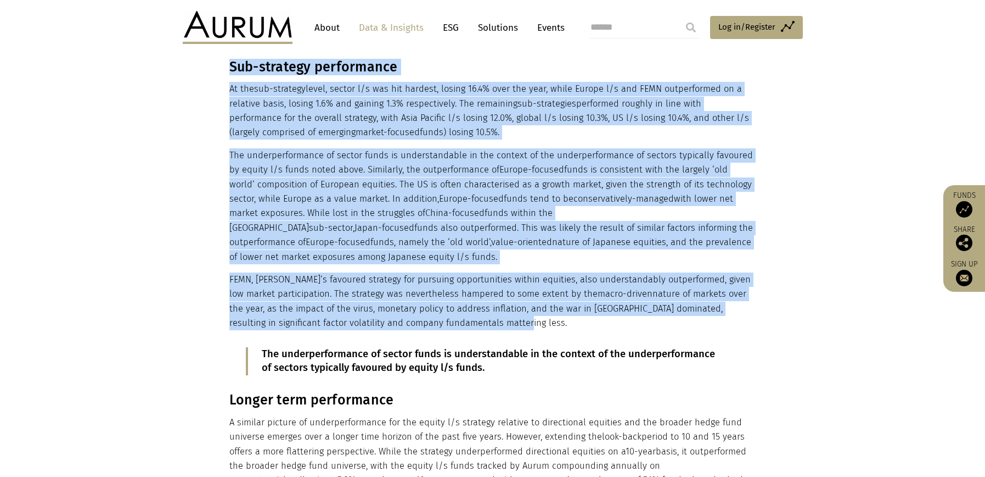
drag, startPoint x: 230, startPoint y: 163, endPoint x: 458, endPoint y: 322, distance: 278.3
click at [458, 322] on div "Performance Equity l/s underperformed over the past year, with the strategy und…" at bounding box center [491, 107] width 524 height 1426
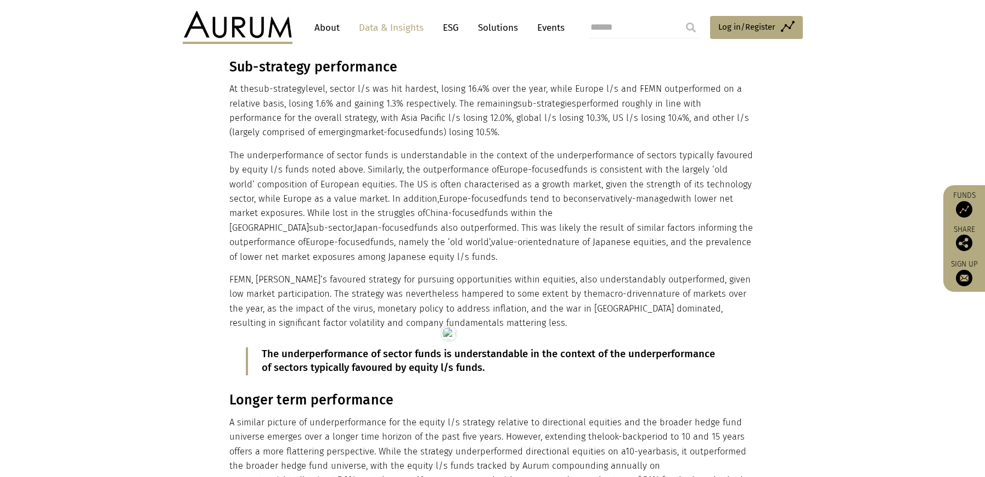
click at [336, 356] on p "The underperformance of sector funds is understandable in the context of the un…" at bounding box center [493, 361] width 462 height 29
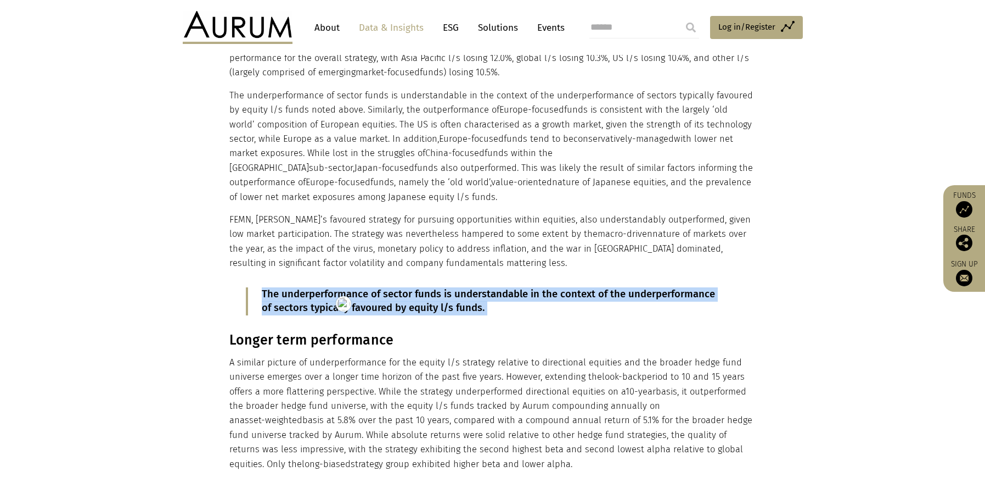
scroll to position [1369, 0]
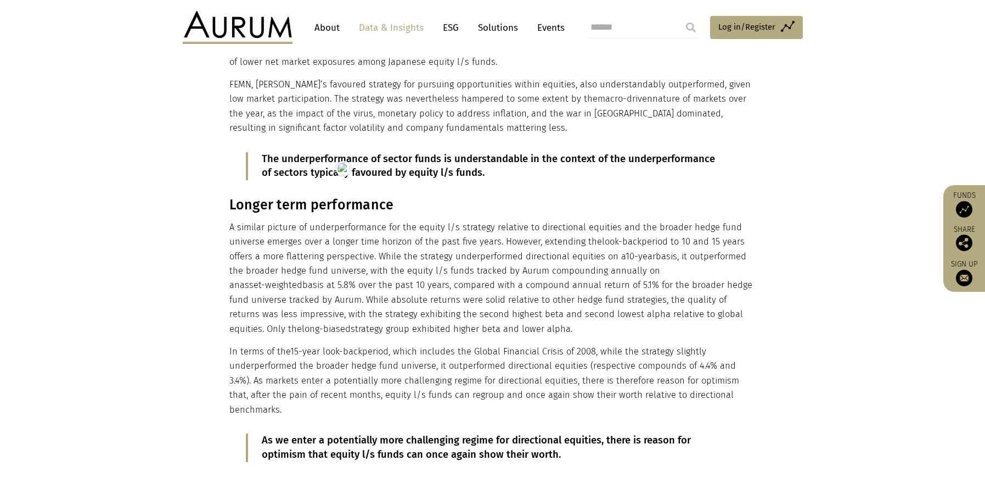
click at [285, 212] on h3 "Longer term performance" at bounding box center [491, 205] width 524 height 16
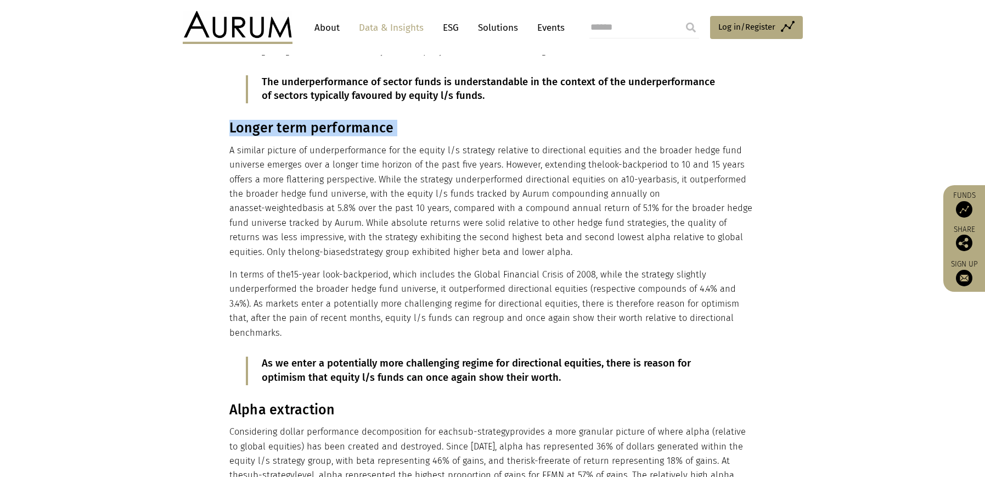
scroll to position [1459, 0]
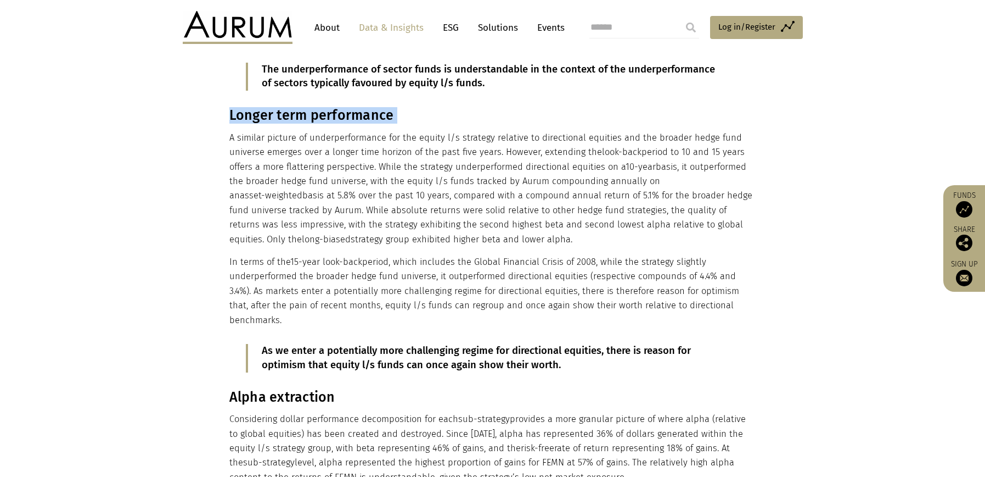
drag, startPoint x: 736, startPoint y: 301, endPoint x: 229, endPoint y: 120, distance: 538.8
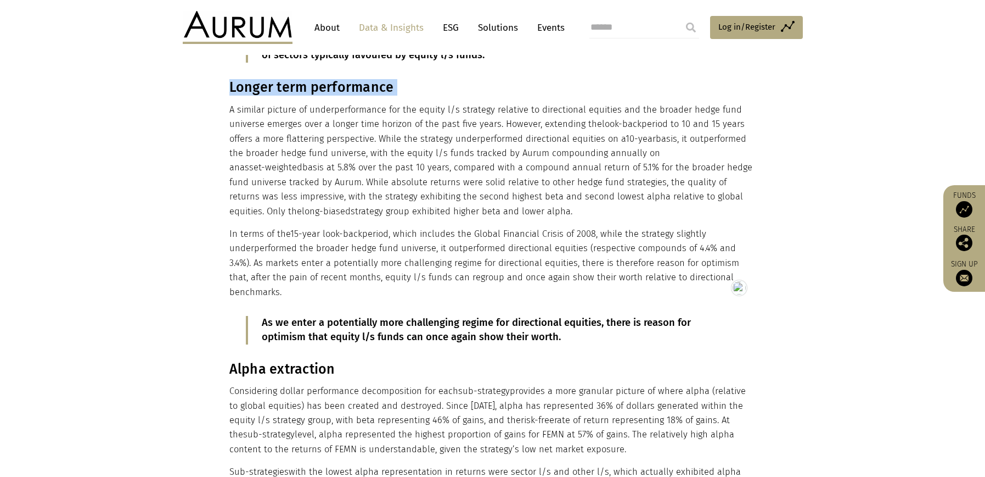
scroll to position [1551, 0]
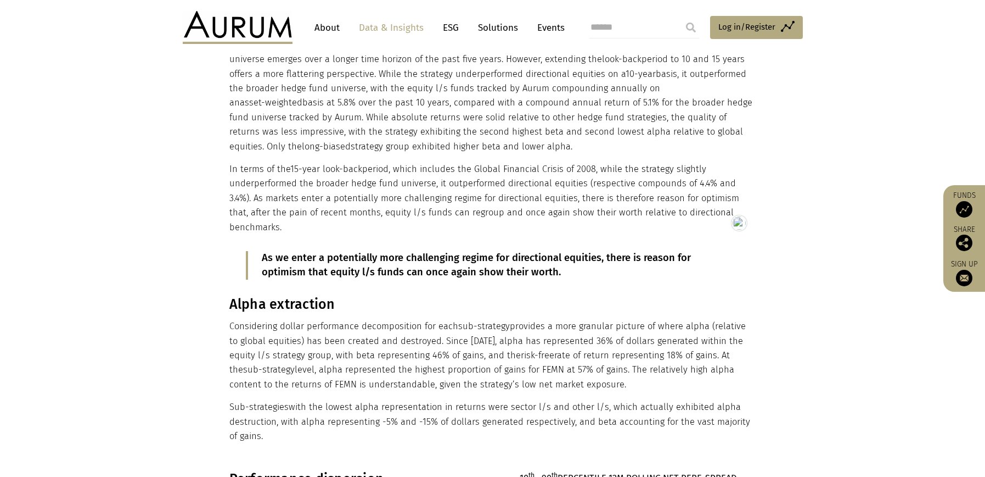
click at [358, 251] on p "As we enter a potentially more challenging regime for directional equities, the…" at bounding box center [493, 265] width 462 height 29
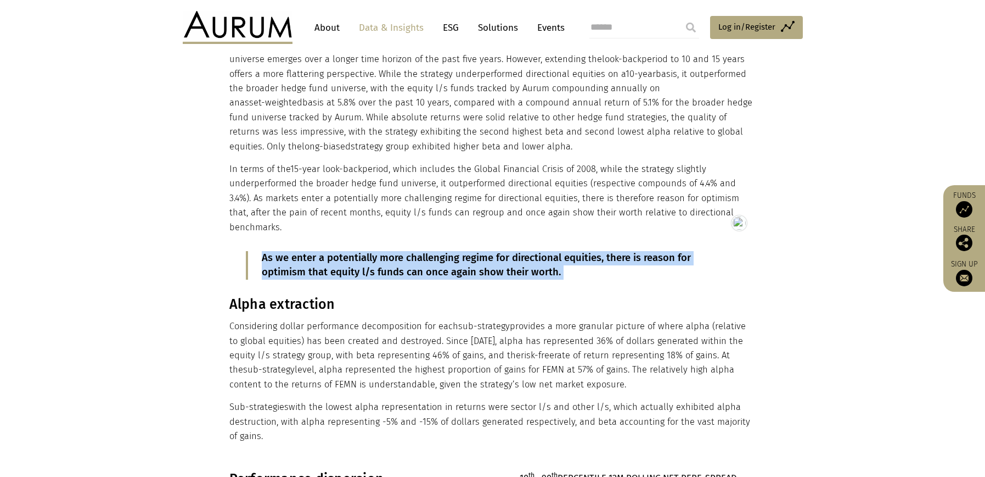
click at [358, 251] on html "CONTACT About Data & Insights ESG Solutions Events Access Funds Log in/Register…" at bounding box center [492, 317] width 985 height 3737
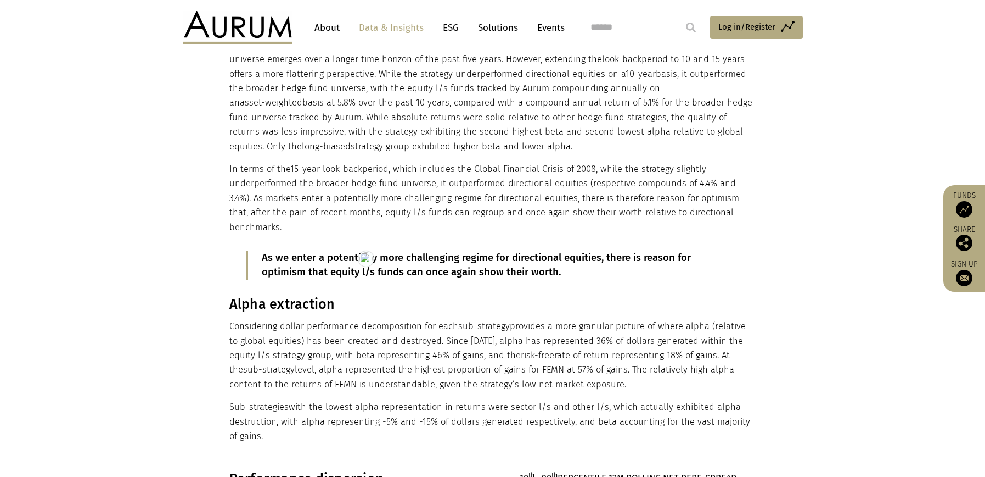
click at [287, 296] on h3 "Alpha extraction" at bounding box center [491, 304] width 524 height 16
drag, startPoint x: 287, startPoint y: 288, endPoint x: 289, endPoint y: 278, distance: 9.7
click at [288, 296] on h3 "Alpha extraction" at bounding box center [491, 304] width 524 height 16
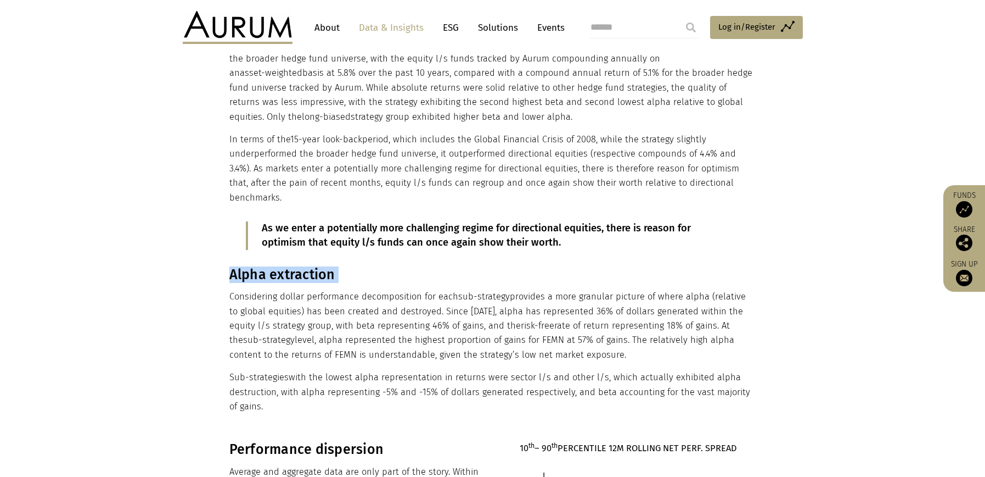
scroll to position [1645, 0]
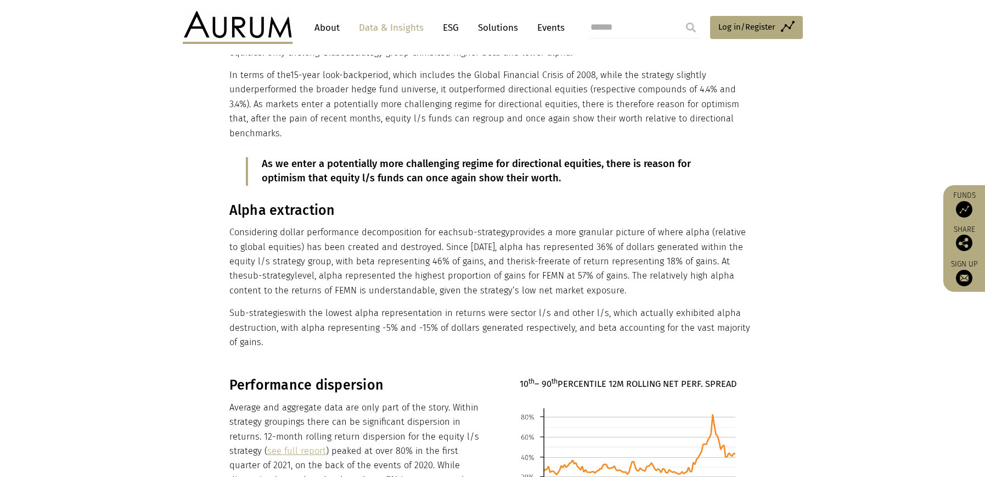
click at [265, 330] on p "Sub-strategies with the lowest alpha representation in returns were sector l/s …" at bounding box center [491, 327] width 524 height 43
drag, startPoint x: 260, startPoint y: 329, endPoint x: 232, endPoint y: 200, distance: 132.7
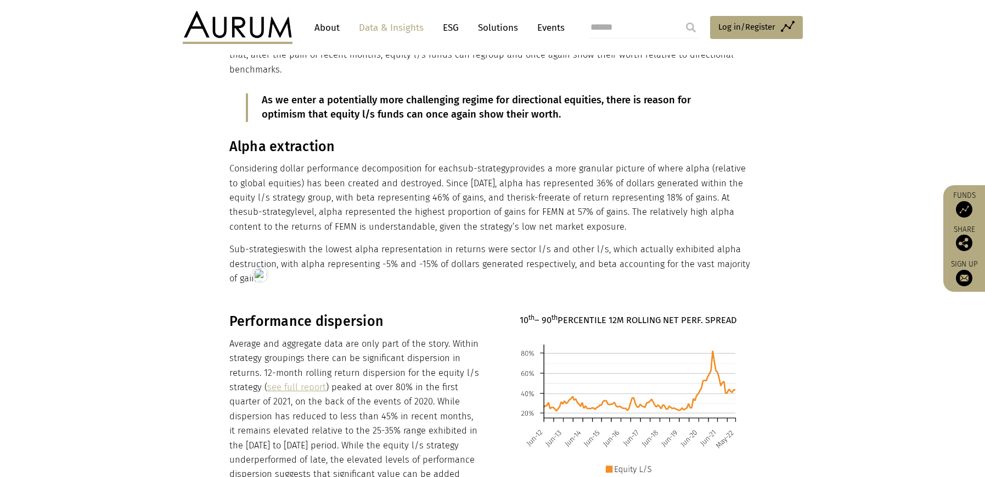
scroll to position [1879, 0]
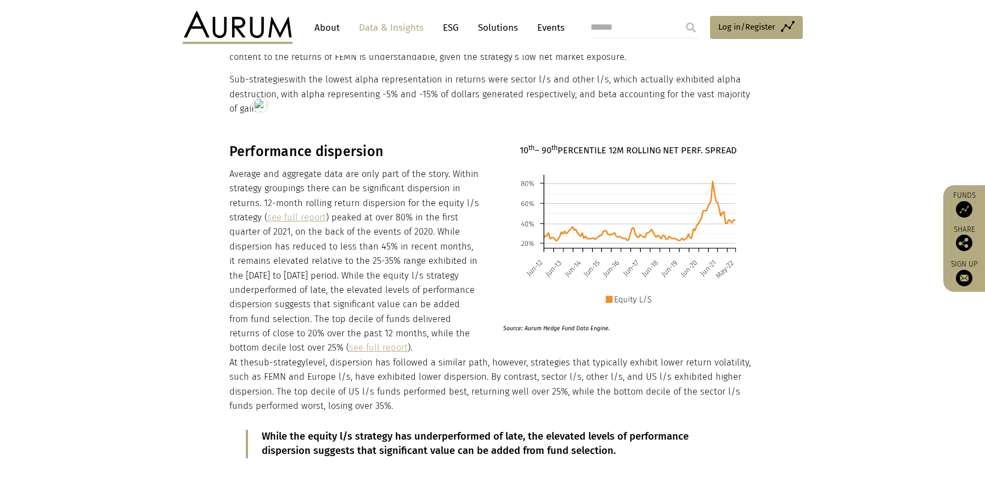
click at [322, 143] on h3 "Performance dispersion" at bounding box center [354, 151] width 250 height 16
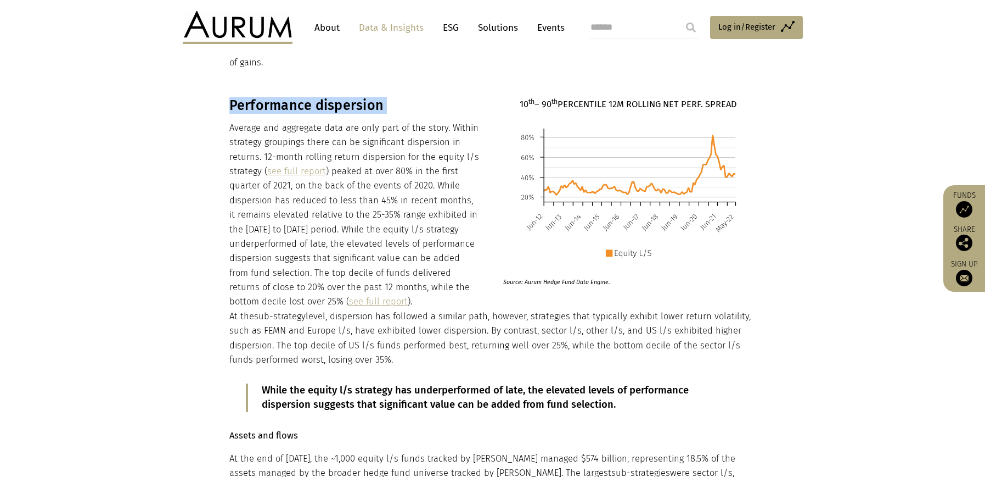
scroll to position [1973, 0]
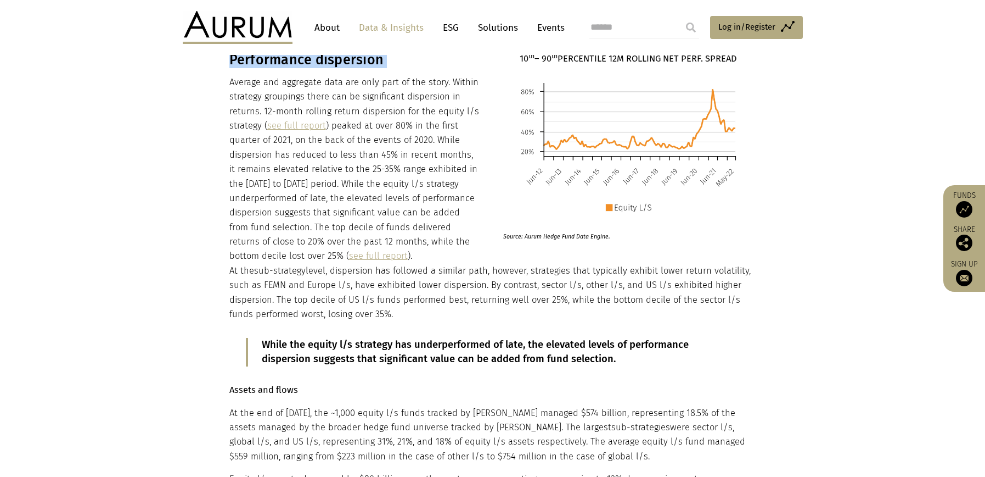
drag, startPoint x: 414, startPoint y: 296, endPoint x: 370, endPoint y: 197, distance: 108.6
click at [370, 197] on div "Performance dispersion Average and aggregate data are only part of the story. W…" at bounding box center [493, 361] width 549 height 619
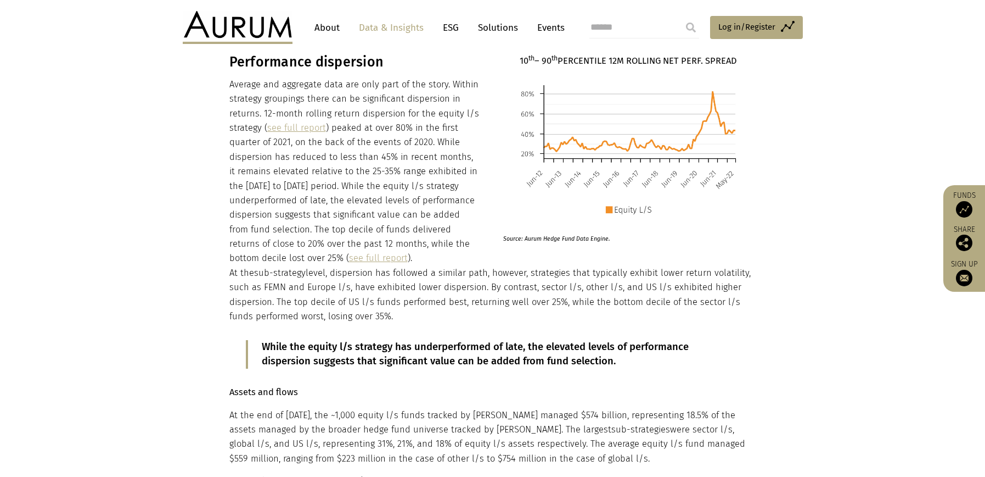
click at [289, 153] on p "Average and aggregate data are only part of the story. Within strategy grouping…" at bounding box center [354, 171] width 250 height 188
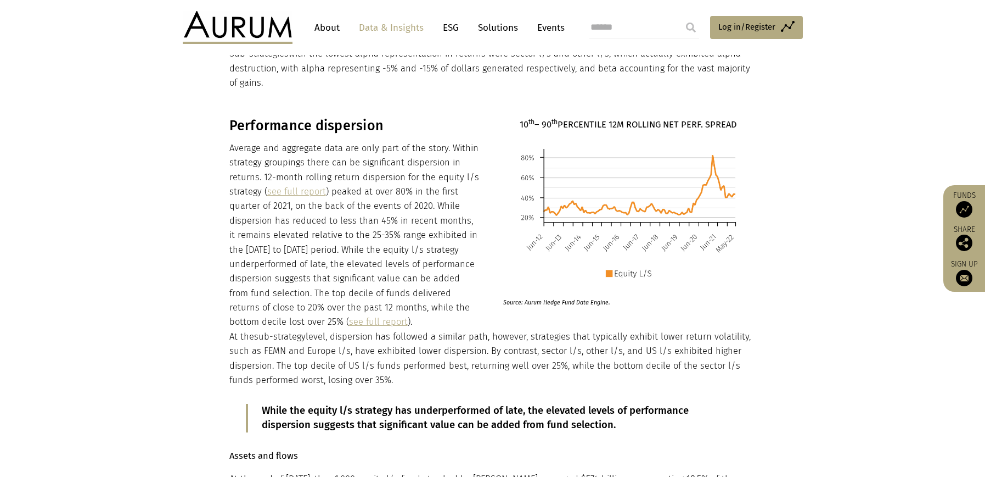
scroll to position [1894, 0]
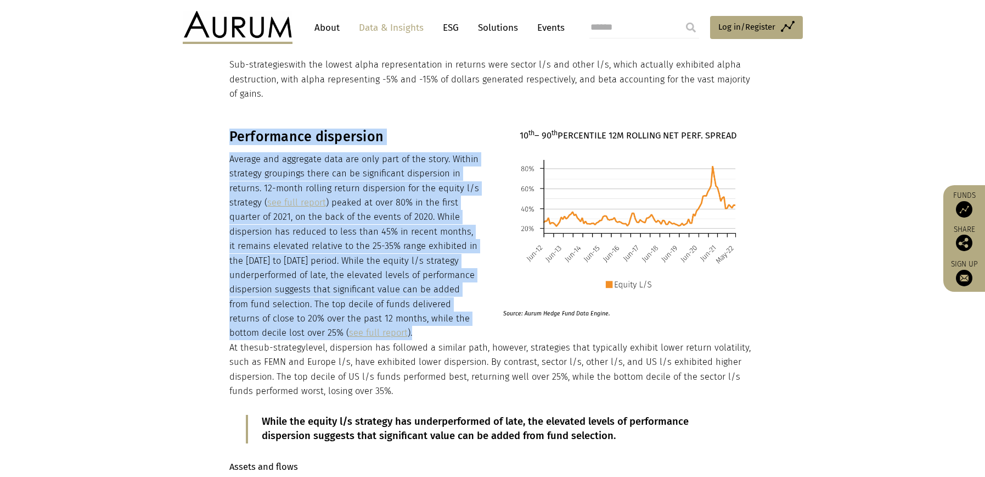
drag, startPoint x: 230, startPoint y: 120, endPoint x: 438, endPoint y: 314, distance: 284.7
click at [438, 314] on div "Performance dispersion Average and aggregate data are only part of the story. W…" at bounding box center [354, 234] width 250 height 212
click at [636, 216] on img at bounding box center [628, 224] width 250 height 145
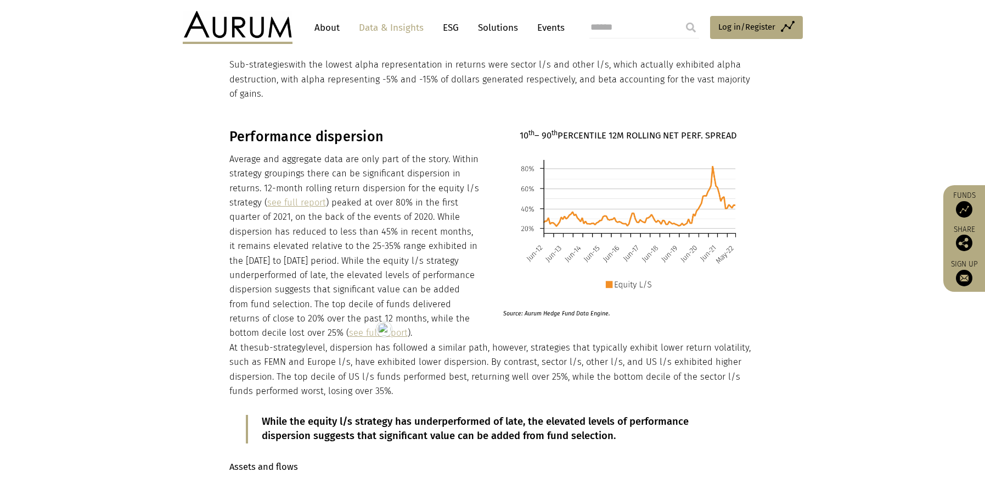
click at [614, 130] on strong "10 th – 90 th PERCENTILE 12M ROLLING NET PERF. SPREAD" at bounding box center [628, 135] width 217 height 10
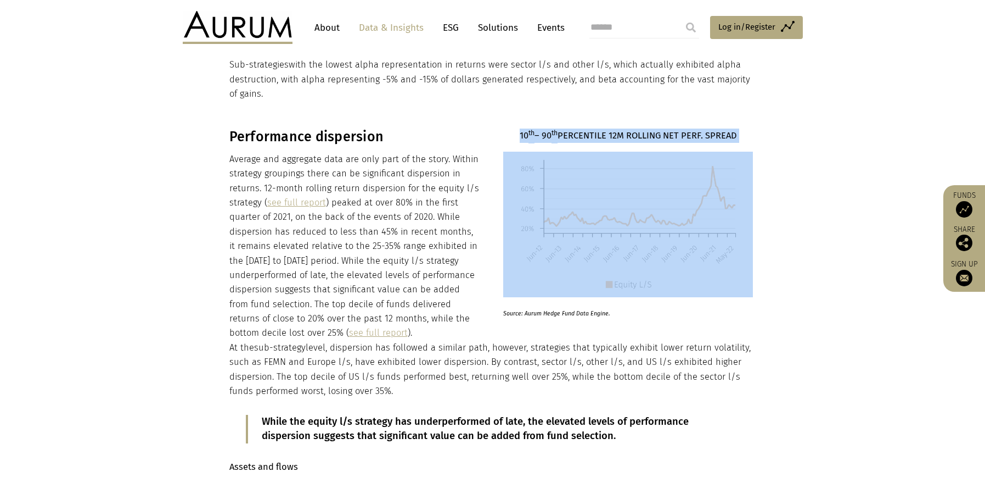
click at [614, 130] on strong "10 th – 90 th PERCENTILE 12M ROLLING NET PERF. SPREAD" at bounding box center [628, 135] width 217 height 10
click at [589, 204] on img at bounding box center [628, 224] width 250 height 145
drag, startPoint x: 229, startPoint y: 332, endPoint x: 394, endPoint y: 372, distance: 169.4
click at [394, 372] on p "At the sub-strategy level, dispersion has followed a similar path, however, str…" at bounding box center [491, 369] width 524 height 58
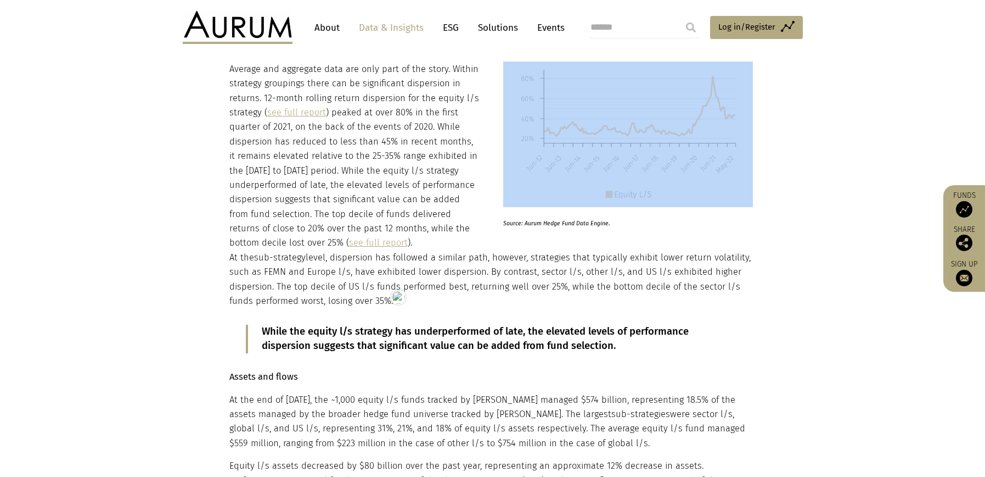
scroll to position [2091, 0]
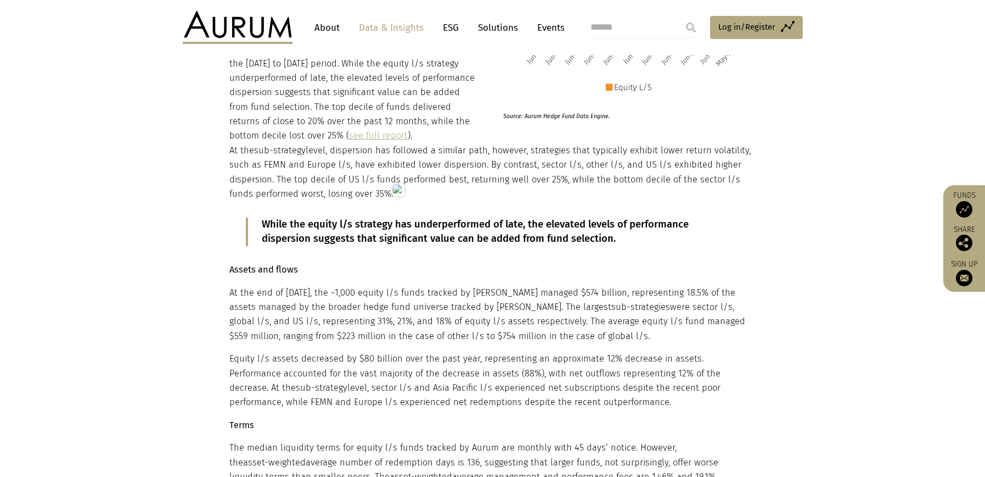
click at [368, 221] on p "While the equity l/s strategy has underperformed of late, the elevated levels o…" at bounding box center [493, 231] width 462 height 29
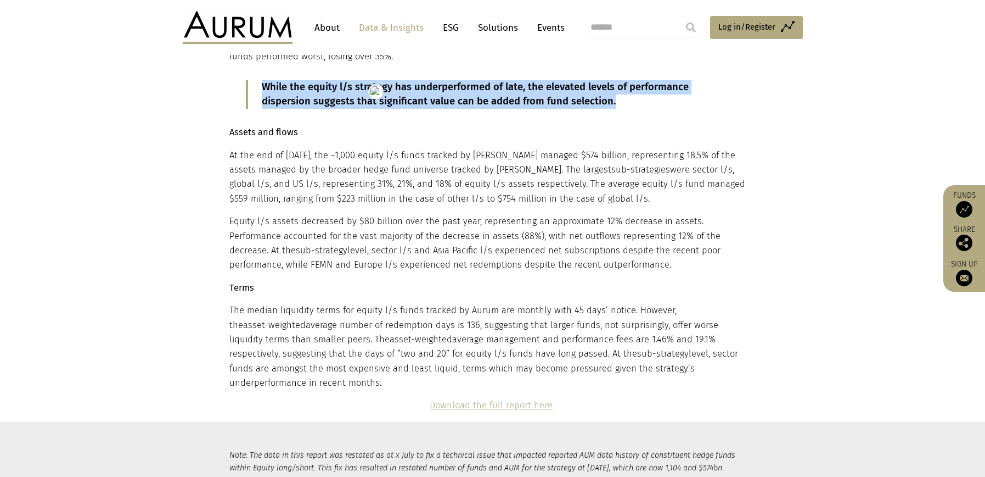
scroll to position [2245, 0]
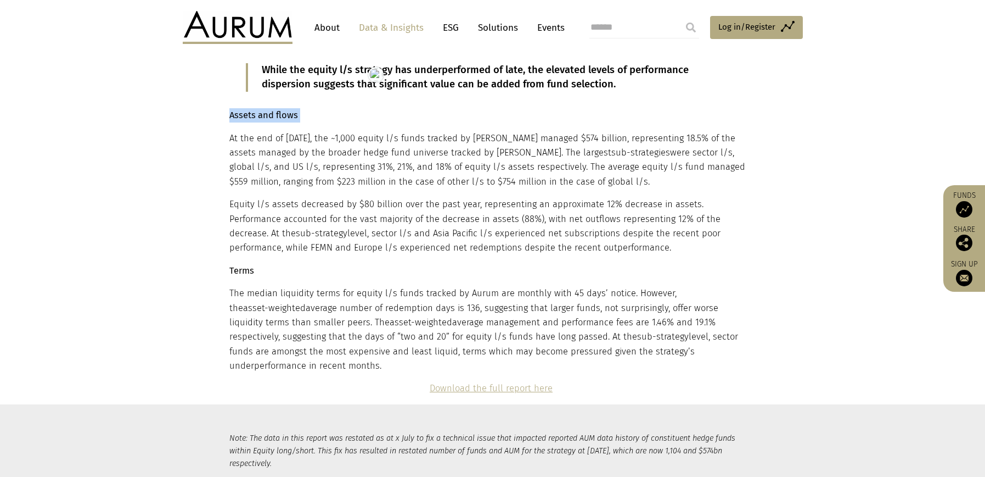
drag, startPoint x: 231, startPoint y: 99, endPoint x: 288, endPoint y: 103, distance: 56.6
click at [288, 110] on strong "Assets and flows" at bounding box center [263, 115] width 69 height 10
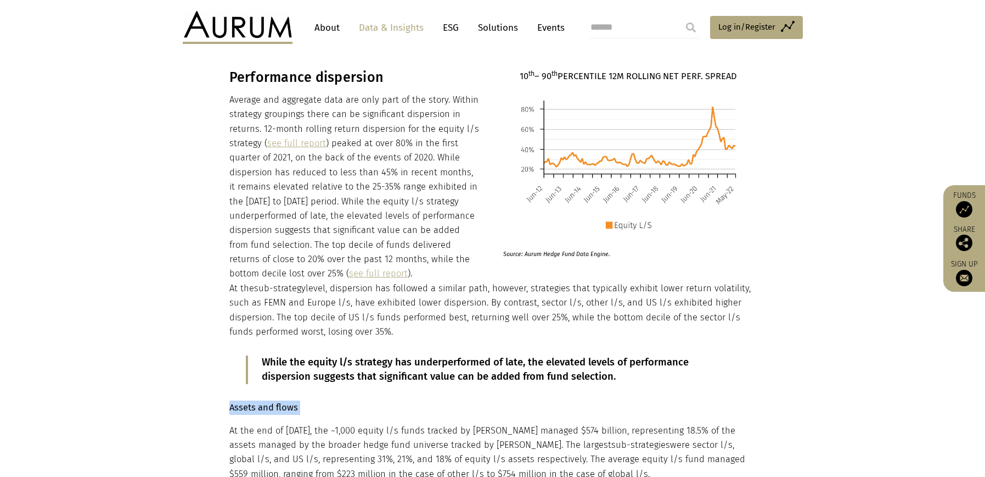
scroll to position [2120, 0]
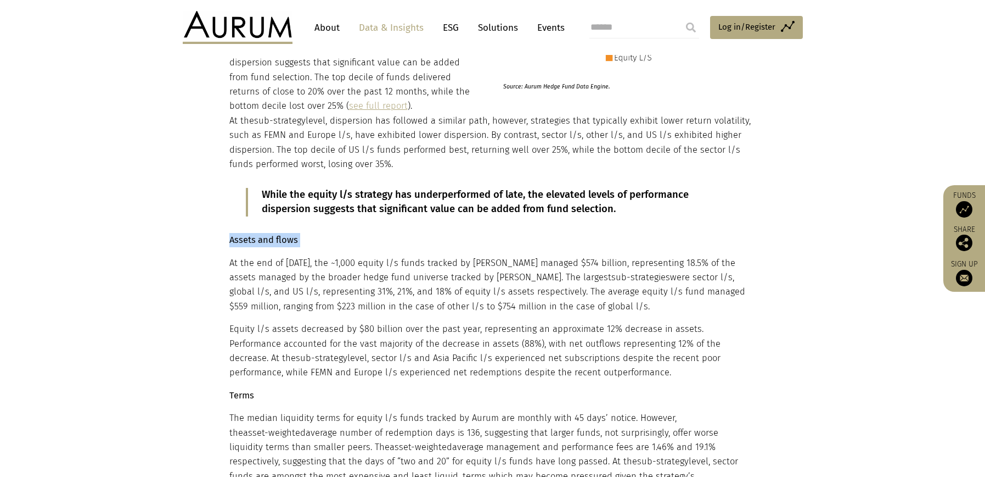
click at [232, 256] on p "At the end of May 2022, the ~1,000 equity l/s funds tracked by Aurum managed $5…" at bounding box center [491, 285] width 524 height 58
drag, startPoint x: 230, startPoint y: 248, endPoint x: 585, endPoint y: 356, distance: 371.5
click at [585, 356] on div "At the sub-strategy level, dispersion has followed a similar path, however, str…" at bounding box center [491, 317] width 524 height 407
click at [243, 390] on strong "Terms" at bounding box center [241, 395] width 25 height 10
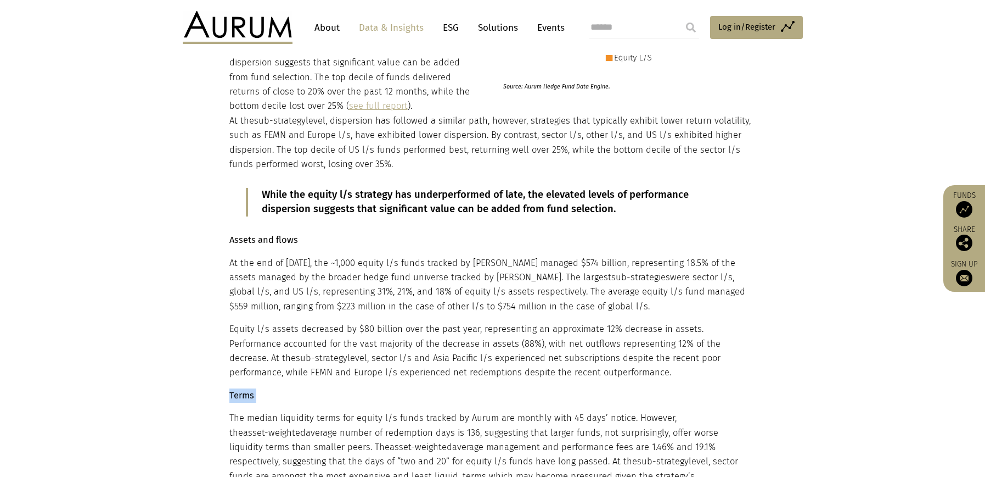
click at [243, 390] on strong "Terms" at bounding box center [241, 395] width 25 height 10
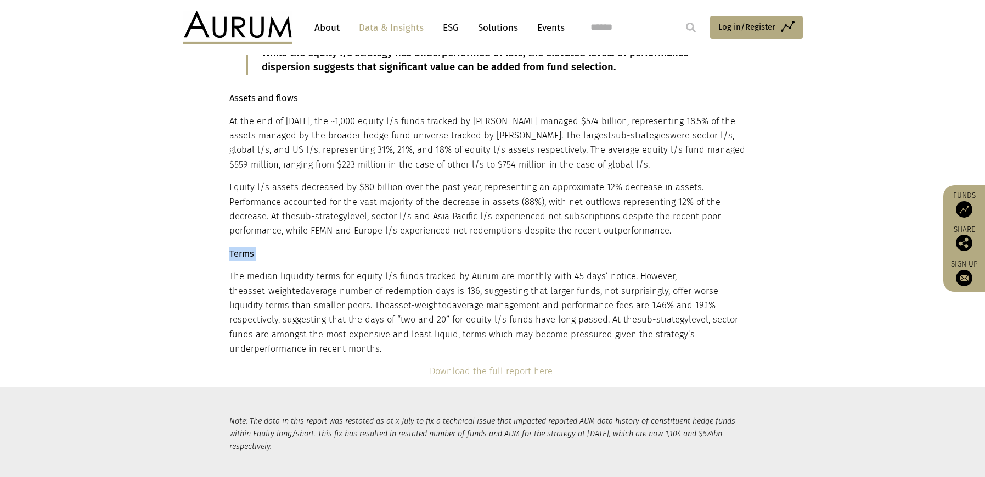
scroll to position [2346, 0]
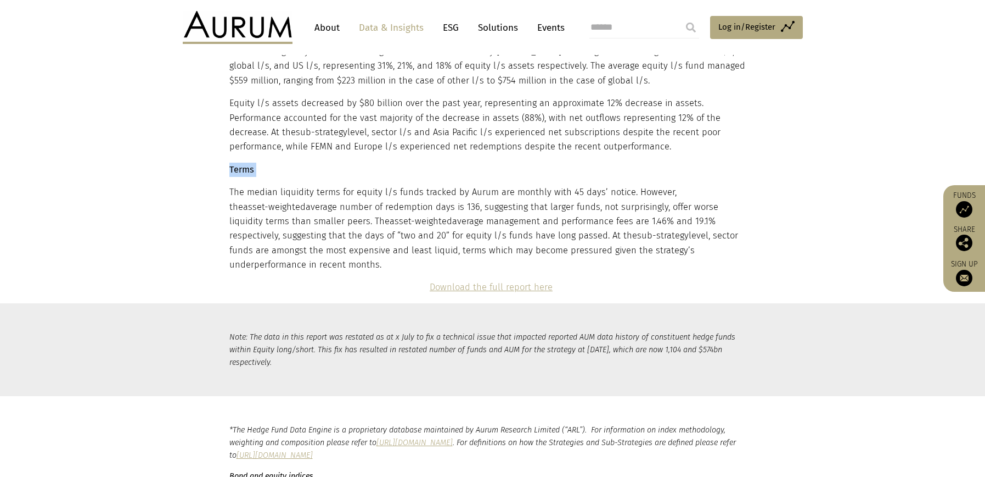
click at [656, 236] on p "The median liquidity terms for equity l/s funds tracked by Aurum are monthly wi…" at bounding box center [491, 228] width 524 height 87
drag, startPoint x: 660, startPoint y: 237, endPoint x: 227, endPoint y: 180, distance: 436.8
click at [253, 185] on p "The median liquidity terms for equity l/s funds tracked by Aurum are monthly wi…" at bounding box center [491, 228] width 524 height 87
drag, startPoint x: 229, startPoint y: 175, endPoint x: 662, endPoint y: 231, distance: 436.2
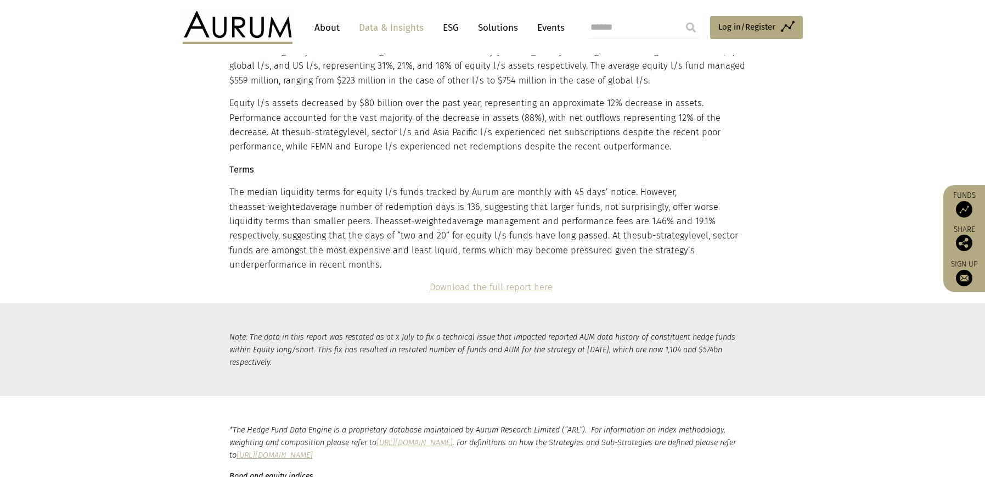
click at [662, 231] on p "The median liquidity terms for equity l/s funds tracked by Aurum are monthly wi…" at bounding box center [491, 228] width 524 height 87
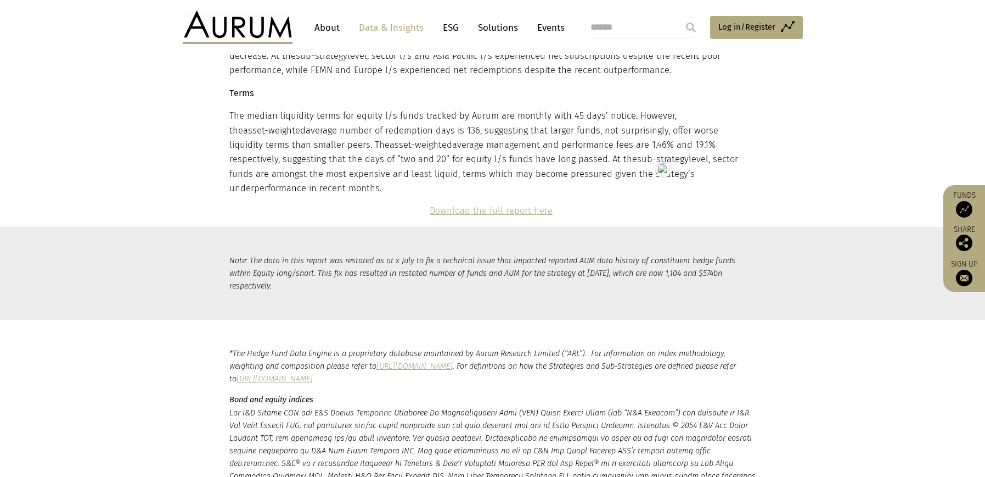
scroll to position [2403, 0]
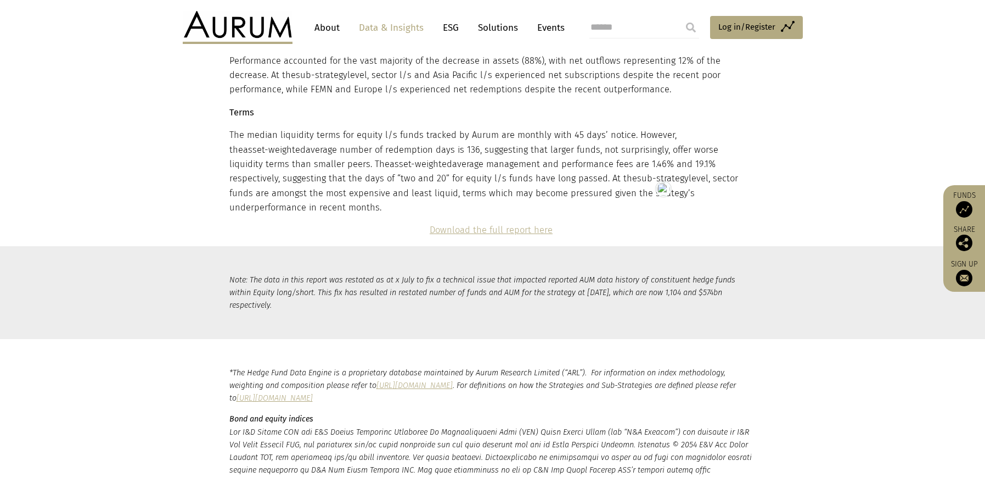
click at [272, 273] on p "Note: The data in this report was restated as at x July to fix a technical issu…" at bounding box center [492, 292] width 527 height 38
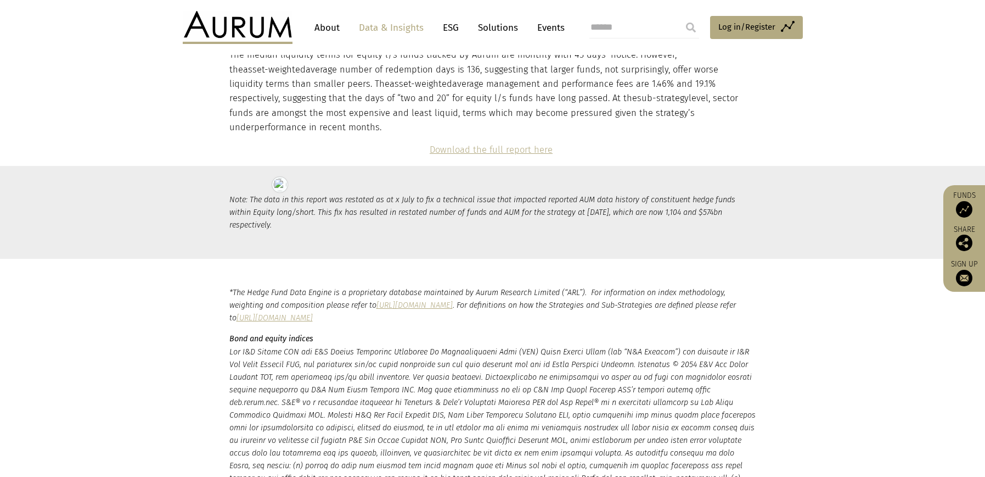
scroll to position [2611, 0]
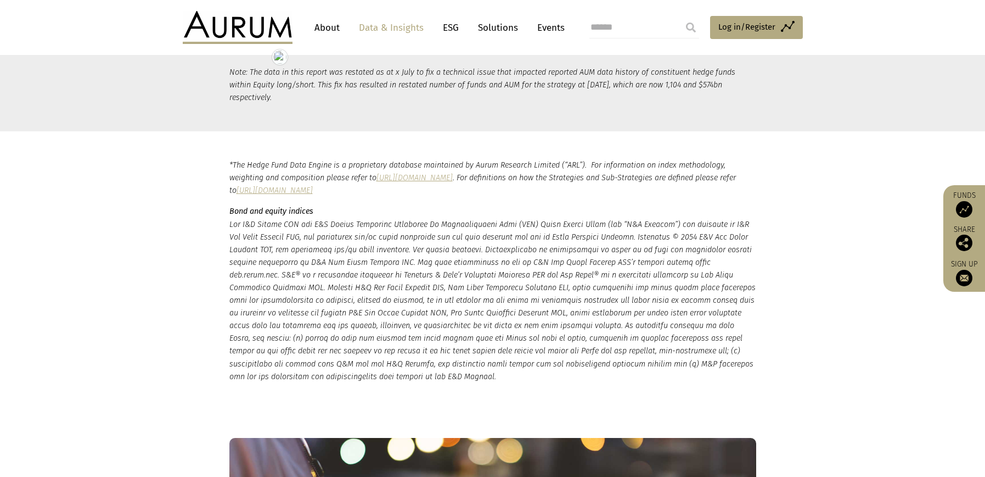
drag, startPoint x: 228, startPoint y: 133, endPoint x: 604, endPoint y: 157, distance: 376.3
click at [605, 159] on div "*The Hedge Fund Data Engine is a proprietary database maintained by Aurum Resea…" at bounding box center [493, 271] width 549 height 224
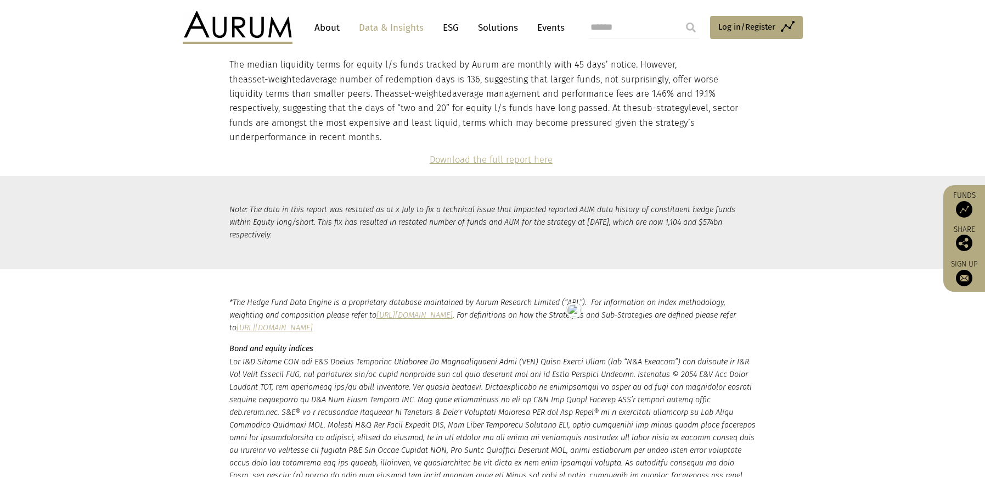
scroll to position [2480, 0]
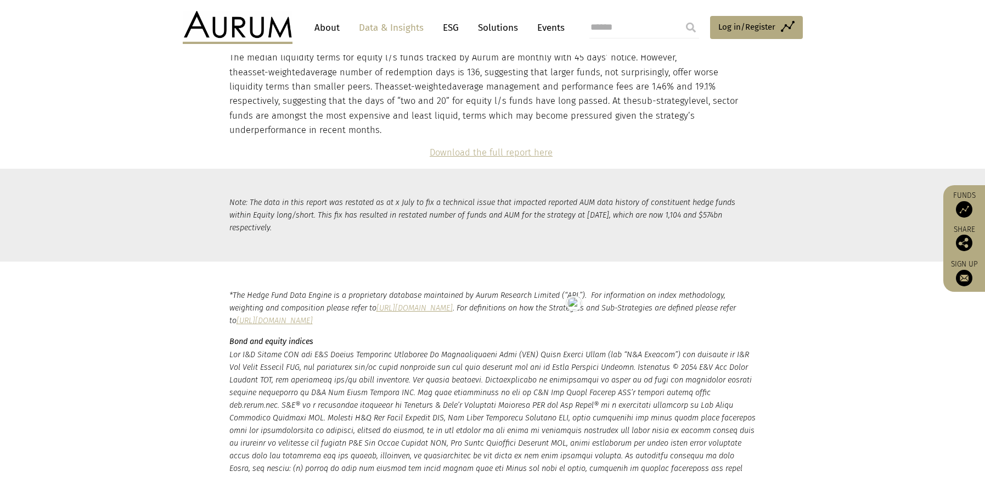
click at [233, 289] on p "*The Hedge Fund Data Engine is a proprietary database maintained by Aurum Resea…" at bounding box center [492, 308] width 527 height 38
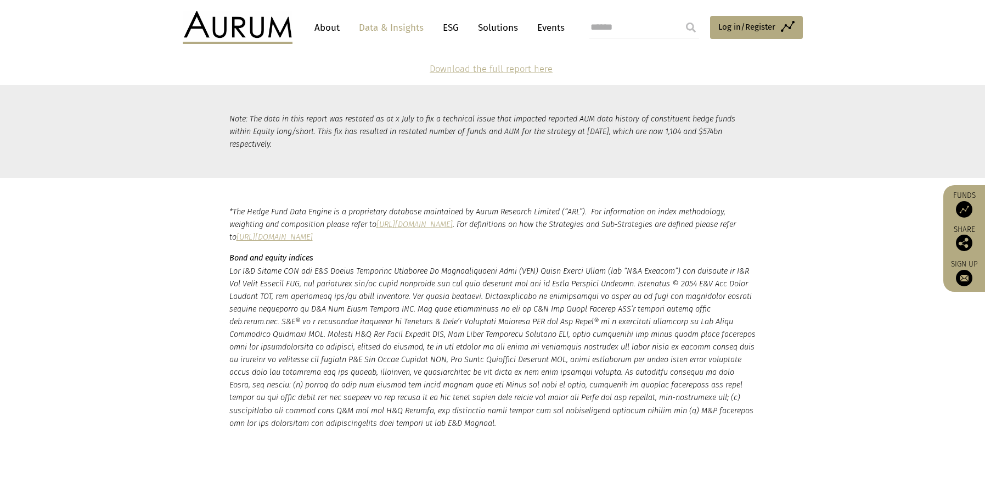
scroll to position [2673, 0]
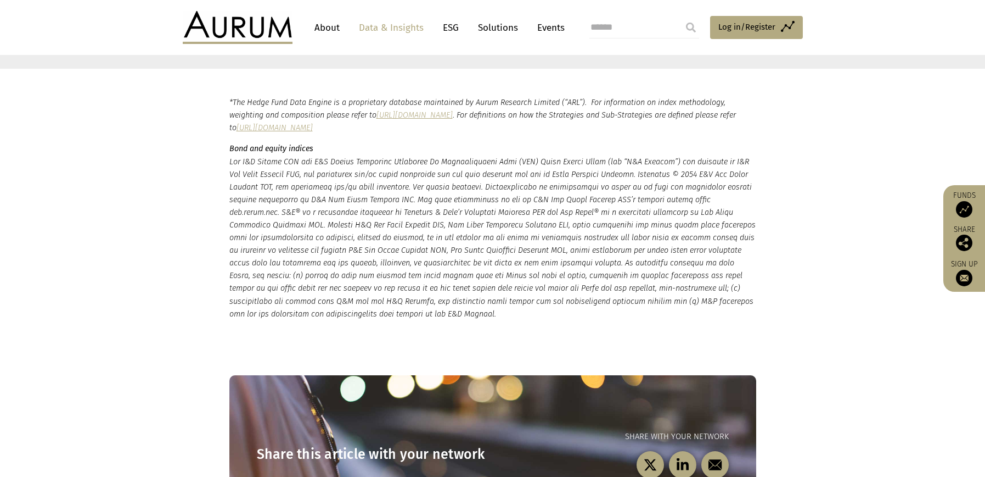
drag, startPoint x: 229, startPoint y: 262, endPoint x: 331, endPoint y: 288, distance: 104.7
click at [331, 288] on small "*The Hedge Fund Data Engine is a proprietary database maintained by Aurum Resea…" at bounding box center [492, 208] width 527 height 224
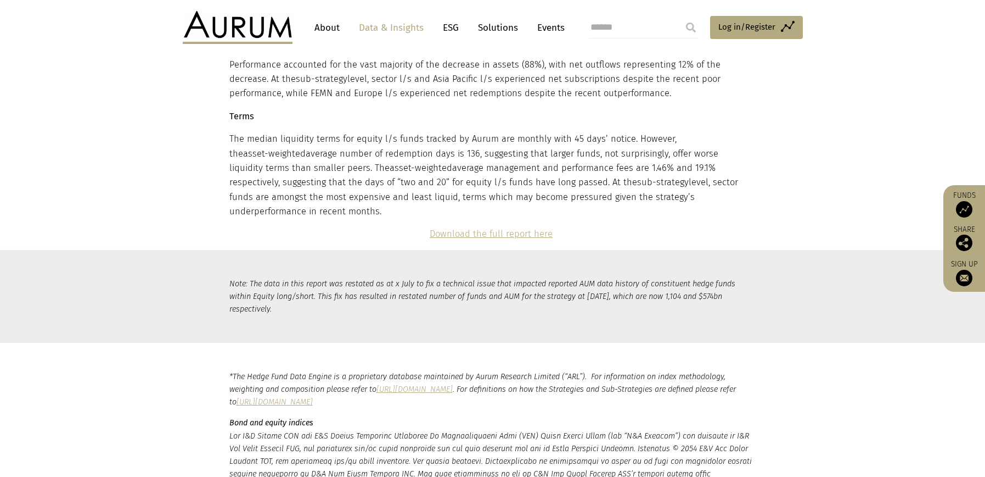
scroll to position [2389, 0]
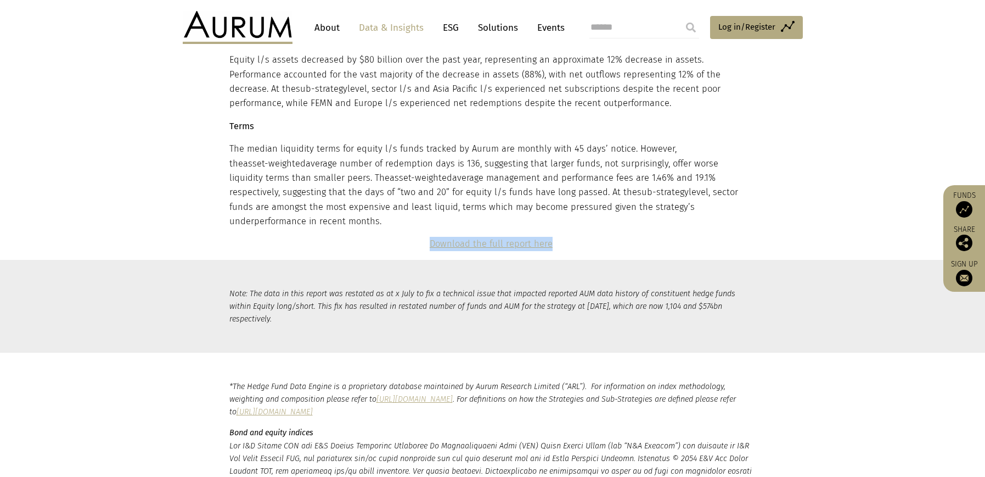
drag, startPoint x: 563, startPoint y: 215, endPoint x: 431, endPoint y: 212, distance: 132.3
click at [431, 237] on p "Download the full report here" at bounding box center [491, 244] width 524 height 14
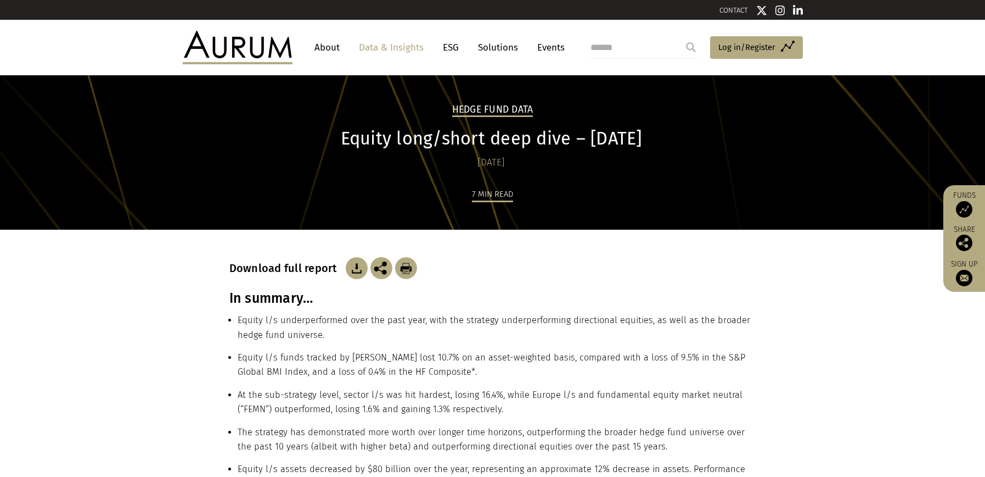
click at [449, 136] on h1 "Equity long/short deep dive – [DATE]" at bounding box center [491, 138] width 524 height 21
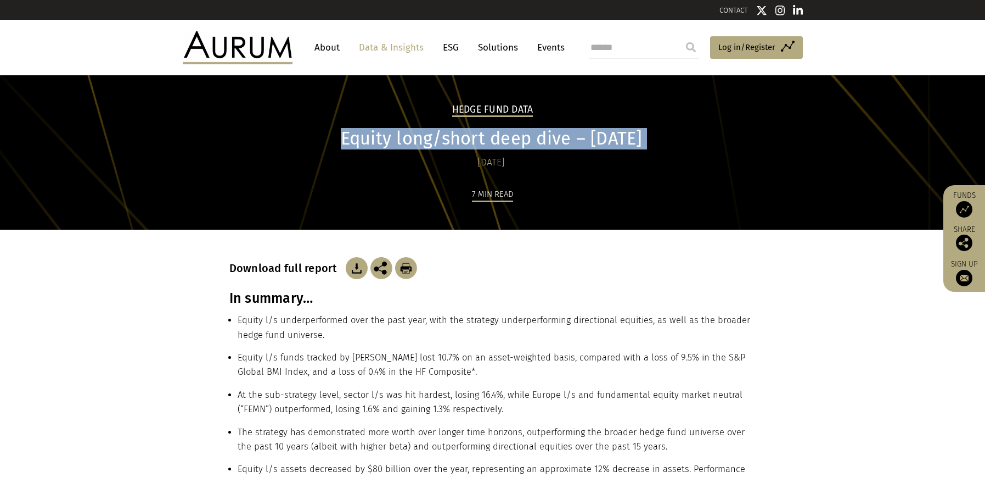
click at [449, 136] on h1 "Equity long/short deep dive – [DATE]" at bounding box center [491, 138] width 524 height 21
copy div "Equity long/short deep dive – [DATE]"
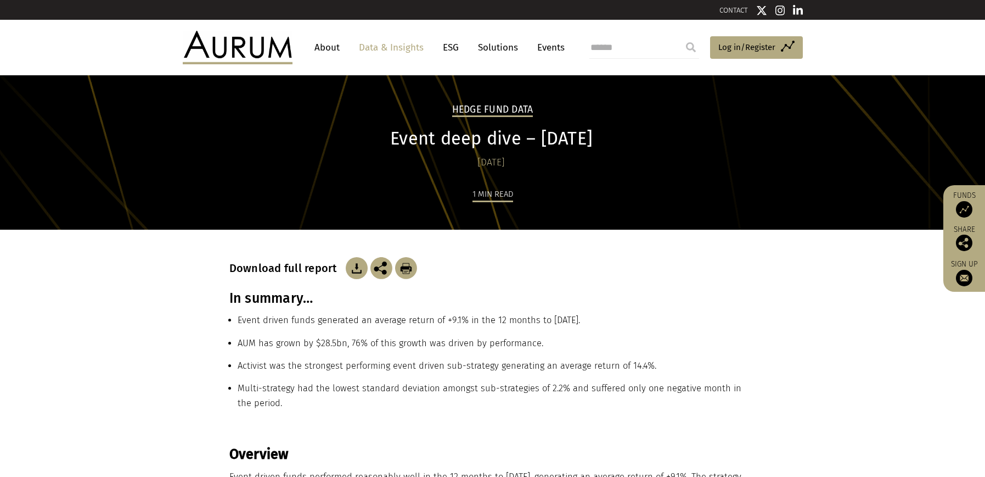
click at [485, 135] on h1 "Event deep dive – [DATE]" at bounding box center [491, 138] width 524 height 21
copy div "Event deep dive – [DATE]"
click at [257, 303] on h3 "In summary…" at bounding box center [492, 298] width 527 height 16
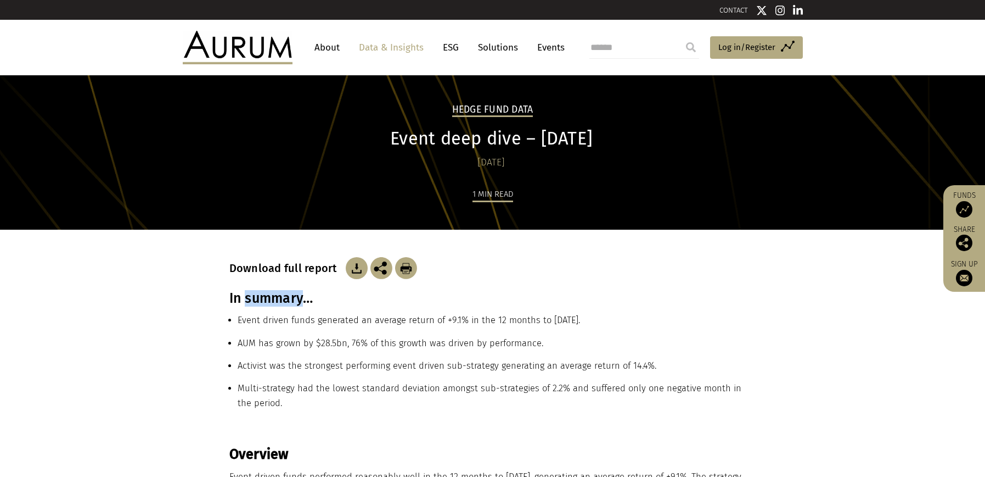
click at [257, 303] on h3 "In summary…" at bounding box center [492, 298] width 527 height 16
copy div "In summary…"
click at [277, 318] on li "Event driven funds generated an average return of +9.1% in the 12 months to [DA…" at bounding box center [497, 324] width 519 height 23
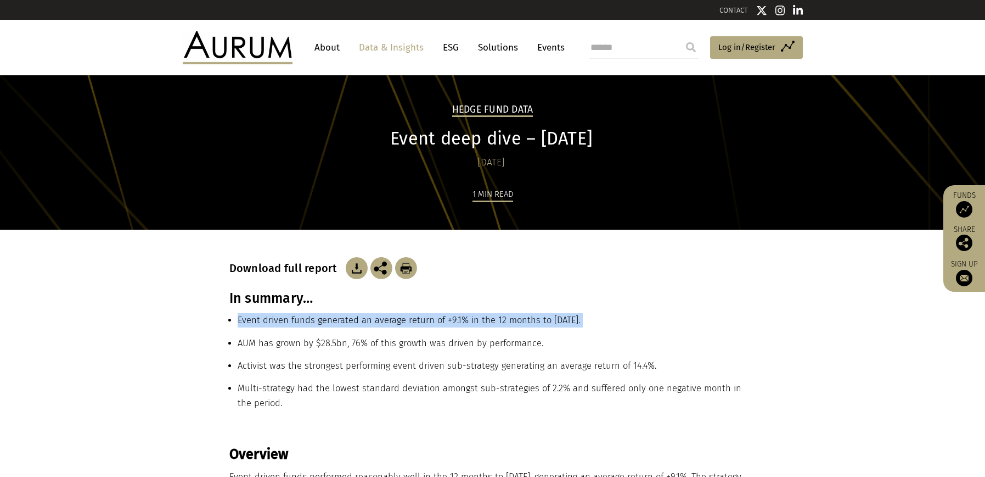
copy ul "Event driven funds generated an average return of +9.1% in the 12 months to [DA…"
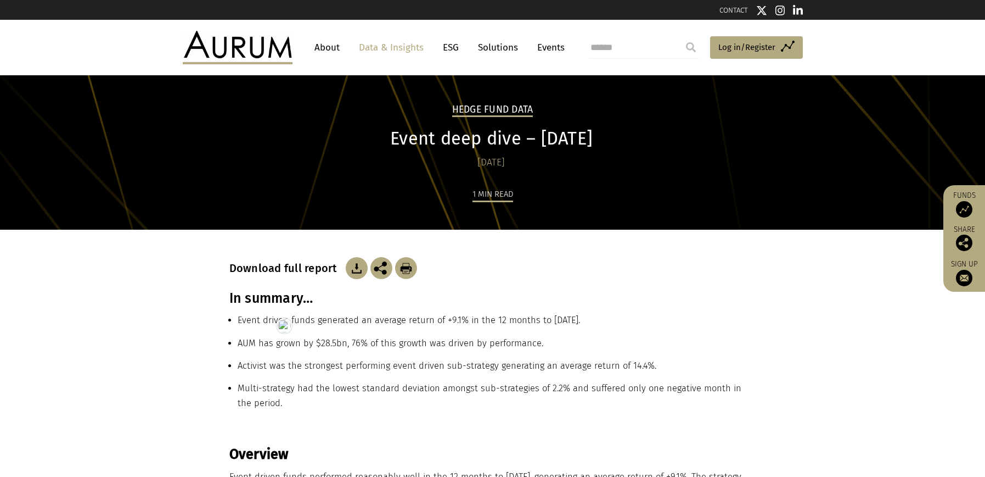
click at [293, 339] on li "AUM has grown by $28.5bn, 76% of this growth was driven by performance." at bounding box center [497, 347] width 519 height 23
copy ul "AUM has grown by $28.5bn, 76% of this growth was driven by performance."
click at [297, 363] on li "Activist was the strongest performing event driven sub-strategy generating an a…" at bounding box center [497, 369] width 519 height 23
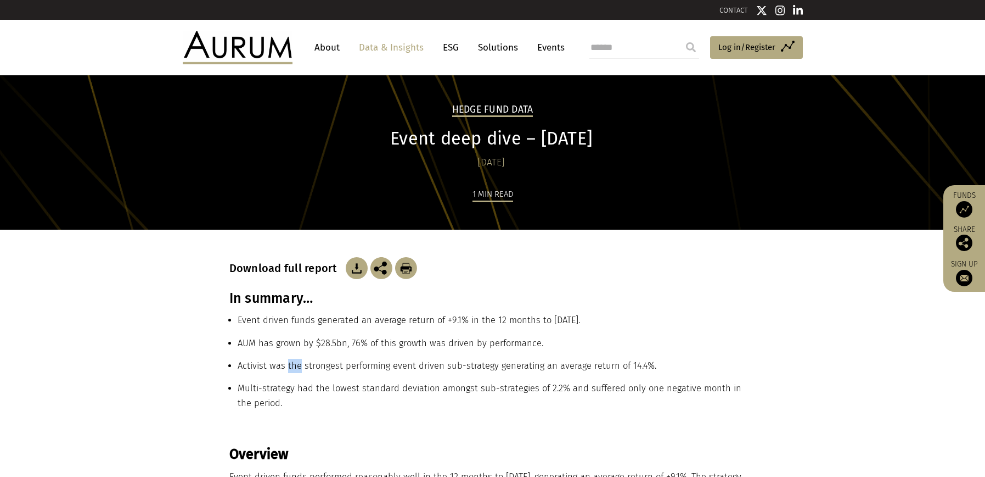
click at [297, 363] on li "Activist was the strongest performing event driven sub-strategy generating an a…" at bounding box center [497, 369] width 519 height 23
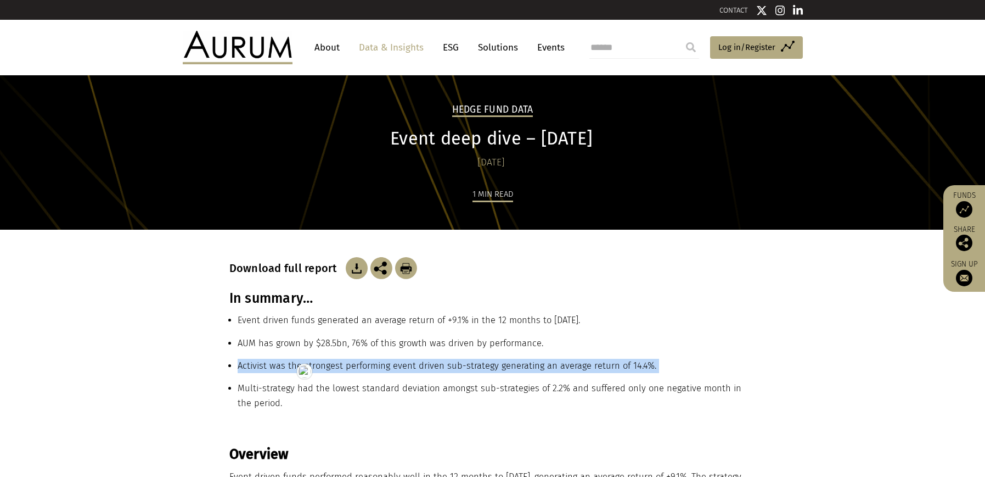
copy ul "Activist was the strongest performing event driven sub-strategy generating an a…"
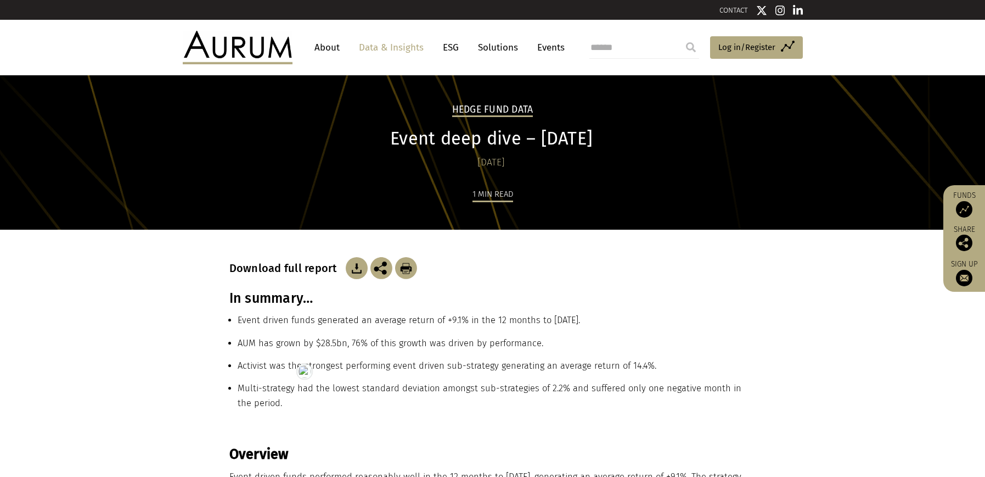
click at [262, 390] on li "Multi-strategy had the lowest standard deviation amongst sub-strategies of 2.2%…" at bounding box center [497, 399] width 519 height 37
click at [261, 388] on li "Multi-strategy had the lowest standard deviation amongst sub-strategies of 2.2%…" at bounding box center [497, 399] width 519 height 37
click at [262, 387] on li "Multi-strategy had the lowest standard deviation amongst sub-strategies of 2.2%…" at bounding box center [497, 399] width 519 height 37
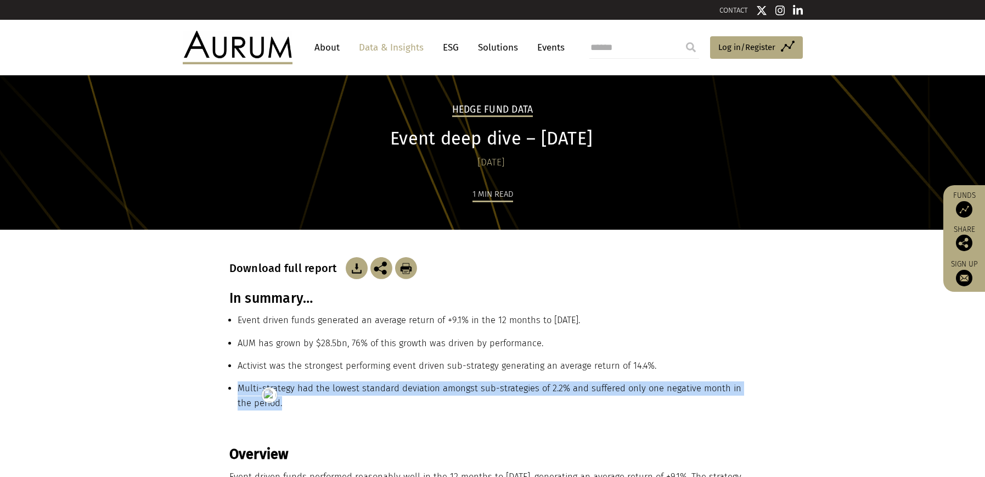
copy main "Multi-strategy had the lowest standard deviation amongst sub-strategies of 2.2%…"
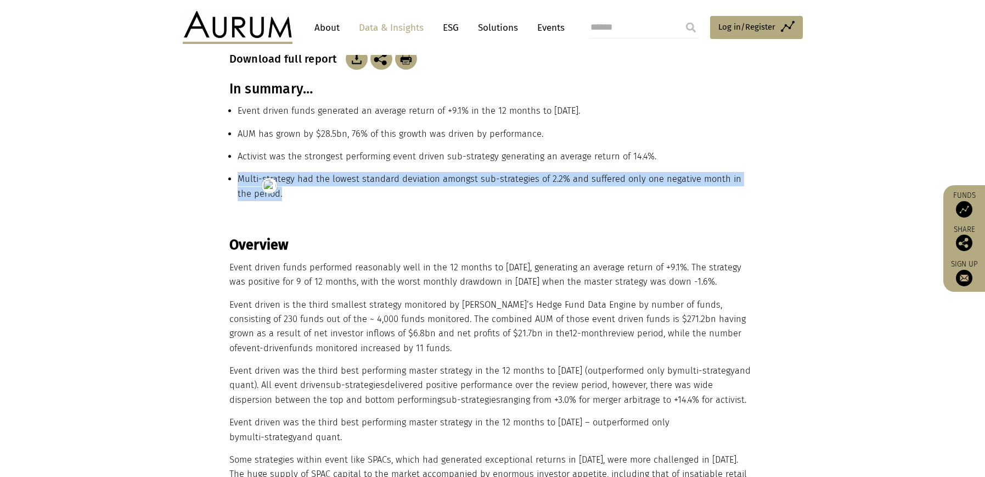
scroll to position [211, 0]
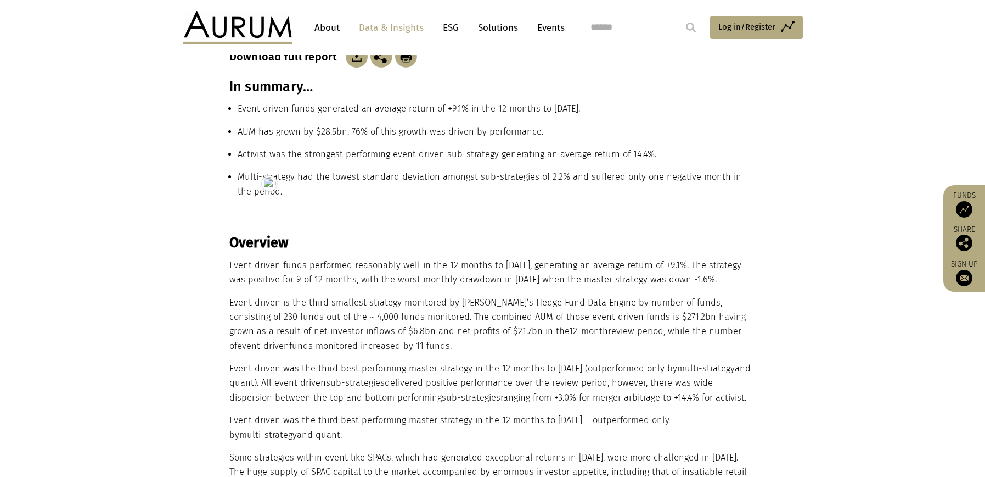
click at [260, 245] on strong "Overview" at bounding box center [258, 242] width 59 height 16
copy div "Overview"
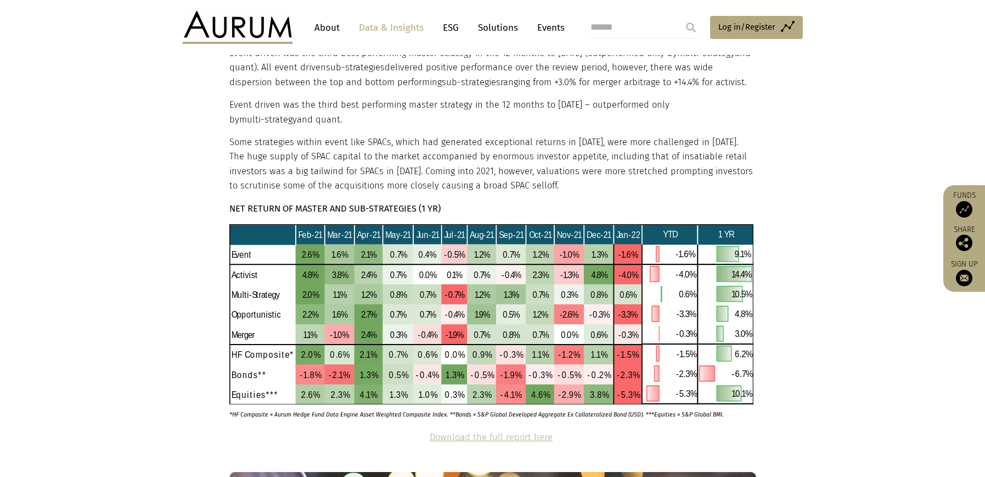
scroll to position [389, 0]
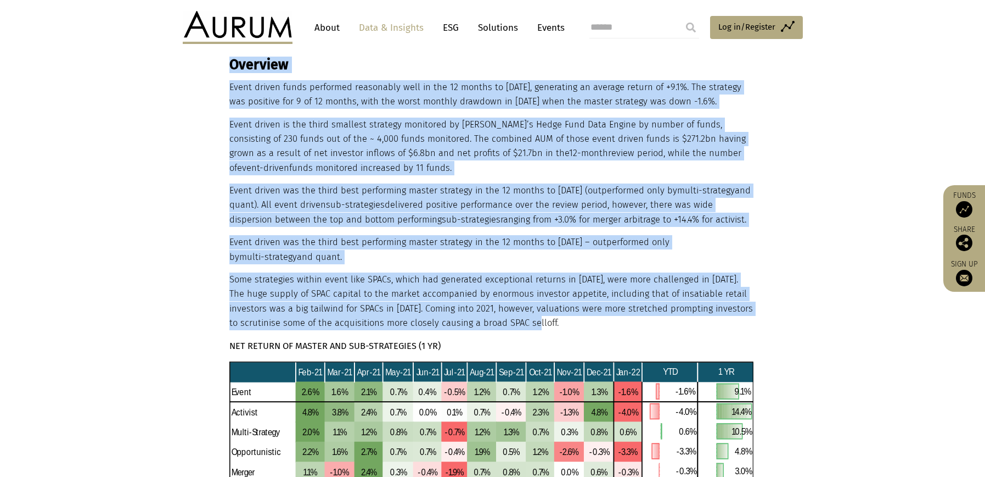
drag, startPoint x: 558, startPoint y: 340, endPoint x: 229, endPoint y: 71, distance: 424.9
click at [229, 71] on div "Overview Event driven funds performed reasonably well in the 12 months to [DATE…" at bounding box center [491, 319] width 524 height 525
copy div "Loremips Dolor sitame conse adipiscin elitseddoe temp in utl 95 etdolo ma Aliqu…"
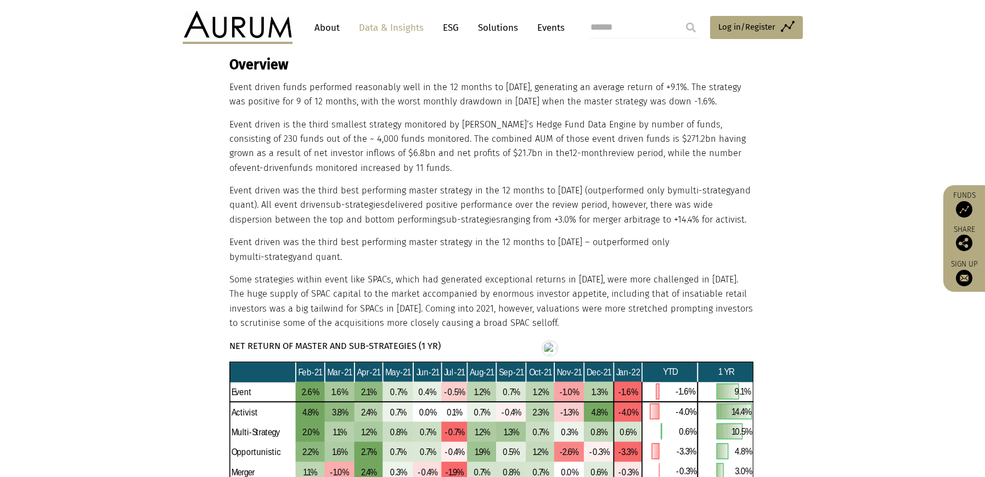
click at [331, 264] on p "Event driven was the third best performing master strategy in the 12 months to …" at bounding box center [491, 249] width 524 height 29
click at [273, 351] on strong "NET RETURN OF MASTER AND SUB-STRATEGIES (1 YR)" at bounding box center [334, 345] width 211 height 10
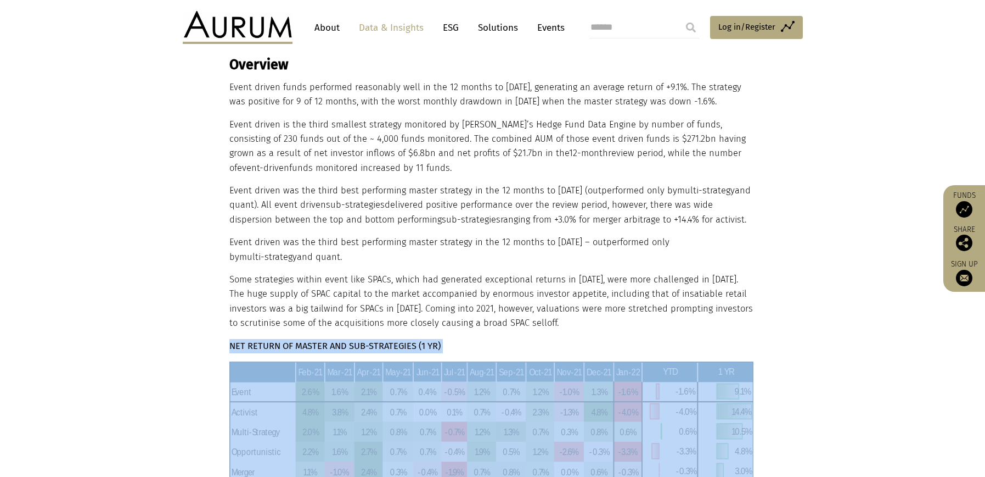
click at [273, 351] on strong "NET RETURN OF MASTER AND SUB-STRATEGIES (1 YR)" at bounding box center [334, 345] width 211 height 10
copy div "NET RETURN OF MASTER AND SUB-STRATEGIES (1 YR)"
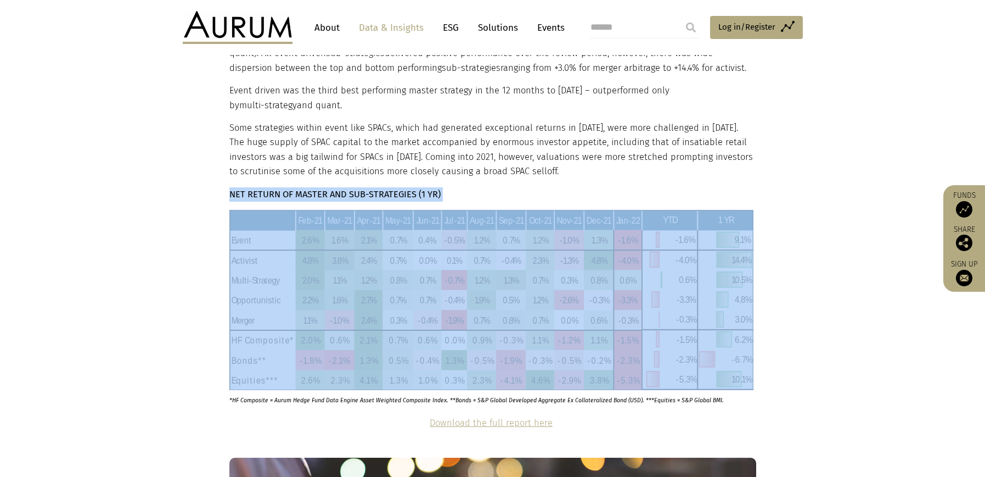
scroll to position [628, 0]
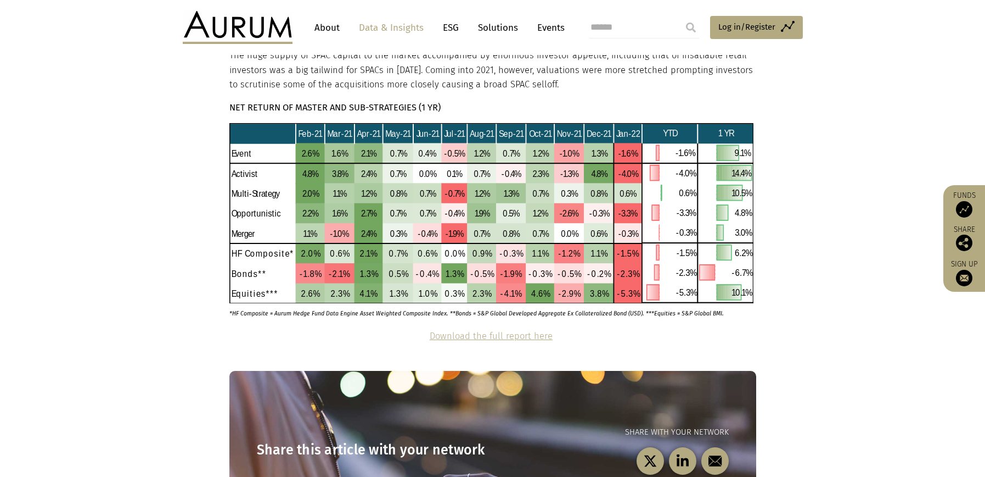
click at [315, 318] on p "*HF Composite = Aurum Hedge Fund Data Engine Asset Weighted Composite Index. **…" at bounding box center [478, 310] width 498 height 15
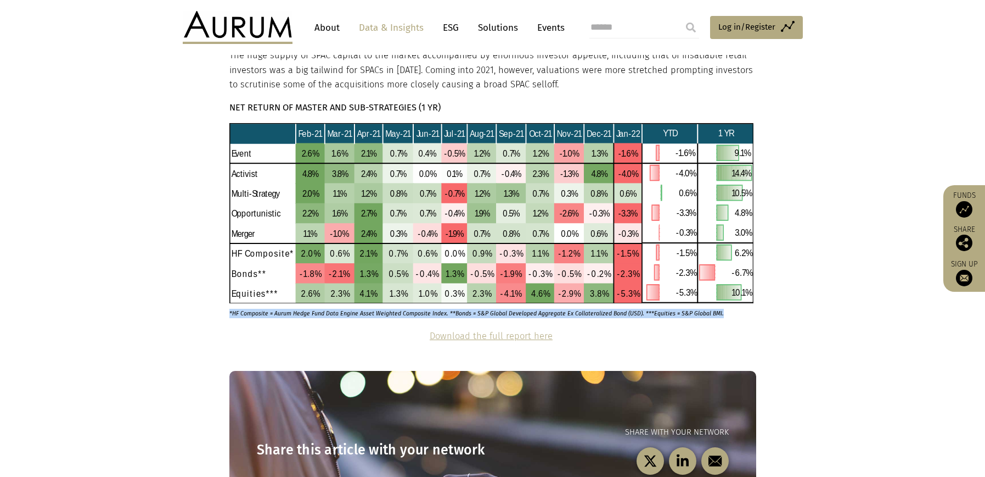
click at [315, 328] on html "CONTACT About Data & Insights ESG Solutions Events Access Funds Log in/Register…" at bounding box center [492, 215] width 985 height 1687
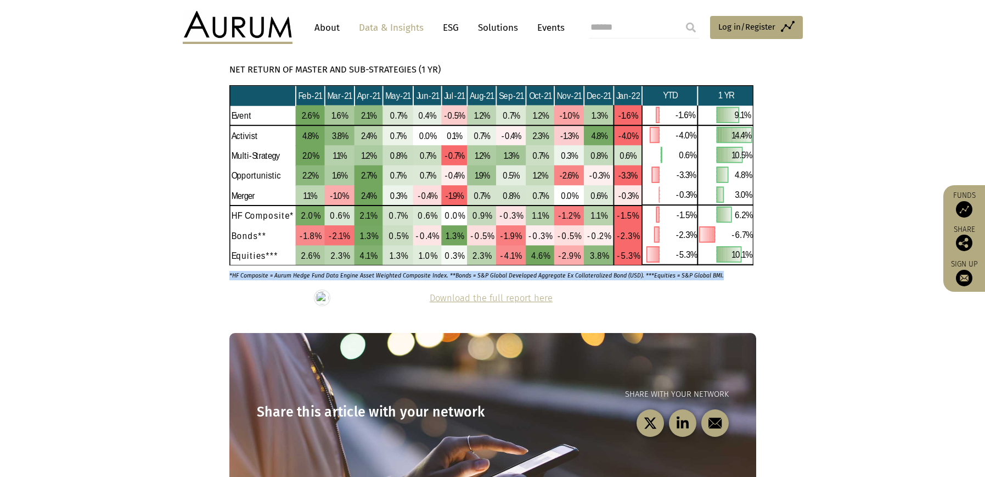
scroll to position [714, 0]
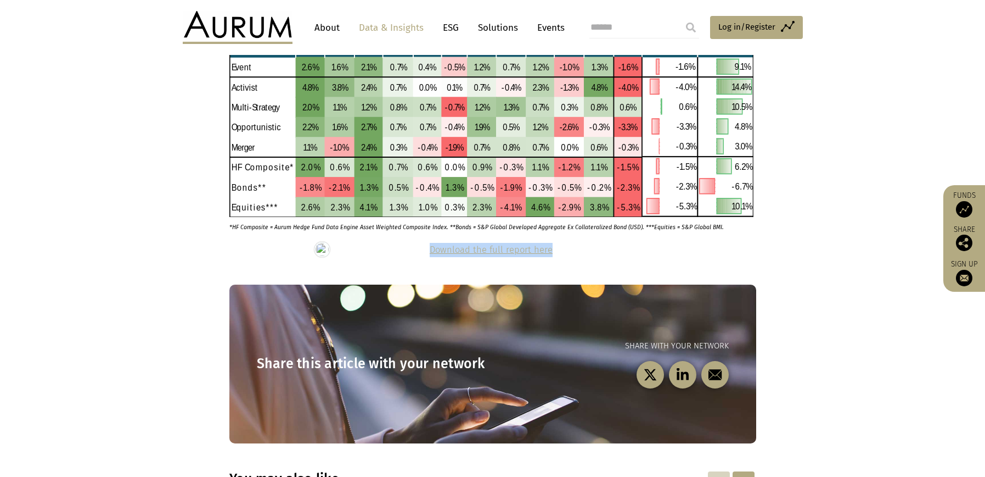
drag, startPoint x: 587, startPoint y: 266, endPoint x: 422, endPoint y: 261, distance: 165.9
click at [422, 257] on p "Download the full report here" at bounding box center [491, 250] width 524 height 14
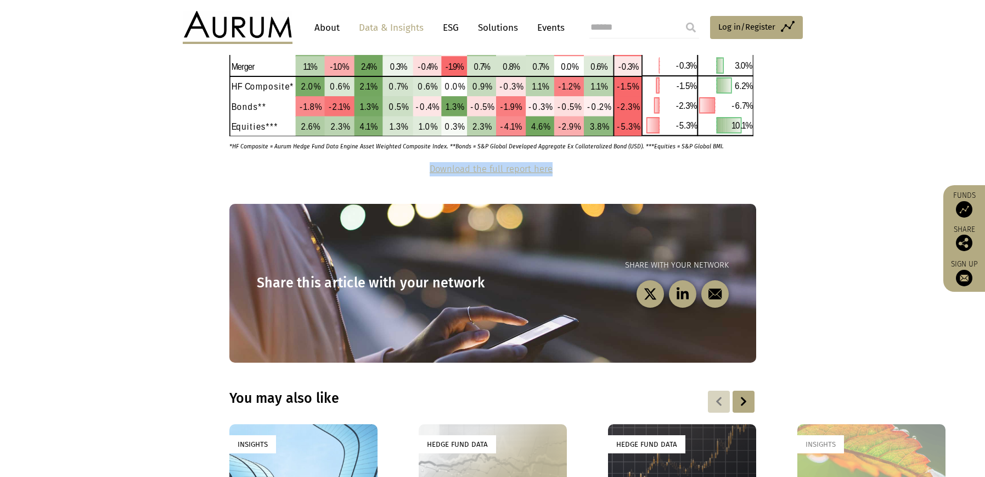
scroll to position [553, 0]
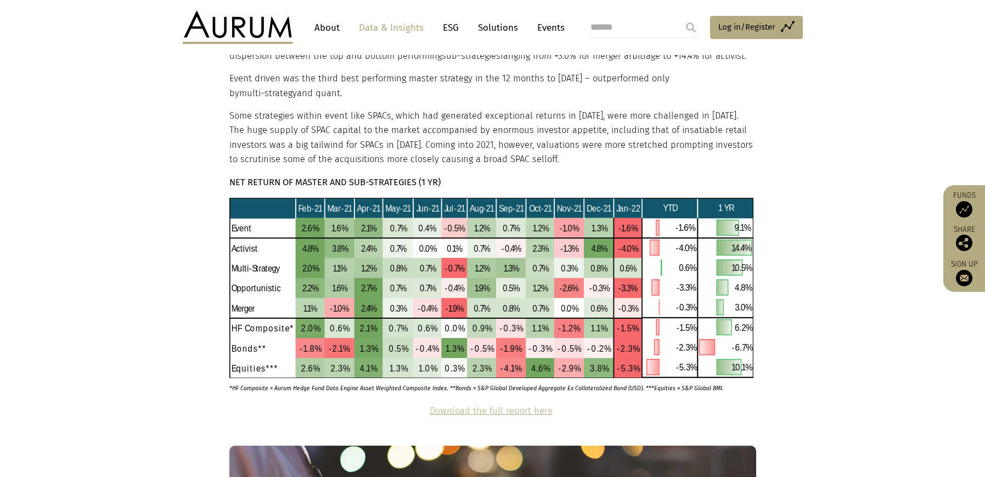
click at [564, 167] on p "Some strategies within event like SPACs, which had generated exceptional return…" at bounding box center [491, 138] width 524 height 58
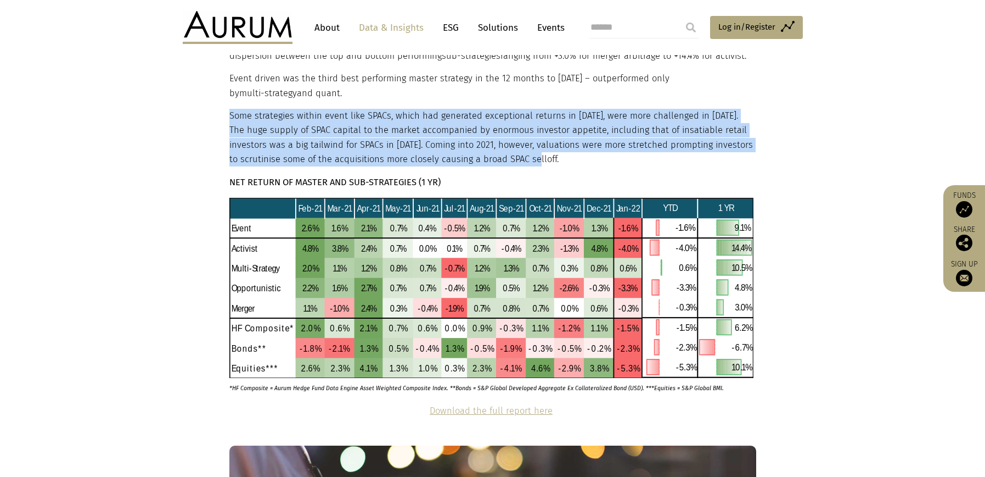
drag, startPoint x: 556, startPoint y: 170, endPoint x: 231, endPoint y: 127, distance: 327.9
click at [231, 127] on p "Some strategies within event like SPACs, which had generated exceptional return…" at bounding box center [491, 138] width 524 height 58
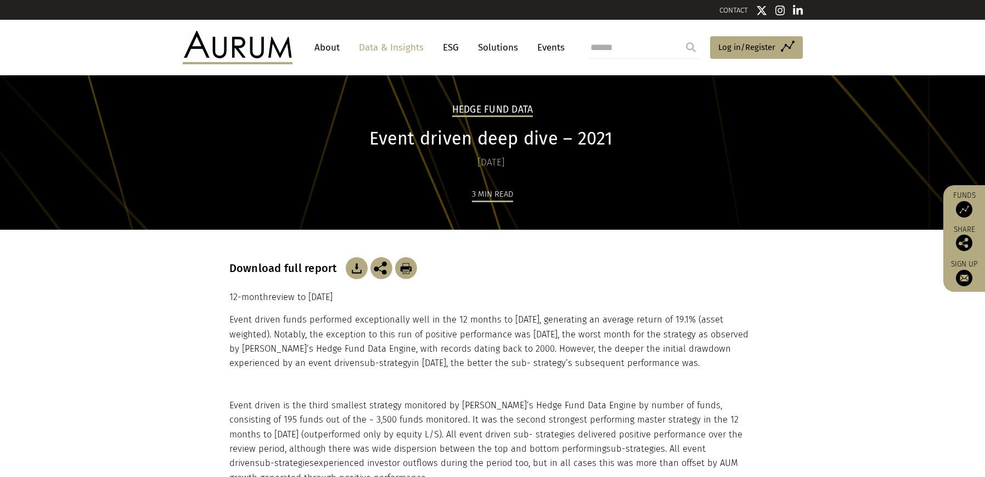
click at [428, 137] on h1 "Event driven deep dive – 2021" at bounding box center [491, 138] width 524 height 21
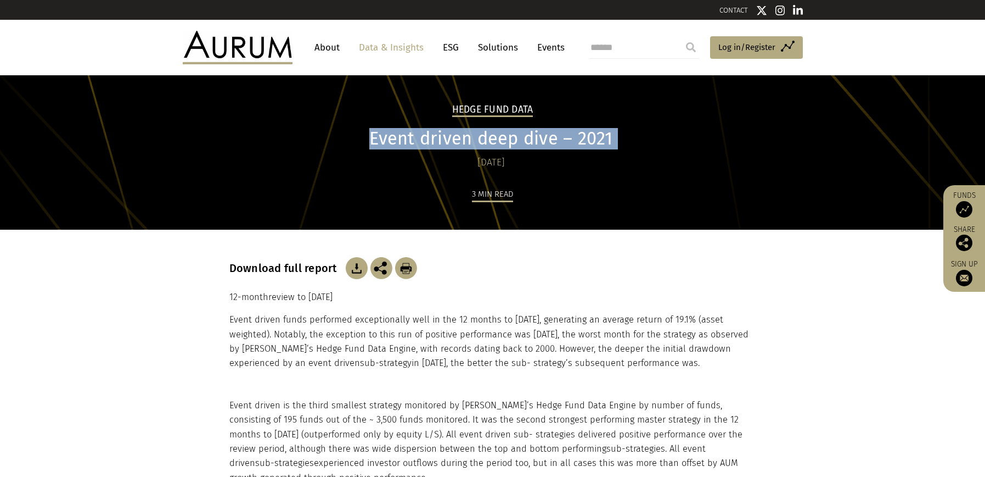
click at [428, 137] on h1 "Event driven deep dive – 2021" at bounding box center [491, 138] width 524 height 21
copy div "Event driven deep dive – 2021"
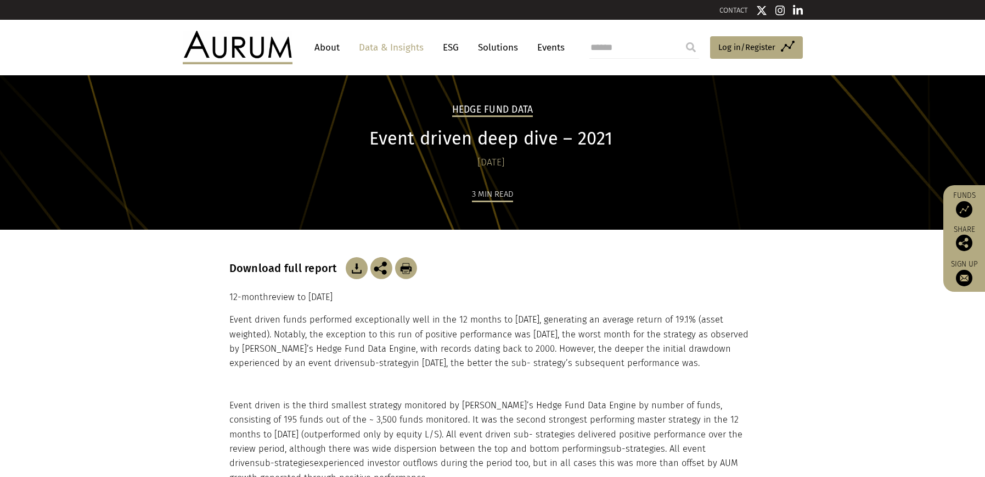
click at [275, 301] on p "12-month review to [DATE]" at bounding box center [492, 297] width 527 height 14
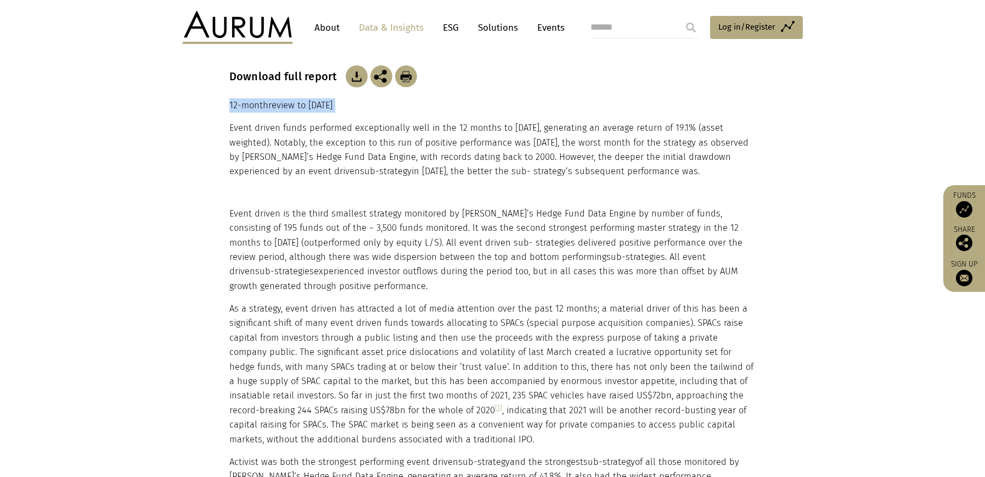
scroll to position [175, 0]
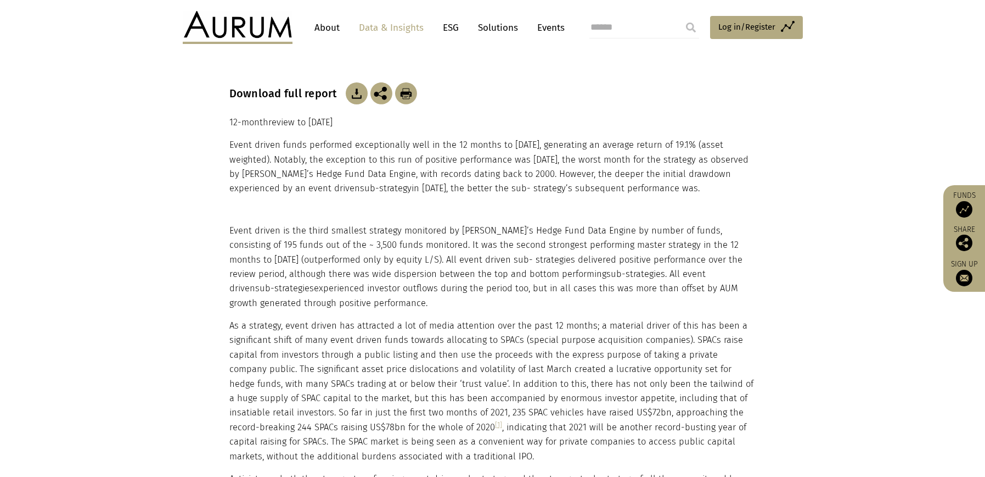
click at [240, 144] on p "Event driven funds performed exceptionally well in the 12 months to [DATE], gen…" at bounding box center [492, 167] width 527 height 58
drag, startPoint x: 232, startPoint y: 119, endPoint x: 331, endPoint y: 152, distance: 104.5
click at [331, 152] on div "Download full report 12-month review to [DATE] Event driven funds performed exc…" at bounding box center [492, 139] width 527 height 169
click at [261, 132] on div "Download full report 12-month review to [DATE] Event driven funds performed exc…" at bounding box center [492, 139] width 527 height 169
drag, startPoint x: 230, startPoint y: 119, endPoint x: 720, endPoint y: 190, distance: 495.3
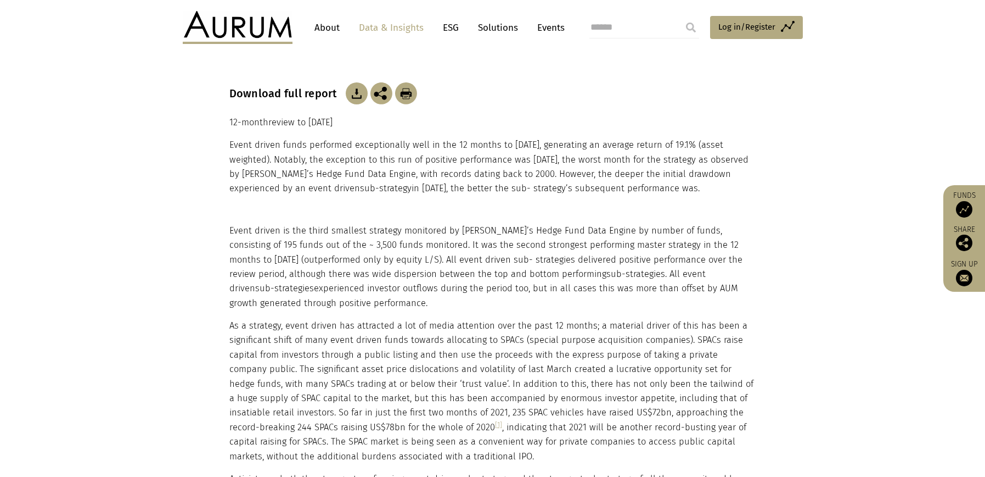
click at [720, 189] on div "Download full report 12-month review to [DATE] Event driven funds performed exc…" at bounding box center [492, 139] width 527 height 169
copy div "12-month review to [DATE] Event driven funds performed exceptionally well in th…"
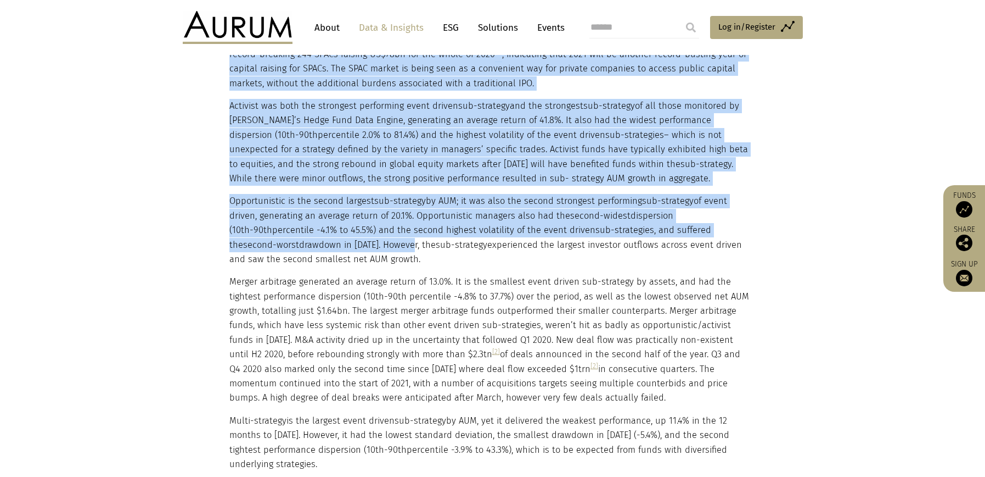
scroll to position [654, 0]
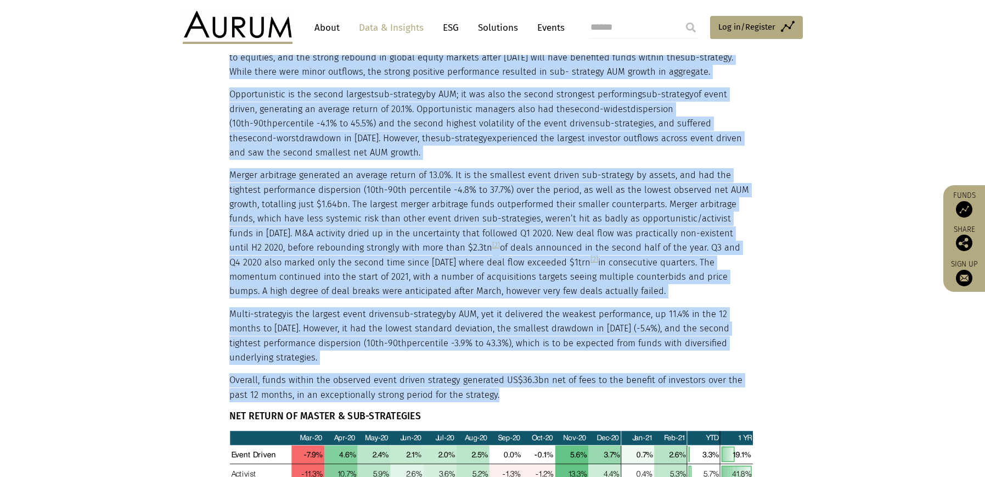
drag, startPoint x: 231, startPoint y: 137, endPoint x: 473, endPoint y: 393, distance: 352.6
click at [473, 393] on div "Event driven is the third smallest strategy monitored by [PERSON_NAME]’s Hedge …" at bounding box center [491, 171] width 524 height 854
copy div "Lorem ipsumd si ame conse adipisci elitsedd eiusmodte in Utlab’e Dolor Magn Ali…"
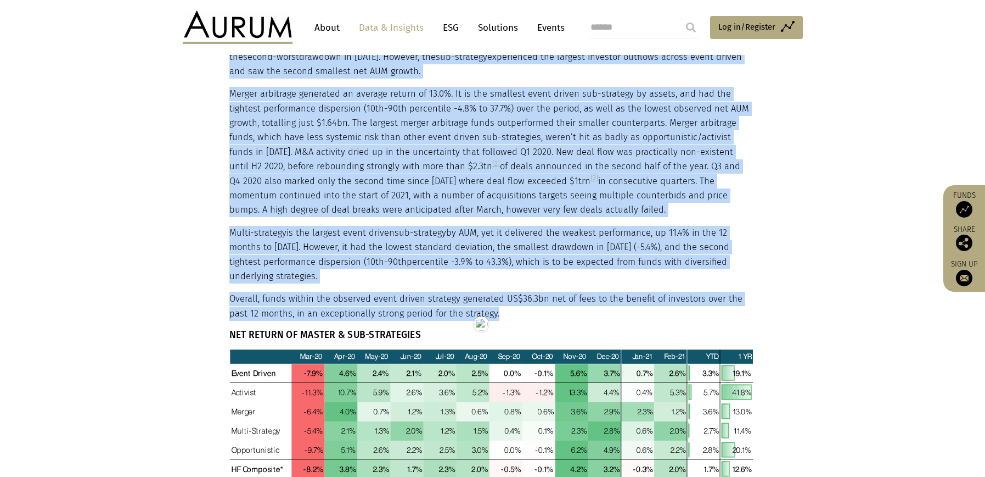
scroll to position [863, 0]
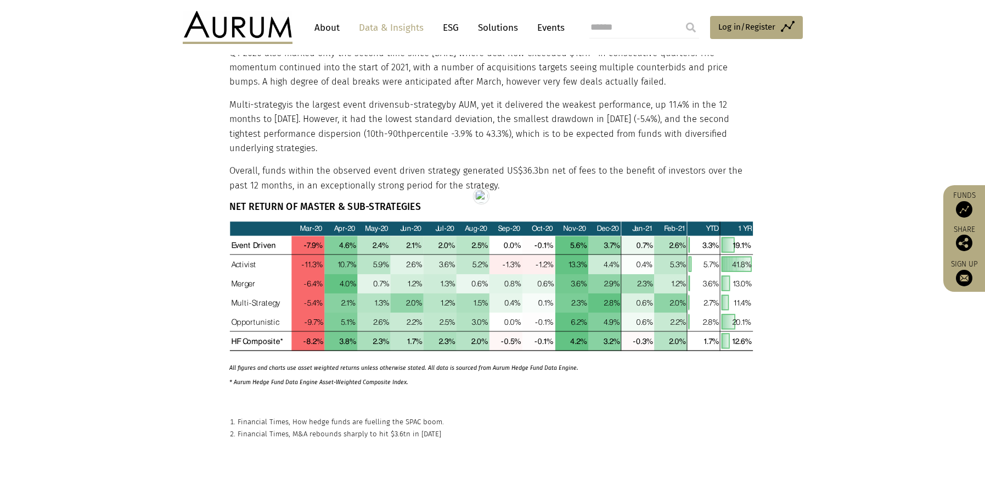
click at [328, 208] on h6 "NET RETURN OF MASTER & SUB-STRATEGIES" at bounding box center [491, 207] width 524 height 12
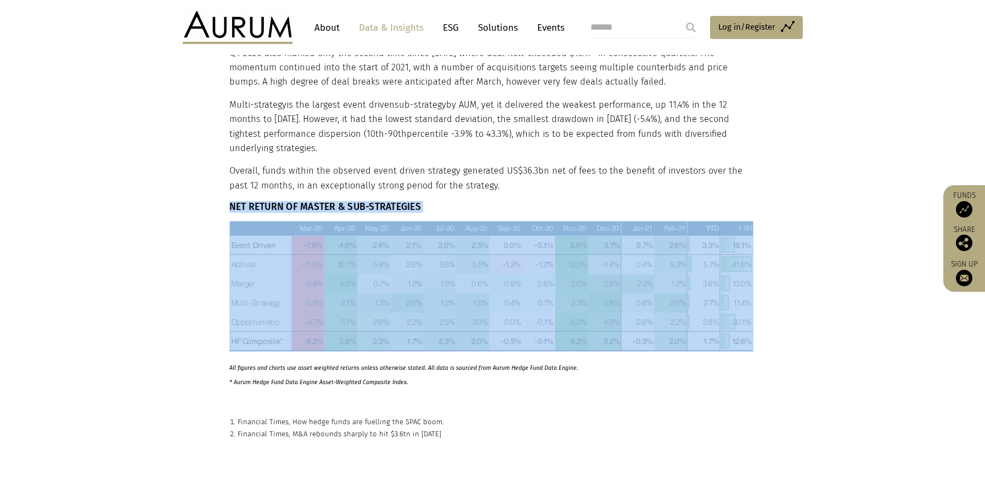
click at [328, 208] on h6 "NET RETURN OF MASTER & SUB-STRATEGIES" at bounding box center [491, 207] width 524 height 12
copy div "NET RETURN OF MASTER & SUB-STRATEGIES"
click at [371, 266] on img at bounding box center [491, 286] width 524 height 130
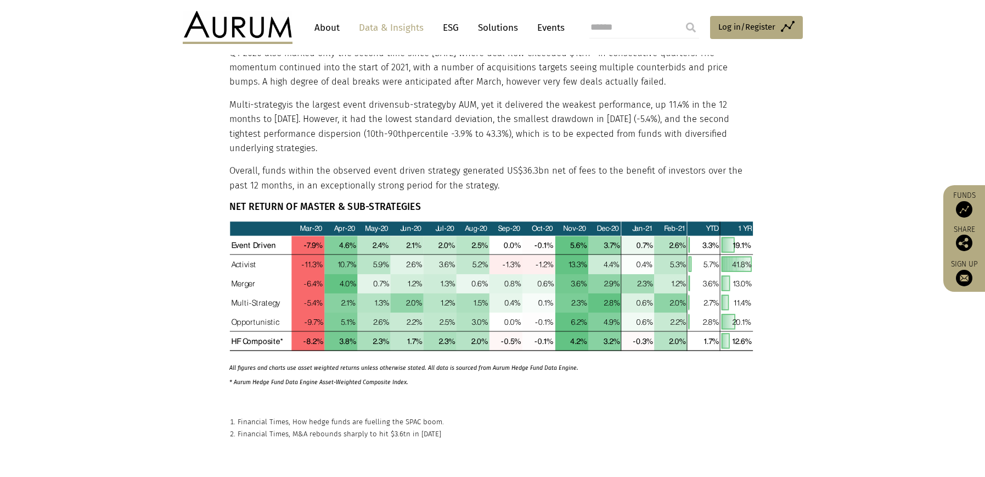
click at [268, 362] on p "All figures and charts use asset weighted returns unless otherwise stated. All …" at bounding box center [491, 374] width 524 height 29
click at [270, 369] on strong "All figures and charts use asset weighted returns unless otherwise stated. All …" at bounding box center [403, 367] width 349 height 7
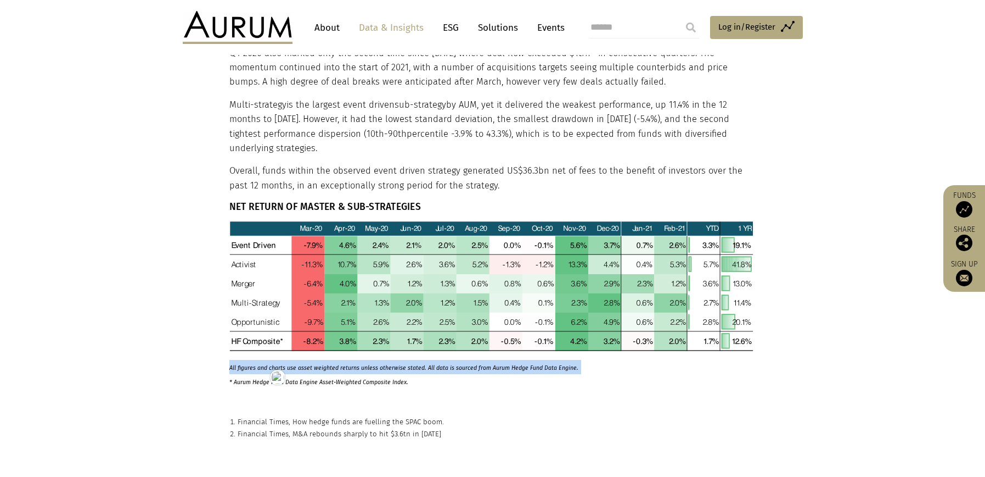
click at [270, 369] on html "CONTACT About Data & Insights ESG Solutions Events Access Funds Log in/Register…" at bounding box center [492, 164] width 985 height 2054
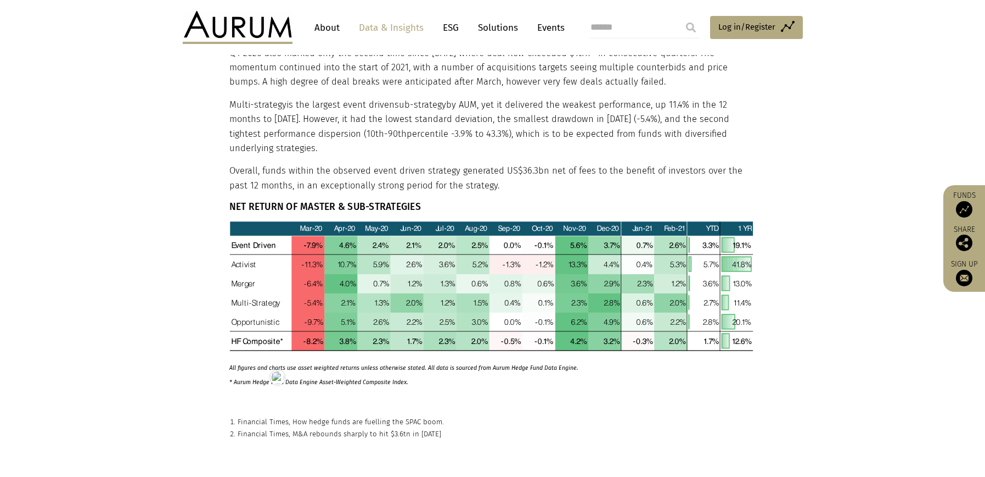
click at [415, 377] on p "All figures and charts use asset weighted returns unless otherwise stated. All …" at bounding box center [491, 374] width 524 height 29
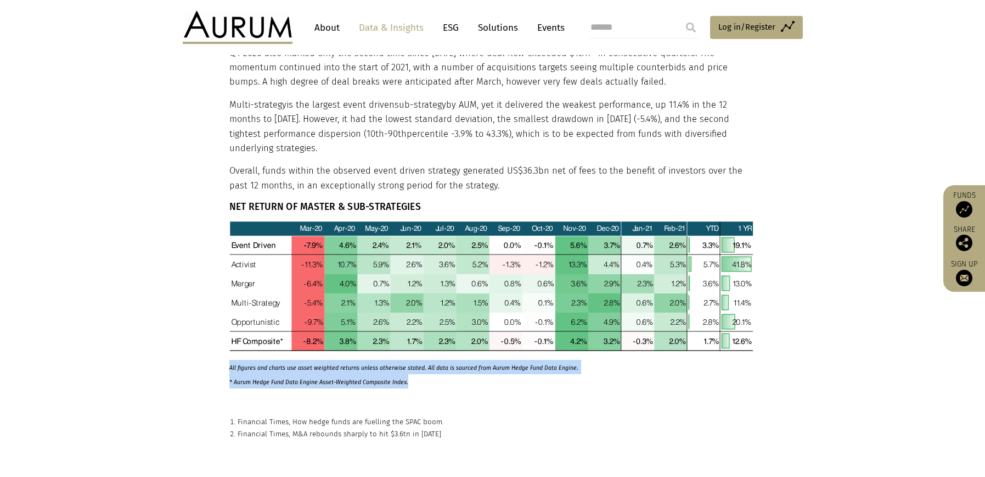
drag, startPoint x: 362, startPoint y: 376, endPoint x: 230, endPoint y: 371, distance: 132.4
click at [230, 371] on p "All figures and charts use asset weighted returns unless otherwise stated. All …" at bounding box center [491, 374] width 524 height 29
copy p "All figures and charts use asset weighted returns unless otherwise stated. All …"
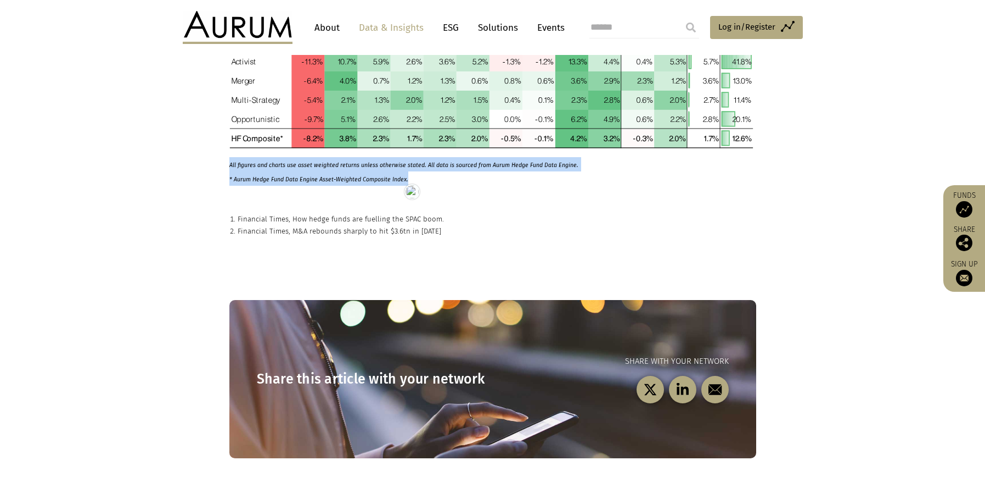
scroll to position [1071, 0]
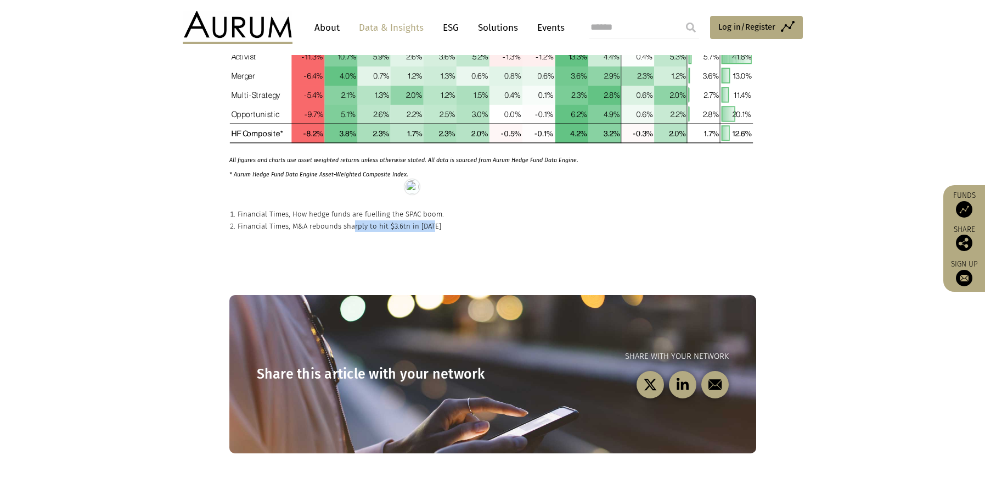
drag, startPoint x: 440, startPoint y: 224, endPoint x: 351, endPoint y: 220, distance: 89.0
click at [351, 220] on p "Financial Times, M&A rebounds sharply to hit $3.6tn in [DATE]" at bounding box center [497, 226] width 519 height 12
click at [468, 210] on p "Financial Times, How hedge funds are fuelling the SPAC boom." at bounding box center [497, 214] width 519 height 12
drag, startPoint x: 455, startPoint y: 211, endPoint x: 239, endPoint y: 214, distance: 215.8
click at [239, 214] on p "Financial Times, How hedge funds are fuelling the SPAC boom." at bounding box center [497, 214] width 519 height 12
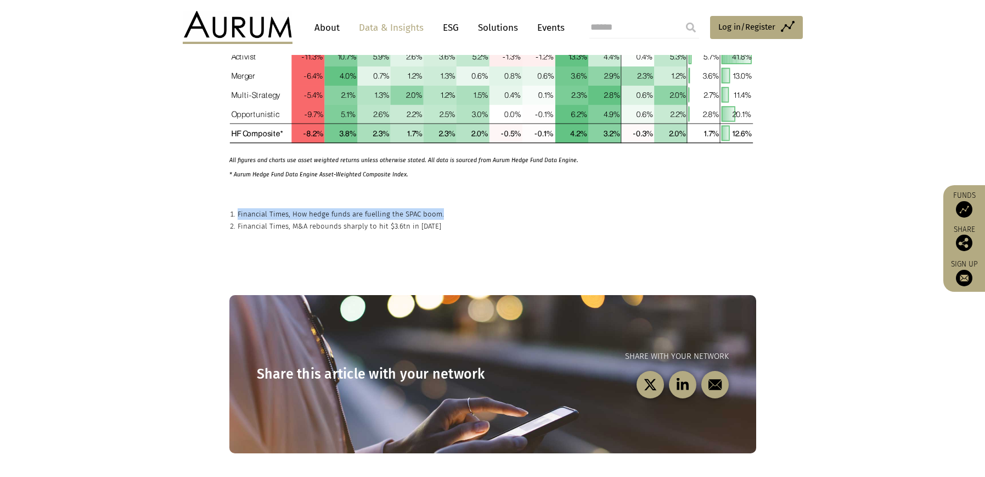
copy p "Financial Times, How hedge funds are fuelling the SPAC boom."
drag, startPoint x: 431, startPoint y: 223, endPoint x: 237, endPoint y: 225, distance: 193.8
click at [238, 225] on p "Financial Times, M&A rebounds sharply to hit $3.6tn in [DATE]" at bounding box center [497, 226] width 519 height 12
copy p "Financial Times, M&A rebounds sharply to hit $3.6tn in [DATE]"
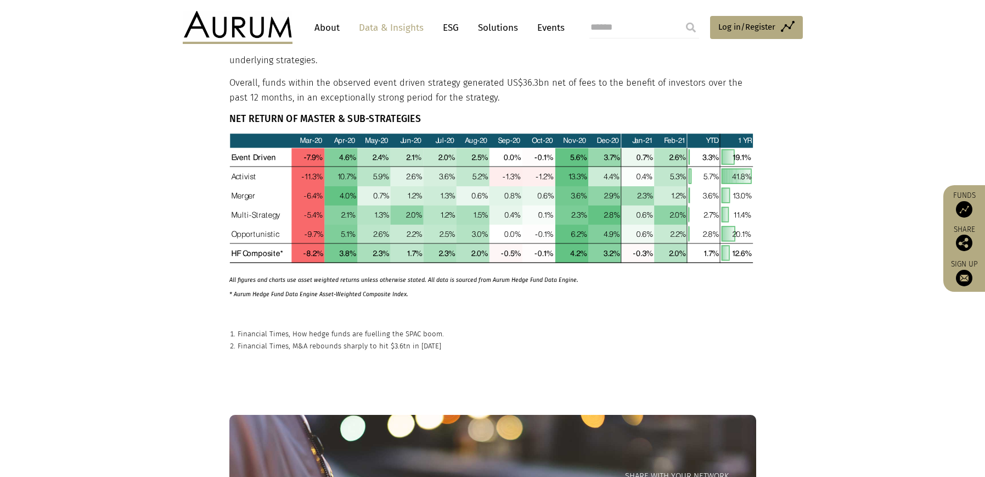
scroll to position [1111, 0]
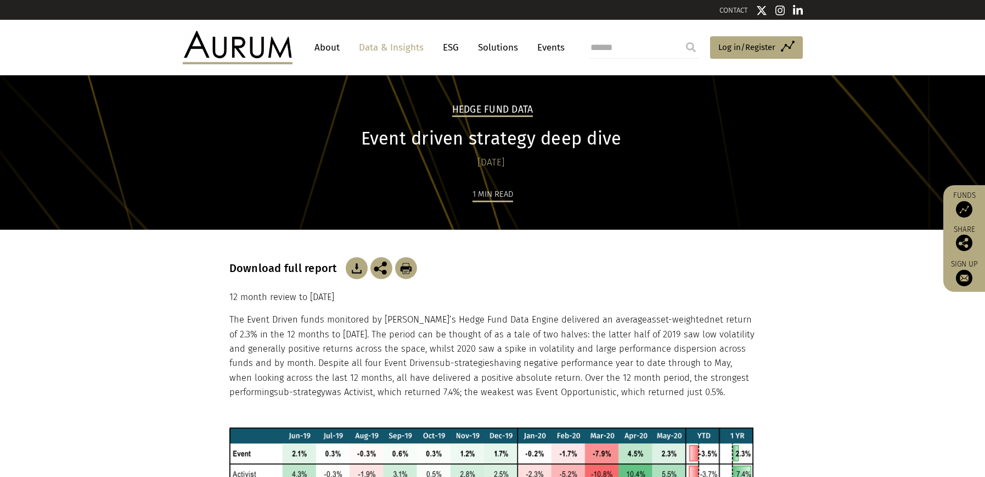
click at [294, 295] on p "12 month review to [DATE]" at bounding box center [492, 297] width 527 height 14
click at [320, 322] on p "The Event Driven funds monitored by [PERSON_NAME]’s Hedge Fund Data Engine deli…" at bounding box center [492, 355] width 527 height 87
drag, startPoint x: 226, startPoint y: 295, endPoint x: 741, endPoint y: 393, distance: 524.1
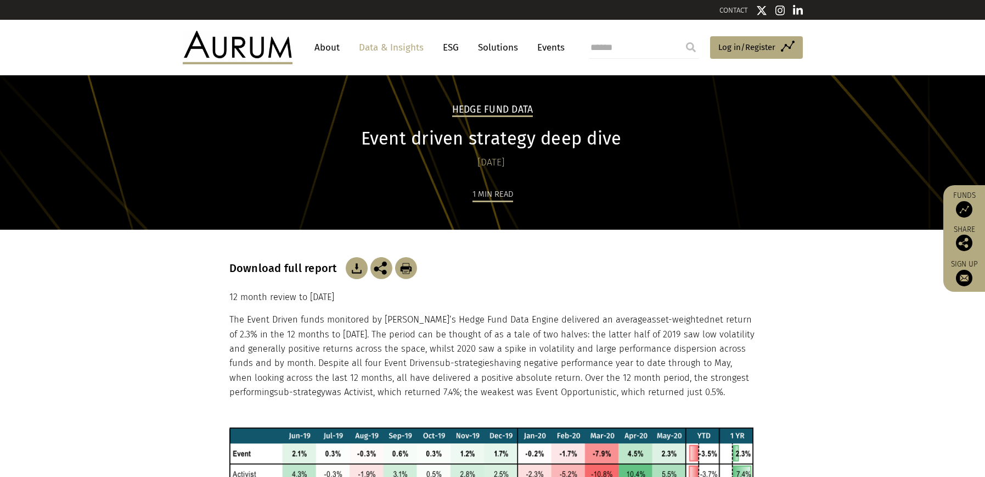
click at [741, 393] on div "Download full report 12 month review to [DATE] The Event Driven funds monitored…" at bounding box center [493, 328] width 549 height 198
copy div "12 month review to [DATE] The Event Driven funds monitored by [PERSON_NAME]’s H…"
click at [440, 146] on h1 "Event driven strategy deep dive" at bounding box center [491, 138] width 524 height 21
click at [440, 145] on h1 "Event driven strategy deep dive" at bounding box center [491, 138] width 524 height 21
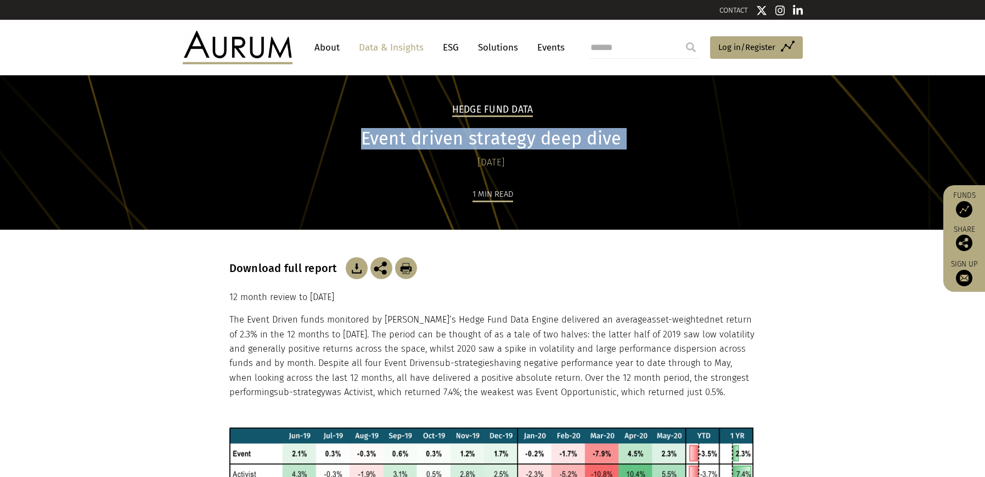
click at [440, 145] on h1 "Event driven strategy deep dive" at bounding box center [491, 138] width 524 height 21
copy div "Event driven strategy deep dive"
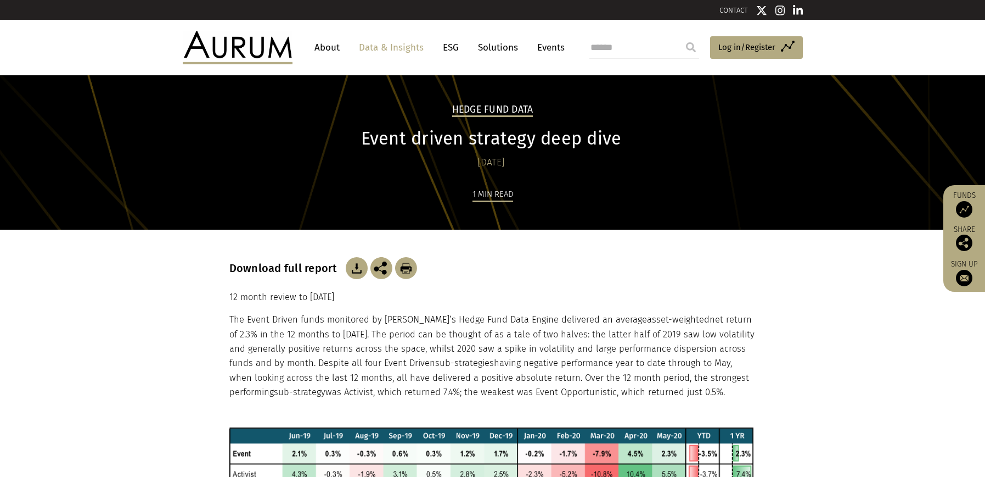
click at [226, 303] on div "Download full report 12 month review to [DATE] The Event Driven funds monitored…" at bounding box center [493, 328] width 549 height 198
drag, startPoint x: 229, startPoint y: 296, endPoint x: 730, endPoint y: 394, distance: 510.2
click at [730, 394] on div "Download full report 12 month review to [DATE] The Event Driven funds monitored…" at bounding box center [492, 328] width 527 height 198
copy div "12 month review to [DATE] The Event Driven funds monitored by [PERSON_NAME]’s H…"
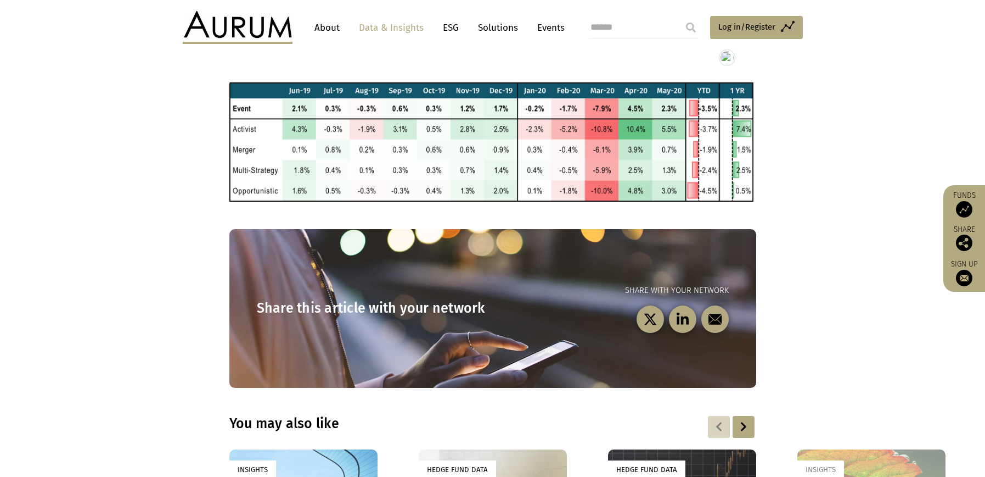
scroll to position [344, 0]
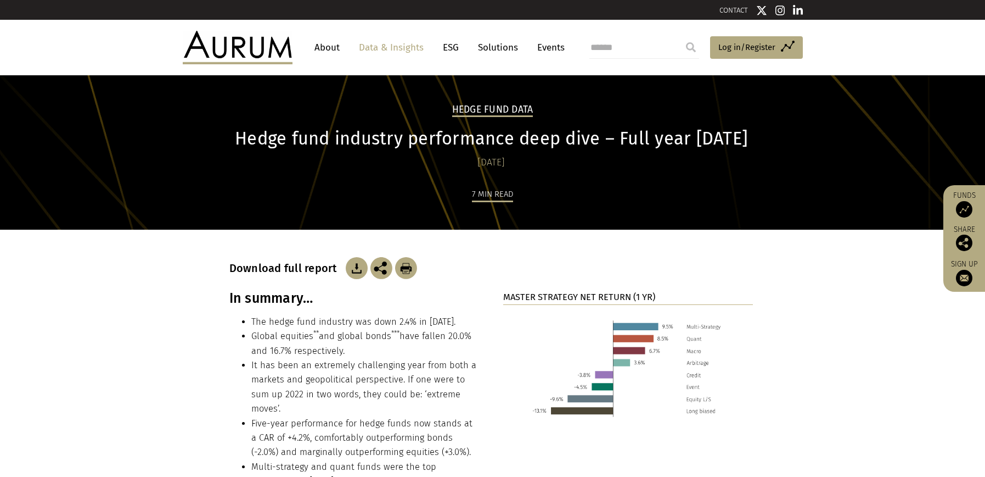
click at [396, 137] on h1 "Hedge fund industry performance deep dive – Full year 2022" at bounding box center [491, 138] width 524 height 21
click at [396, 136] on h1 "Hedge fund industry performance deep dive – Full year 2022" at bounding box center [491, 138] width 524 height 21
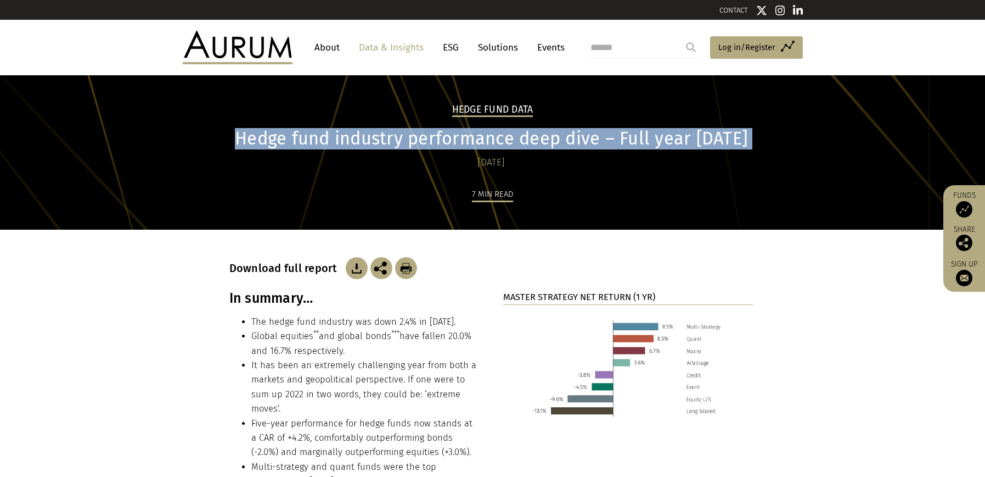
click at [396, 136] on h1 "Hedge fund industry performance deep dive – Full year 2022" at bounding box center [491, 138] width 524 height 21
copy div "Hedge fund industry performance deep dive – Full year 2022"
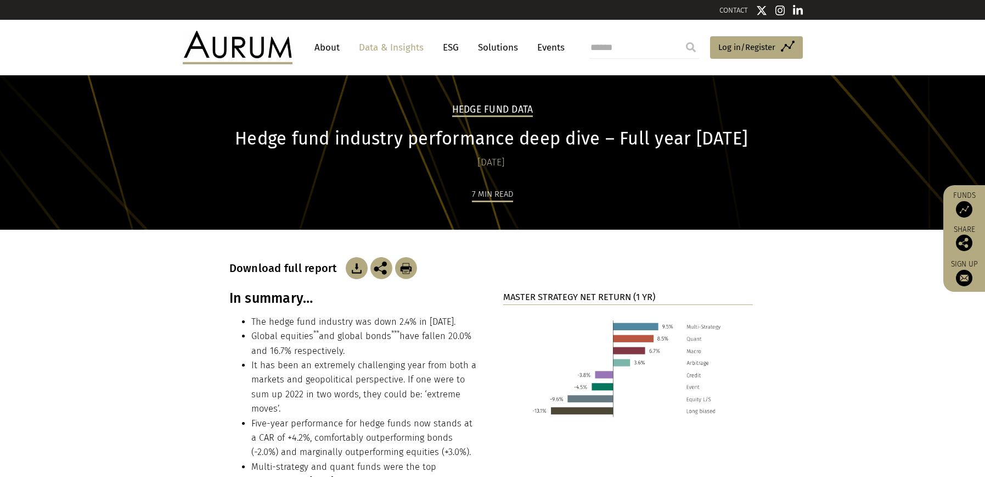
click at [275, 268] on h3 "Download full report" at bounding box center [286, 267] width 114 height 13
drag, startPoint x: 229, startPoint y: 296, endPoint x: 309, endPoint y: 299, distance: 79.1
click at [309, 299] on h3 "In summary…" at bounding box center [354, 298] width 250 height 16
copy h3 "In summary…"
click at [267, 322] on li "The hedge fund industry was down 2.4% in 2022." at bounding box center [365, 322] width 228 height 14
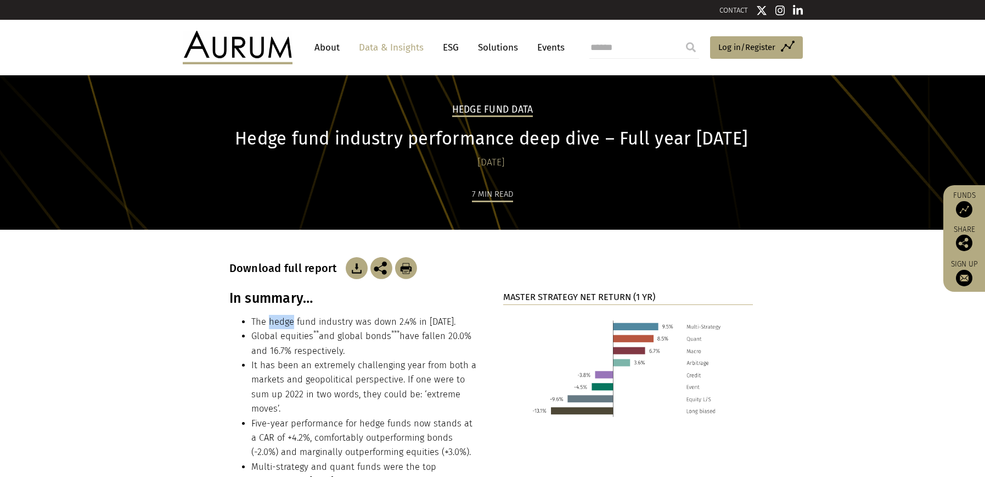
click at [267, 322] on li "The hedge fund industry was down 2.4% in 2022." at bounding box center [365, 322] width 228 height 14
copy ul "The hedge fund industry was down 2.4% in 2022."
drag, startPoint x: 350, startPoint y: 351, endPoint x: 245, endPoint y: 331, distance: 106.8
click at [245, 333] on ul "The hedge fund industry was down 2.4% in 2022. Global equities ** and global bo…" at bounding box center [354, 416] width 250 height 203
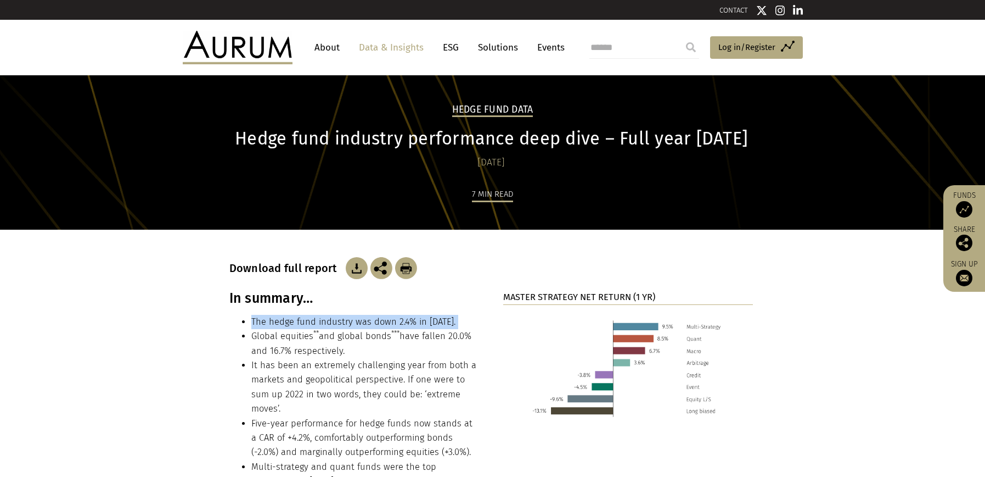
copy li "Global equities ** and global bonds *** have fallen 20.0% and 16.7% respectivel…"
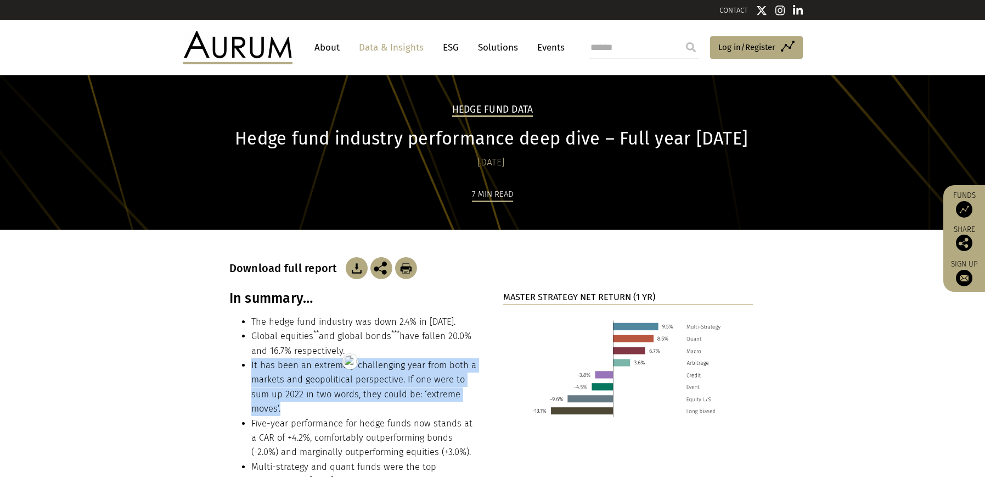
drag, startPoint x: 280, startPoint y: 404, endPoint x: 247, endPoint y: 363, distance: 52.6
click at [247, 363] on ul "The hedge fund industry was down 2.4% in 2022. Global equities ** and global bo…" at bounding box center [354, 416] width 250 height 203
copy li "It has been an extremely challenging year from both a markets and geopolitical …"
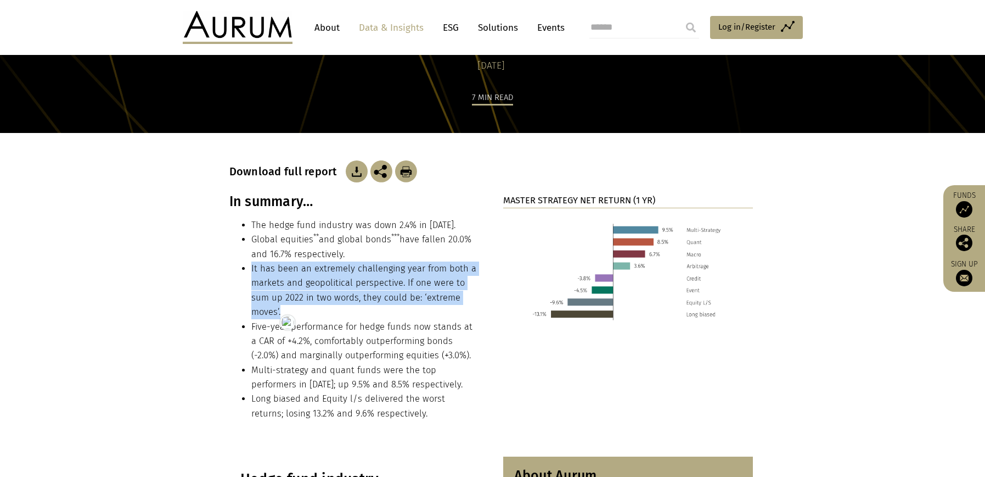
scroll to position [222, 0]
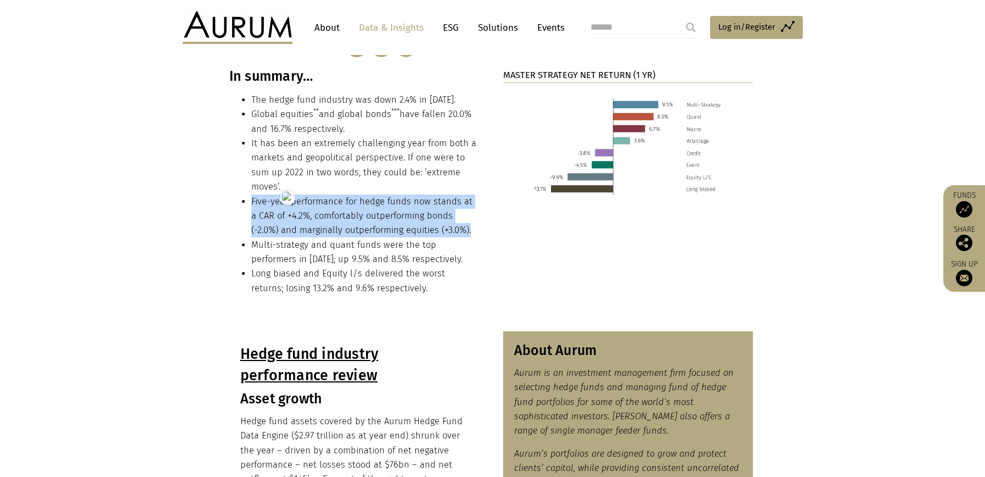
drag, startPoint x: 444, startPoint y: 230, endPoint x: 250, endPoint y: 199, distance: 195.8
click at [251, 199] on li "Five-year performance for hedge funds now stands at a CAR of +4.2%, comfortably…" at bounding box center [365, 215] width 228 height 43
copy li "Five-year performance for hedge funds now stands at a CAR of +4.2%, comfortably…"
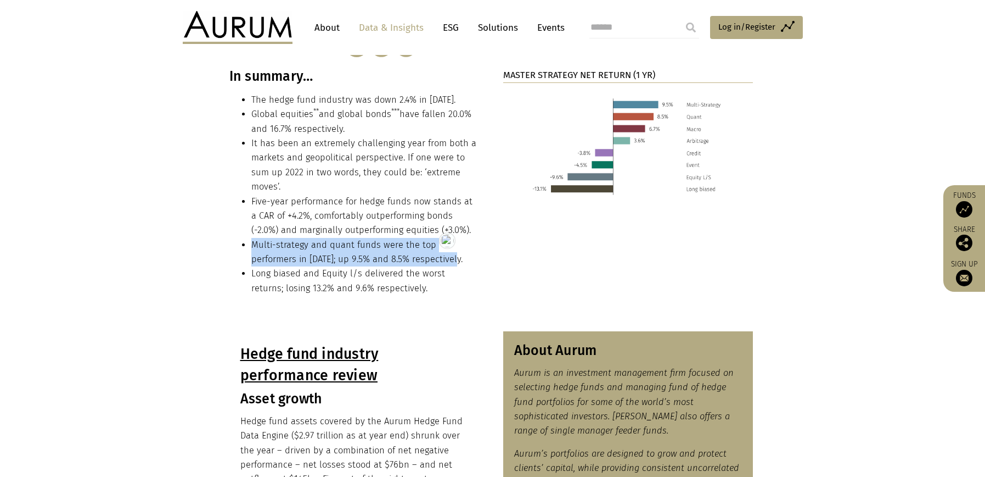
drag, startPoint x: 409, startPoint y: 256, endPoint x: 251, endPoint y: 248, distance: 158.3
click at [251, 248] on li "Multi-strategy and quant funds were the top performers in 2022; up 9.5% and 8.5…" at bounding box center [365, 252] width 228 height 29
copy li "Multi-strategy and quant funds were the top performers in 2022; up 9.5% and 8.5…"
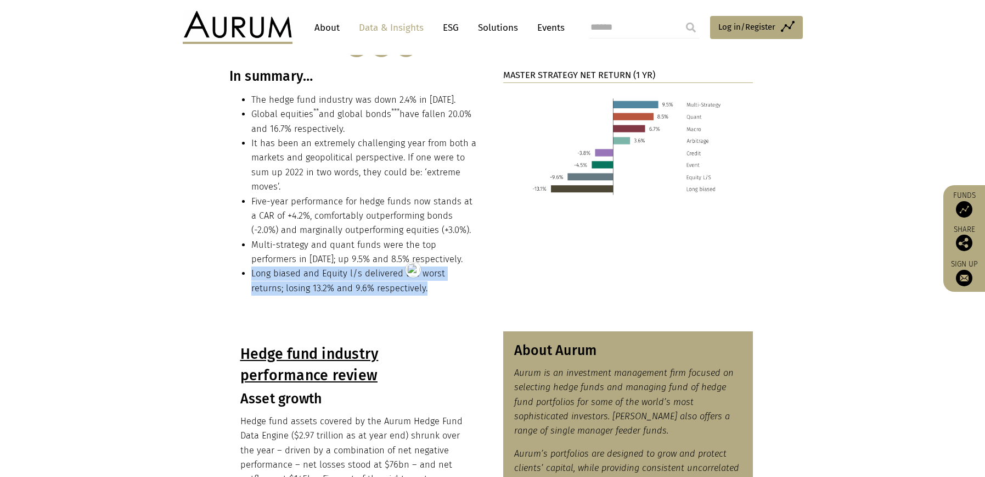
drag, startPoint x: 396, startPoint y: 288, endPoint x: 252, endPoint y: 270, distance: 145.6
click at [252, 270] on li "Long biased and Equity l/s delivered the worst returns; losing 13.2% and 9.6% r…" at bounding box center [365, 280] width 228 height 29
copy li "Long biased and Equity l/s delivered the worst returns; losing 13.2% and 9.6% r…"
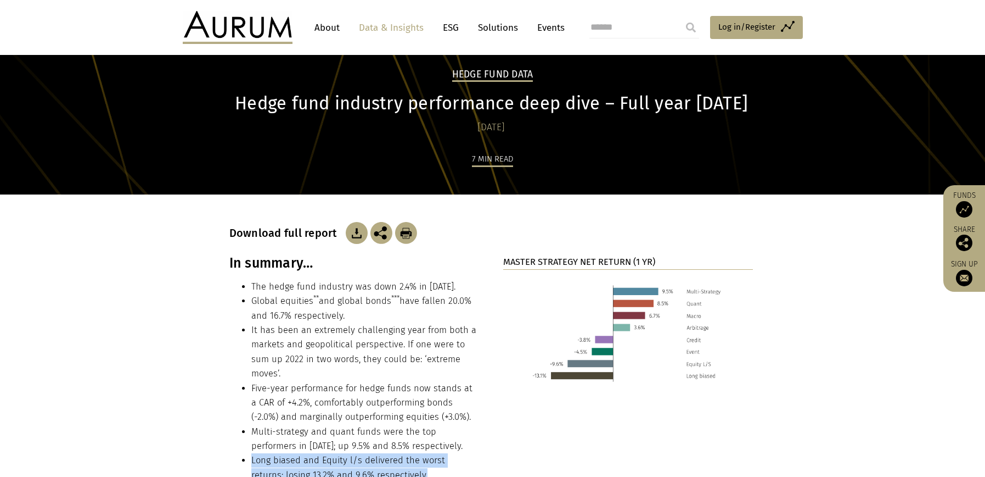
scroll to position [21, 0]
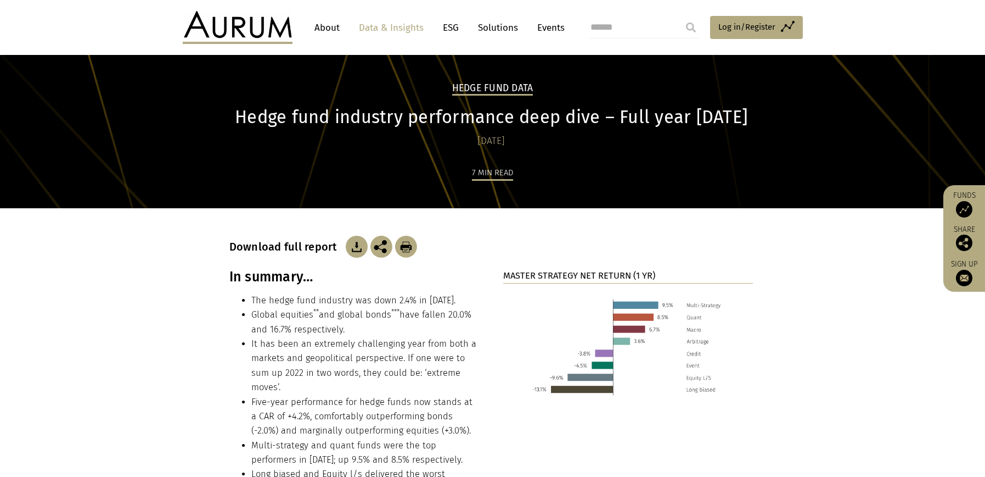
click at [588, 276] on strong "MASTER STRATEGY NET RETURN (1 YR)" at bounding box center [579, 275] width 152 height 10
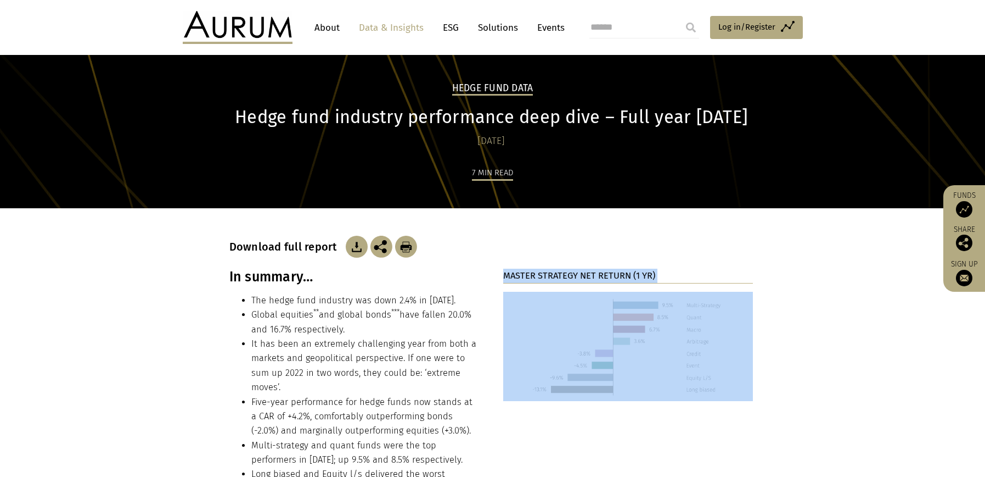
click at [588, 276] on strong "MASTER STRATEGY NET RETURN (1 YR)" at bounding box center [579, 275] width 152 height 10
copy div "MASTER STRATEGY NET RETURN (1 YR)"
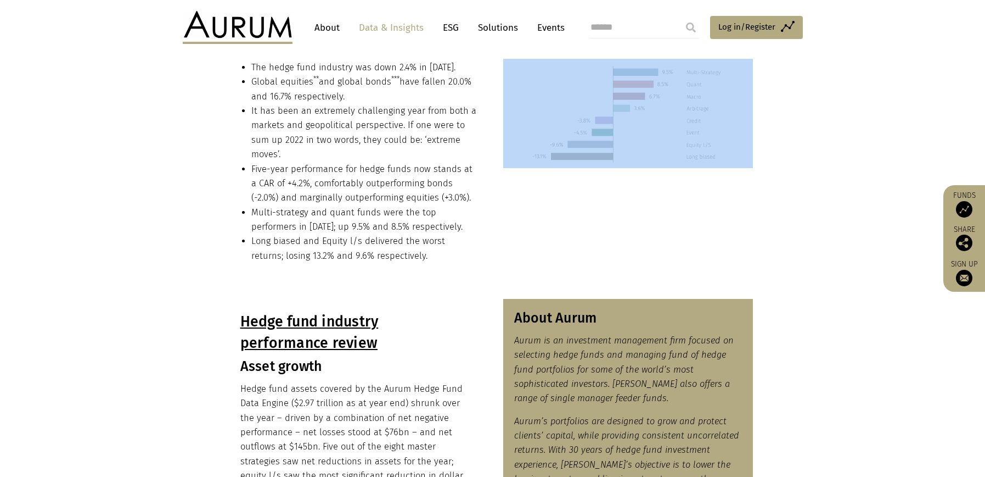
scroll to position [174, 0]
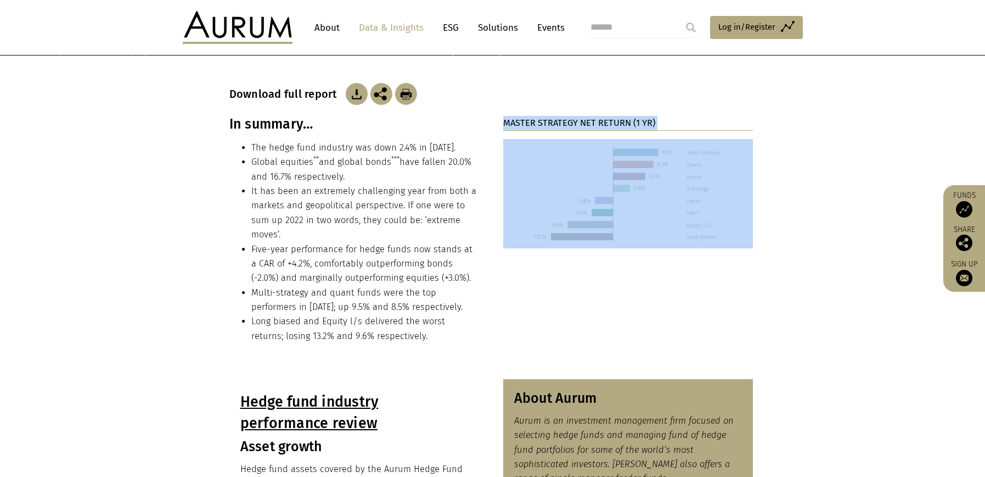
click at [581, 208] on img at bounding box center [628, 193] width 250 height 109
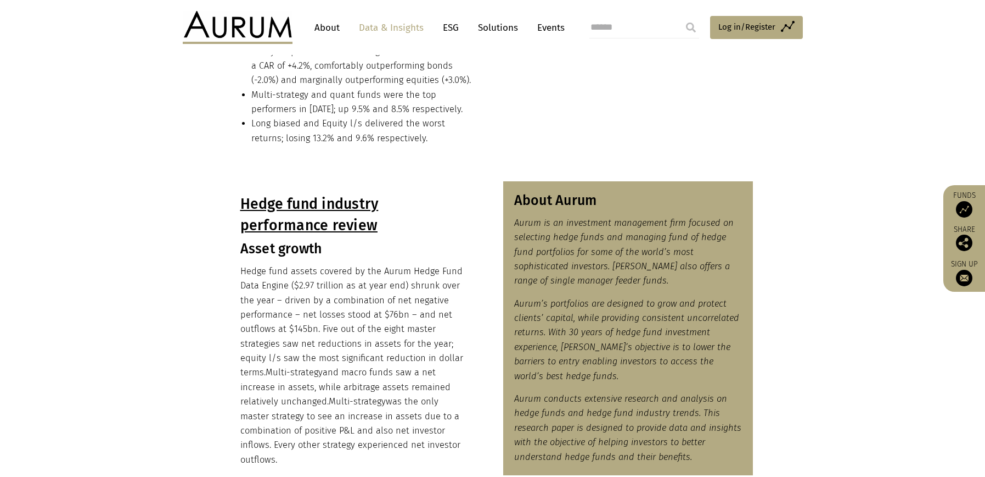
scroll to position [369, 0]
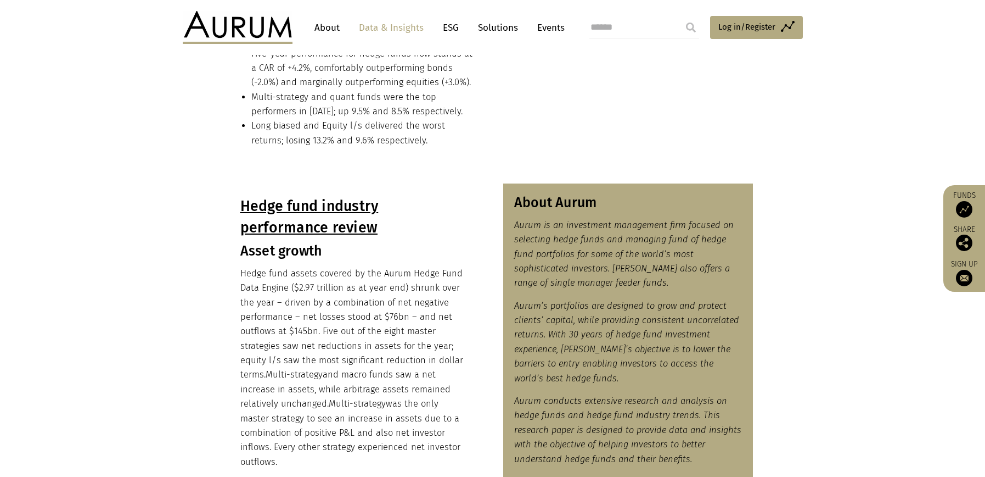
click at [553, 202] on h3 "About Aurum" at bounding box center [628, 202] width 228 height 16
copy div "About Aurum"
click at [553, 242] on em "Aurum is an investment management firm focused on selecting hedge funds and man…" at bounding box center [624, 254] width 220 height 69
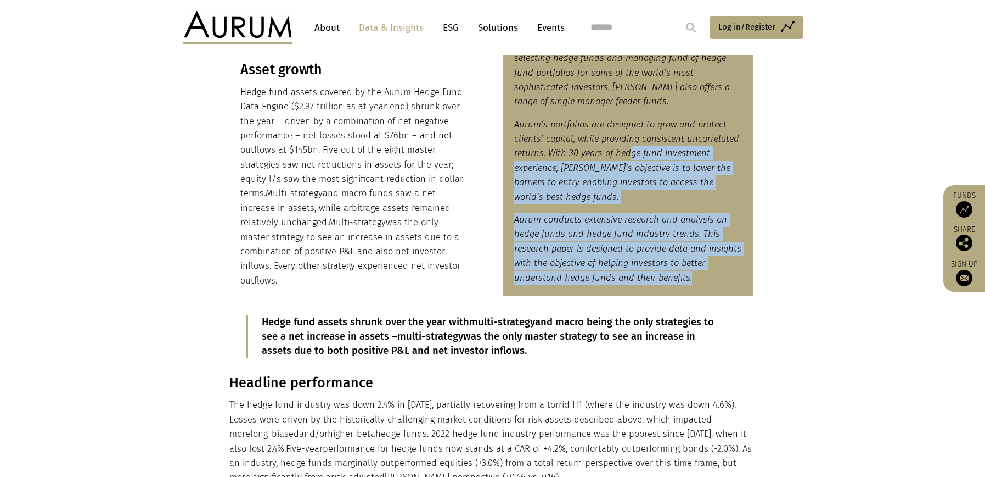
scroll to position [497, 0]
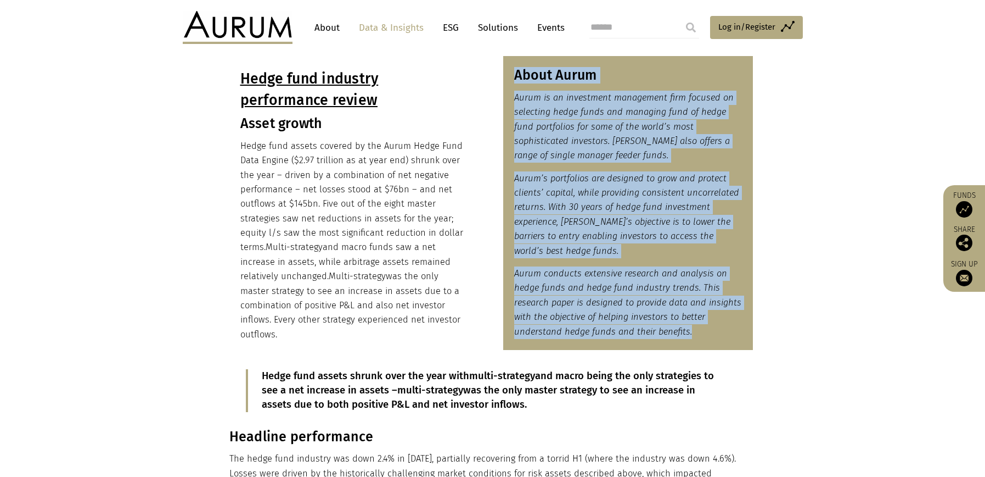
drag, startPoint x: 693, startPoint y: 236, endPoint x: 517, endPoint y: 73, distance: 240.1
click at [517, 73] on div "About Aurum Aurum is an investment management firm focused on selecting hedge f…" at bounding box center [628, 203] width 250 height 294
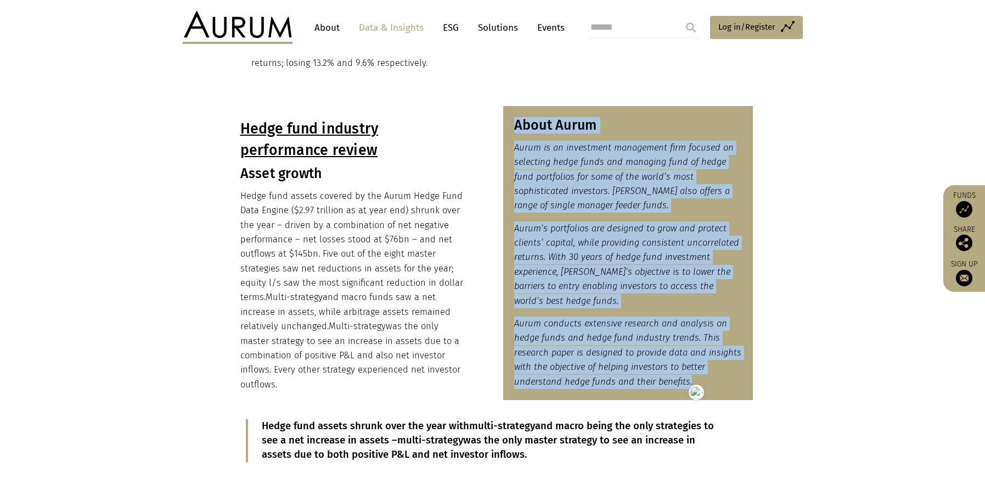
scroll to position [436, 0]
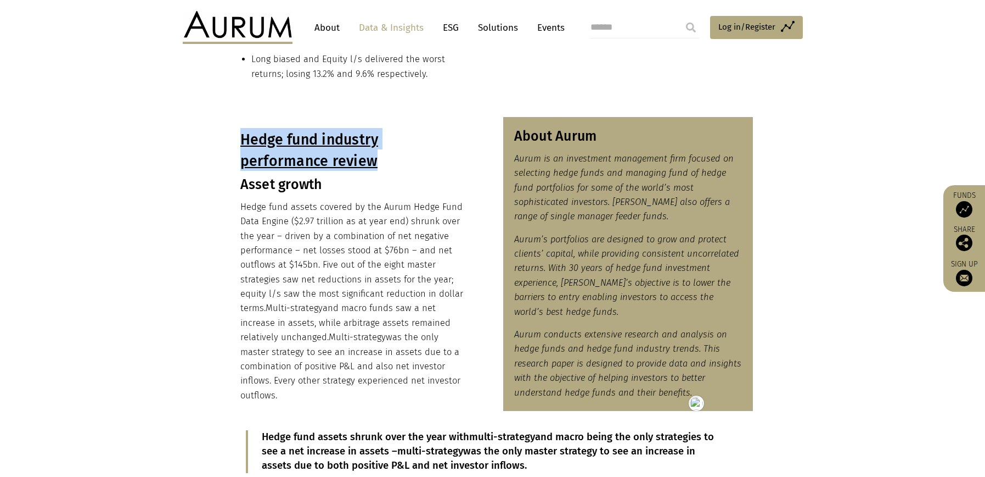
drag, startPoint x: 234, startPoint y: 130, endPoint x: 394, endPoint y: 159, distance: 161.8
click at [394, 159] on div "Hedge fund industry performance review Asset growth Hedge fund assets covered b…" at bounding box center [354, 265] width 250 height 296
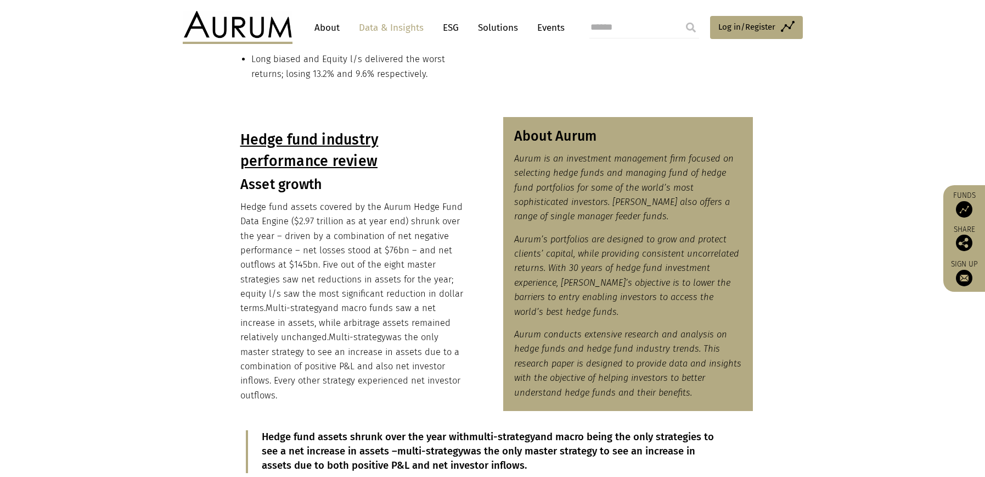
click at [246, 183] on h3 "Asset growth" at bounding box center [354, 184] width 228 height 16
drag, startPoint x: 240, startPoint y: 186, endPoint x: 332, endPoint y: 187, distance: 92.2
click at [332, 187] on h3 "Asset growth" at bounding box center [354, 184] width 228 height 16
click at [281, 399] on p "Hedge fund assets covered by the Aurum Hedge Fund Data Engine ($2.97 trillion a…" at bounding box center [354, 301] width 228 height 203
drag, startPoint x: 283, startPoint y: 397, endPoint x: 234, endPoint y: 189, distance: 213.7
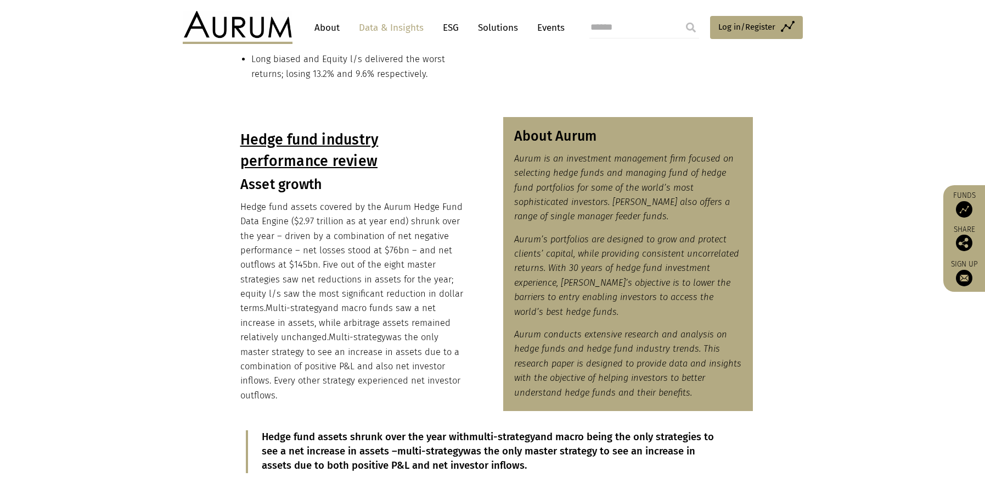
click at [234, 189] on div "Hedge fund industry performance review Asset growth Hedge fund assets covered b…" at bounding box center [354, 265] width 250 height 296
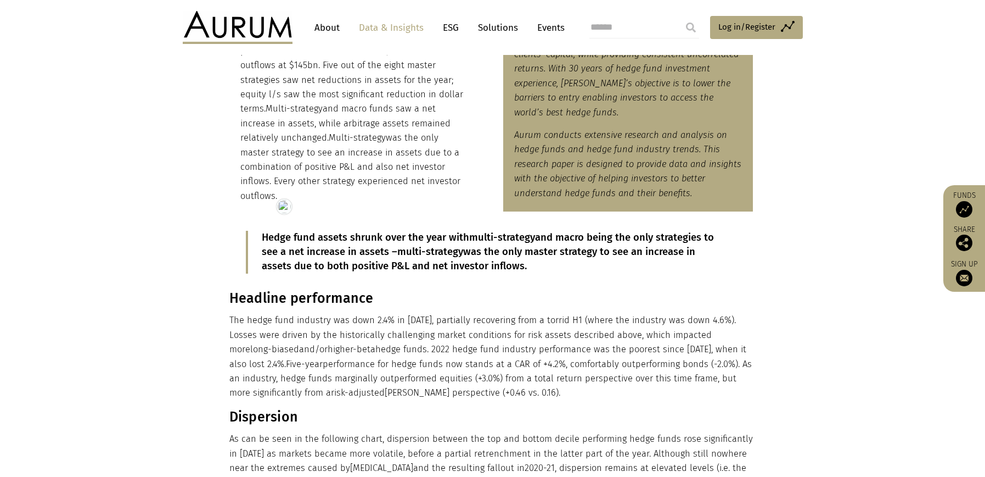
drag, startPoint x: 551, startPoint y: 267, endPoint x: 264, endPoint y: 233, distance: 289.1
click at [264, 233] on p "Hedge fund assets shrunk over the year with multi-strategy and macro being the …" at bounding box center [493, 252] width 462 height 43
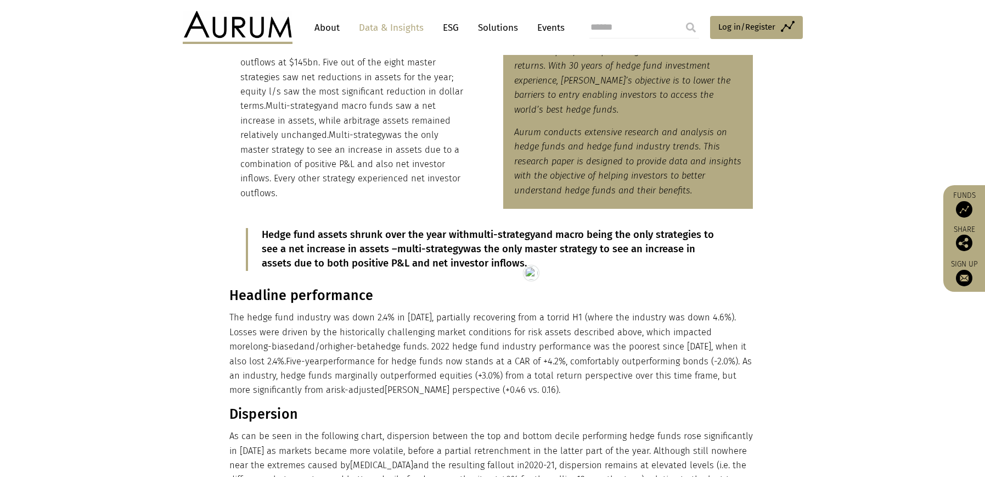
scroll to position [637, 0]
click at [263, 297] on h3 "Headline performance" at bounding box center [491, 296] width 524 height 16
click at [228, 297] on div "Headline performance The hedge fund industry was down 2.4% in 2022, partially r…" at bounding box center [493, 395] width 549 height 214
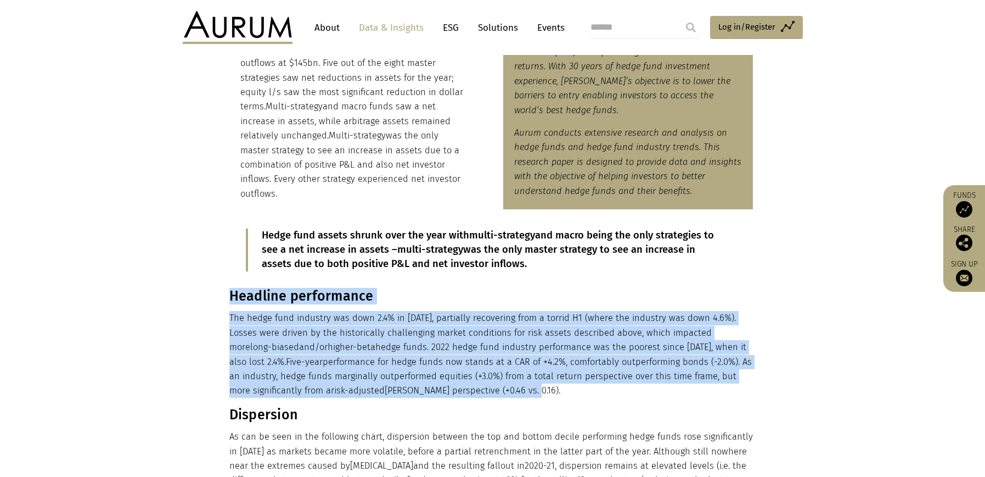
drag, startPoint x: 228, startPoint y: 291, endPoint x: 464, endPoint y: 386, distance: 254.7
click at [464, 386] on div "Headline performance The hedge fund industry was down 2.4% in 2022, partially r…" at bounding box center [491, 395] width 524 height 214
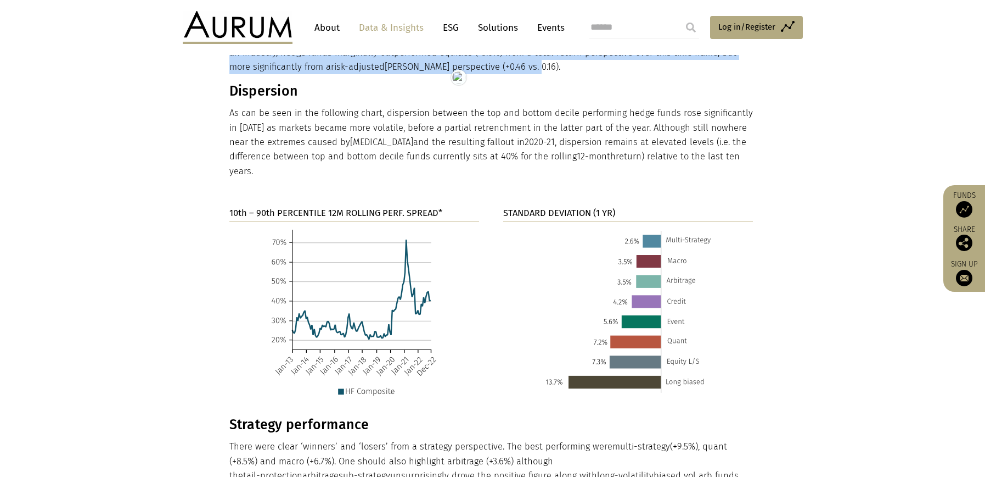
scroll to position [904, 0]
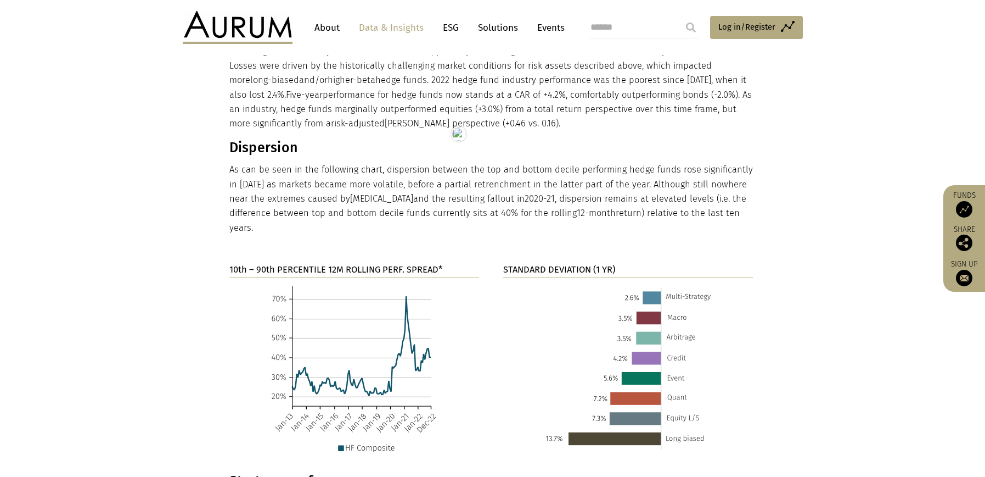
click at [268, 143] on h3 "Dispersion" at bounding box center [491, 147] width 524 height 16
drag, startPoint x: 696, startPoint y: 210, endPoint x: 231, endPoint y: 147, distance: 468.7
click at [231, 147] on div "Headline performance The hedge fund industry was down 2.4% in 2022, partially r…" at bounding box center [491, 128] width 524 height 214
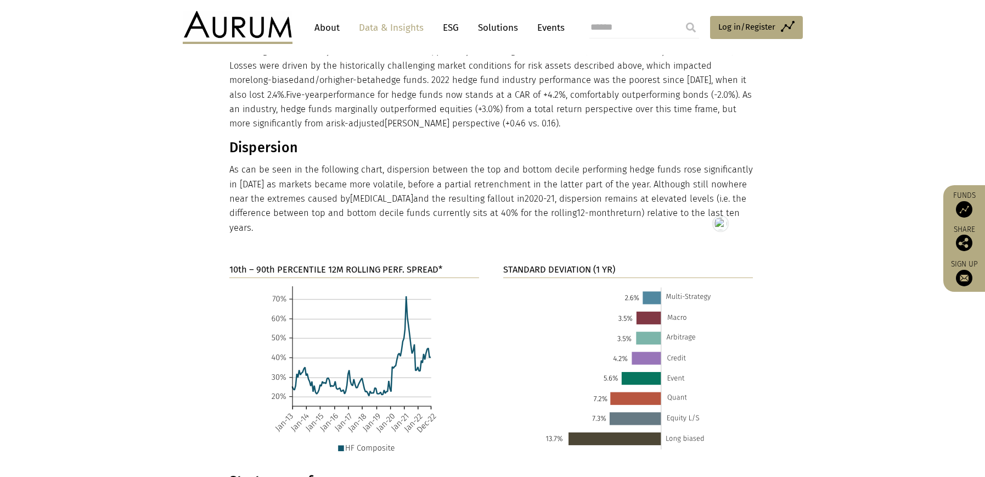
click at [315, 264] on strong "10th – 90th PERCENTILE 12M ROLLING PERF. SPREAD*" at bounding box center [335, 269] width 213 height 10
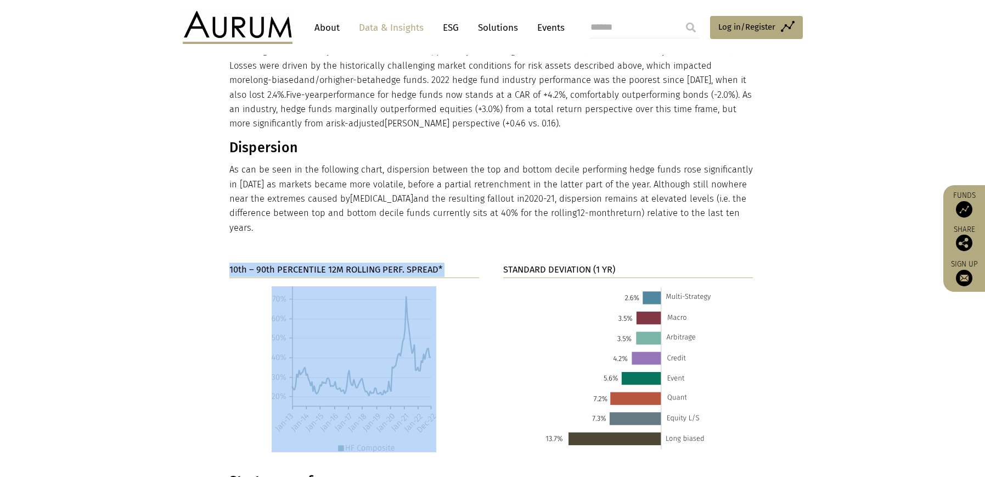
drag, startPoint x: 315, startPoint y: 254, endPoint x: 323, endPoint y: 213, distance: 42.1
click at [315, 264] on strong "10th – 90th PERCENTILE 12M ROLLING PERF. SPREAD*" at bounding box center [335, 269] width 213 height 10
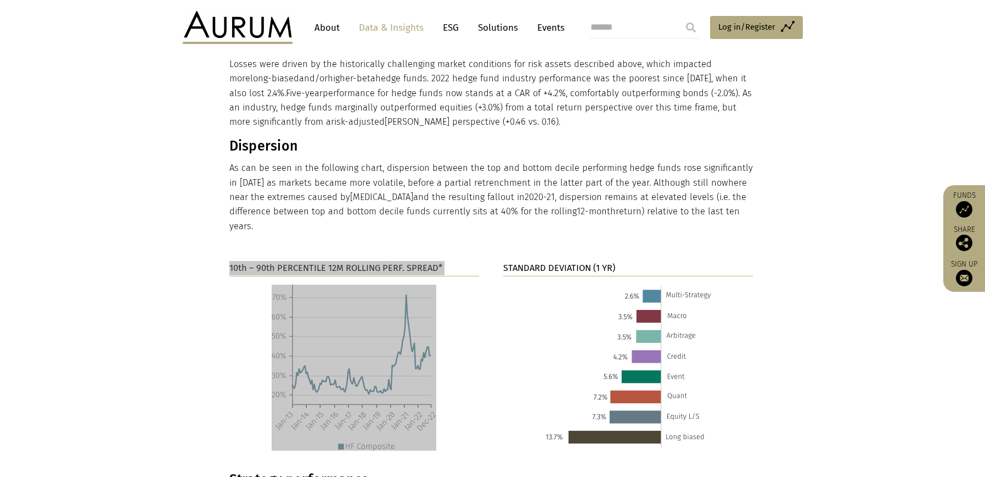
scroll to position [906, 0]
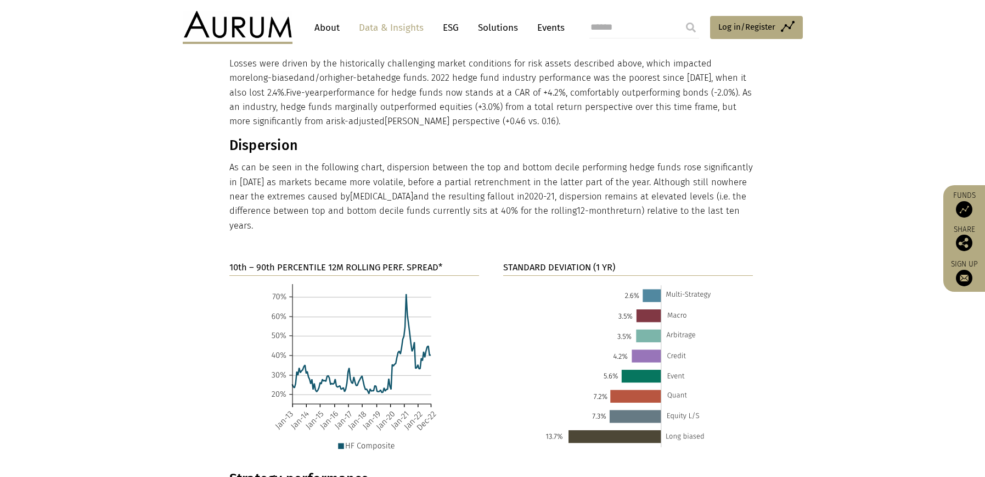
click at [553, 262] on strong "STANDARD DEVIATION (1 YR)" at bounding box center [559, 267] width 112 height 10
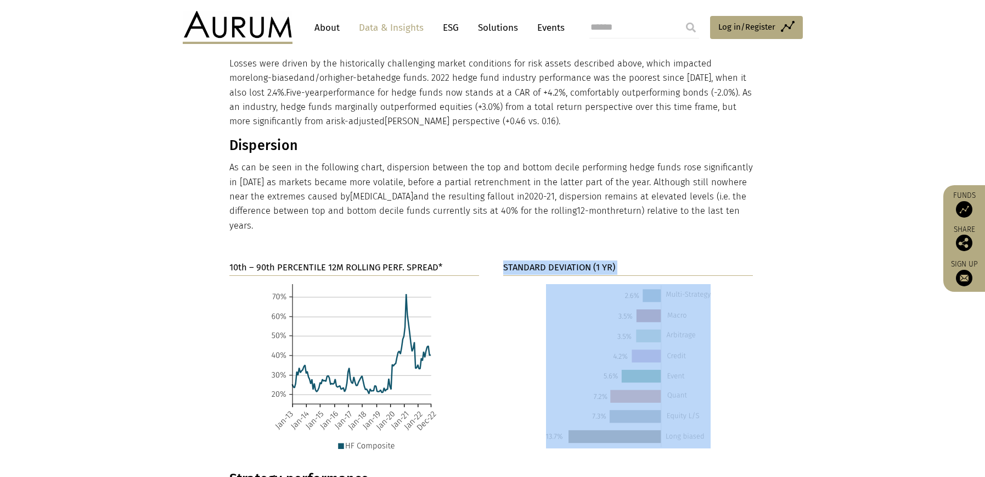
drag, startPoint x: 553, startPoint y: 249, endPoint x: 518, endPoint y: 36, distance: 215.8
click at [553, 262] on strong "STANDARD DEVIATION (1 YR)" at bounding box center [559, 267] width 112 height 10
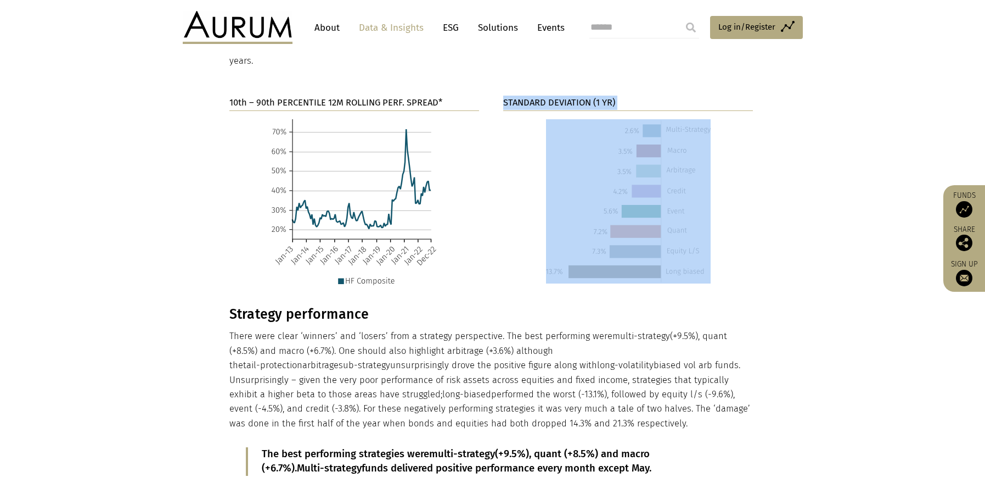
scroll to position [1196, 0]
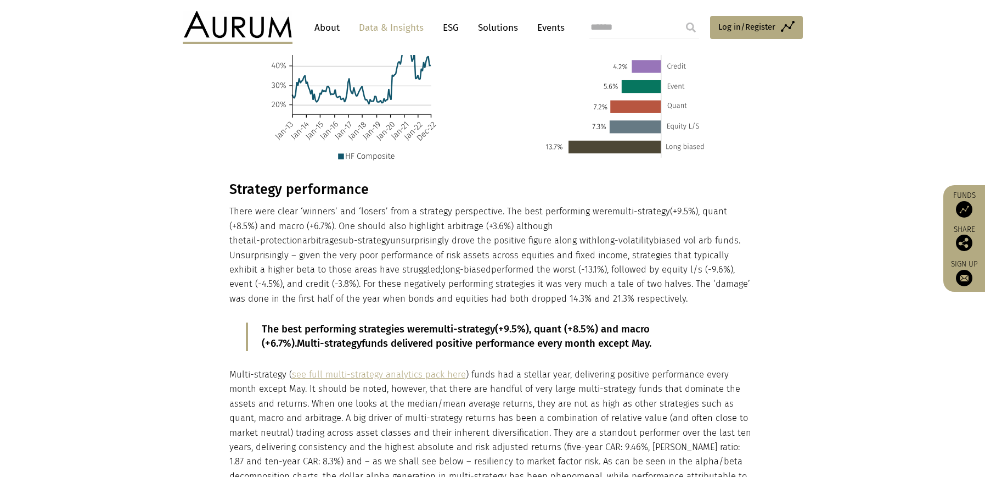
click at [304, 181] on h3 "Strategy performance" at bounding box center [491, 189] width 524 height 16
click at [230, 181] on h3 "Strategy performance" at bounding box center [491, 189] width 524 height 16
drag, startPoint x: 234, startPoint y: 177, endPoint x: 417, endPoint y: 281, distance: 209.7
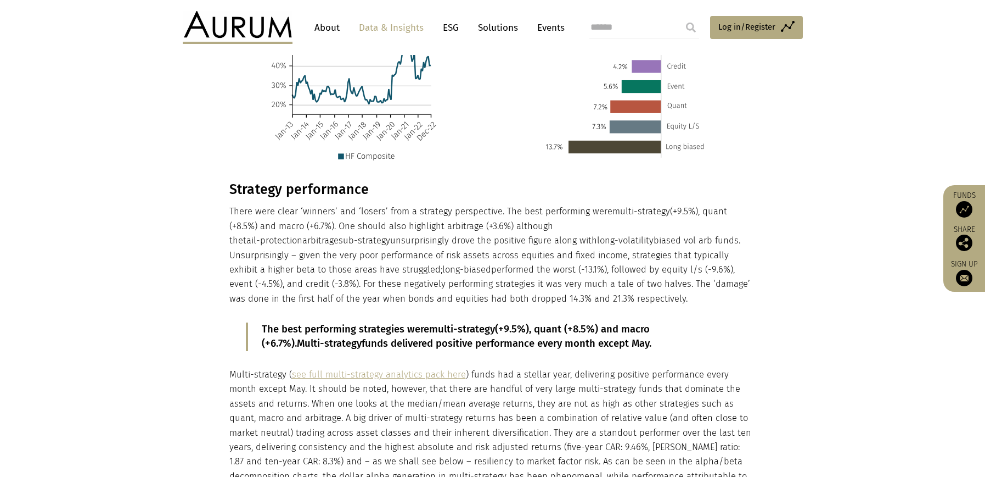
drag, startPoint x: 560, startPoint y: 313, endPoint x: 264, endPoint y: 311, distance: 296.5
click at [264, 322] on p "The best performing strategies were multi-strategy (+9.5%), quant (+8.5%) and m…" at bounding box center [493, 336] width 462 height 29
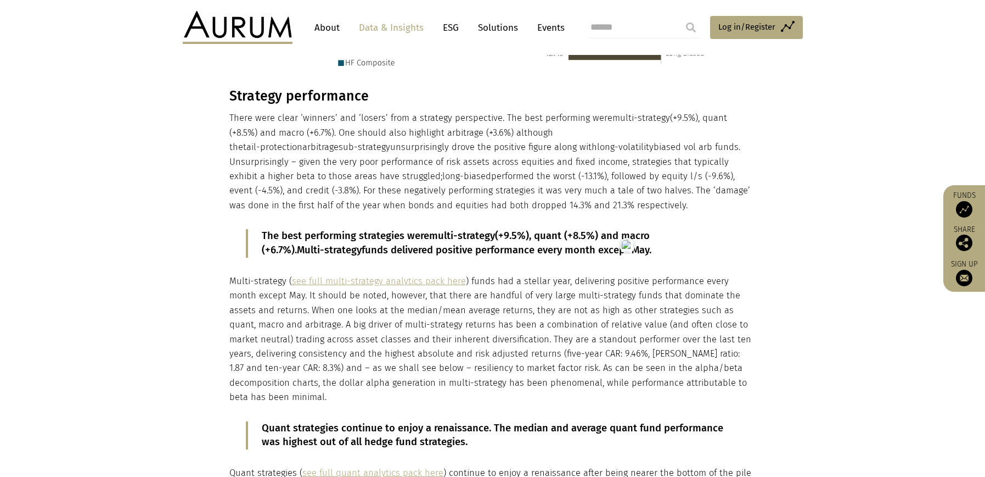
scroll to position [1409, 0]
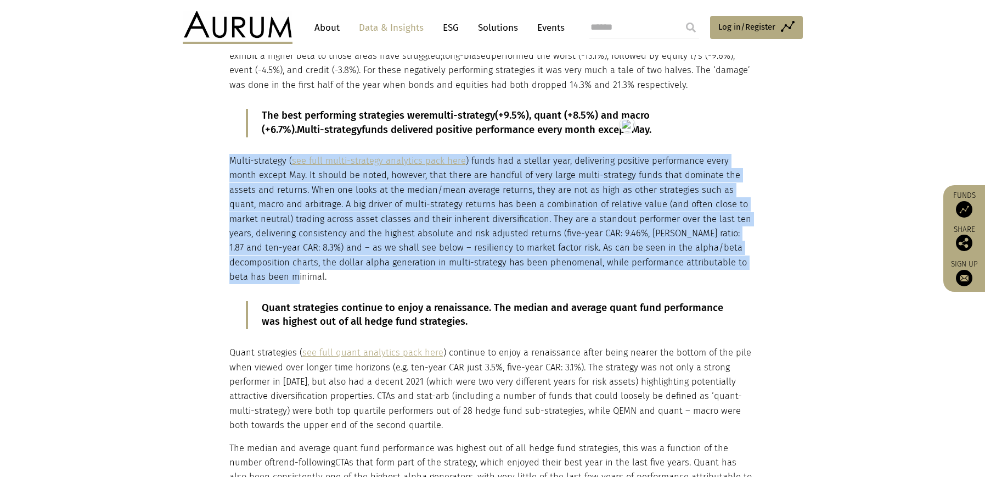
drag, startPoint x: 229, startPoint y: 143, endPoint x: 704, endPoint y: 247, distance: 486.7
click at [704, 247] on p "Multi-strategy ( see full multi-strategy analytics pack here ) funds had a stel…" at bounding box center [491, 219] width 524 height 131
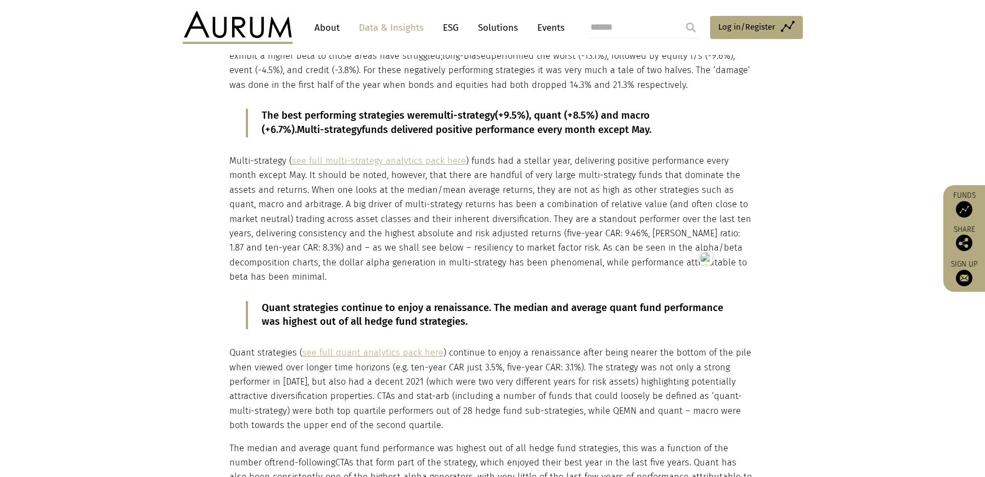
click at [298, 301] on p "Quant strategies continue to enjoy a renaissance. The median and average quant …" at bounding box center [493, 315] width 462 height 29
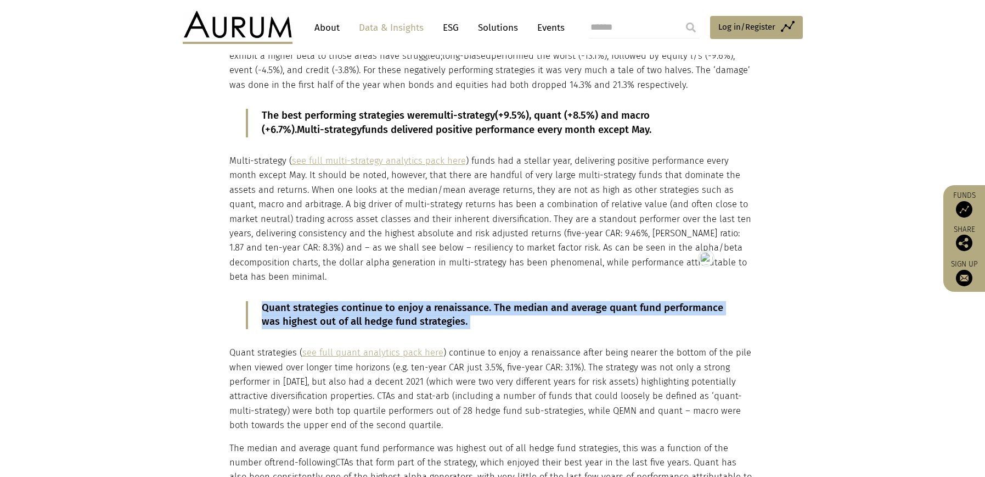
click at [298, 279] on html "CONTACT About Data & Insights ESG Solutions Events Access Funds Log in/Register…" at bounding box center [492, 467] width 985 height 3752
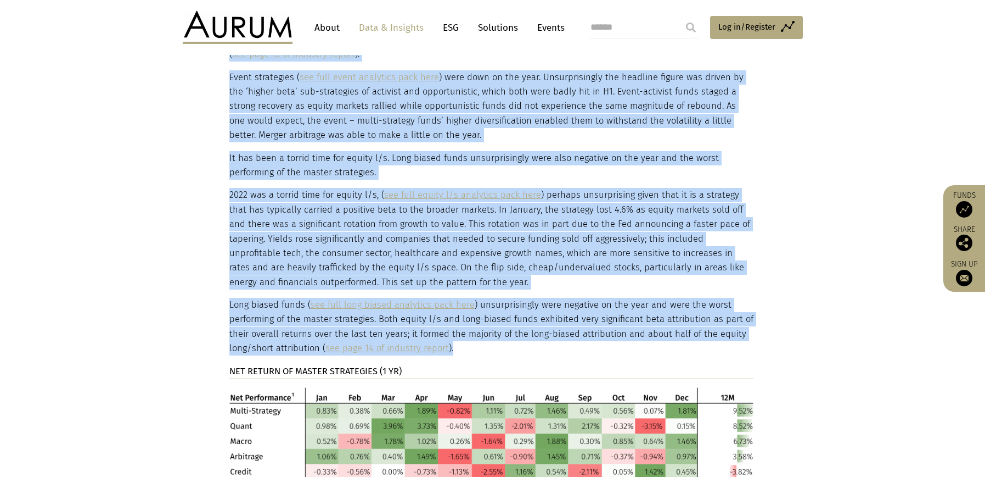
scroll to position [2160, 0]
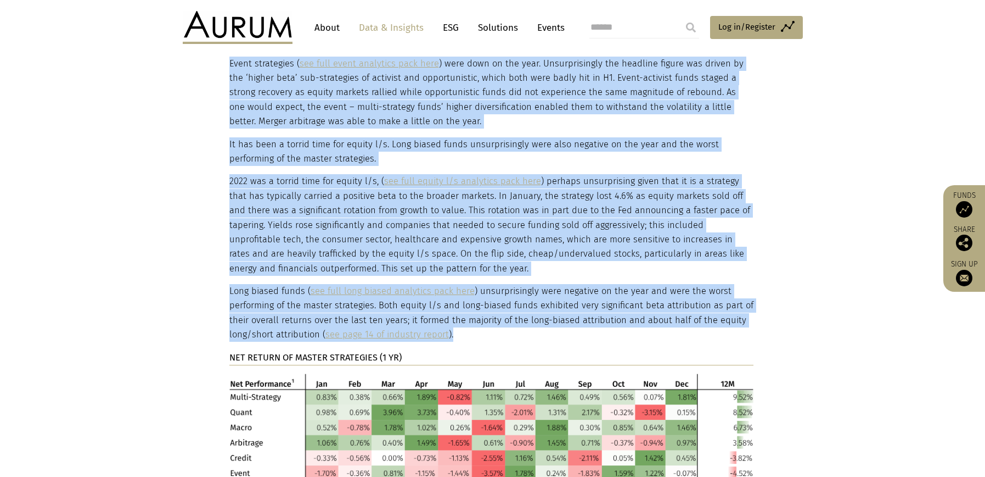
drag, startPoint x: 230, startPoint y: 104, endPoint x: 455, endPoint y: 279, distance: 284.8
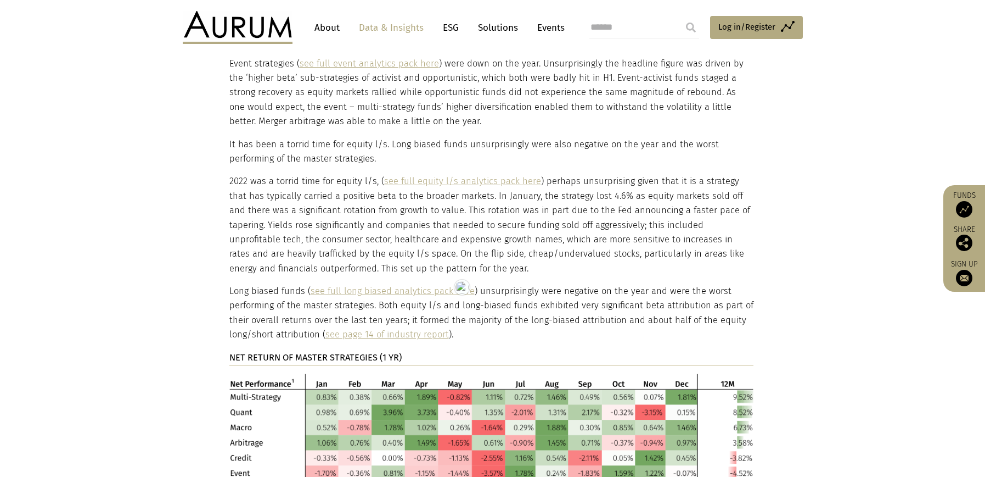
click at [324, 350] on p "NET RETURN OF MASTER STRATEGIES (1 YR)" at bounding box center [491, 357] width 524 height 15
click at [326, 352] on strong "NET RETURN OF MASTER STRATEGIES (1 YR)" at bounding box center [315, 357] width 172 height 10
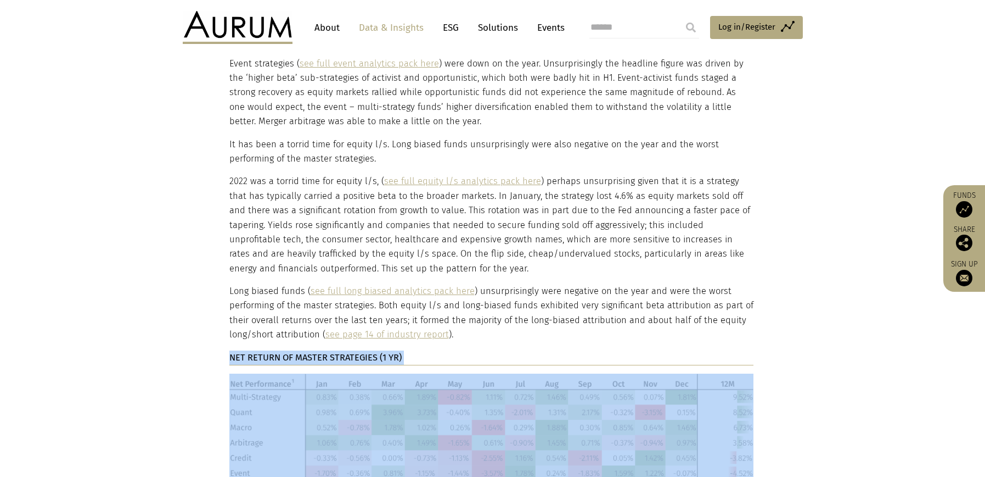
click at [326, 352] on strong "NET RETURN OF MASTER STRATEGIES (1 YR)" at bounding box center [315, 357] width 172 height 10
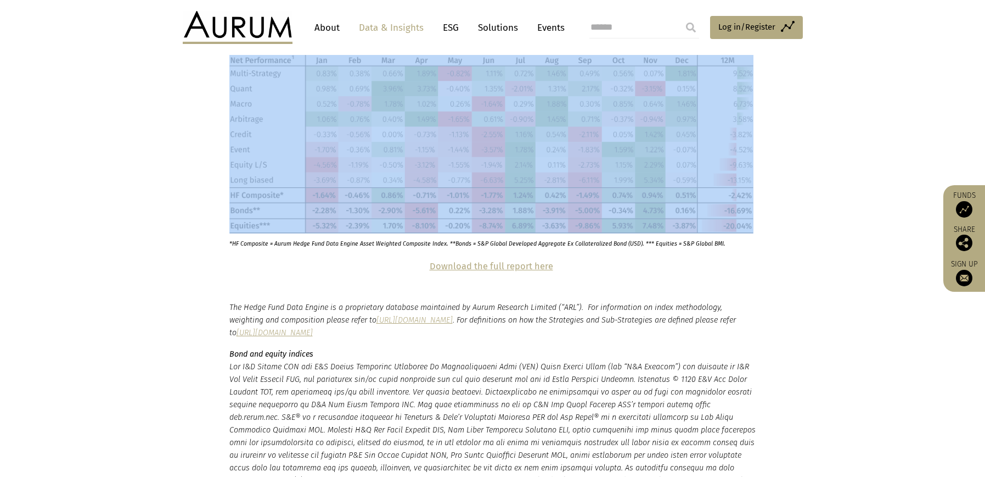
scroll to position [2485, 0]
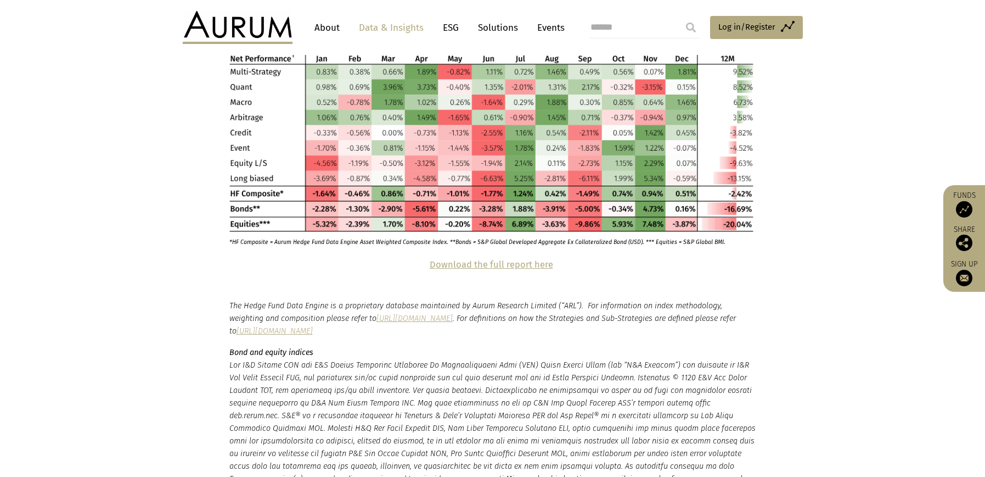
click at [333, 232] on p "*HF Composite = Aurum Hedge Fund Data Engine Asset Weighted Composite Index. **…" at bounding box center [478, 239] width 498 height 15
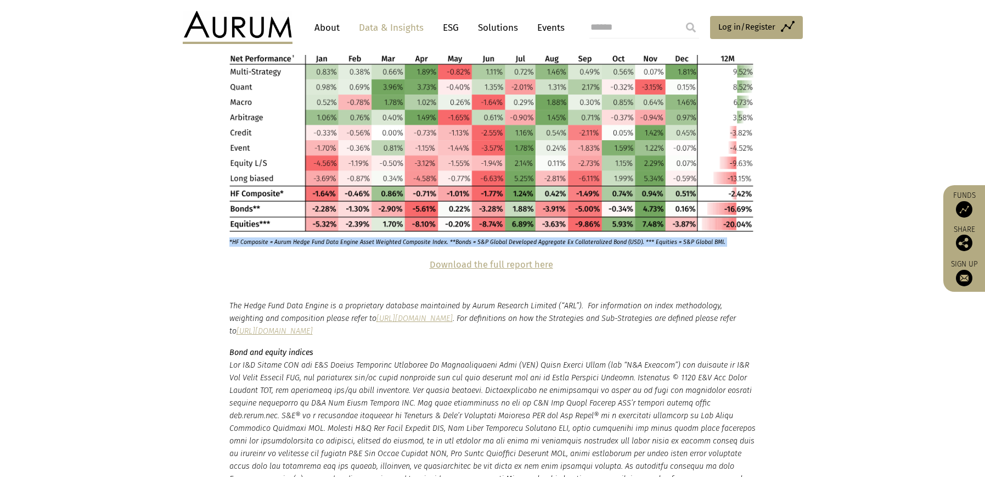
drag, startPoint x: 333, startPoint y: 199, endPoint x: 344, endPoint y: 141, distance: 59.1
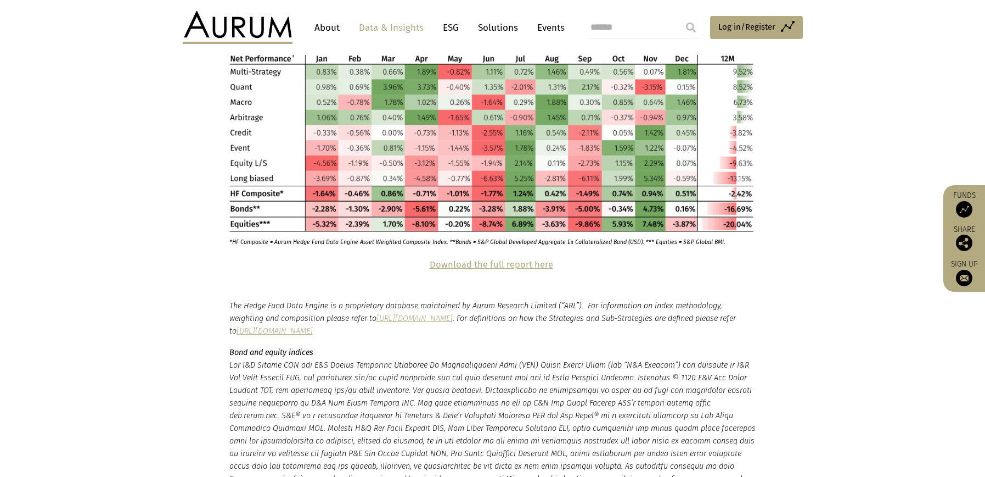
drag, startPoint x: 653, startPoint y: 209, endPoint x: 714, endPoint y: 200, distance: 62.2
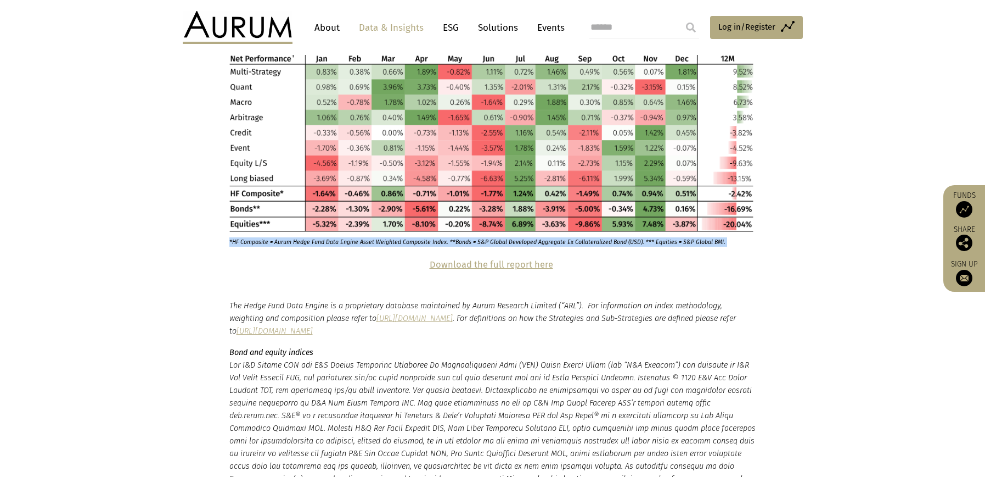
drag, startPoint x: 718, startPoint y: 198, endPoint x: 230, endPoint y: 197, distance: 488.1
click at [230, 232] on p "*HF Composite = Aurum Hedge Fund Data Engine Asset Weighted Composite Index. **…" at bounding box center [478, 239] width 498 height 15
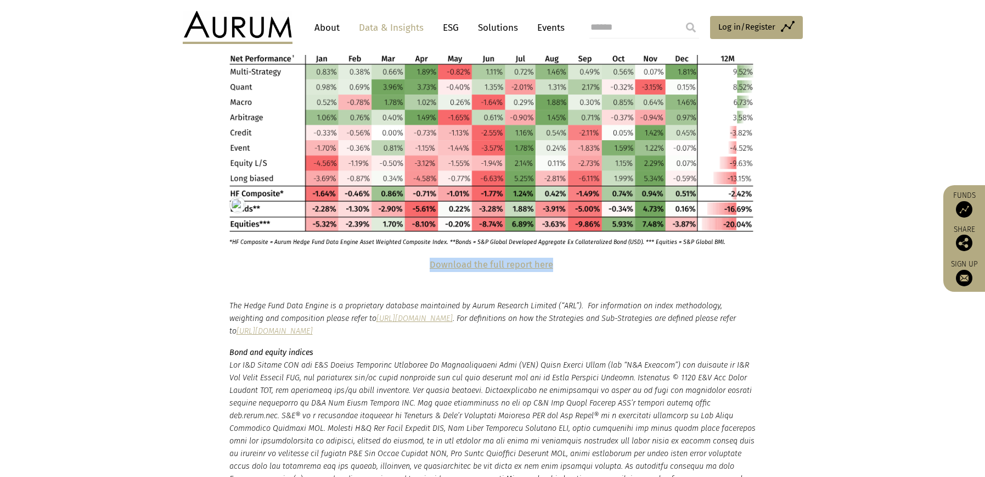
drag, startPoint x: 553, startPoint y: 220, endPoint x: 427, endPoint y: 215, distance: 126.3
click at [427, 257] on p "Download the full report here" at bounding box center [491, 264] width 524 height 14
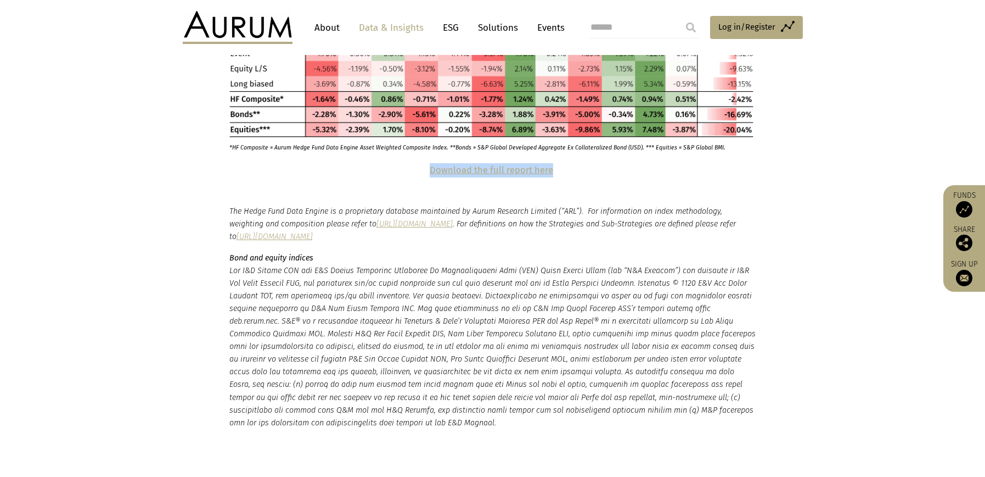
scroll to position [2580, 0]
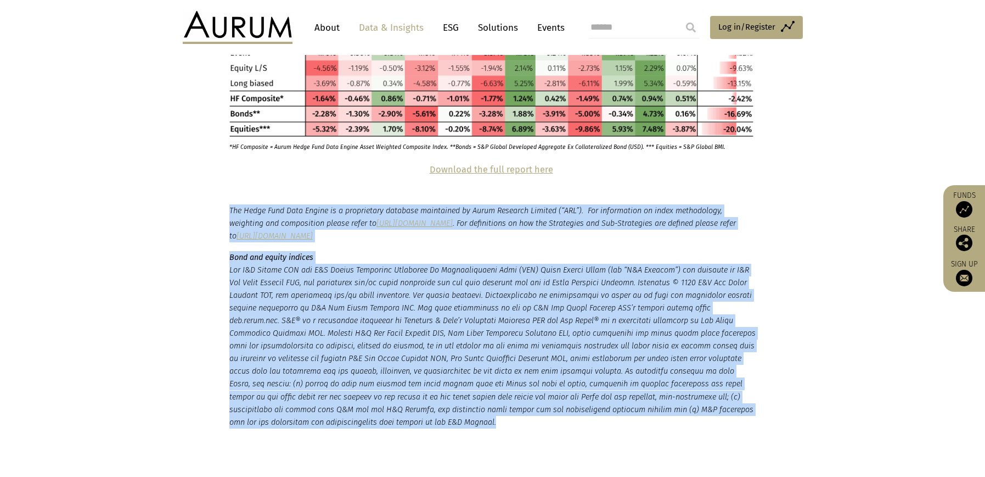
drag, startPoint x: 231, startPoint y: 165, endPoint x: 363, endPoint y: 248, distance: 155.8
click at [459, 374] on small "The Hedge Fund Data Engine is a proprietary database maintained by Aurum Resear…" at bounding box center [492, 316] width 527 height 224
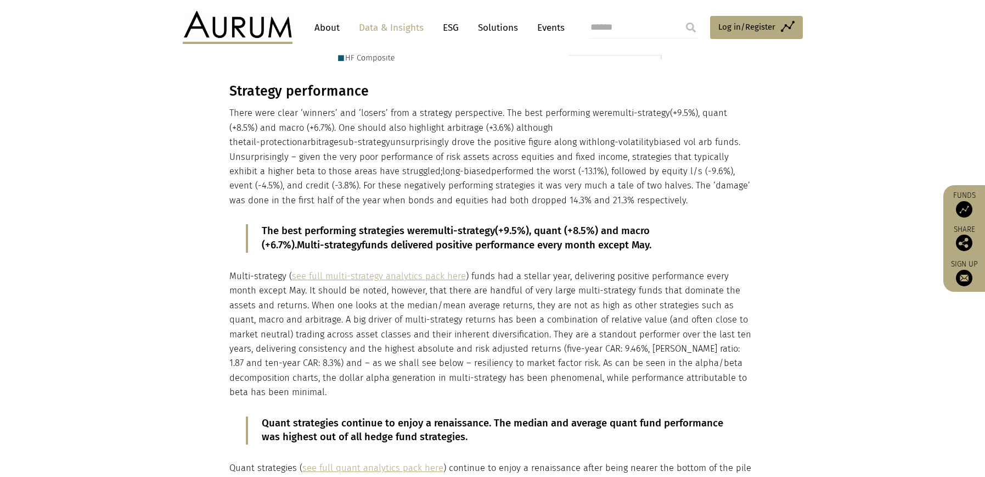
scroll to position [1276, 0]
